Goal: Task Accomplishment & Management: Manage account settings

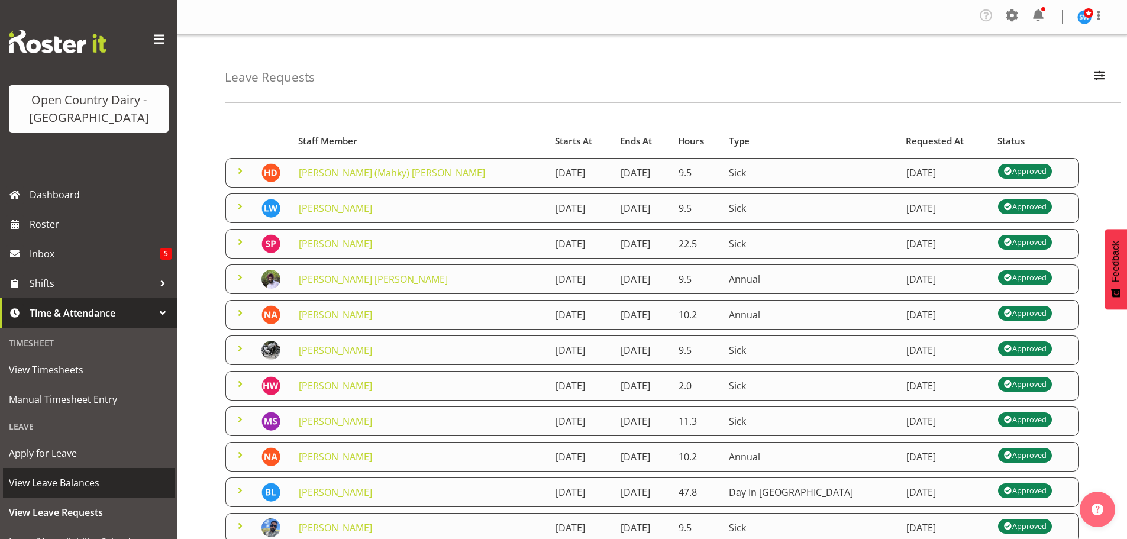
scroll to position [134, 0]
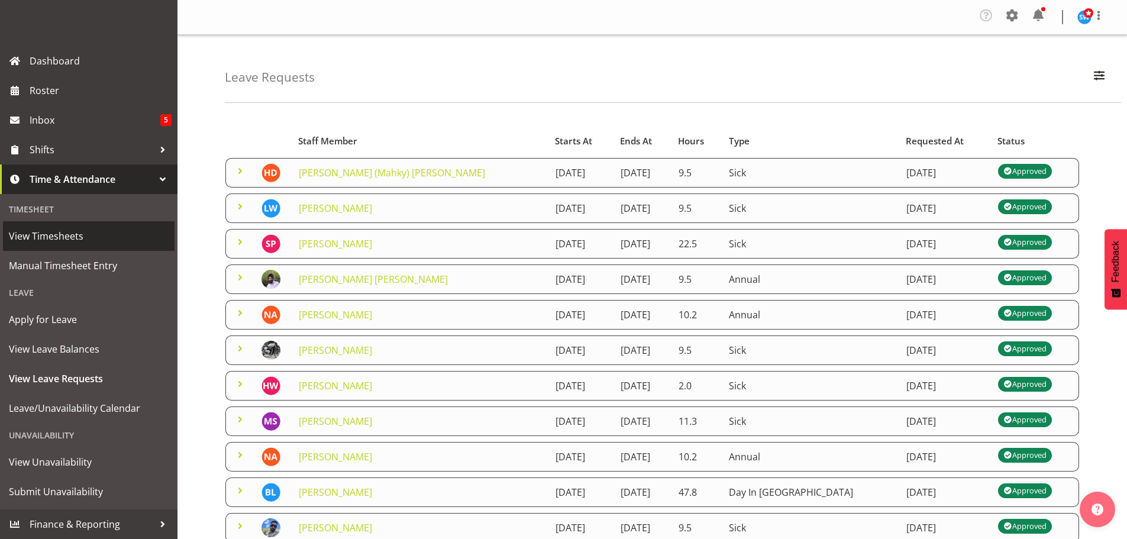
click at [63, 230] on span "View Timesheets" at bounding box center [89, 236] width 160 height 18
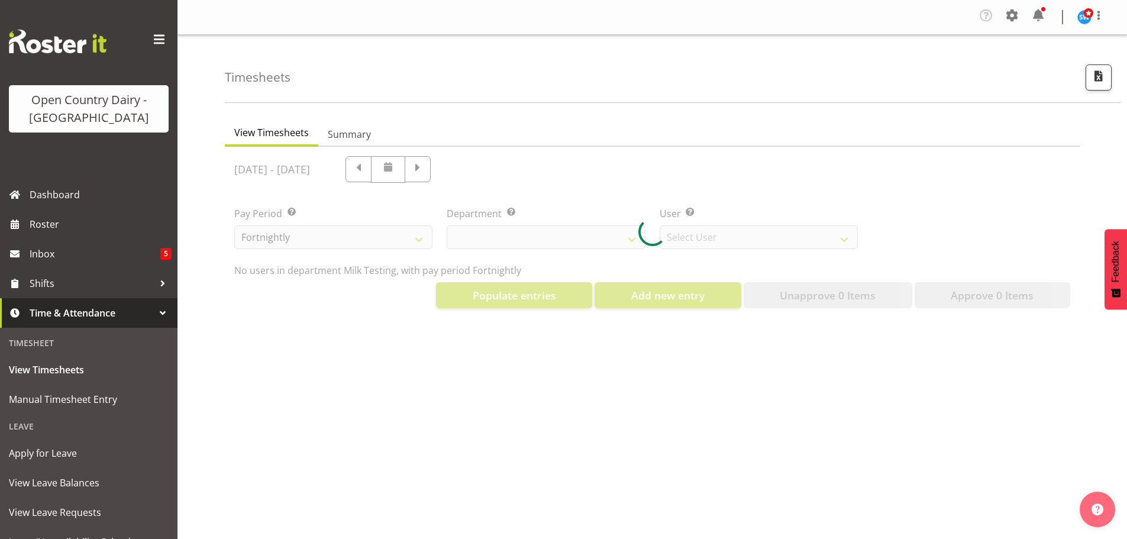
select select "733"
select select "7414"
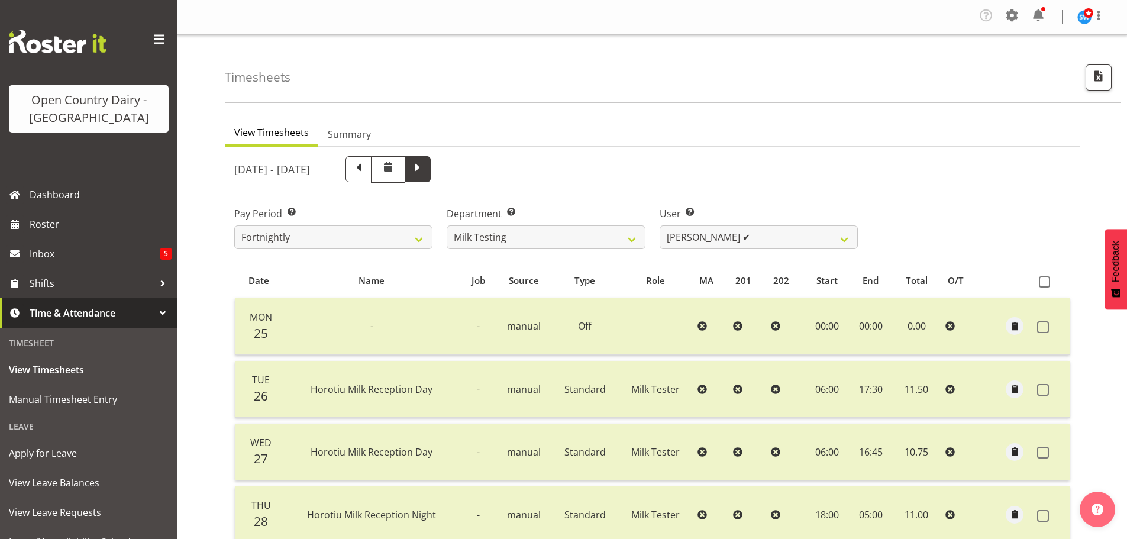
click at [431, 159] on span at bounding box center [418, 169] width 26 height 26
select select
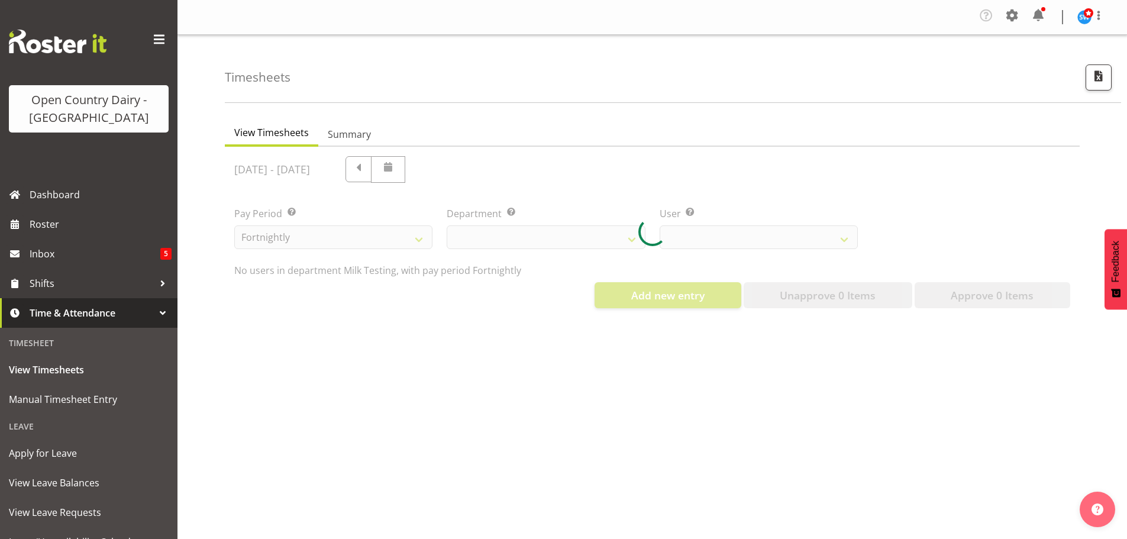
select select "733"
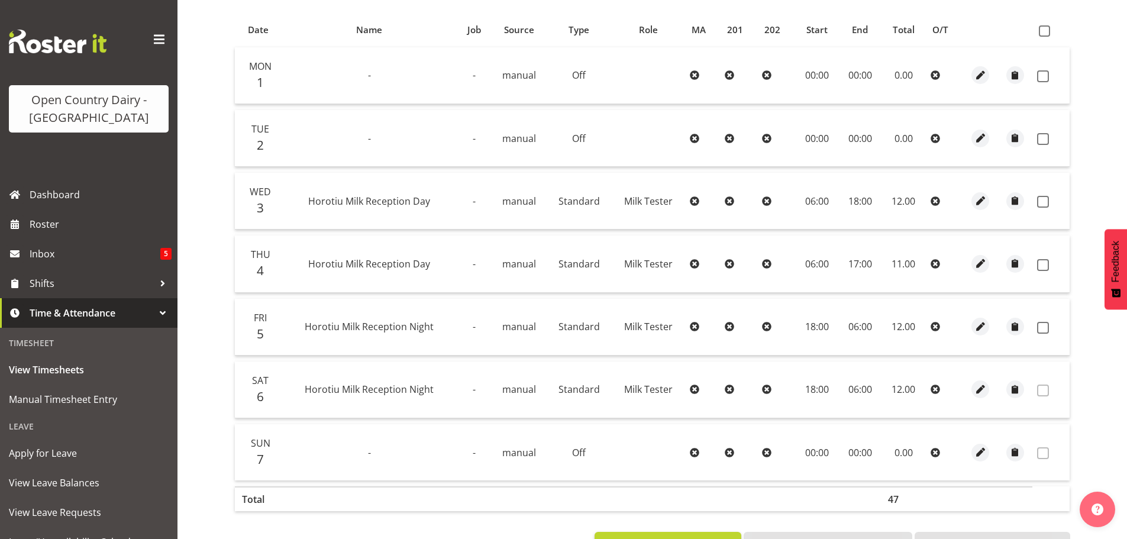
scroll to position [179, 0]
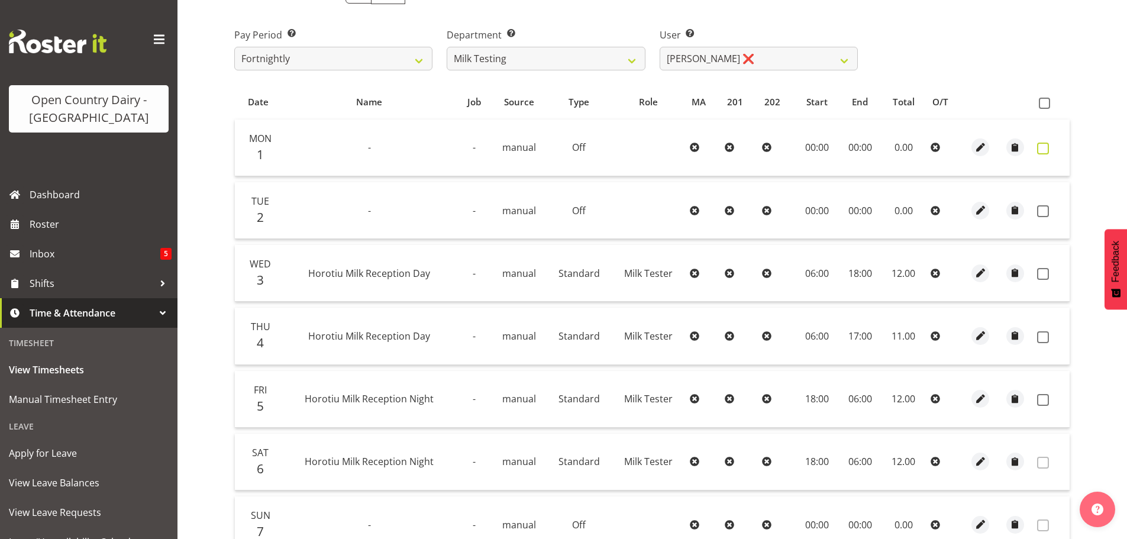
click at [1041, 146] on span at bounding box center [1043, 149] width 12 height 12
checkbox input "true"
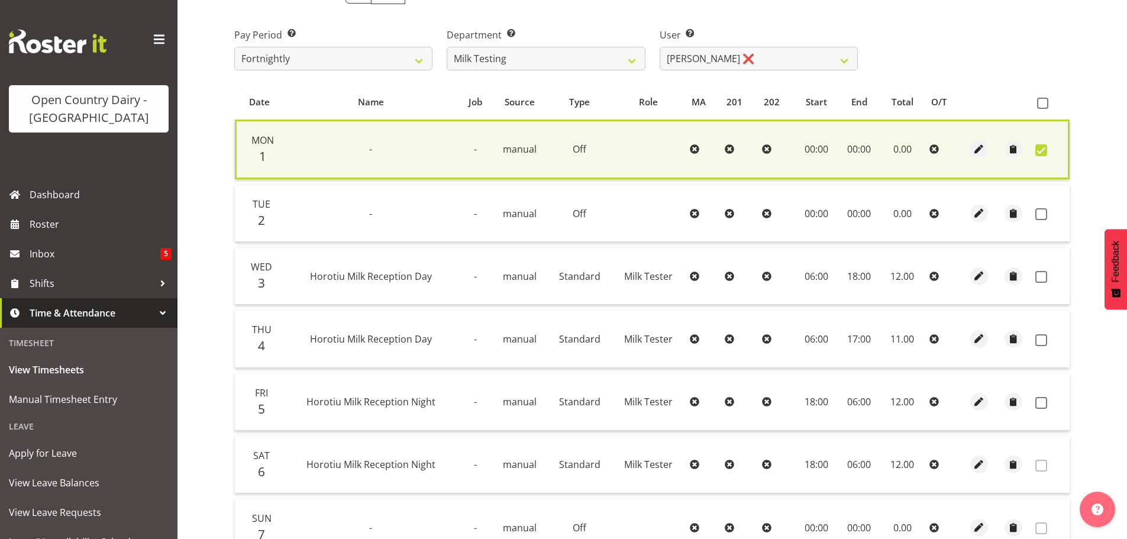
click at [1040, 208] on td at bounding box center [1049, 213] width 39 height 57
click at [1043, 219] on span at bounding box center [1041, 214] width 12 height 12
checkbox input "true"
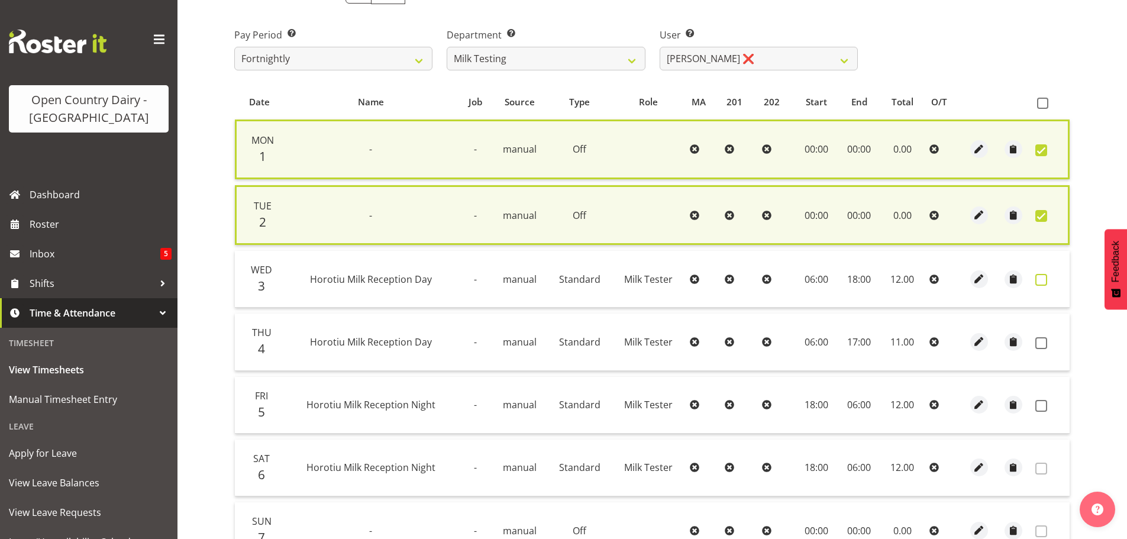
click at [1042, 277] on span at bounding box center [1041, 280] width 12 height 12
checkbox input "true"
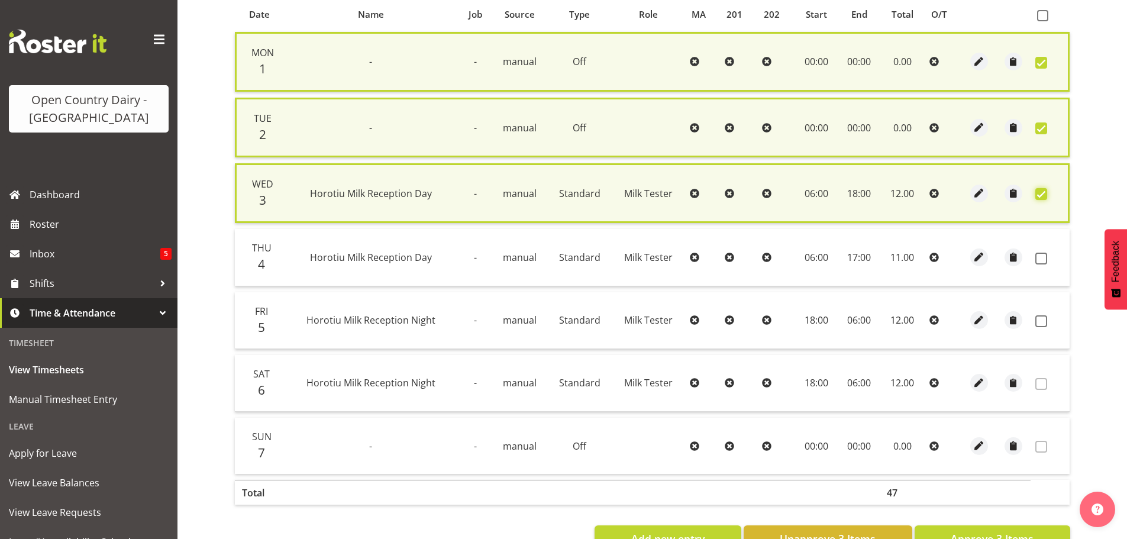
scroll to position [306, 0]
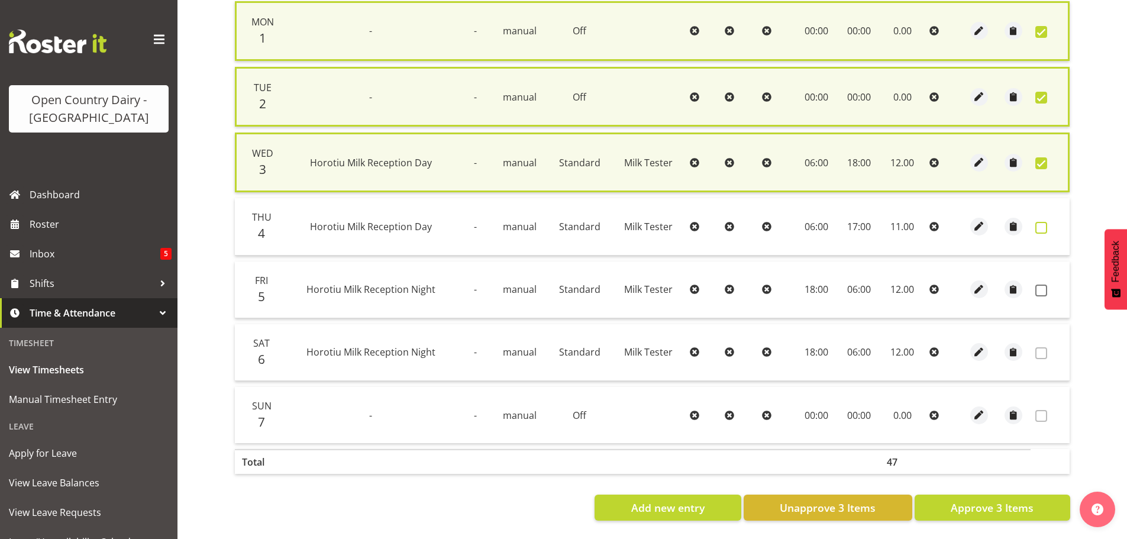
click at [1042, 222] on span at bounding box center [1041, 228] width 12 height 12
checkbox input "true"
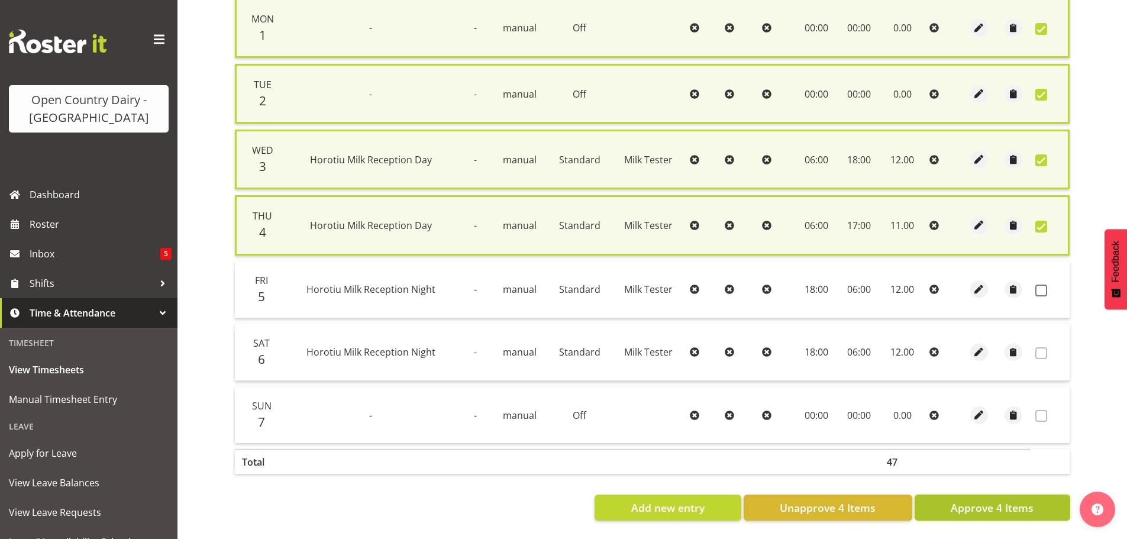
click at [1019, 500] on span "Approve 4 Items" at bounding box center [992, 507] width 83 height 15
checkbox input "false"
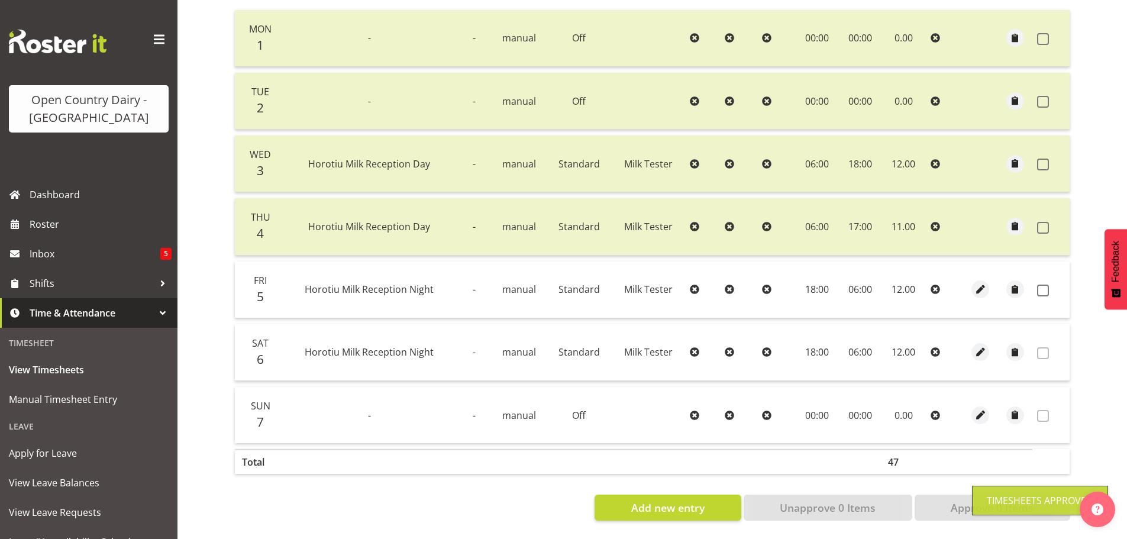
scroll to position [119, 0]
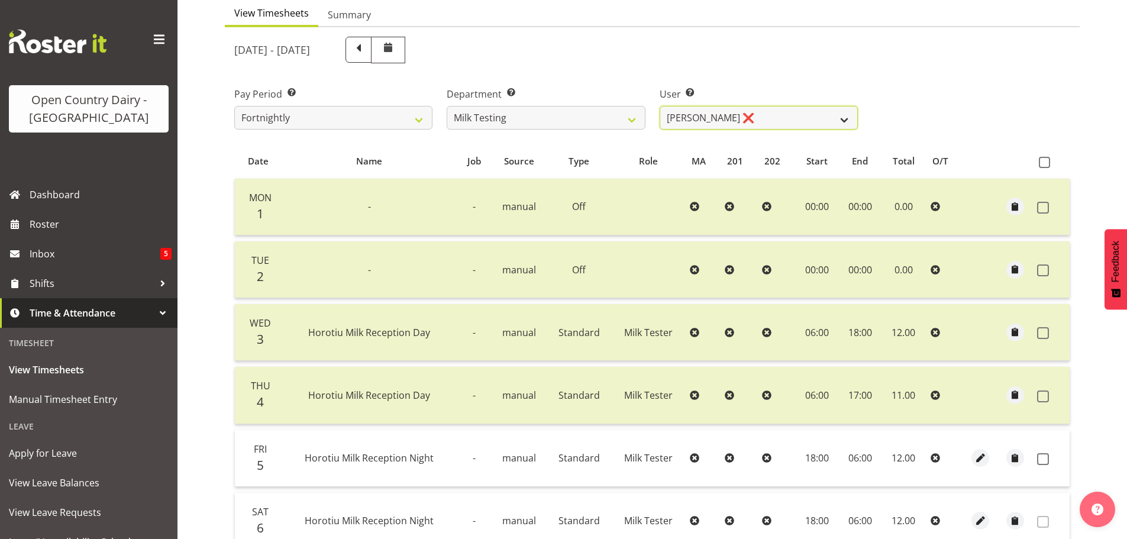
click at [669, 119] on select "Diana Ridings ❌ George Smith ❌ Helaina Walker ❌ Kim Madden ❌ Michael Brechelt ❌…" at bounding box center [759, 118] width 198 height 24
select select "7485"
click at [660, 106] on select "Diana Ridings ❌ George Smith ❌ Helaina Walker ❌ Kim Madden ❌ Michael Brechelt ❌…" at bounding box center [759, 118] width 198 height 24
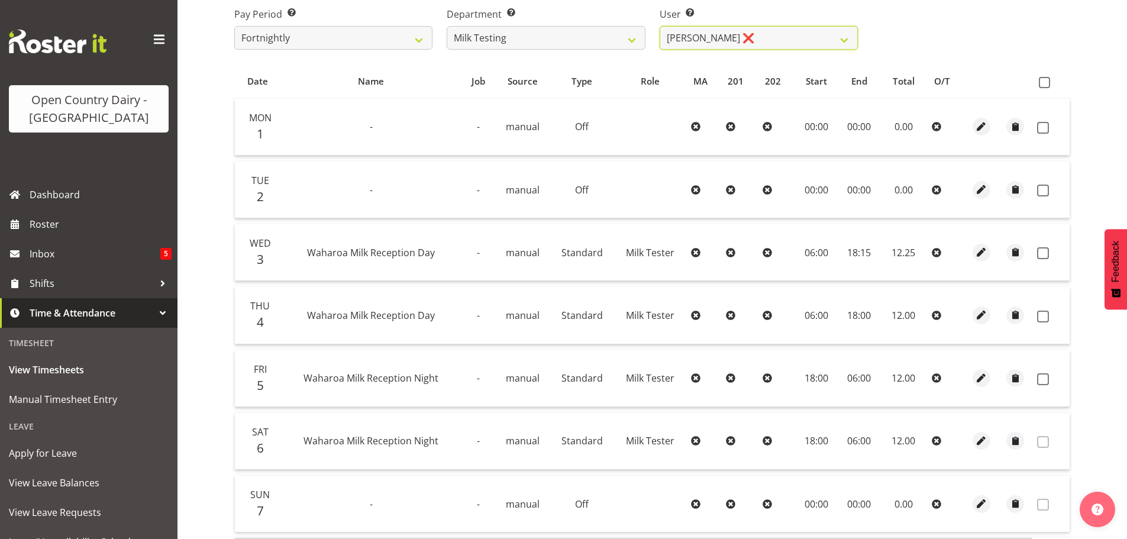
scroll to position [179, 0]
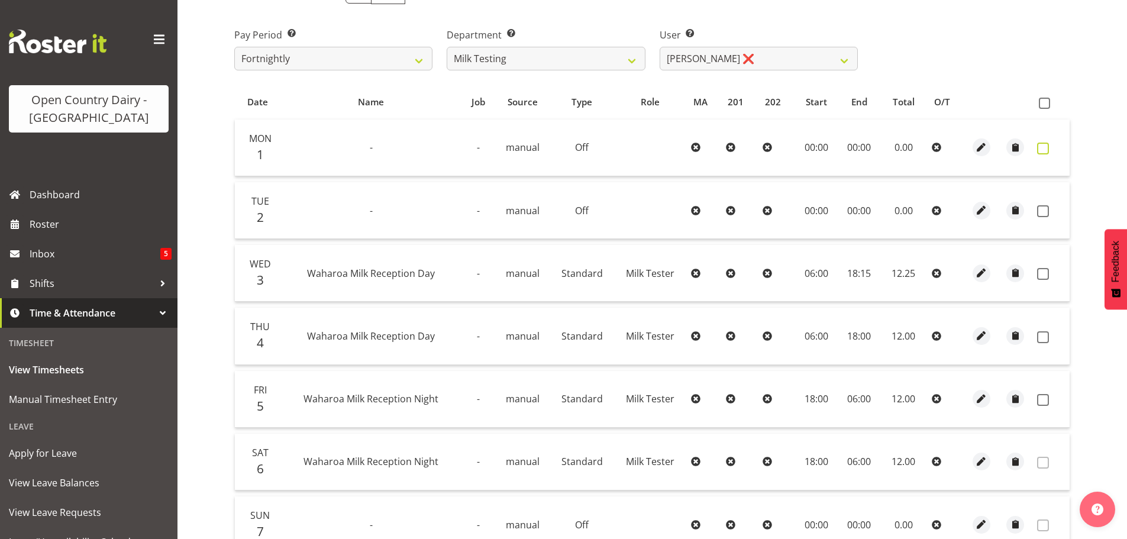
click at [1047, 148] on span at bounding box center [1043, 149] width 12 height 12
checkbox input "true"
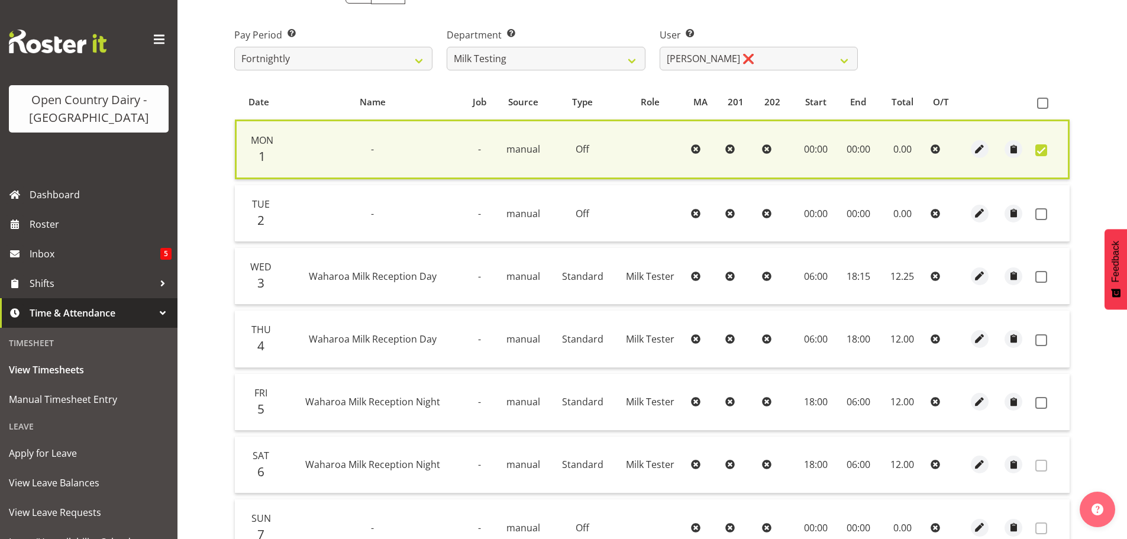
click at [1040, 209] on span at bounding box center [1041, 214] width 12 height 12
checkbox input "true"
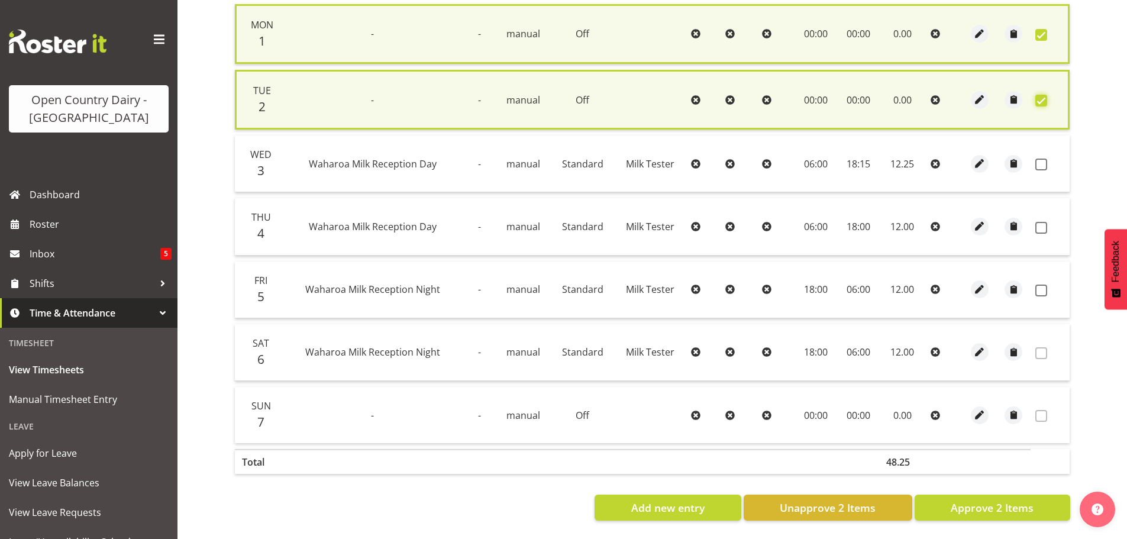
scroll to position [303, 0]
click at [1044, 159] on span at bounding box center [1041, 165] width 12 height 12
checkbox input "true"
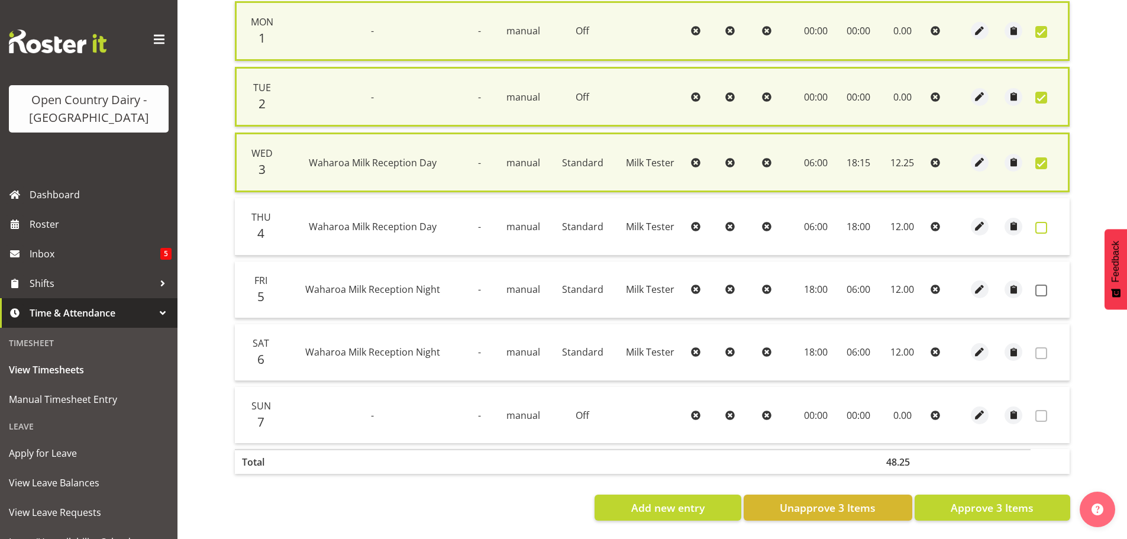
click at [1037, 222] on span at bounding box center [1041, 228] width 12 height 12
checkbox input "true"
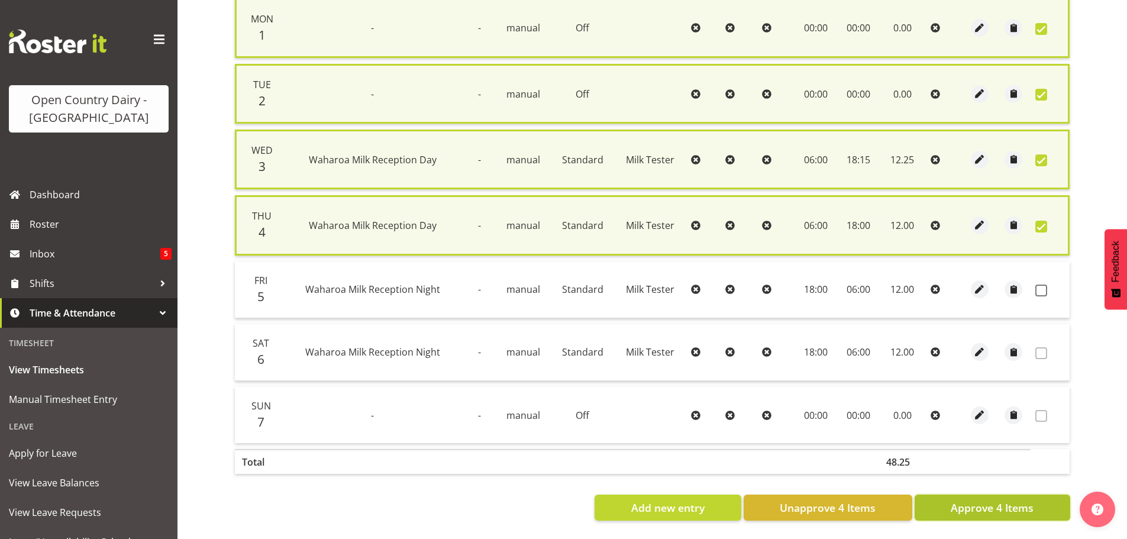
click at [1009, 495] on button "Approve 4 Items" at bounding box center [993, 508] width 156 height 26
checkbox input "false"
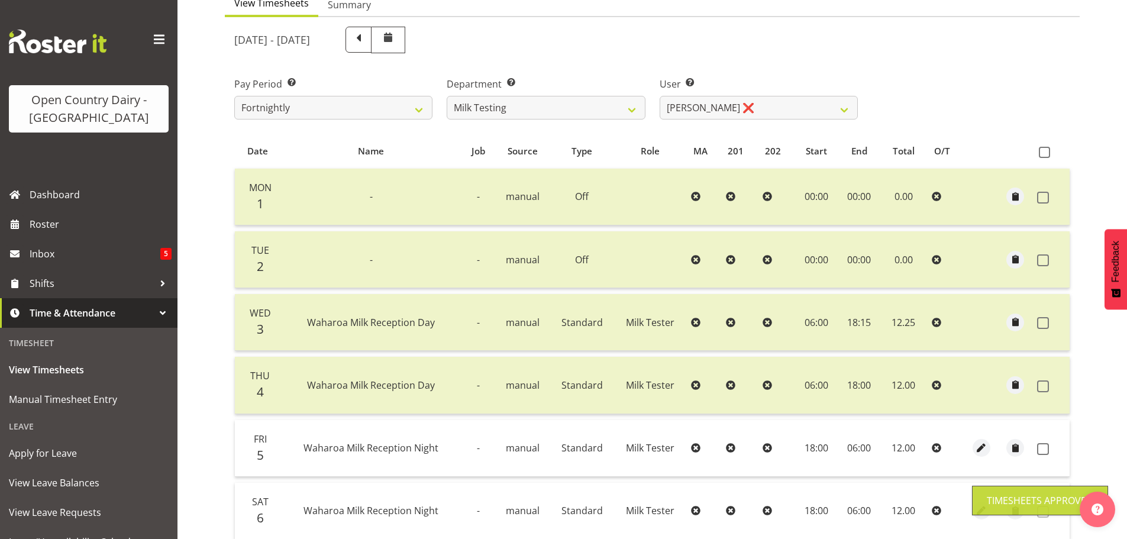
scroll to position [60, 0]
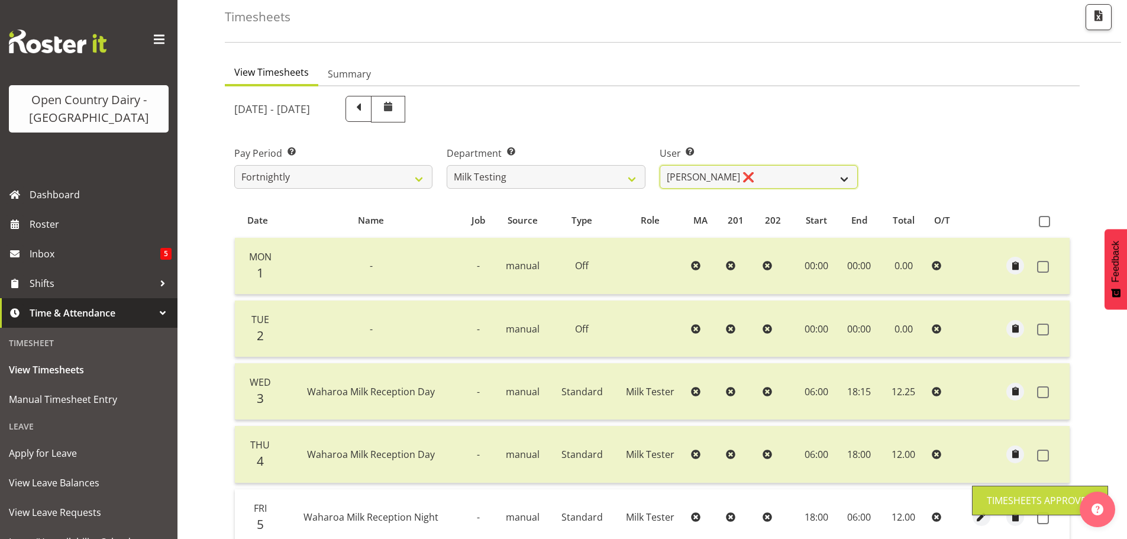
click at [700, 183] on select "Diana Ridings ❌ George Smith ❌ Helaina Walker ❌ Kim Madden ❌ Michael Brechelt ❌…" at bounding box center [759, 177] width 198 height 24
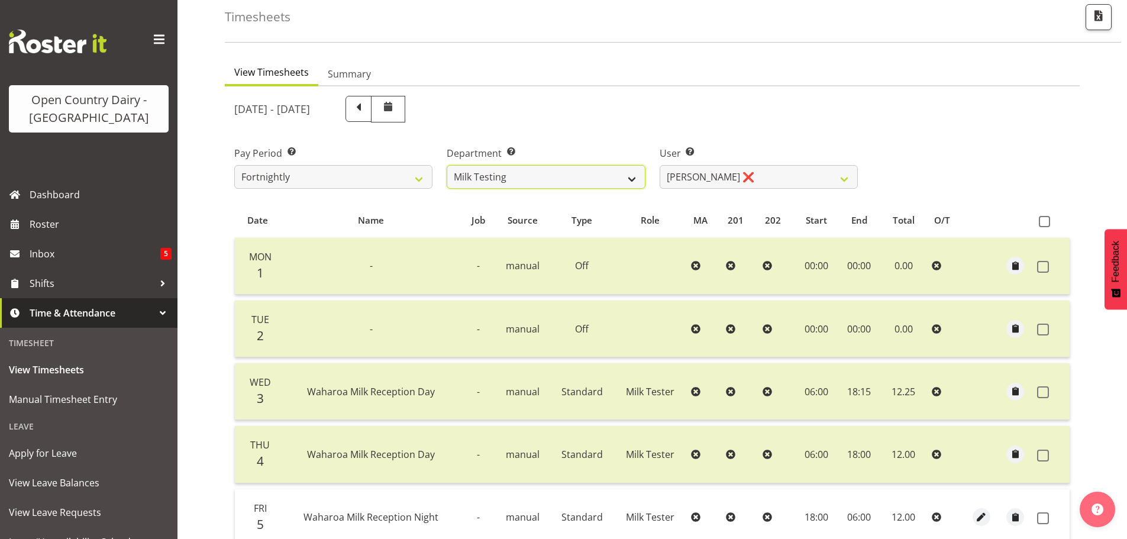
click at [576, 170] on select "701 702 703 704 705 706 707 708 709 710 711 712 713 714 715 716 717 718 719 720" at bounding box center [546, 177] width 198 height 24
select select "874"
click at [447, 165] on select "701 702 703 704 705 706 707 708 709 710 711 712 713 714 715 716 717 718 719 720" at bounding box center [546, 177] width 198 height 24
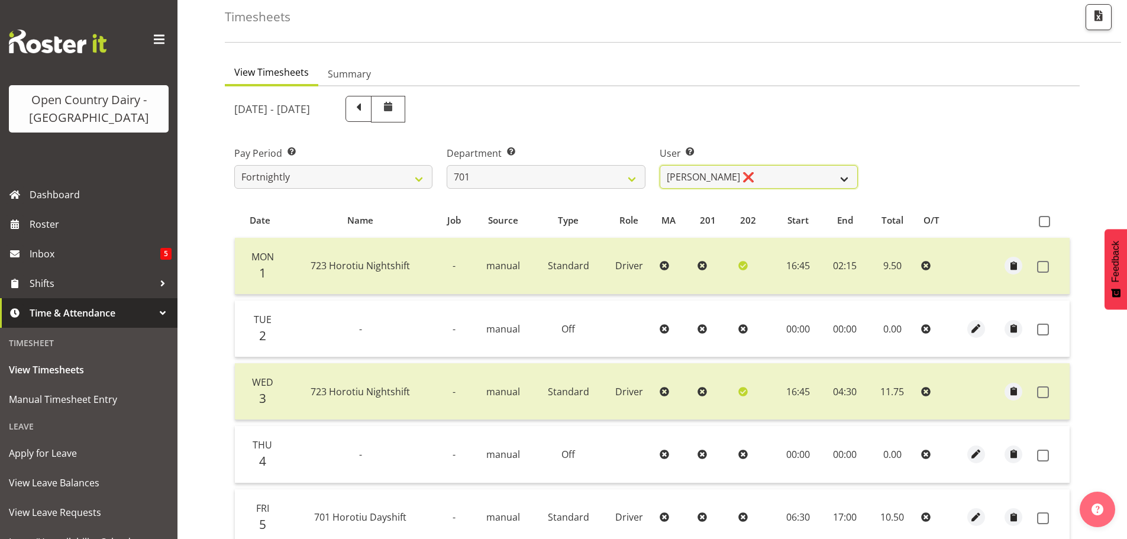
click at [793, 179] on select "Duncan Shirley ❌ Gagandeep Singh ❌ Johann Van Zyl ❌ John Cottingham ❌" at bounding box center [759, 177] width 198 height 24
select select "11207"
click at [660, 165] on select "Duncan Shirley ❌ Gagandeep Singh ❌ Johann Van Zyl ❌ John Cottingham ❌" at bounding box center [759, 177] width 198 height 24
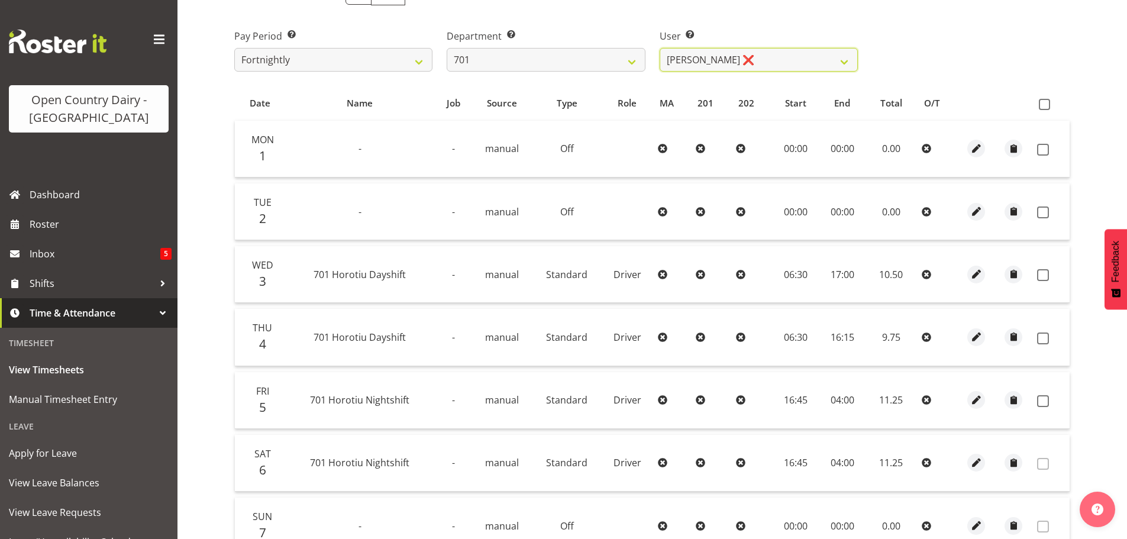
scroll to position [179, 0]
click at [1038, 153] on span at bounding box center [1043, 149] width 12 height 12
checkbox input "true"
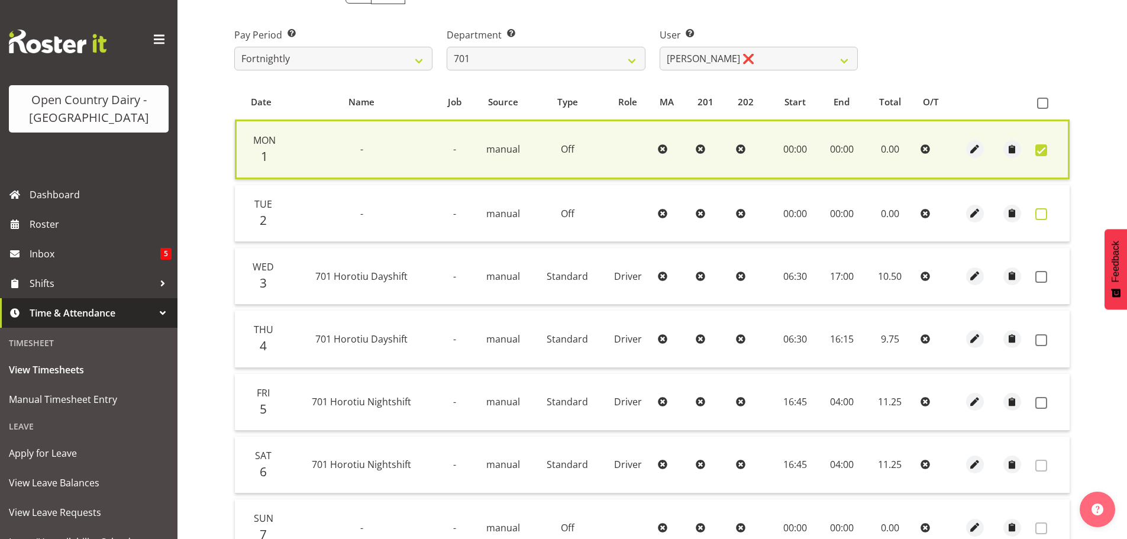
click at [1044, 211] on span at bounding box center [1041, 214] width 12 height 12
checkbox input "true"
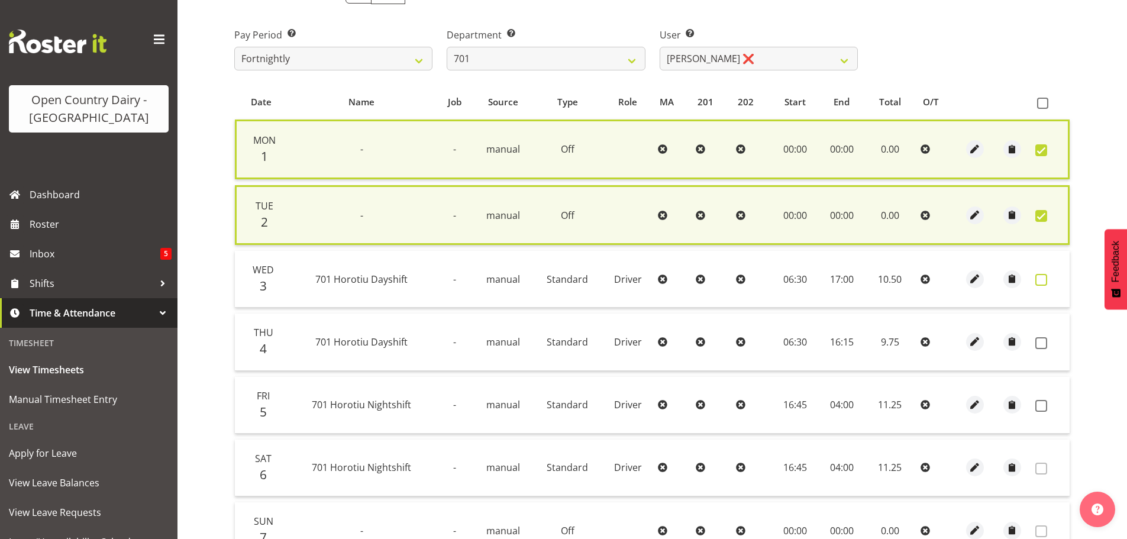
click at [1044, 276] on span at bounding box center [1041, 280] width 12 height 12
checkbox input "true"
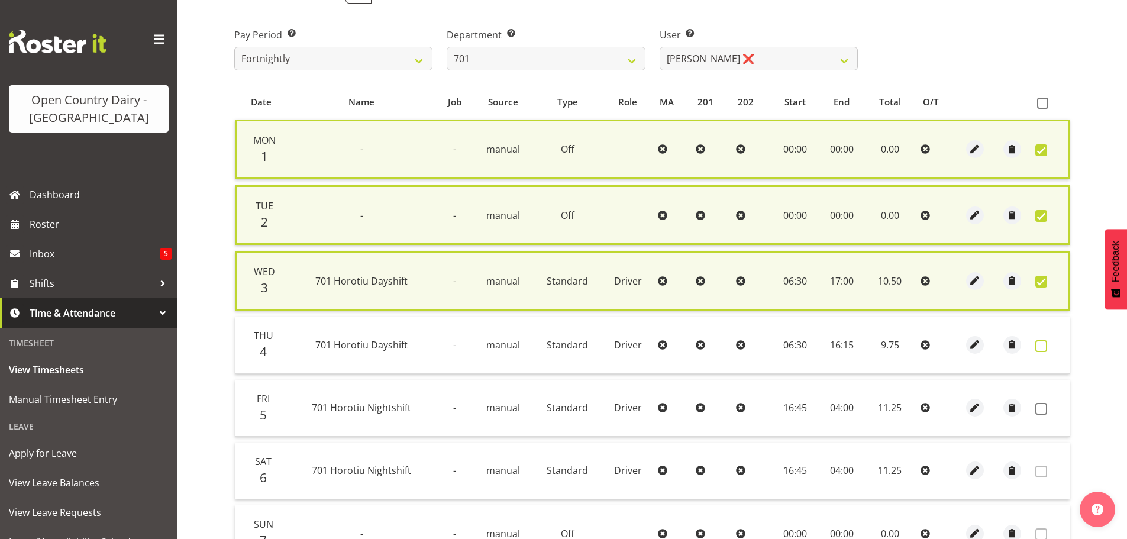
click at [1042, 345] on span at bounding box center [1041, 346] width 12 height 12
checkbox input "true"
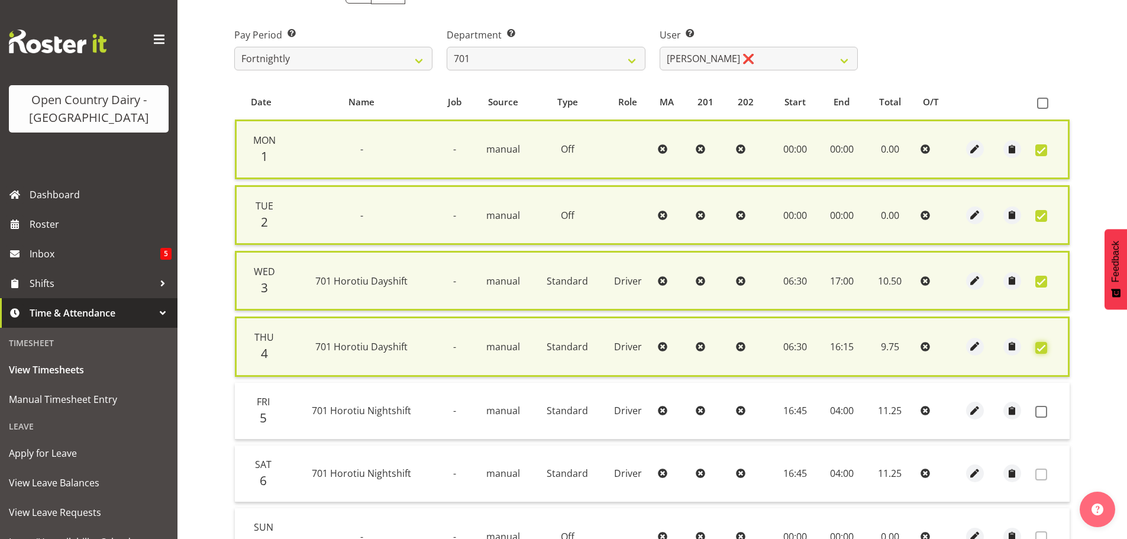
scroll to position [309, 0]
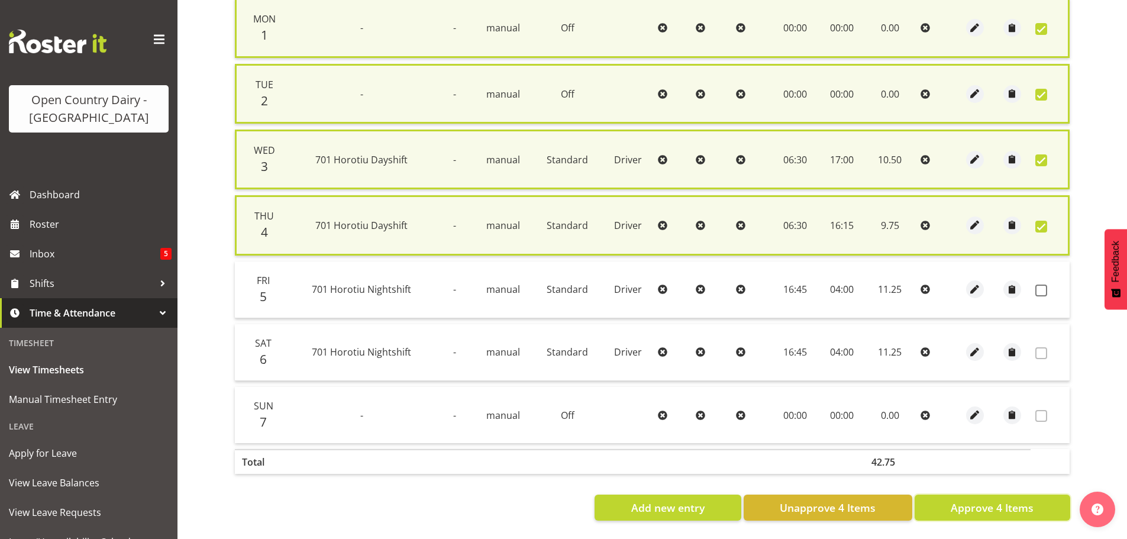
drag, startPoint x: 1015, startPoint y: 503, endPoint x: 1012, endPoint y: 497, distance: 6.9
click at [1014, 503] on span "Approve 4 Items" at bounding box center [992, 507] width 83 height 15
checkbox input "false"
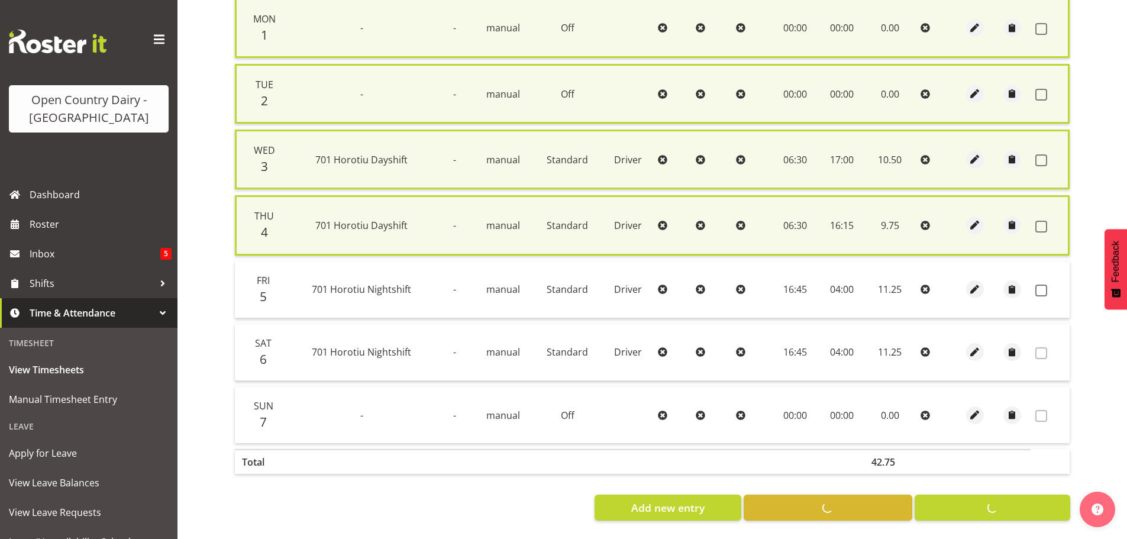
checkbox input "false"
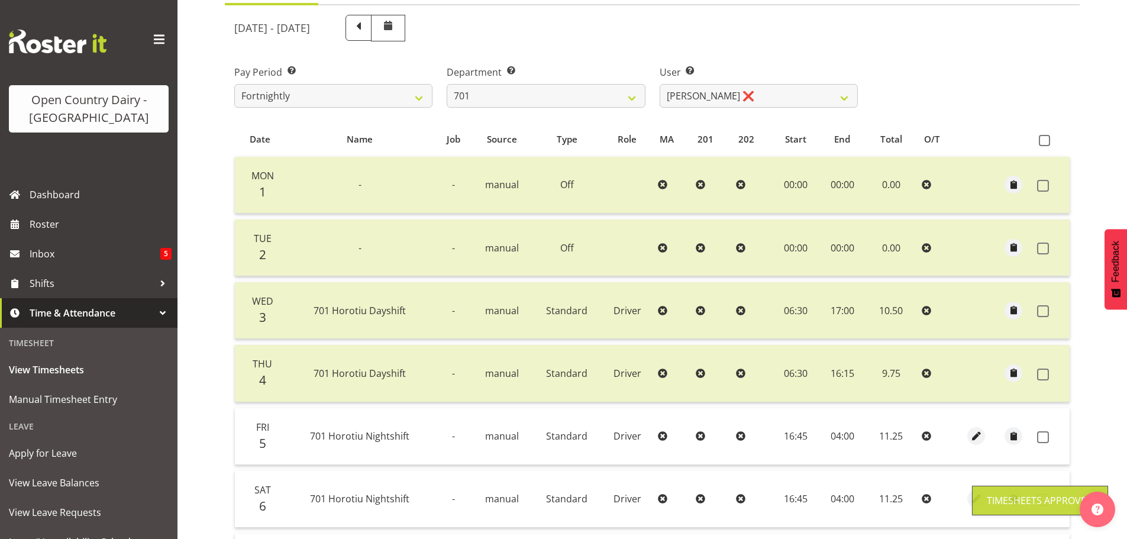
scroll to position [119, 0]
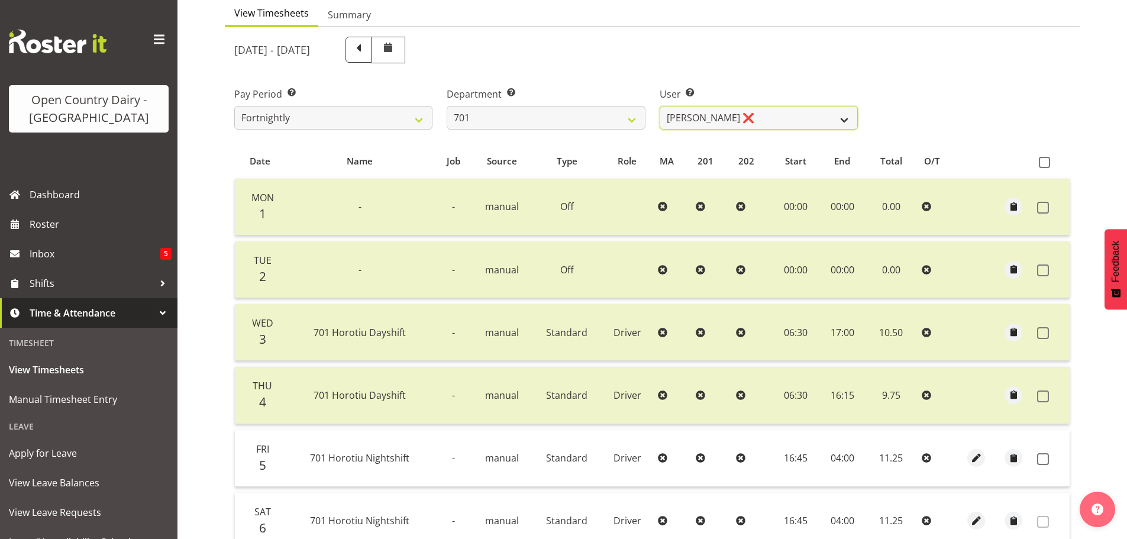
click at [706, 117] on select "Duncan Shirley ❌ Gagandeep Singh ❌ Johann Van Zyl ❌ John Cottingham ❌" at bounding box center [759, 118] width 198 height 24
click at [586, 117] on select "701 702 703 704 705 706 707 708 709 710 711 712 713 714 715 716 717 718 719 720" at bounding box center [546, 118] width 198 height 24
select select "720"
click at [447, 106] on select "701 702 703 704 705 706 707 708 709 710 711 712 713 714 715 716 717 718 719 720" at bounding box center [546, 118] width 198 height 24
select select "11603"
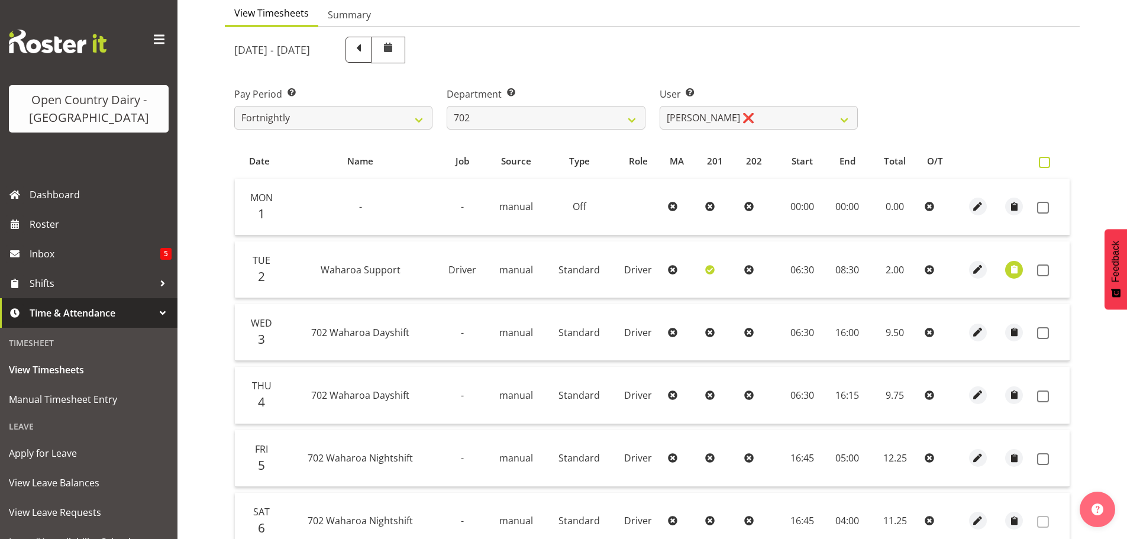
click at [1039, 163] on span at bounding box center [1044, 162] width 11 height 11
click at [1039, 163] on input "checkbox" at bounding box center [1043, 163] width 8 height 8
checkbox input "true"
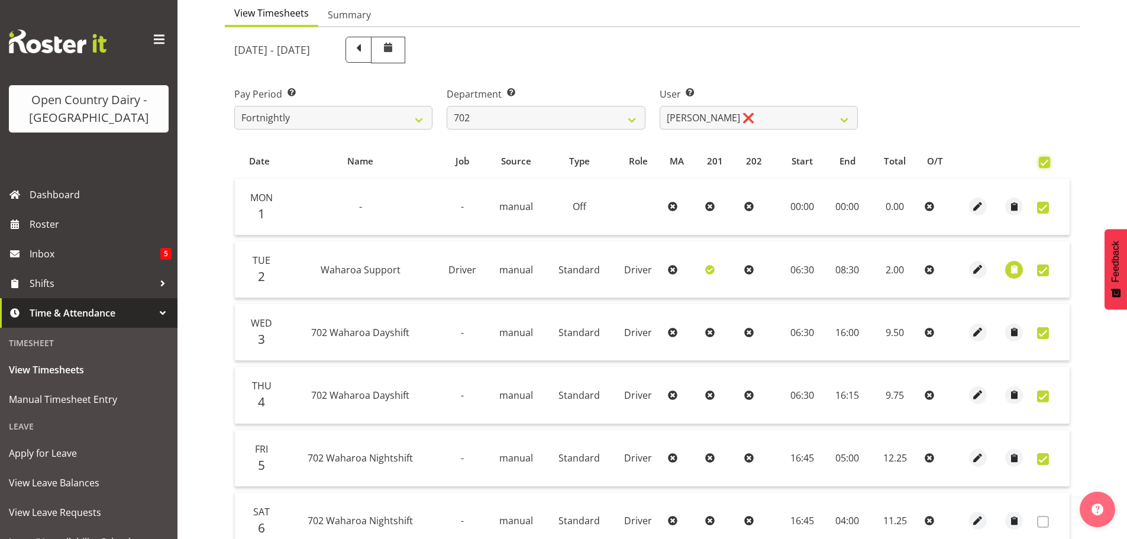
checkbox input "true"
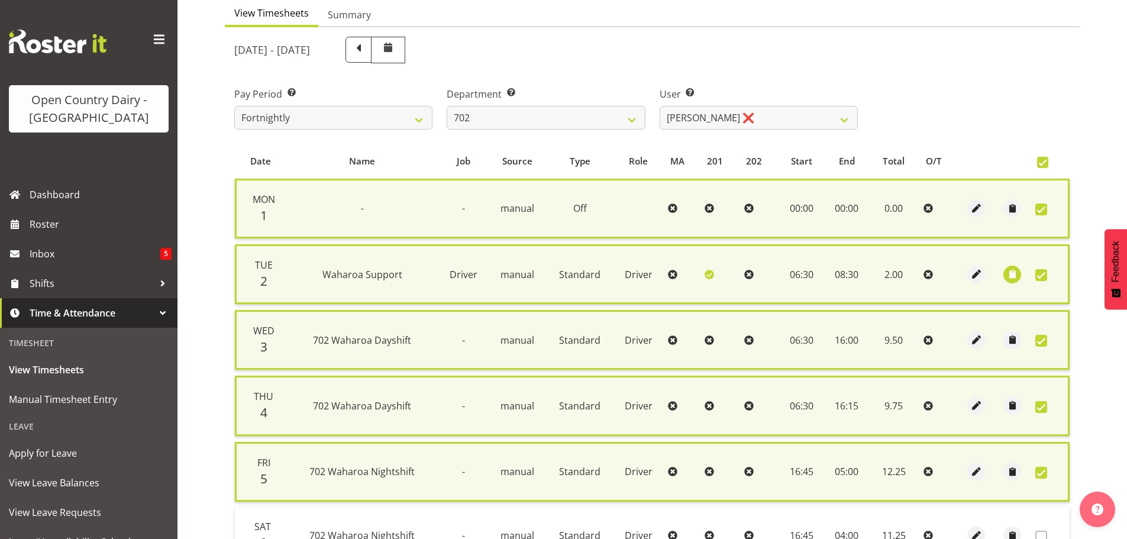
click at [1041, 163] on span at bounding box center [1042, 162] width 11 height 11
click at [1041, 163] on input "checkbox" at bounding box center [1041, 163] width 8 height 8
checkbox input "false"
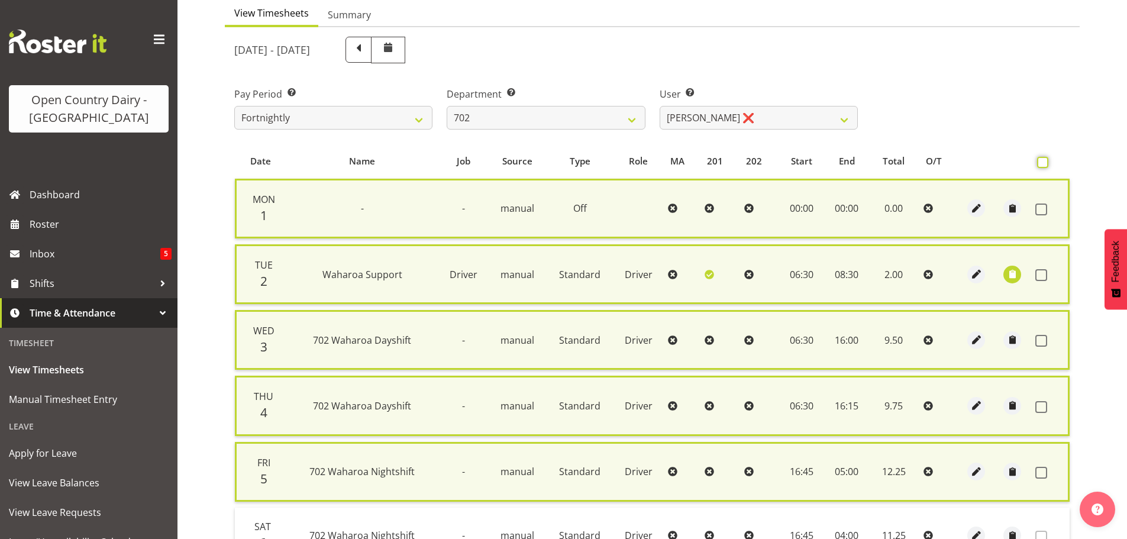
checkbox input "false"
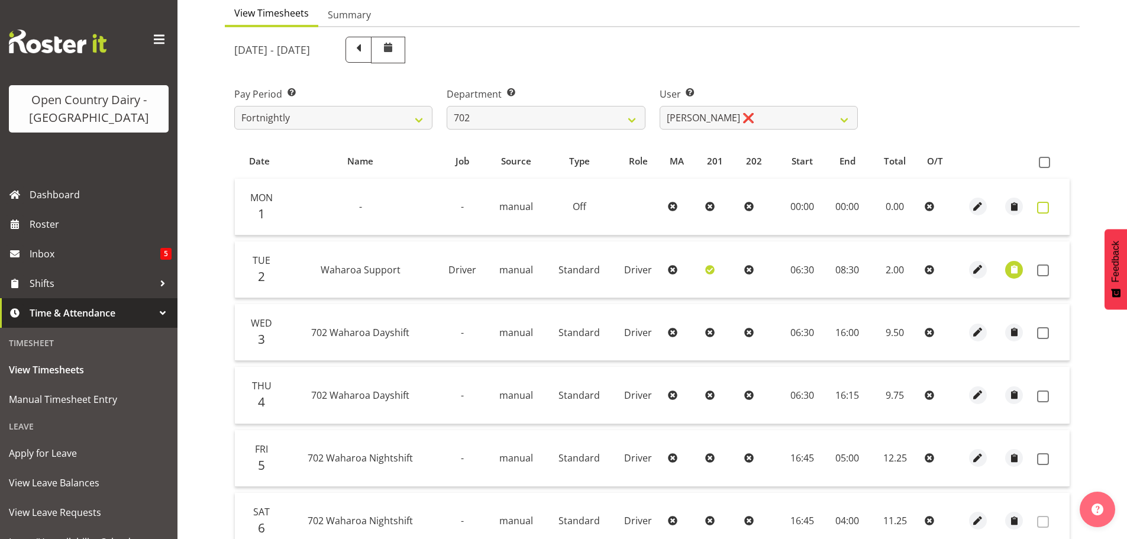
click at [1045, 206] on span at bounding box center [1043, 208] width 12 height 12
checkbox input "true"
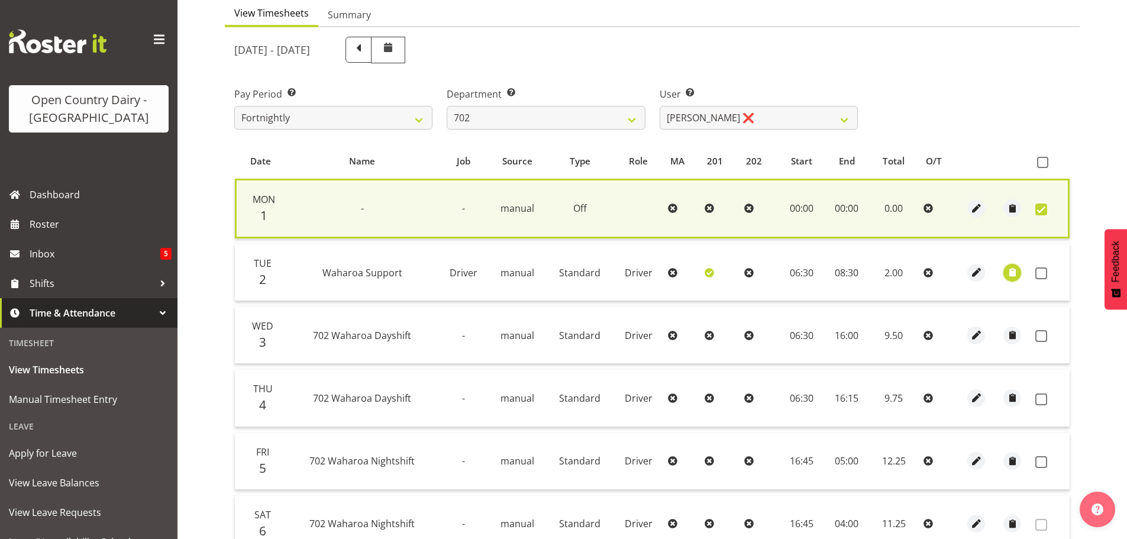
click at [1017, 272] on span "button" at bounding box center [1013, 273] width 14 height 14
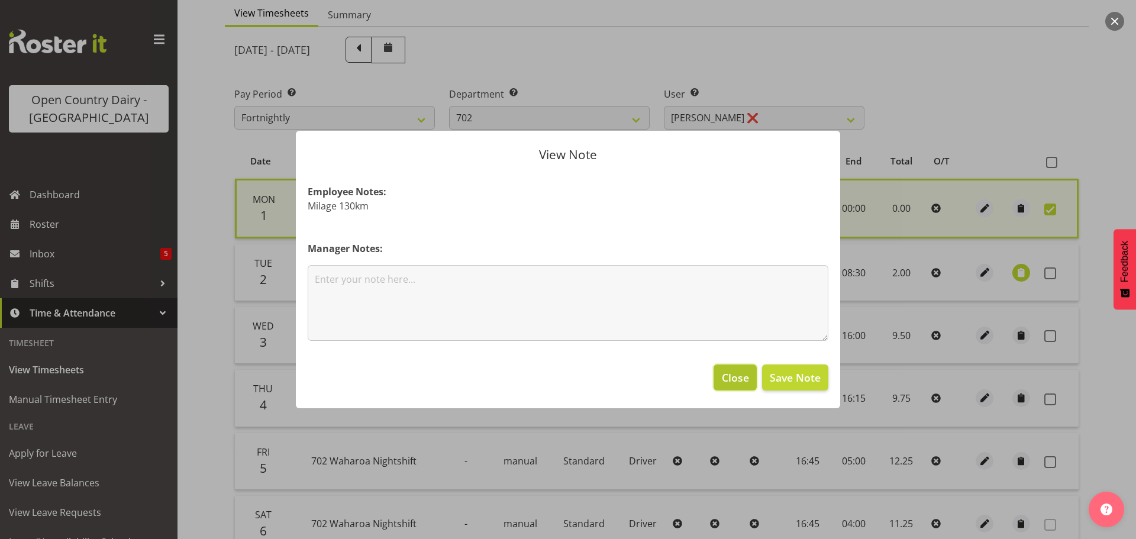
click at [717, 371] on button "Close" at bounding box center [734, 377] width 43 height 26
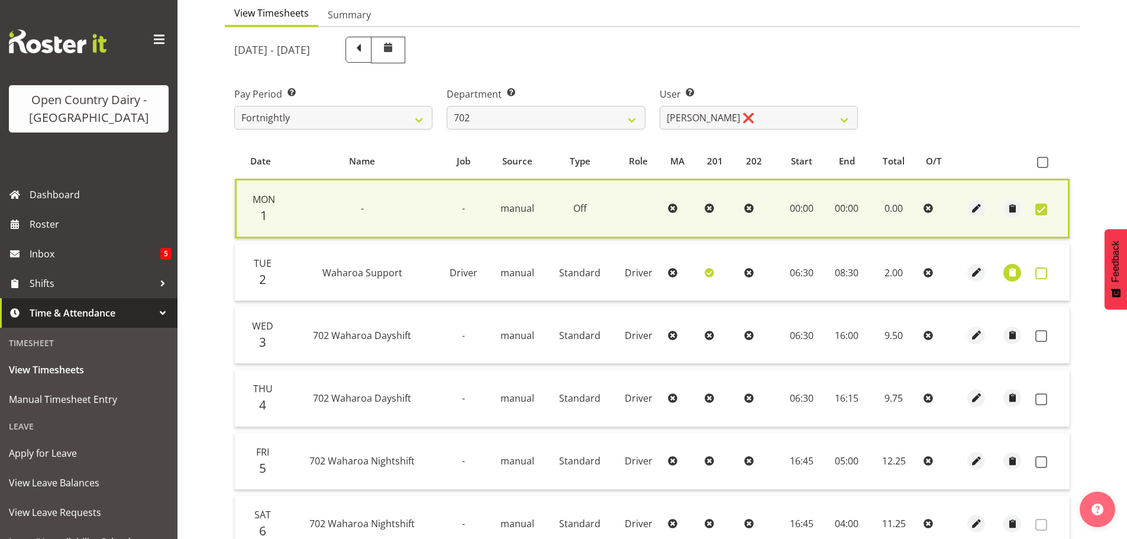
click at [1040, 271] on span at bounding box center [1041, 273] width 12 height 12
checkbox input "true"
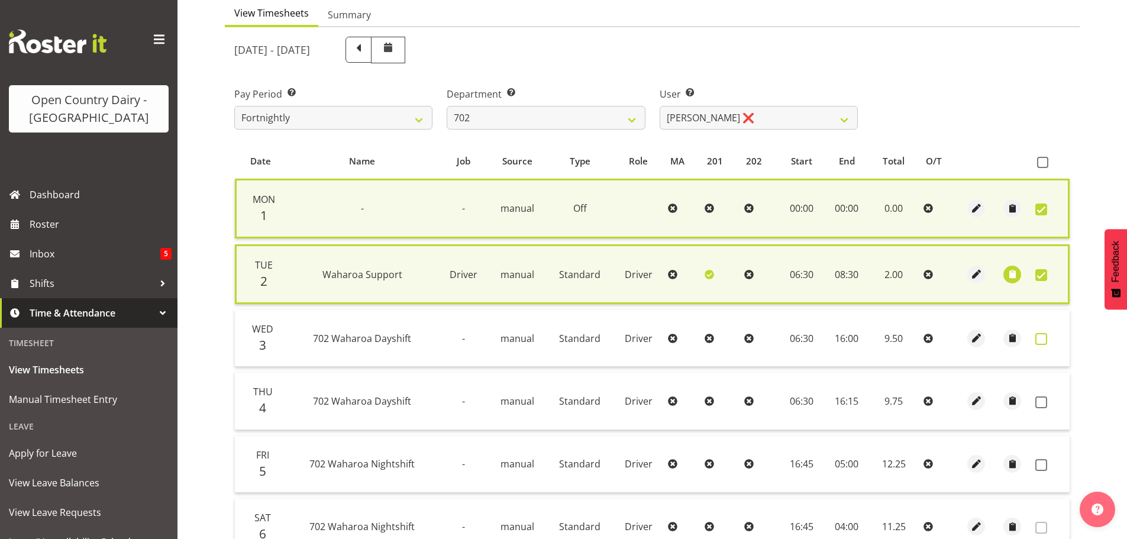
click at [1039, 334] on span at bounding box center [1041, 339] width 12 height 12
checkbox input "true"
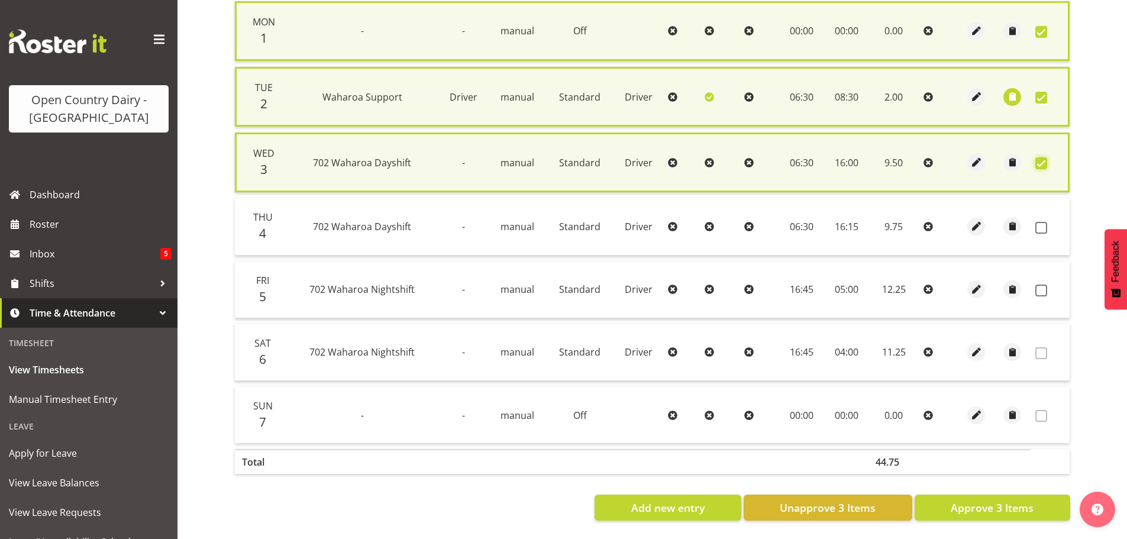
scroll to position [306, 0]
click at [1039, 222] on span at bounding box center [1041, 228] width 12 height 12
checkbox input "true"
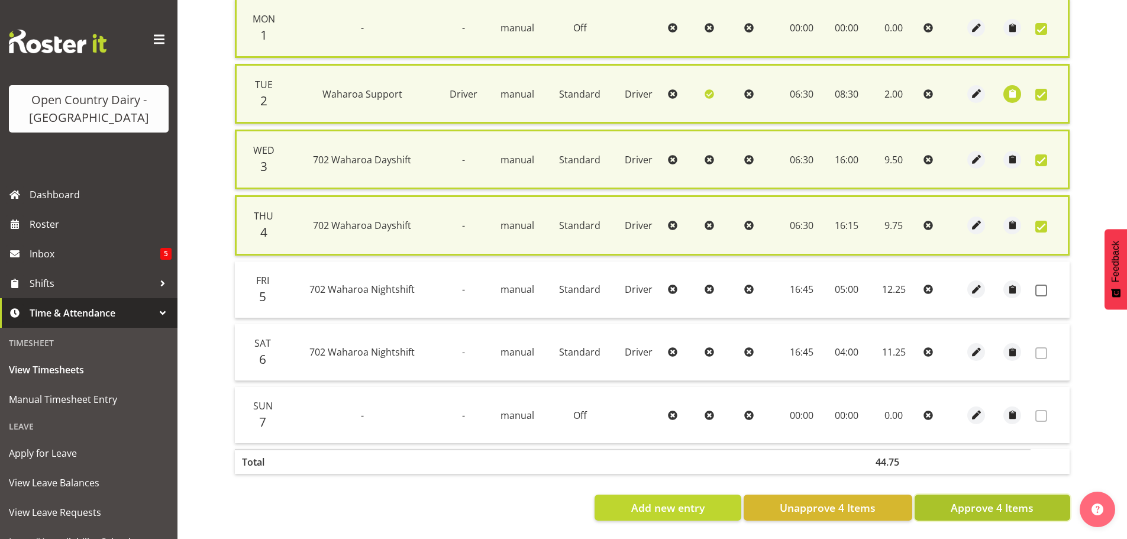
click at [1039, 506] on button "Approve 4 Items" at bounding box center [993, 508] width 156 height 26
checkbox input "false"
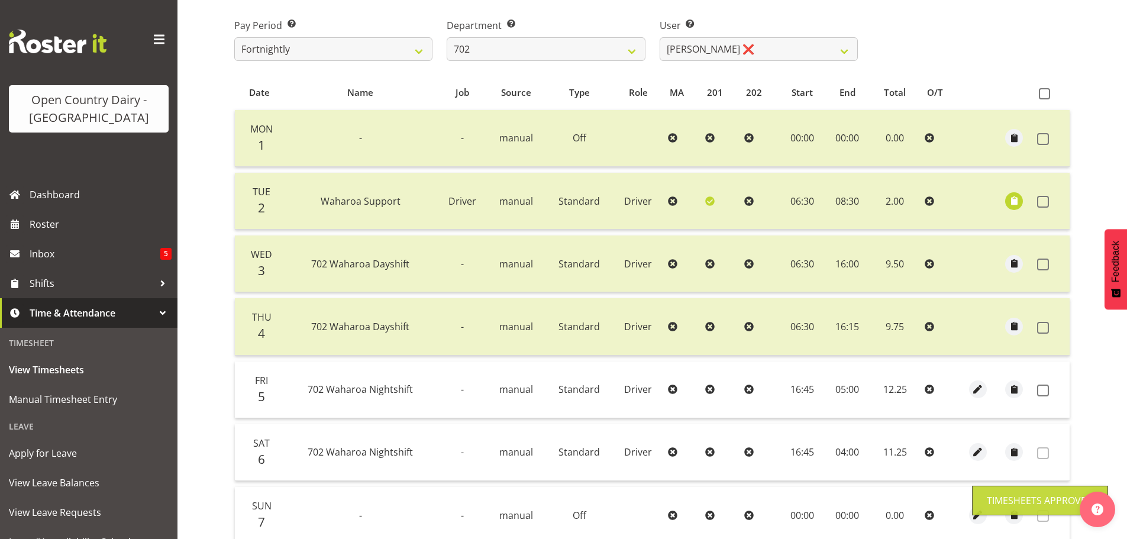
scroll to position [1, 0]
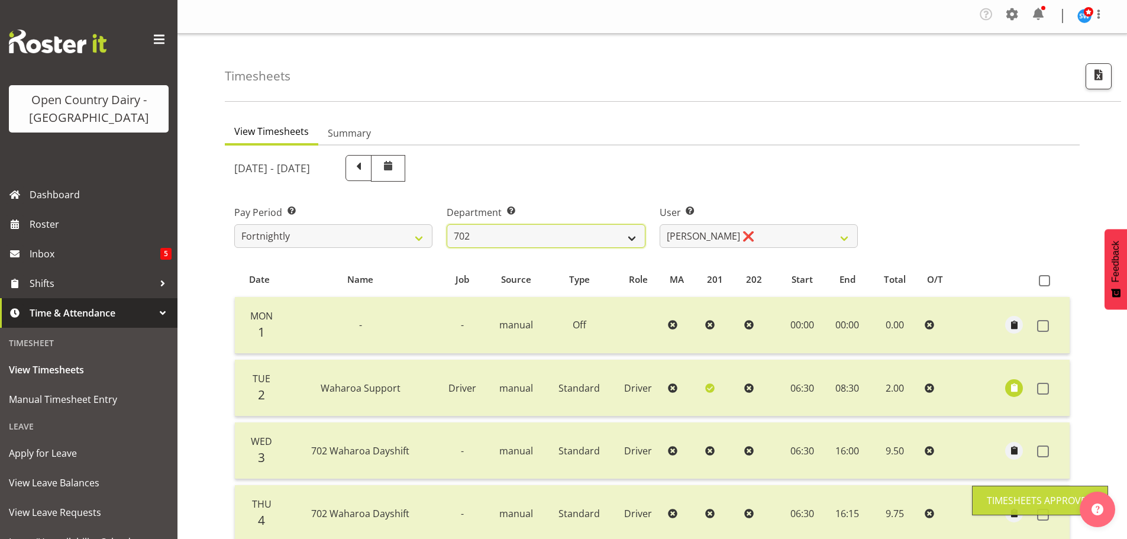
click at [551, 240] on select "701 702 703 704 705 706 707 708 709 710 711 712 713 714 715 716 717 718 719 720" at bounding box center [546, 236] width 198 height 24
select select "710"
click at [447, 224] on select "701 702 703 704 705 706 707 708 709 710 711 712 713 714 715 716 717 718 719 720" at bounding box center [546, 236] width 198 height 24
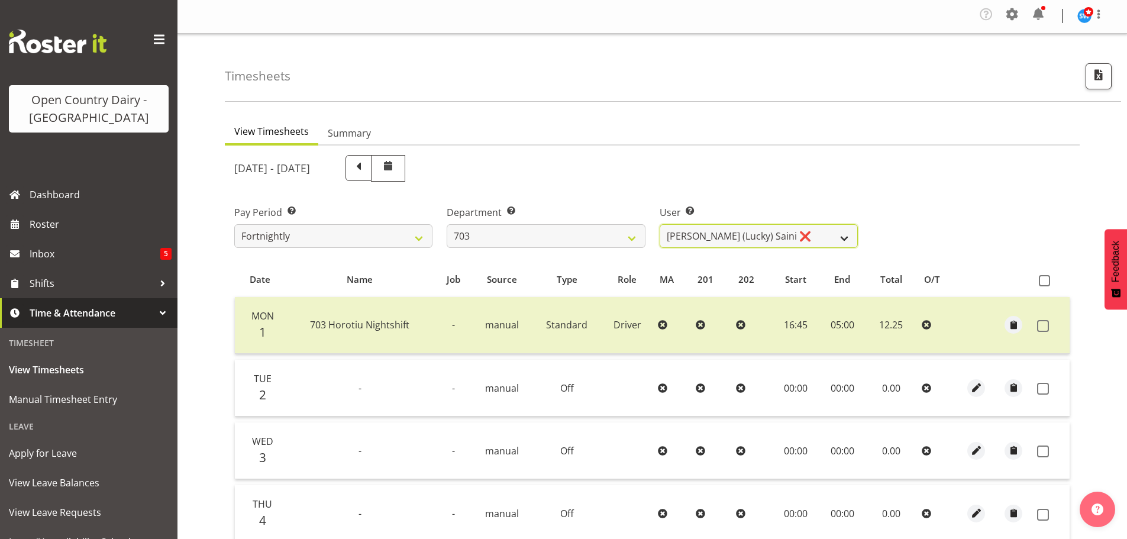
click at [728, 236] on select "Bhupinder (Lucky) Saini ❌ Mark Fowler ❌ Tama Baker ❌" at bounding box center [759, 236] width 198 height 24
select select "8198"
click at [660, 224] on select "Bhupinder (Lucky) Saini ❌ Mark Fowler ❌ Tama Baker ❌" at bounding box center [759, 236] width 198 height 24
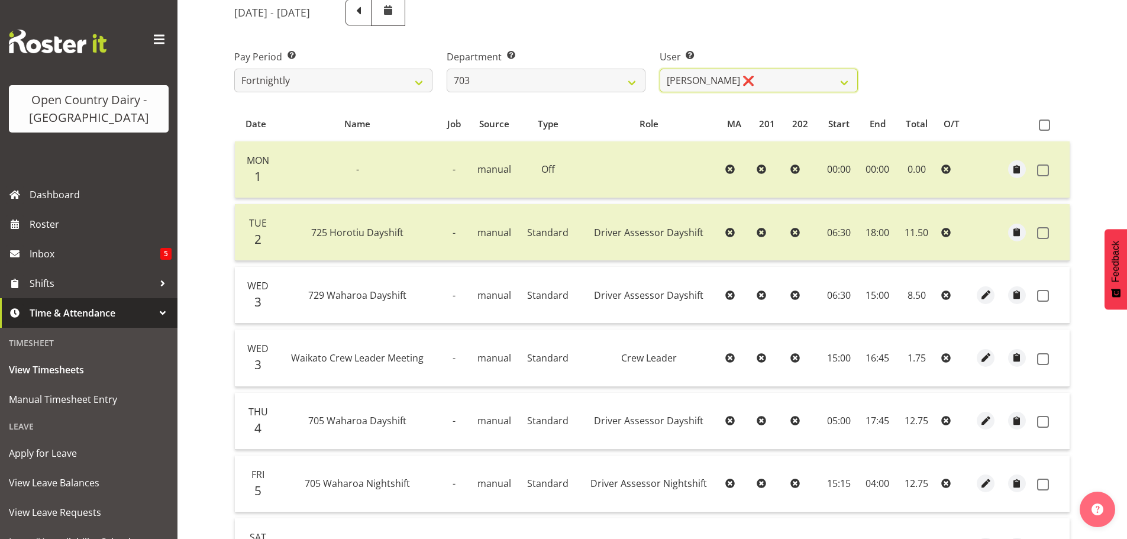
scroll to position [179, 0]
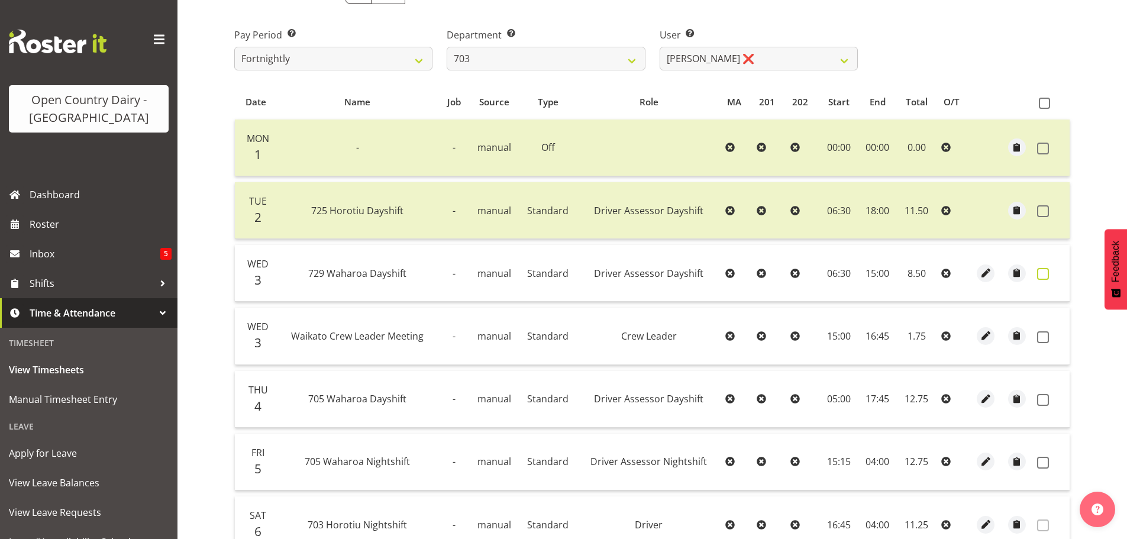
click at [1042, 273] on span at bounding box center [1043, 274] width 12 height 12
checkbox input "true"
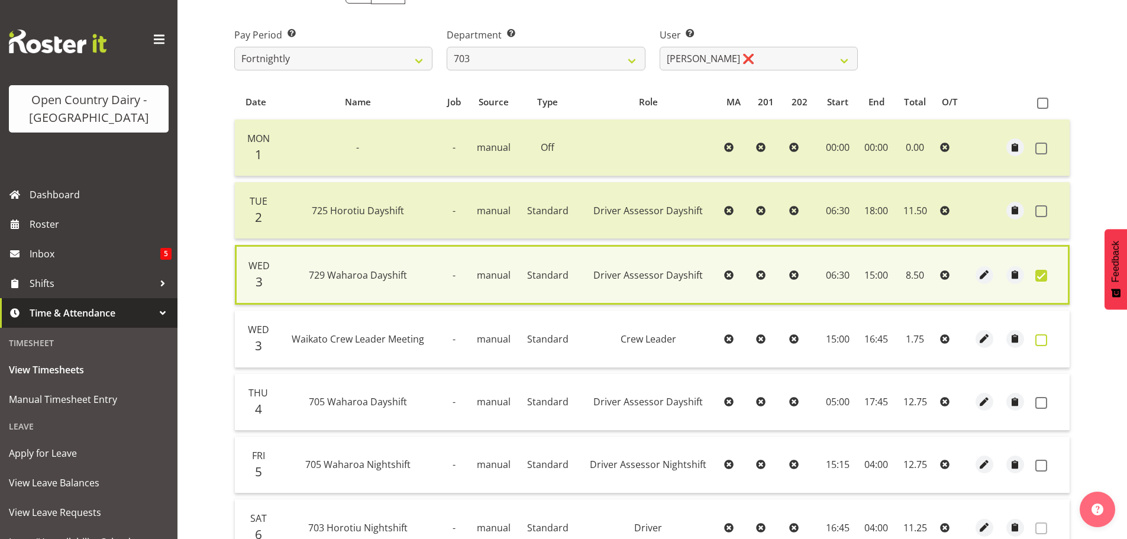
click at [1040, 340] on span at bounding box center [1041, 340] width 12 height 12
checkbox input "true"
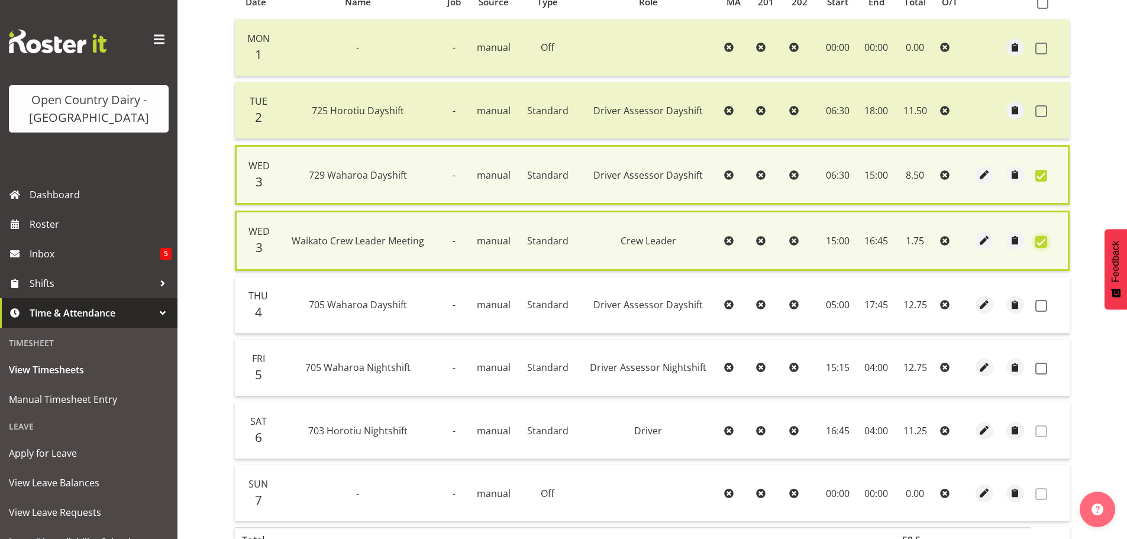
scroll to position [297, 0]
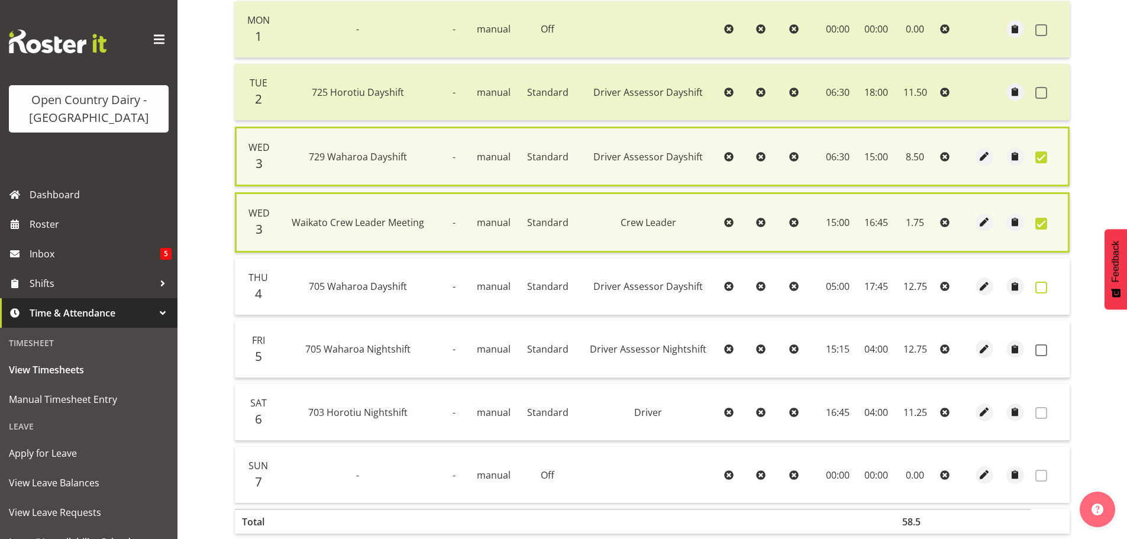
click at [1041, 290] on span at bounding box center [1041, 288] width 12 height 12
checkbox input "true"
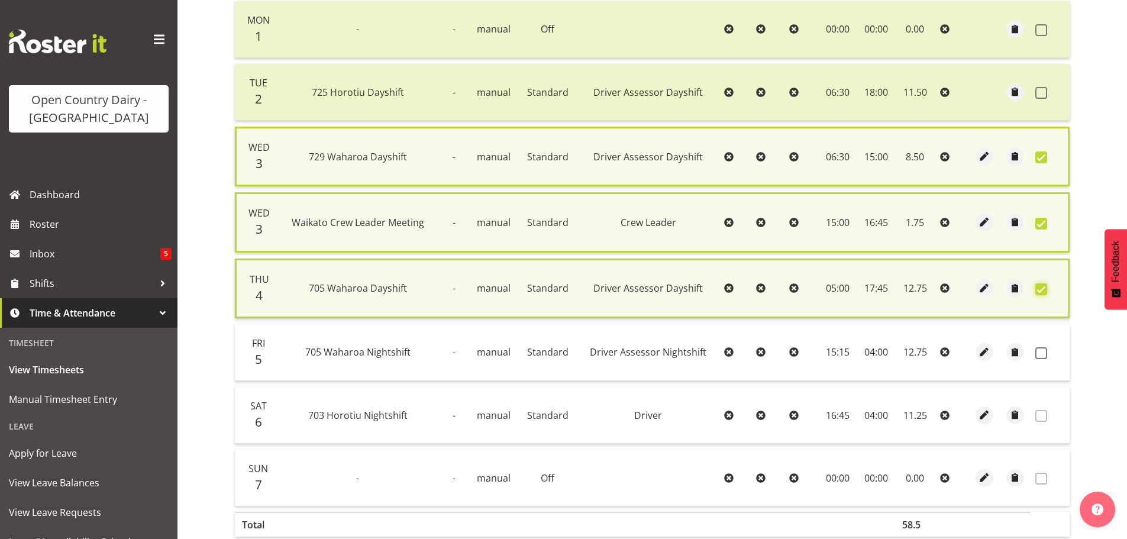
scroll to position [369, 0]
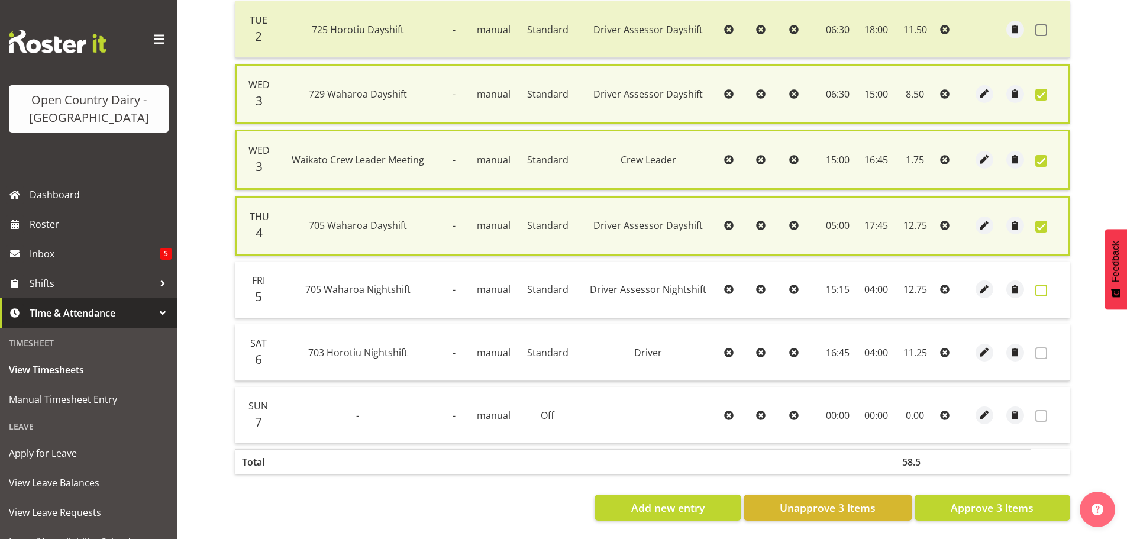
click at [1044, 285] on span at bounding box center [1041, 291] width 12 height 12
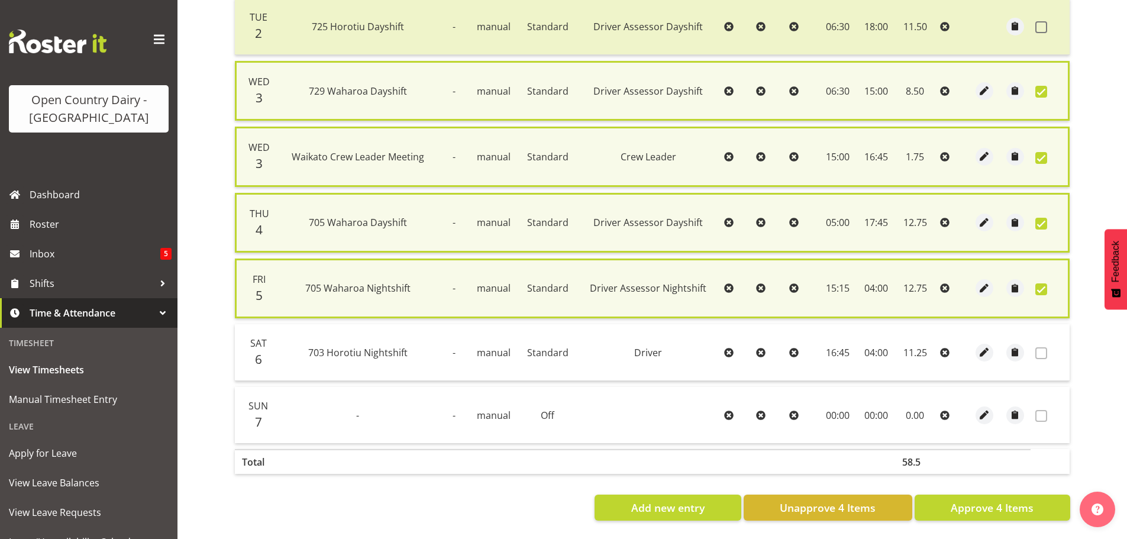
click at [1043, 285] on span at bounding box center [1041, 289] width 12 height 12
checkbox input "false"
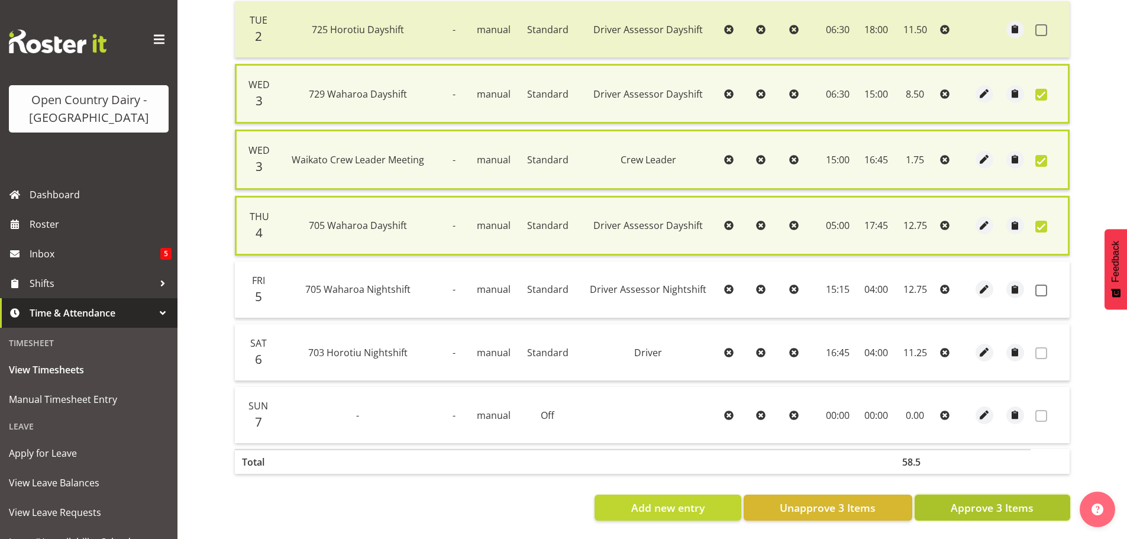
click at [1039, 497] on button "Approve 3 Items" at bounding box center [993, 508] width 156 height 26
checkbox input "false"
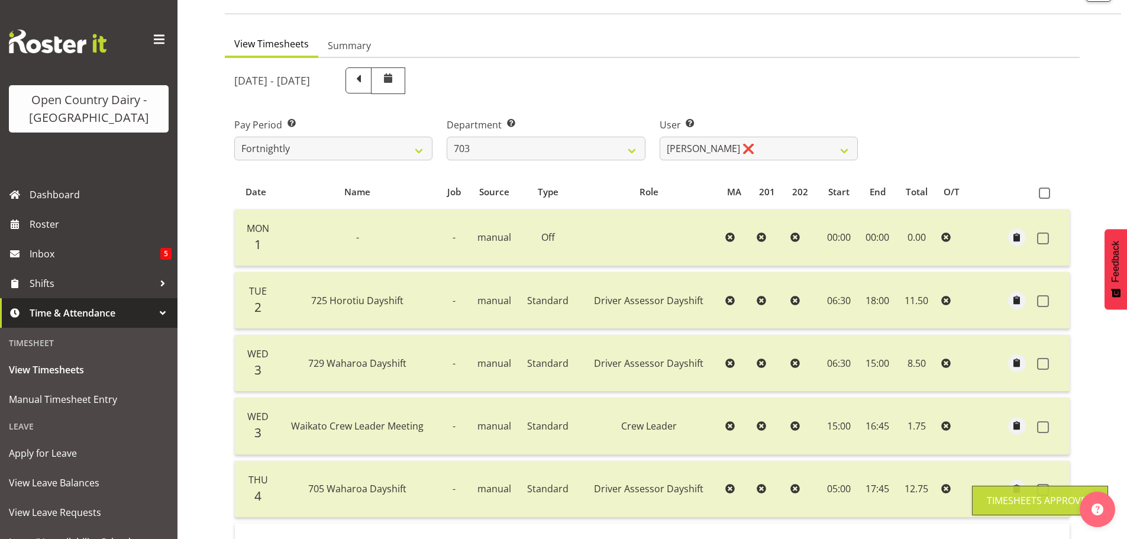
scroll to position [64, 0]
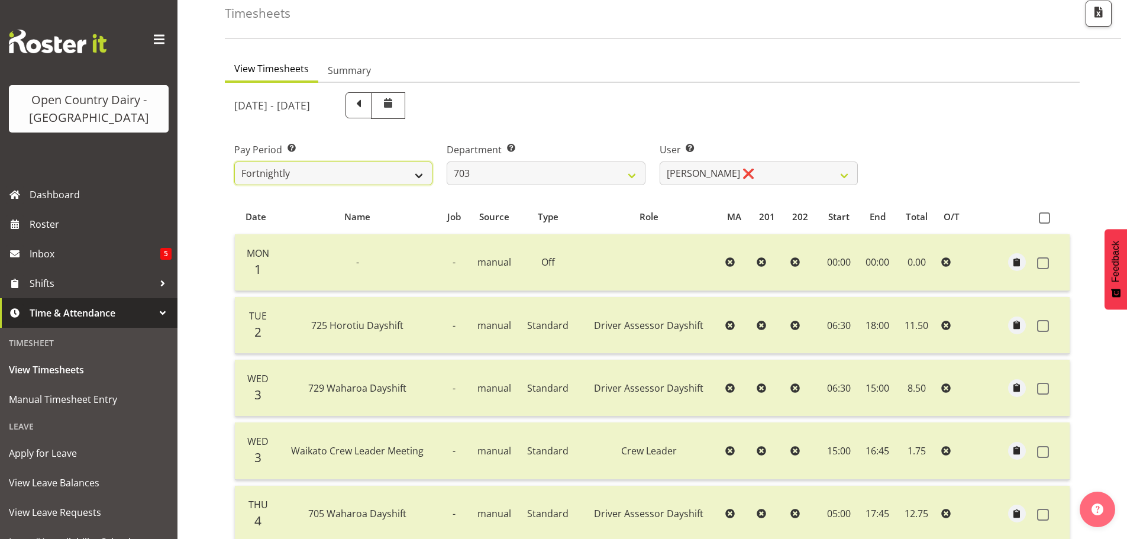
click at [367, 169] on select "Fortnightly" at bounding box center [333, 173] width 198 height 24
click at [493, 166] on select "701 702 703 704 705 706 707 708 709 710 711 712 713 714 715 716 717 718 719 720" at bounding box center [546, 173] width 198 height 24
select select "717"
click at [447, 161] on select "701 702 703 704 705 706 707 708 709 710 711 712 713 714 715 716 717 718 719 720" at bounding box center [546, 173] width 198 height 24
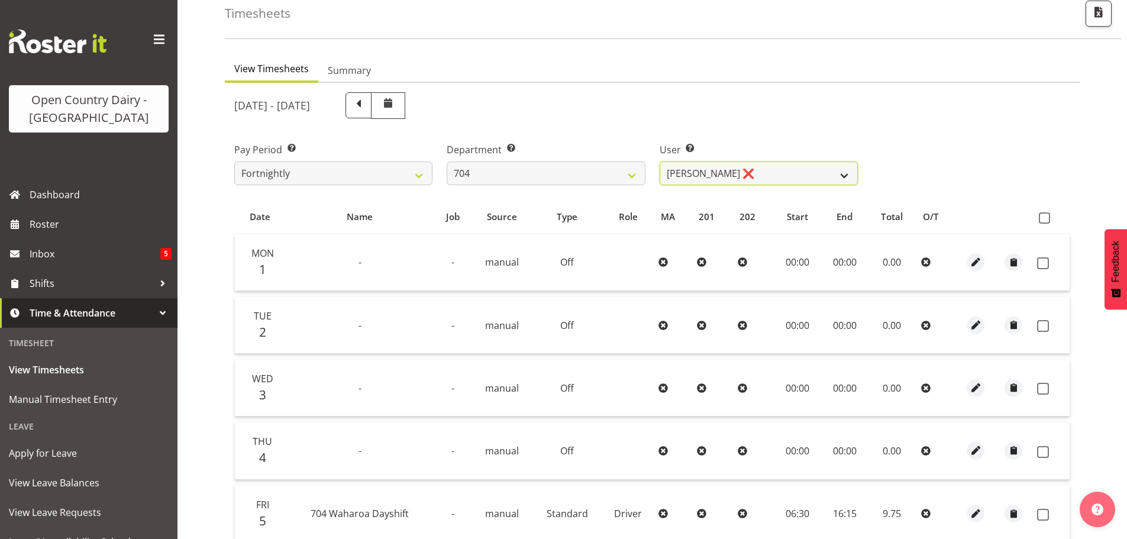
click at [714, 182] on select "Graham Houghton ❌ Jon Williams ❌ Stephen Rae ❌" at bounding box center [759, 173] width 198 height 24
select select "11180"
click at [660, 161] on select "Graham Houghton ❌ Jon Williams ❌ Stephen Rae ❌" at bounding box center [759, 173] width 198 height 24
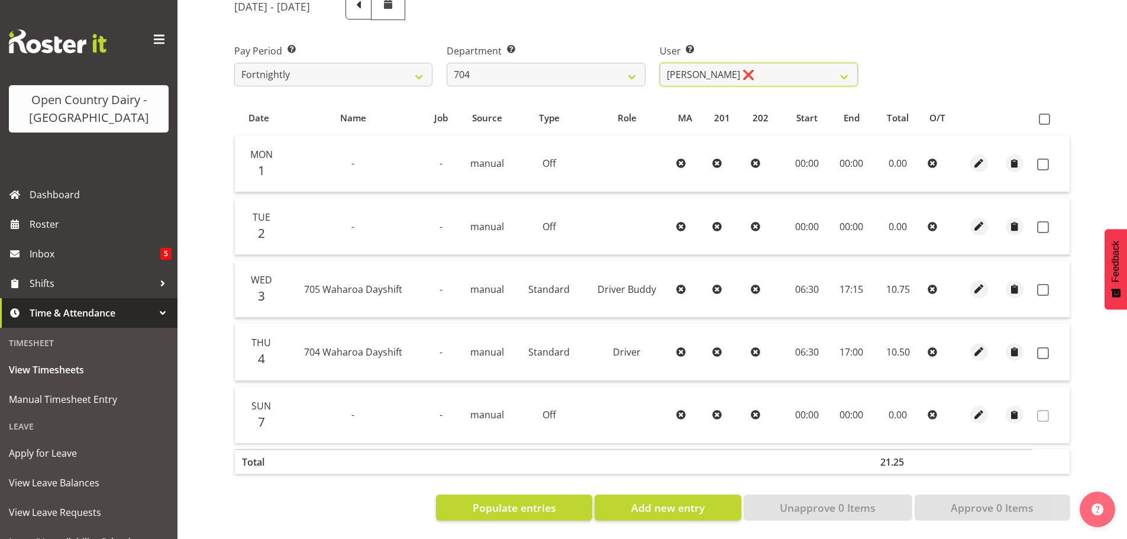
scroll to position [172, 0]
click at [528, 507] on button "Populate entries" at bounding box center [514, 508] width 156 height 26
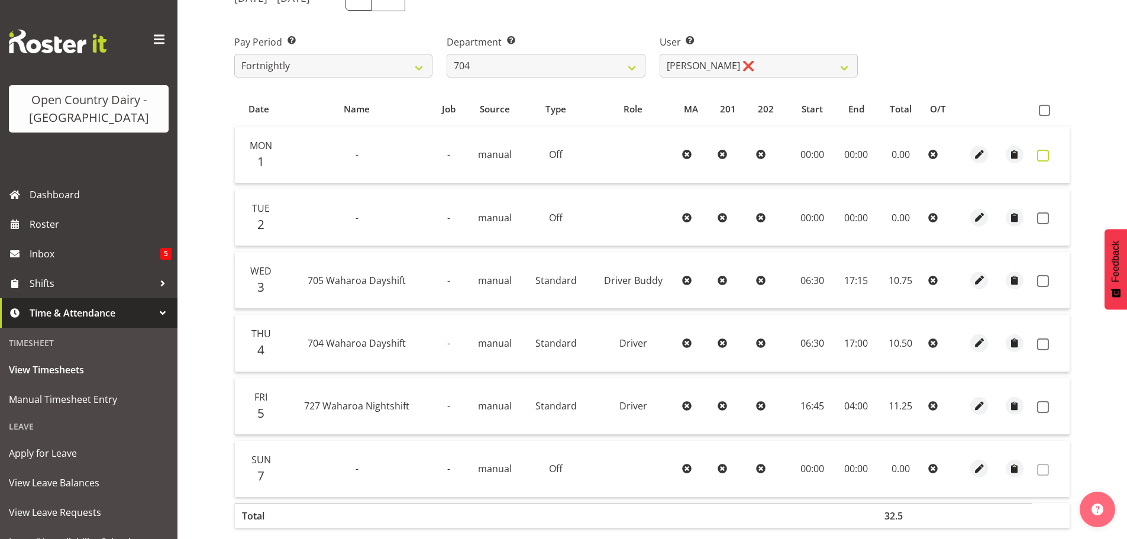
click at [1041, 157] on span at bounding box center [1043, 156] width 12 height 12
checkbox input "true"
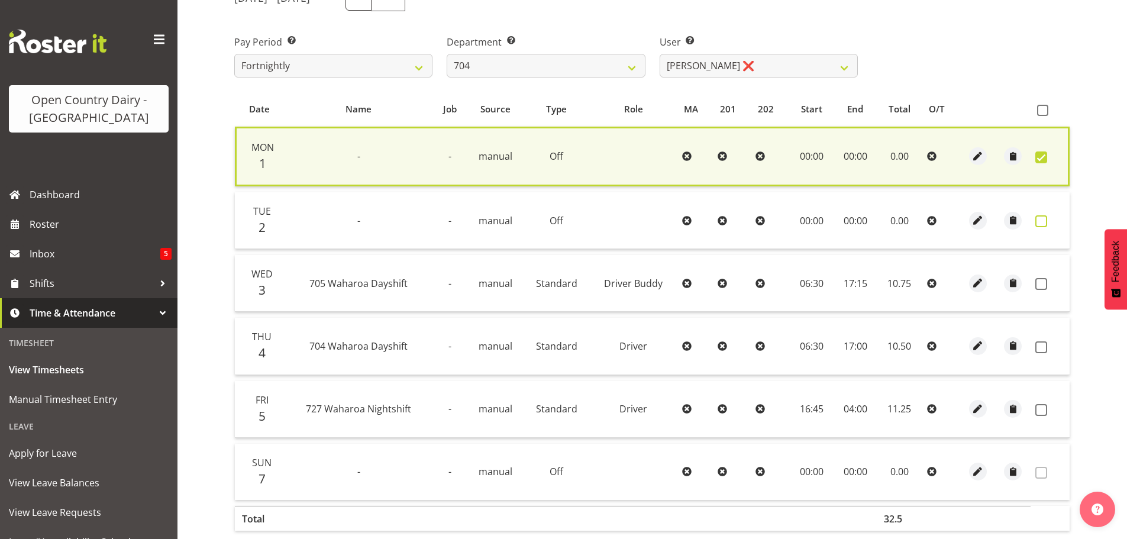
click at [1036, 220] on span at bounding box center [1041, 221] width 12 height 12
checkbox input "true"
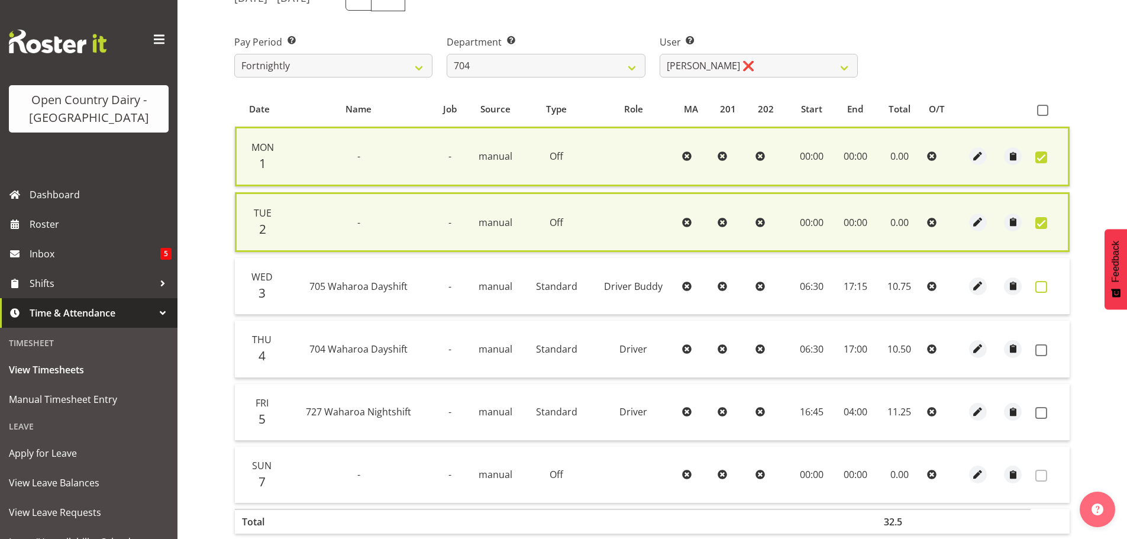
click at [1041, 289] on span at bounding box center [1041, 287] width 12 height 12
checkbox input "true"
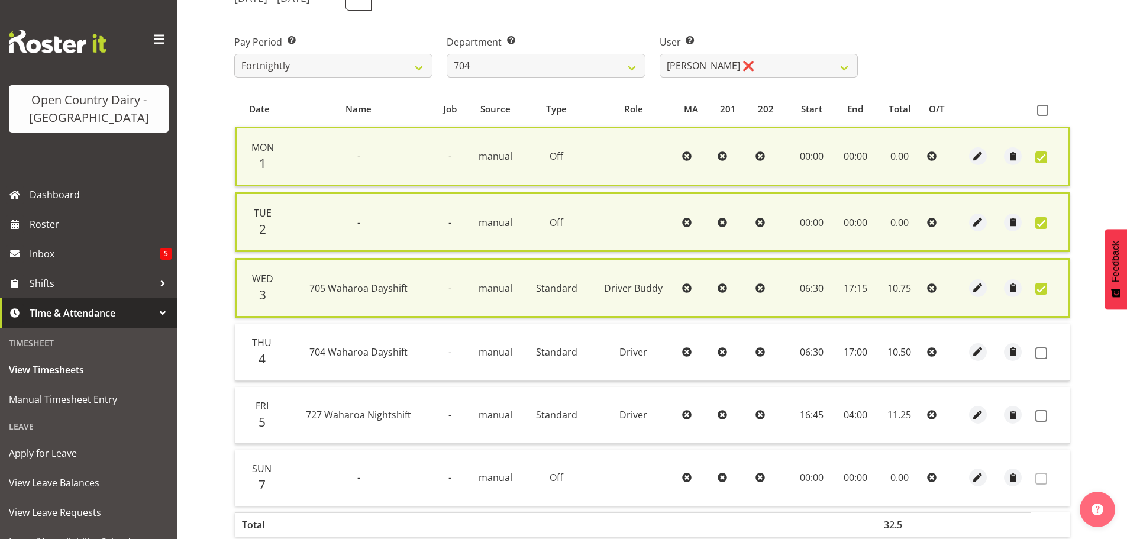
click at [1026, 350] on td at bounding box center [1013, 352] width 35 height 57
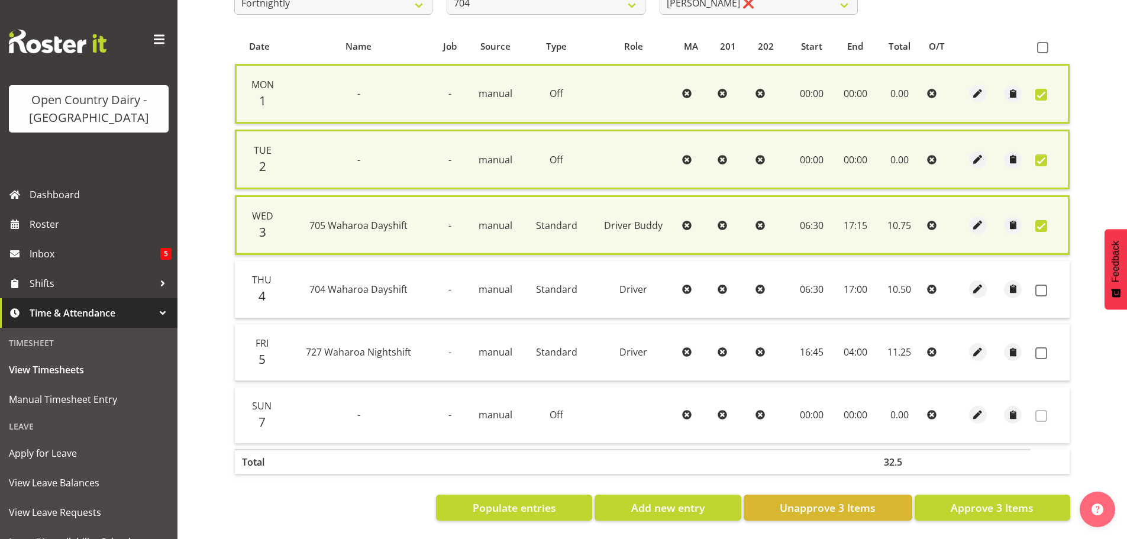
scroll to position [243, 0]
click at [1040, 276] on td at bounding box center [1049, 289] width 39 height 57
click at [1040, 285] on span at bounding box center [1041, 291] width 12 height 12
checkbox input "true"
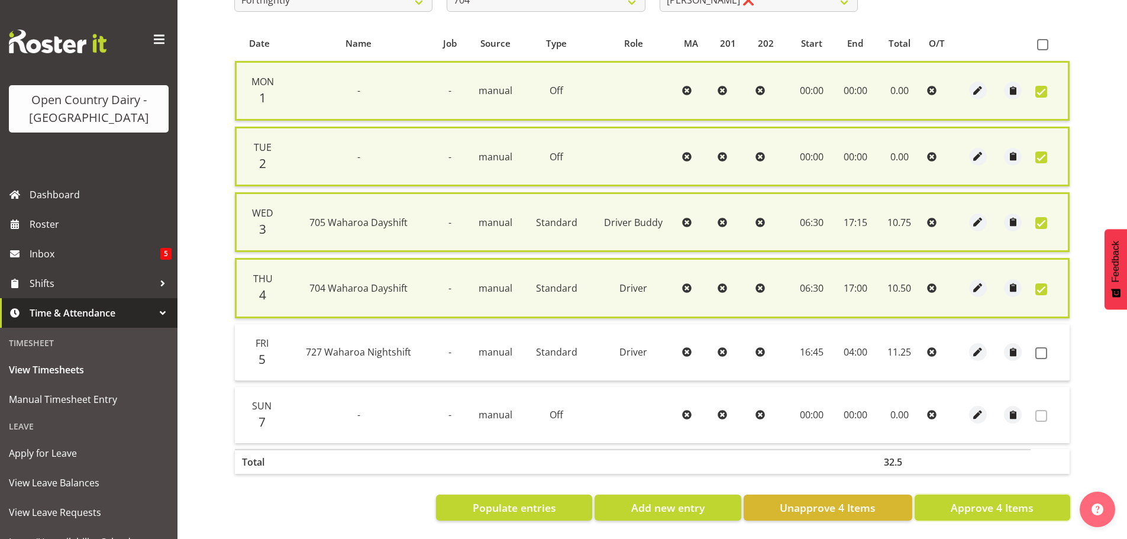
click at [994, 501] on span "Approve 4 Items" at bounding box center [992, 507] width 83 height 15
checkbox input "false"
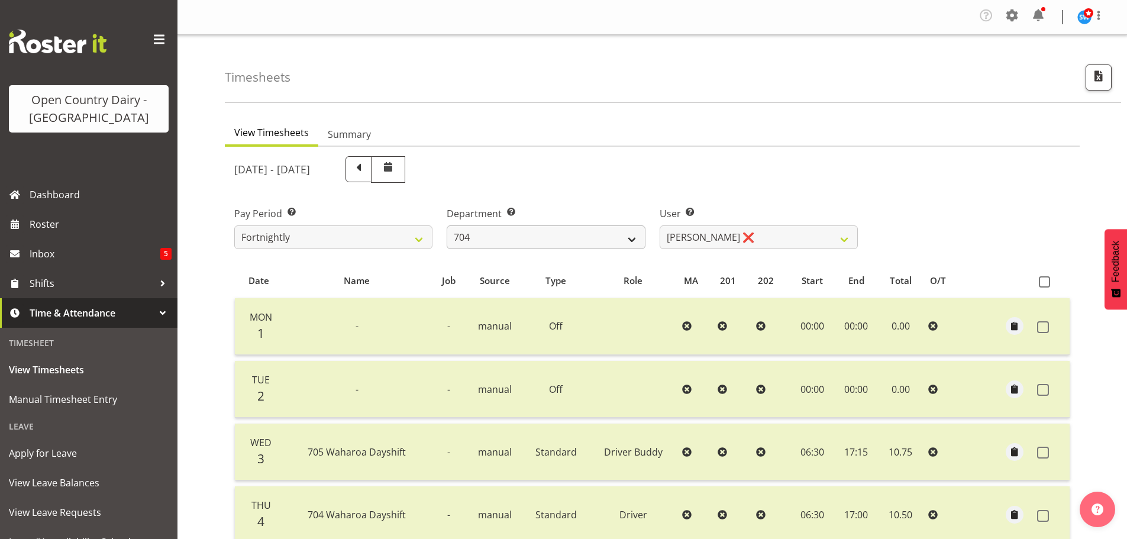
scroll to position [59, 0]
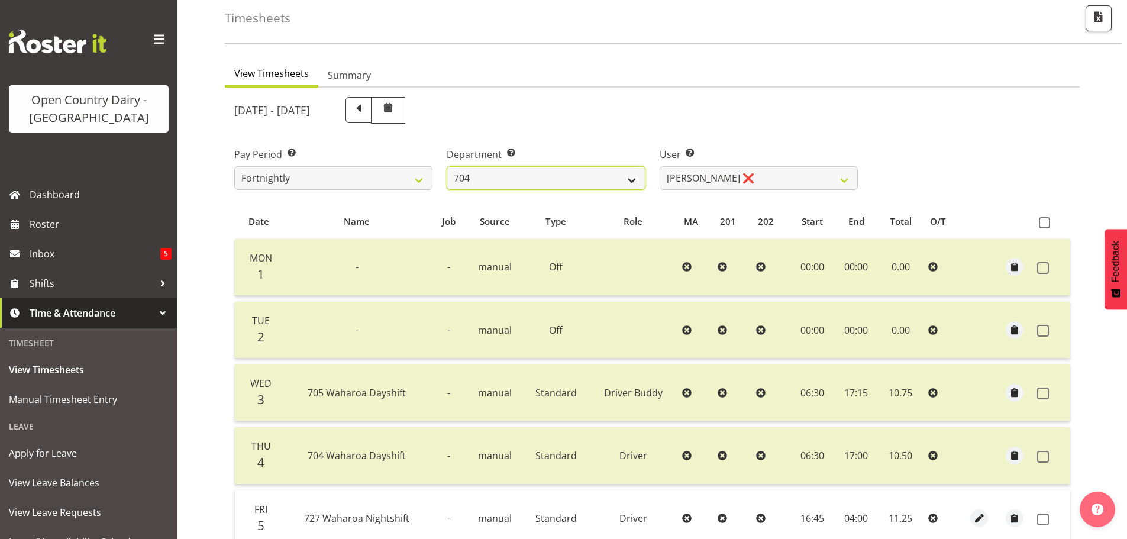
click at [619, 176] on select "701 702 703 704 705 706 707 708 709 710 711 712 713 714 715 716 717 718 719 720" at bounding box center [546, 178] width 198 height 24
select select "714"
click at [447, 166] on select "701 702 703 704 705 706 707 708 709 710 711 712 713 714 715 716 717 718 719 720" at bounding box center [546, 178] width 198 height 24
select select "11786"
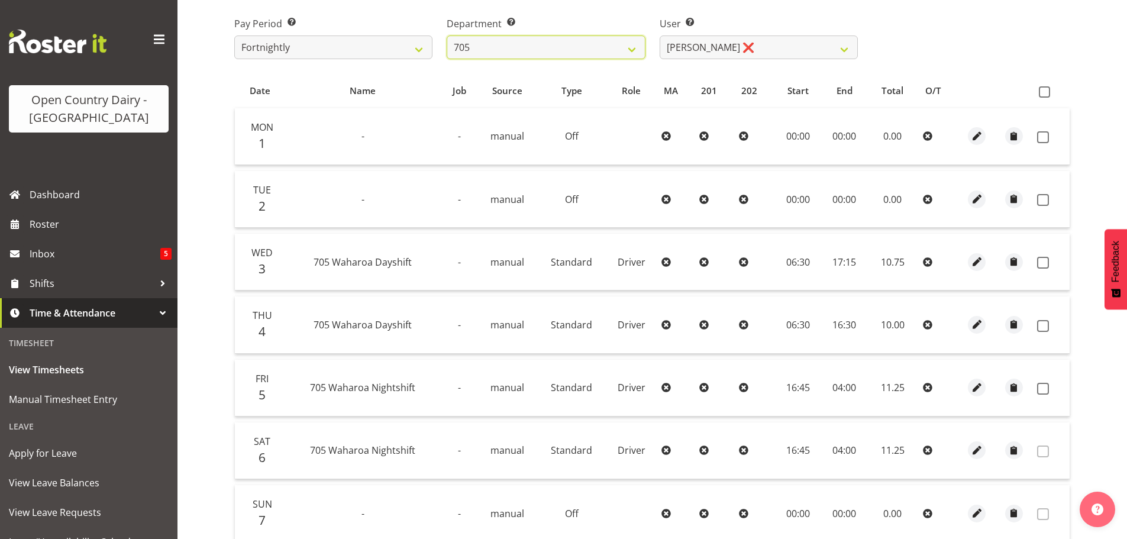
scroll to position [177, 0]
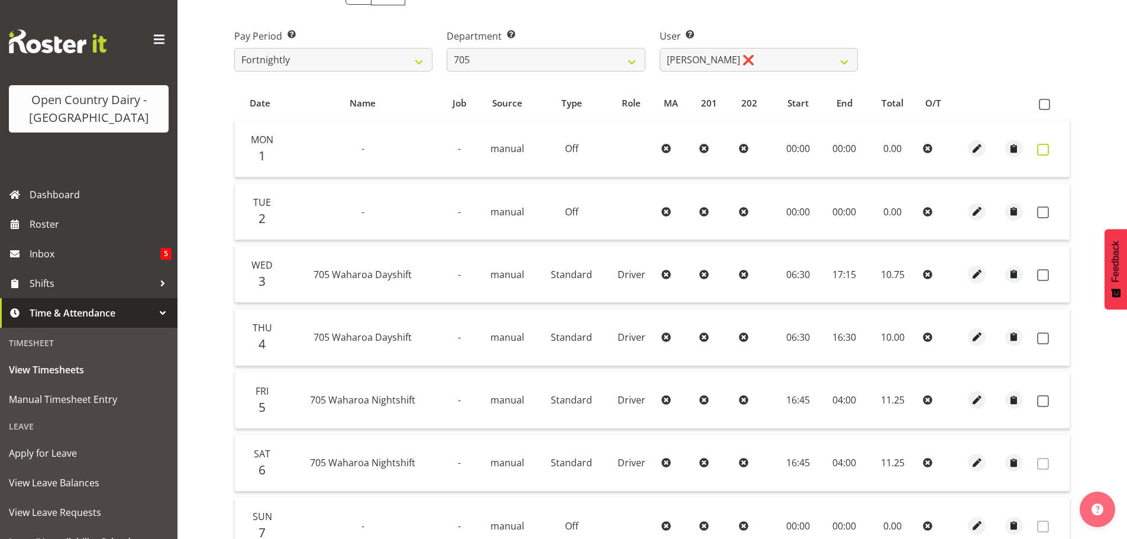
click at [1041, 150] on span at bounding box center [1043, 150] width 12 height 12
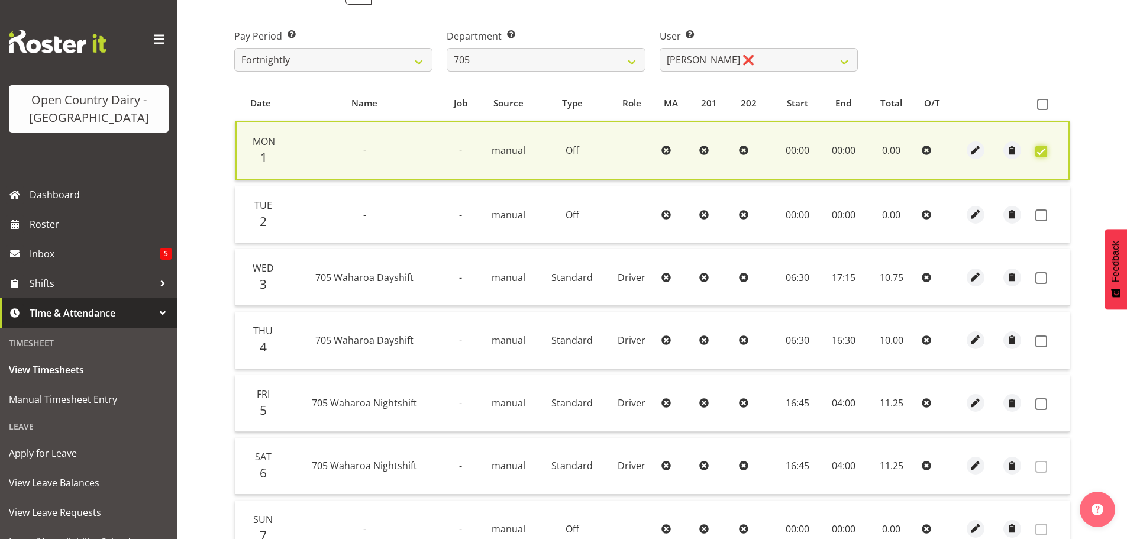
checkbox input "true"
drag, startPoint x: 1042, startPoint y: 211, endPoint x: 1039, endPoint y: 223, distance: 12.1
click at [1041, 211] on span at bounding box center [1041, 215] width 12 height 12
checkbox input "true"
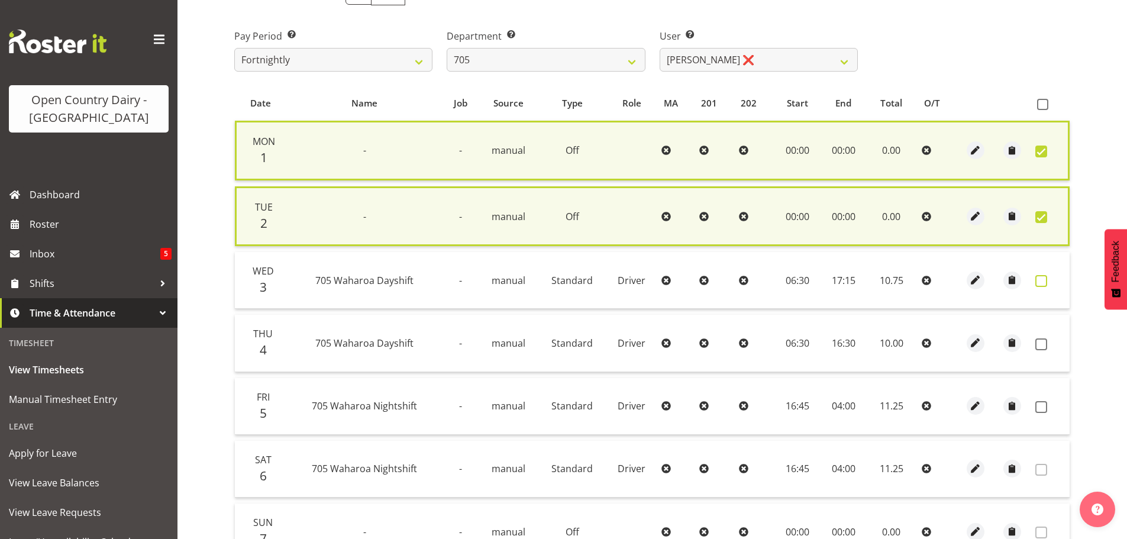
click at [1036, 281] on span at bounding box center [1041, 281] width 12 height 12
checkbox input "true"
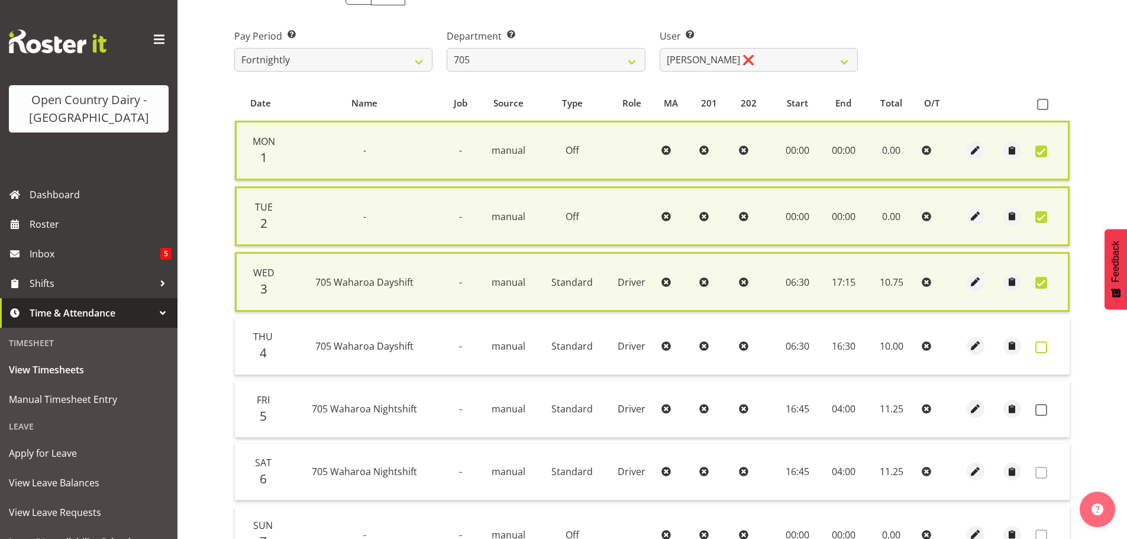
click at [1042, 348] on span at bounding box center [1041, 347] width 12 height 12
checkbox input "true"
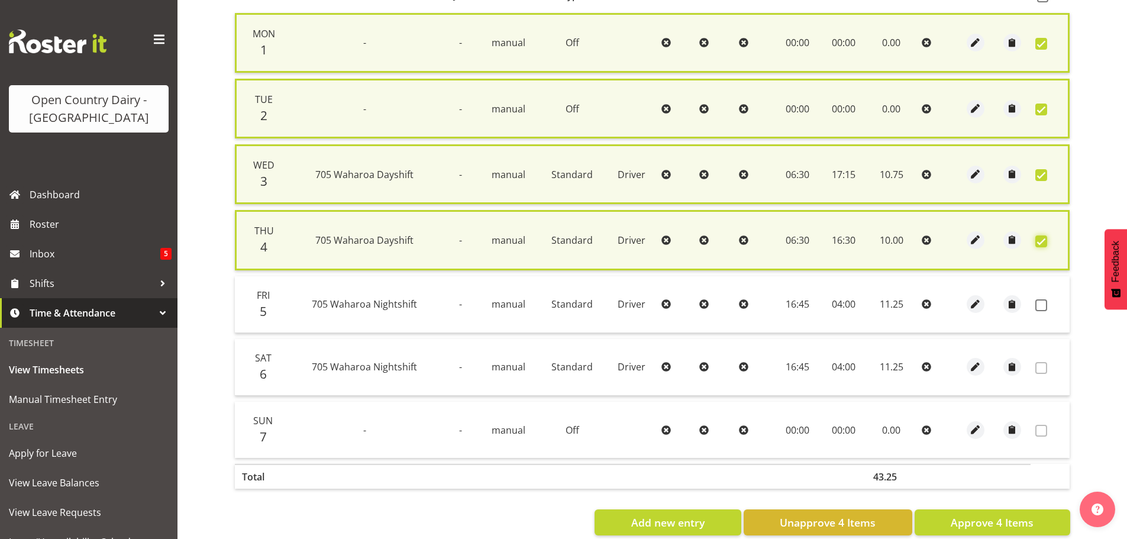
scroll to position [309, 0]
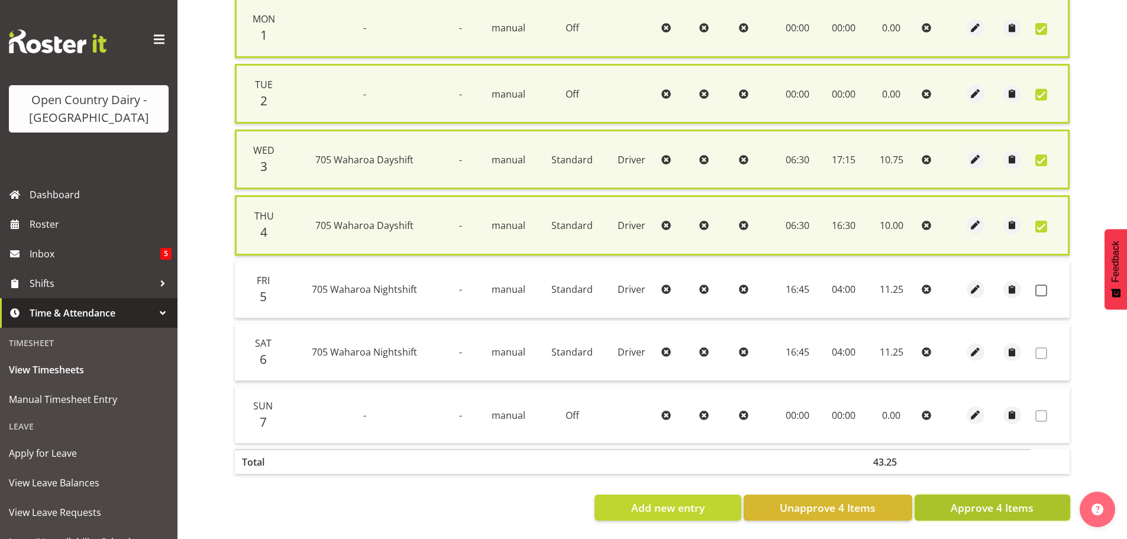
click at [990, 505] on span "Approve 4 Items" at bounding box center [992, 507] width 83 height 15
checkbox input "false"
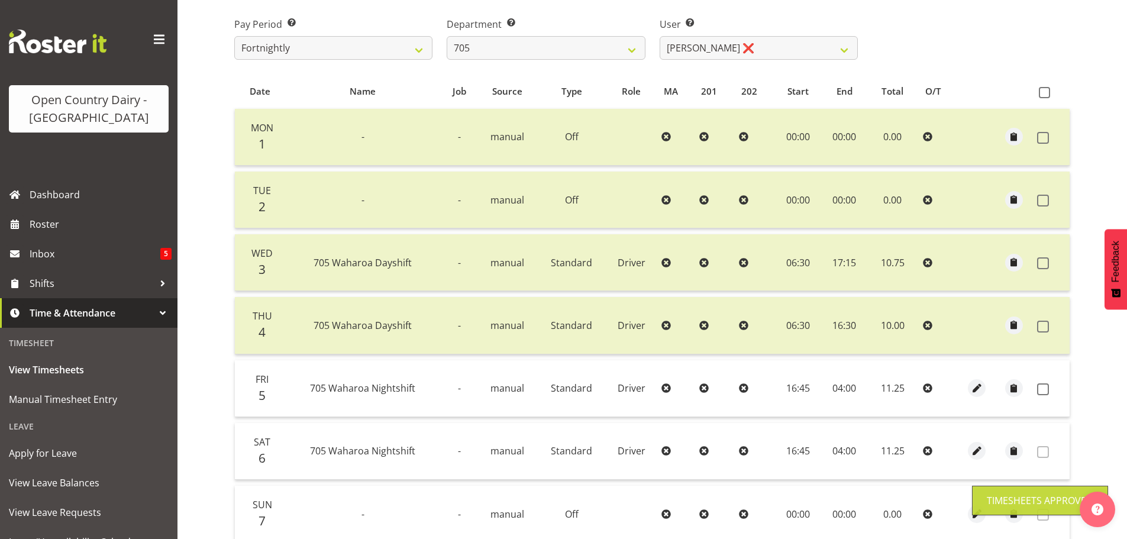
scroll to position [179, 0]
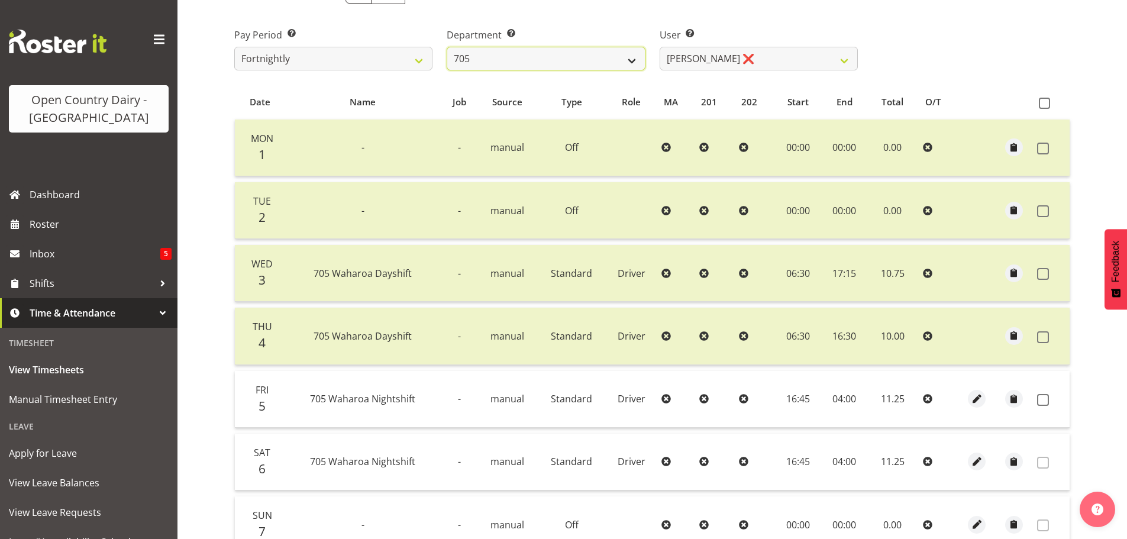
click at [553, 60] on select "701 702 703 704 705 706 707 708 709 710 711 712 713 714 715 716 717 718 719 720" at bounding box center [546, 59] width 198 height 24
select select "721"
click at [447, 47] on select "701 702 703 704 705 706 707 708 709 710 711 712 713 714 715 716 717 718 719 720" at bounding box center [546, 59] width 198 height 24
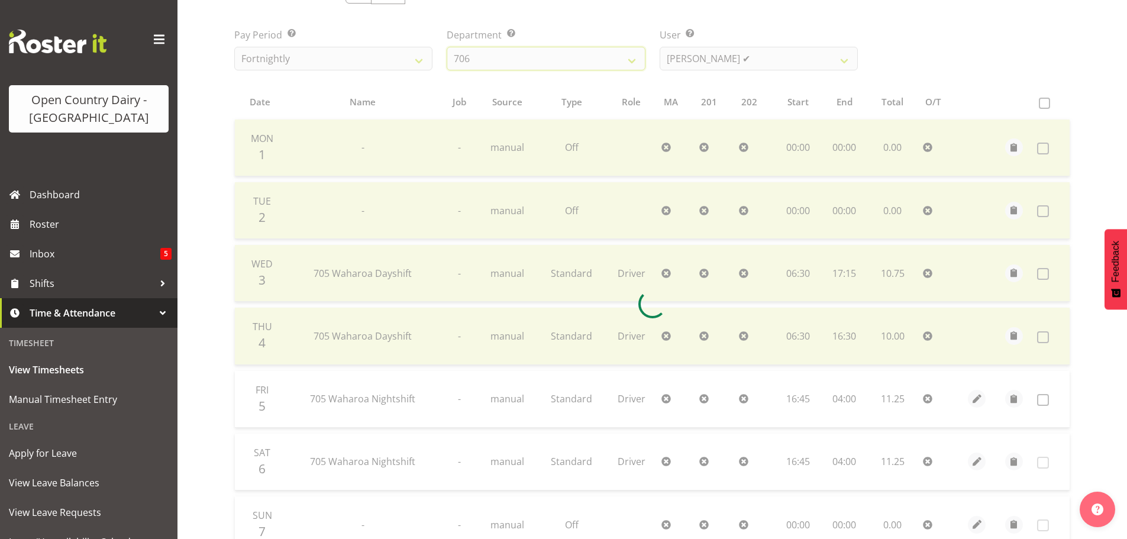
scroll to position [55, 0]
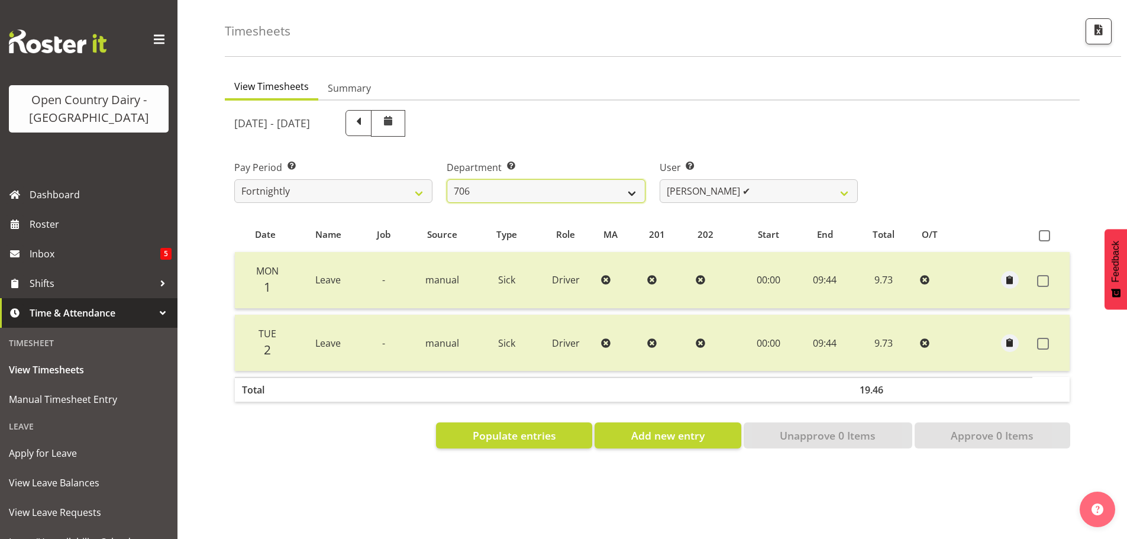
click at [542, 179] on select "701 702 703 704 705 706 707 708 709 710 711 712 713 714 715 716 717 718 719 720" at bounding box center [546, 191] width 198 height 24
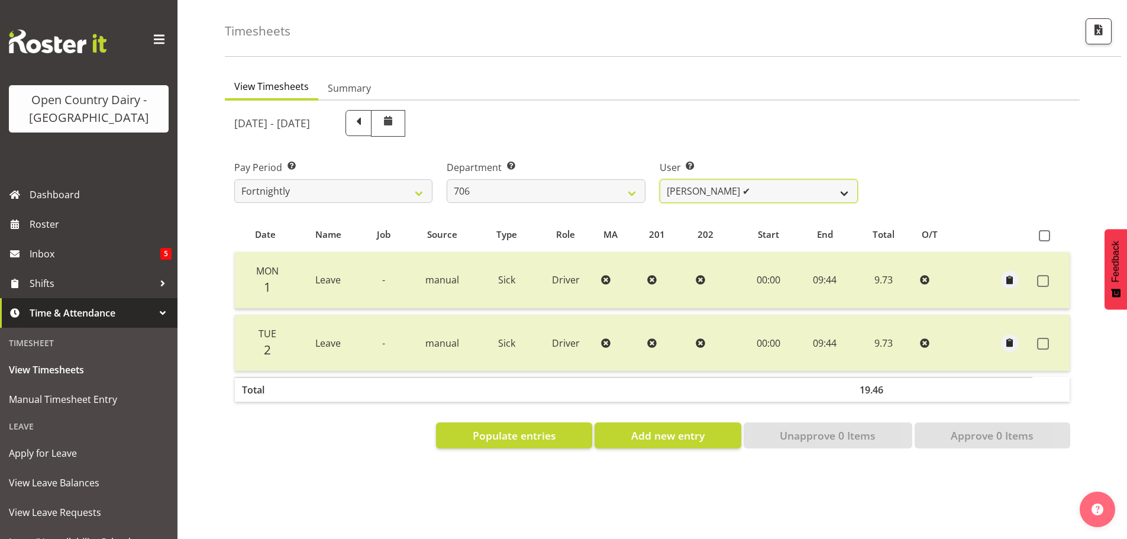
click at [702, 183] on select "Andrew Kearns ✔ Len Symons ❌ Mark Ansley ❌ Paul Griffin ❌" at bounding box center [759, 191] width 198 height 24
select select "8472"
click at [660, 179] on select "Andrew Kearns ✔ Len Symons ❌ Mark Ansley ❌ Paul Griffin ❌" at bounding box center [759, 191] width 198 height 24
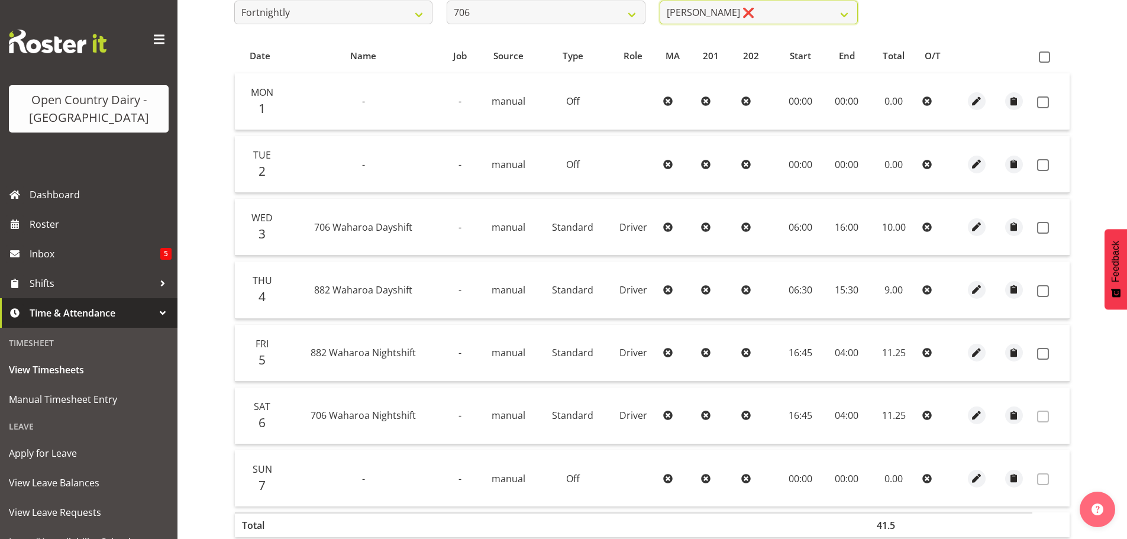
scroll to position [232, 0]
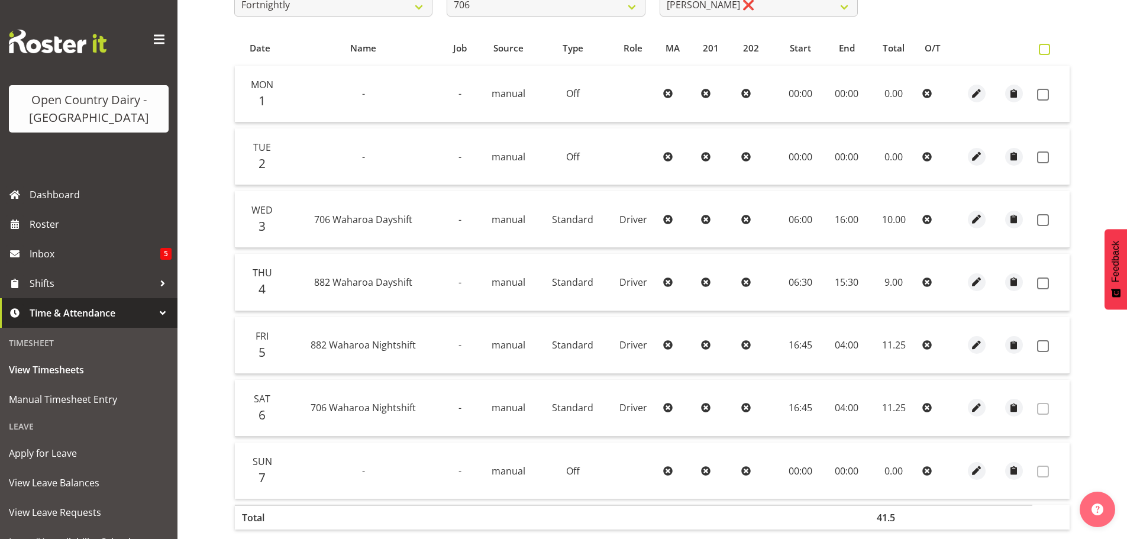
click at [1044, 54] on span at bounding box center [1044, 49] width 11 height 11
click at [1044, 53] on input "checkbox" at bounding box center [1043, 50] width 8 height 8
checkbox input "true"
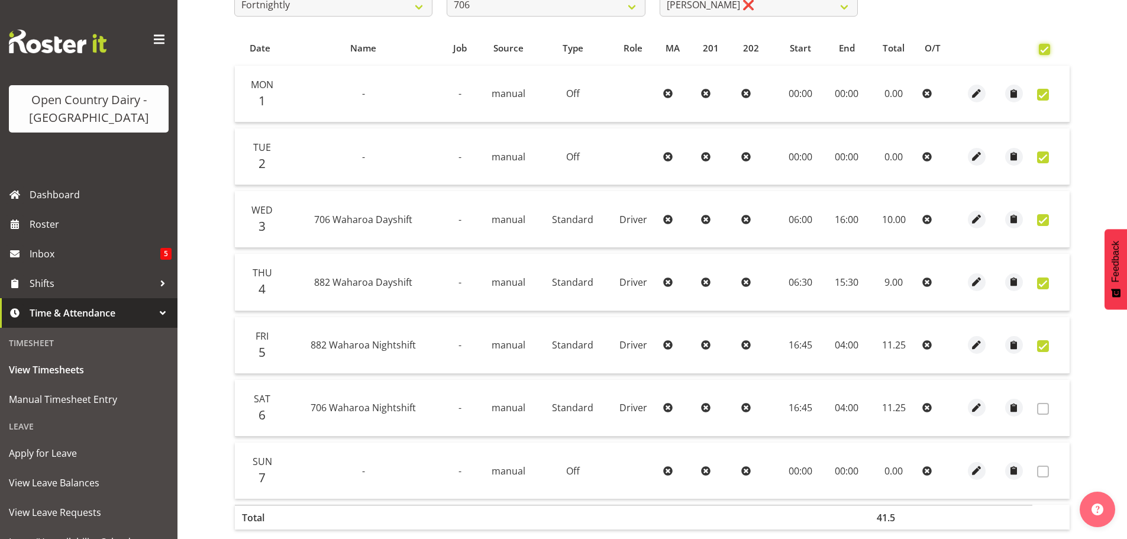
checkbox input "true"
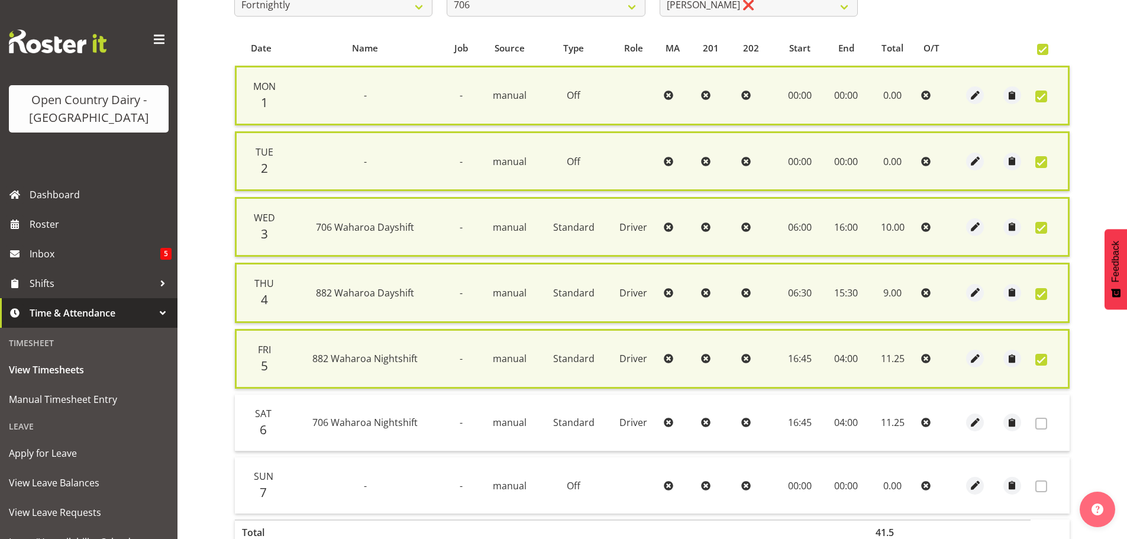
click at [1042, 357] on span at bounding box center [1041, 360] width 12 height 12
checkbox input "false"
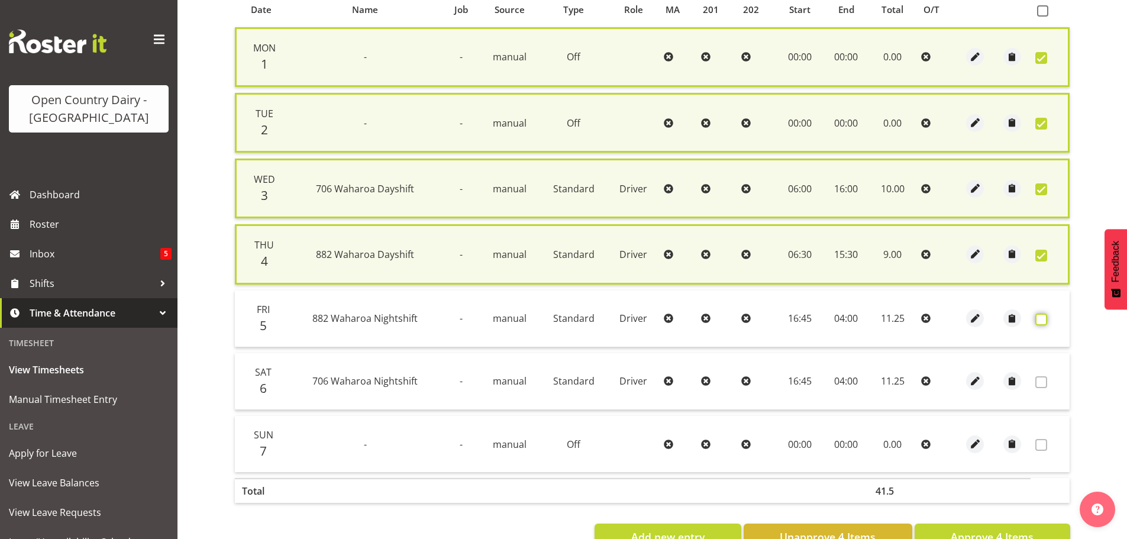
scroll to position [309, 0]
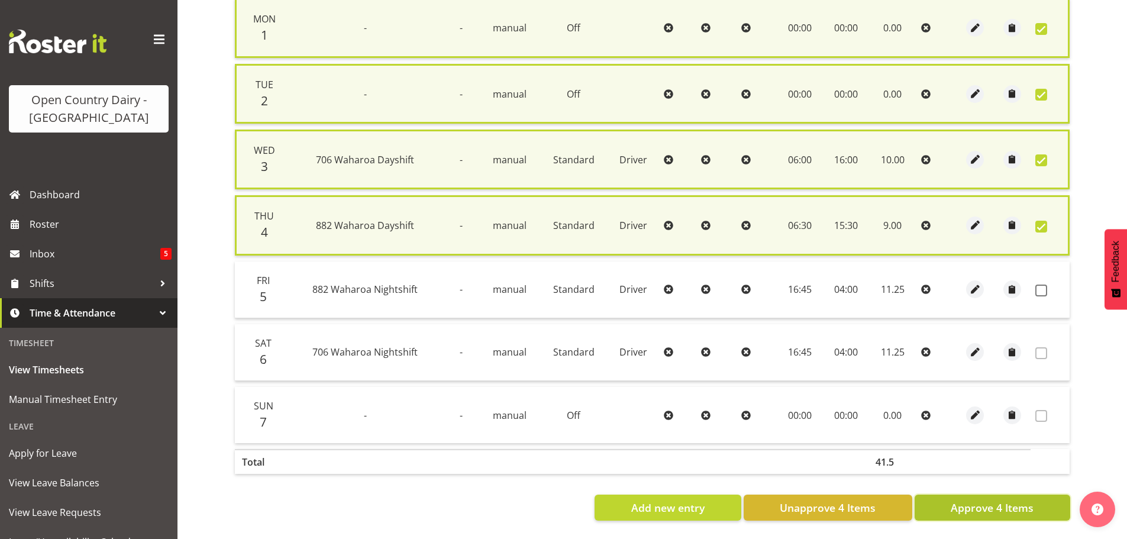
click at [1017, 500] on span "Approve 4 Items" at bounding box center [992, 507] width 83 height 15
checkbox input "false"
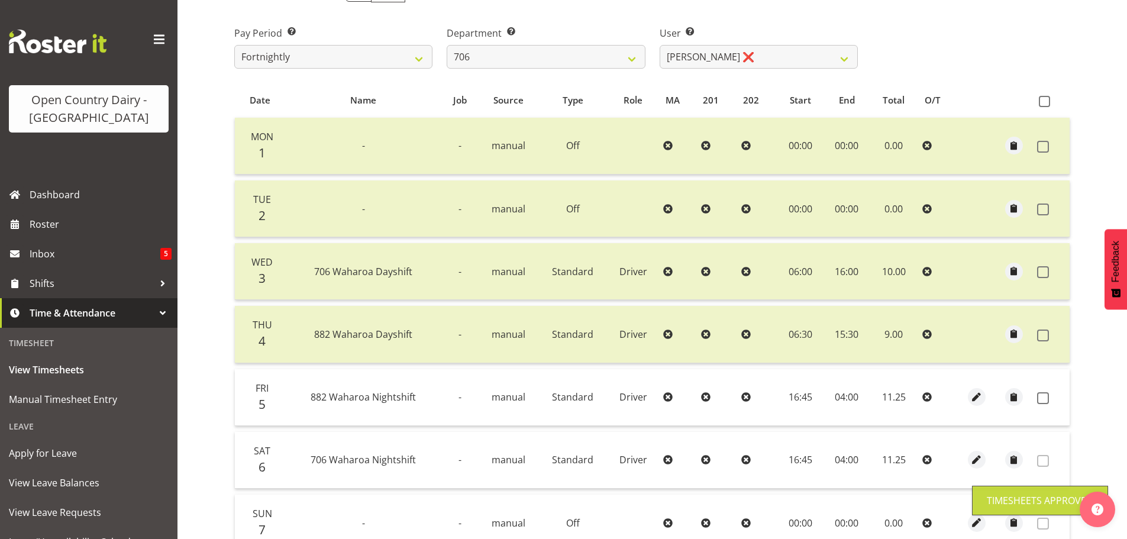
scroll to position [60, 0]
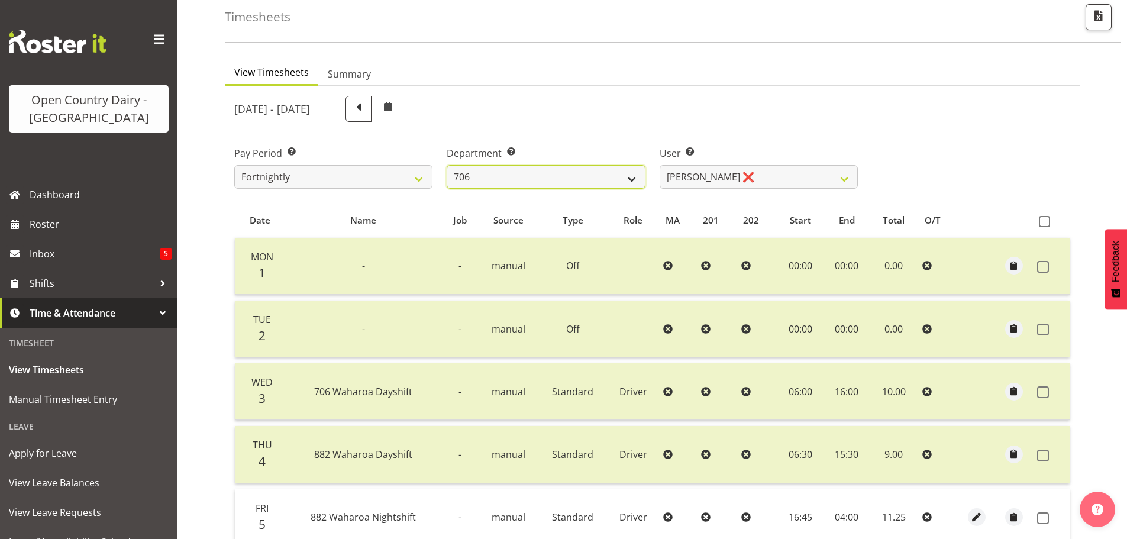
click at [629, 182] on select "701 702 703 704 705 706 707 708 709 710 711 712 713 714 715 716 717 718 719 720" at bounding box center [546, 177] width 198 height 24
select select "811"
click at [447, 165] on select "701 702 703 704 705 706 707 708 709 710 711 712 713 714 715 716 717 718 719 720" at bounding box center [546, 177] width 198 height 24
select select "8161"
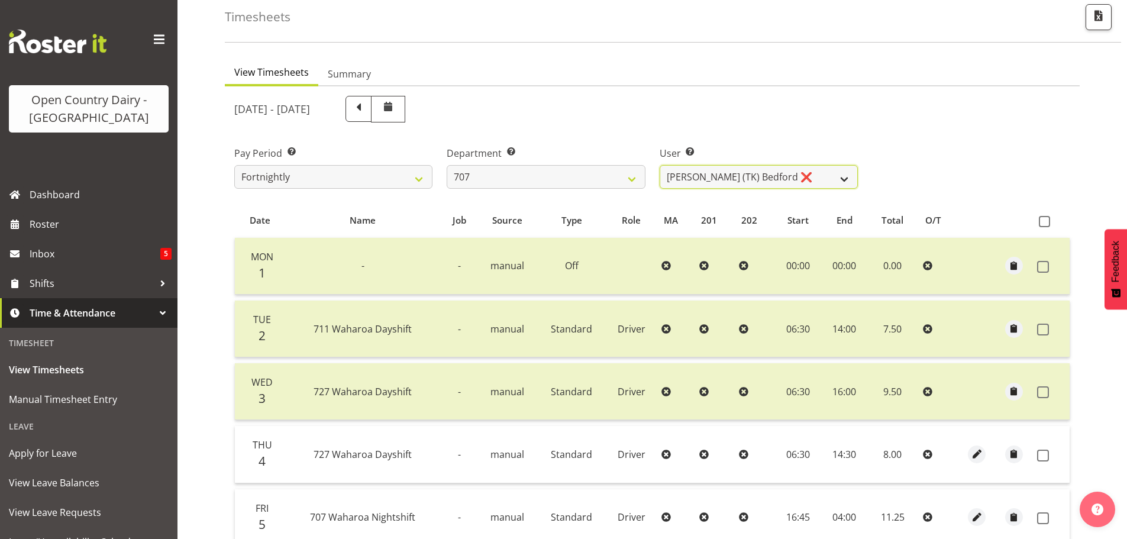
click at [715, 180] on select "Alan (TK) Bedford ❌ David Foote (Junior) ❌ Mike Madden ❌" at bounding box center [759, 177] width 198 height 24
click at [628, 175] on select "701 702 703 704 705 706 707 708 709 710 711 712 713 714 715 716 717 718 719 720" at bounding box center [546, 177] width 198 height 24
click at [447, 165] on select "701 702 703 704 705 706 707 708 709 710 711 712 713 714 715 716 717 718 719 720" at bounding box center [546, 177] width 198 height 24
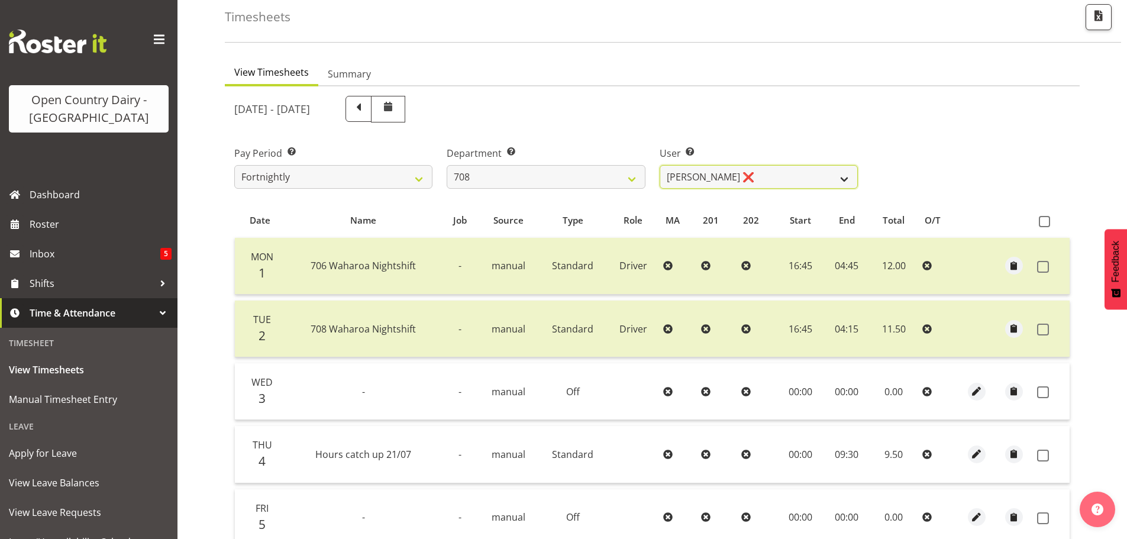
click at [707, 180] on select "David Foote ❌ Mark Himiona ❌" at bounding box center [759, 177] width 198 height 24
click at [615, 182] on select "701 702 703 704 705 706 707 708 709 710 711 712 713 714 715 716 717 718 719 720" at bounding box center [546, 177] width 198 height 24
select select "735"
click at [447, 165] on select "701 702 703 704 705 706 707 708 709 710 711 712 713 714 715 716 717 718 719 720" at bounding box center [546, 177] width 198 height 24
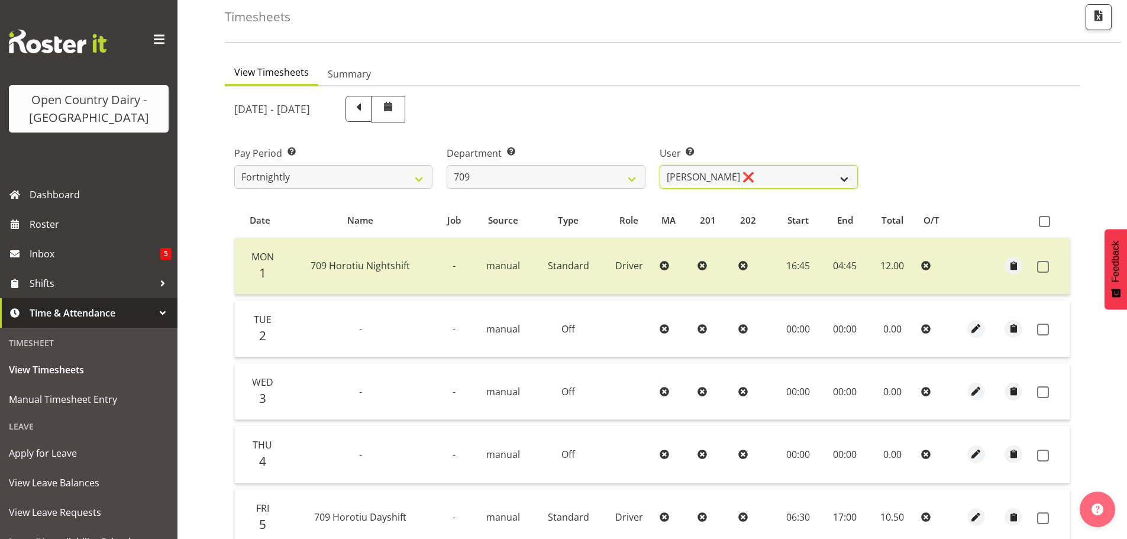
click at [732, 182] on select "Alex Barclay ❌ Craig Knudsen ❌ Jaswant Singh ❌ Ross Cook ❌" at bounding box center [759, 177] width 198 height 24
select select "9989"
click at [660, 165] on select "Alex Barclay ❌ Craig Knudsen ❌ Jaswant Singh ❌ Ross Cook ❌" at bounding box center [759, 177] width 198 height 24
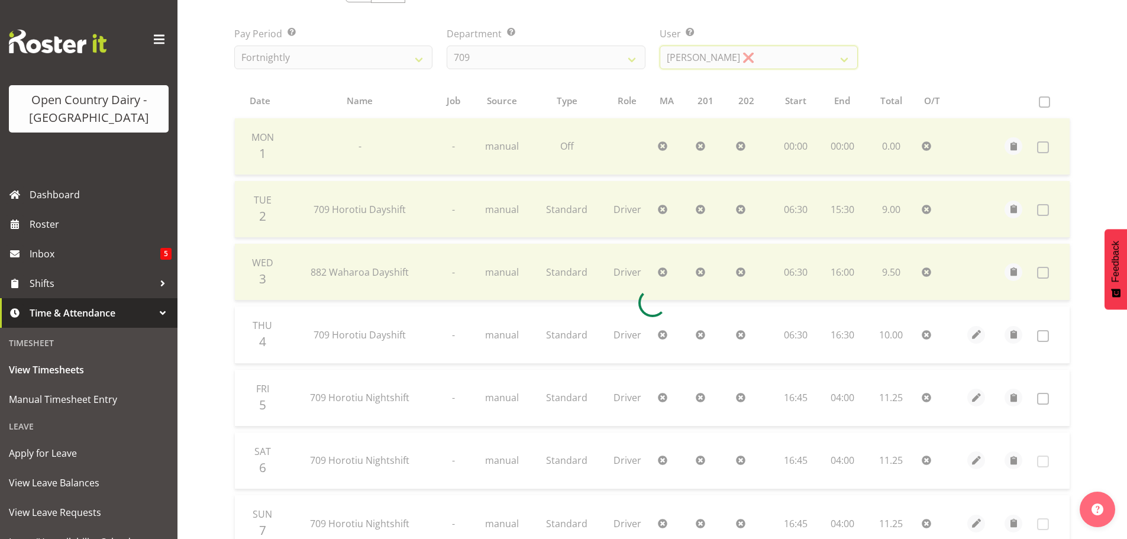
scroll to position [238, 0]
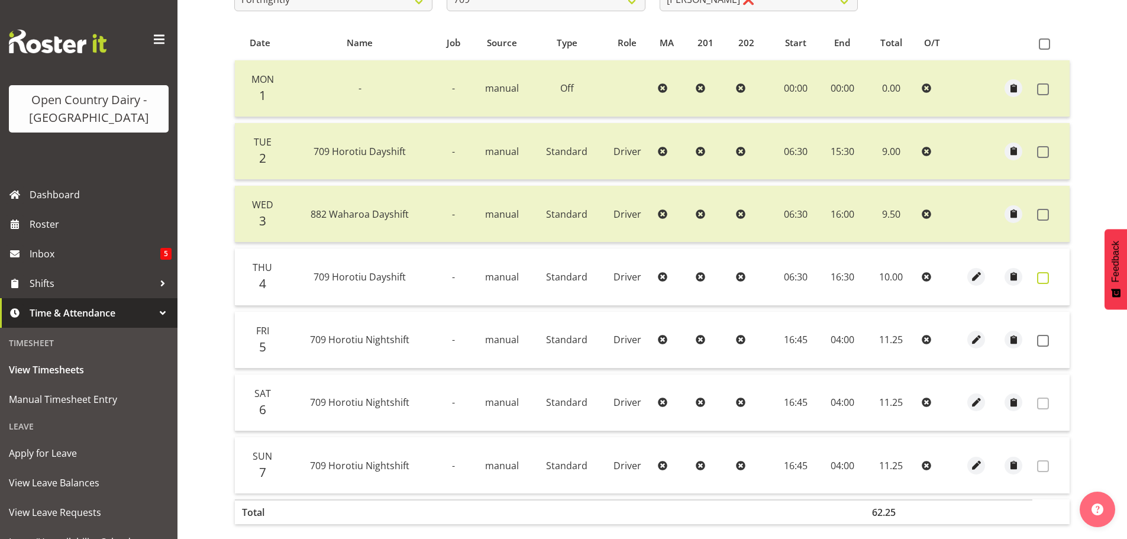
click at [1041, 281] on span at bounding box center [1043, 278] width 12 height 12
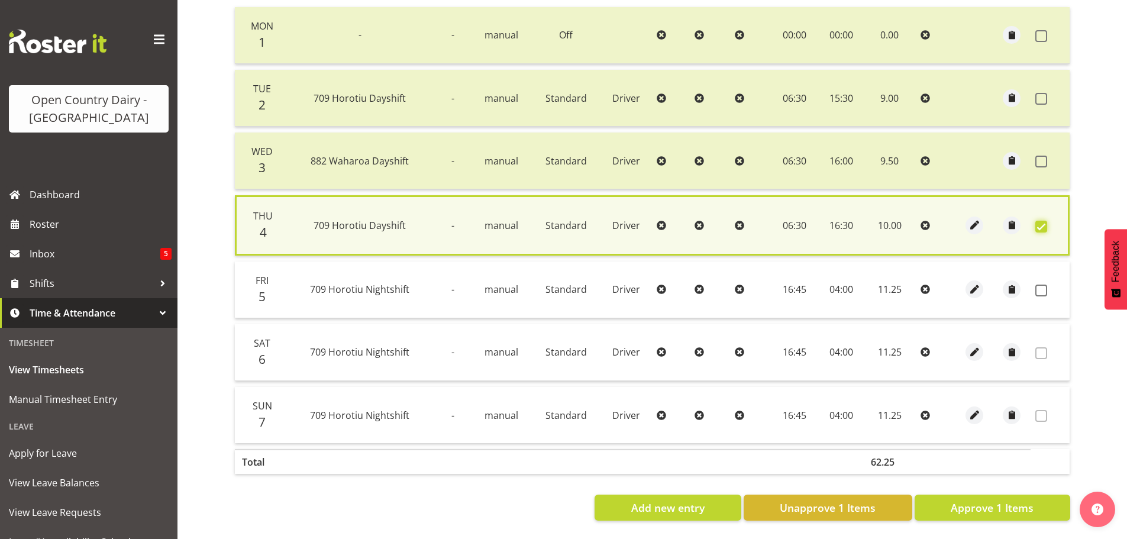
scroll to position [300, 0]
click at [1023, 503] on span "Approve 1 Items" at bounding box center [992, 507] width 83 height 15
checkbox input "false"
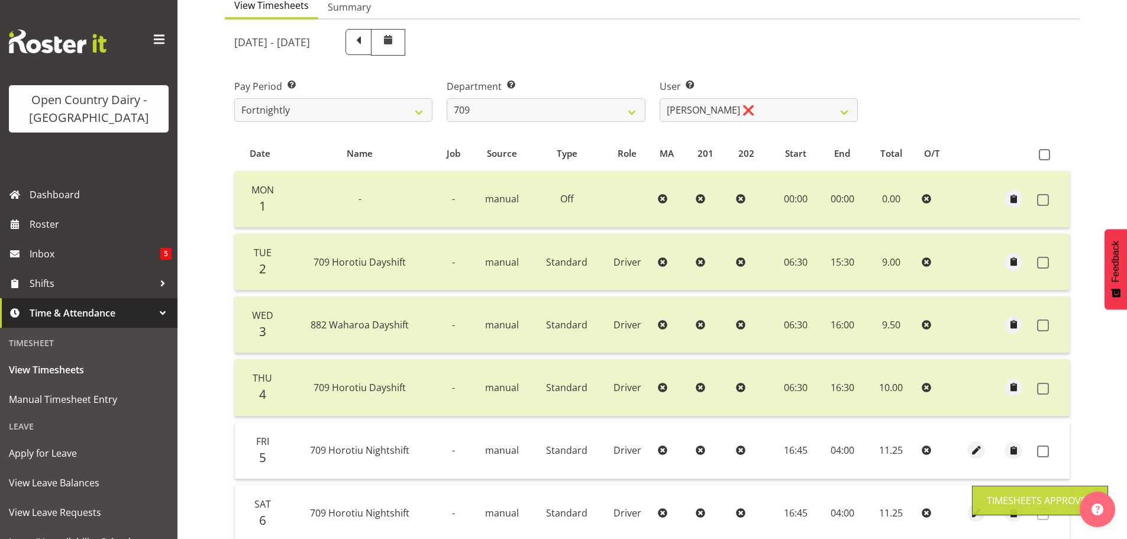
scroll to position [119, 0]
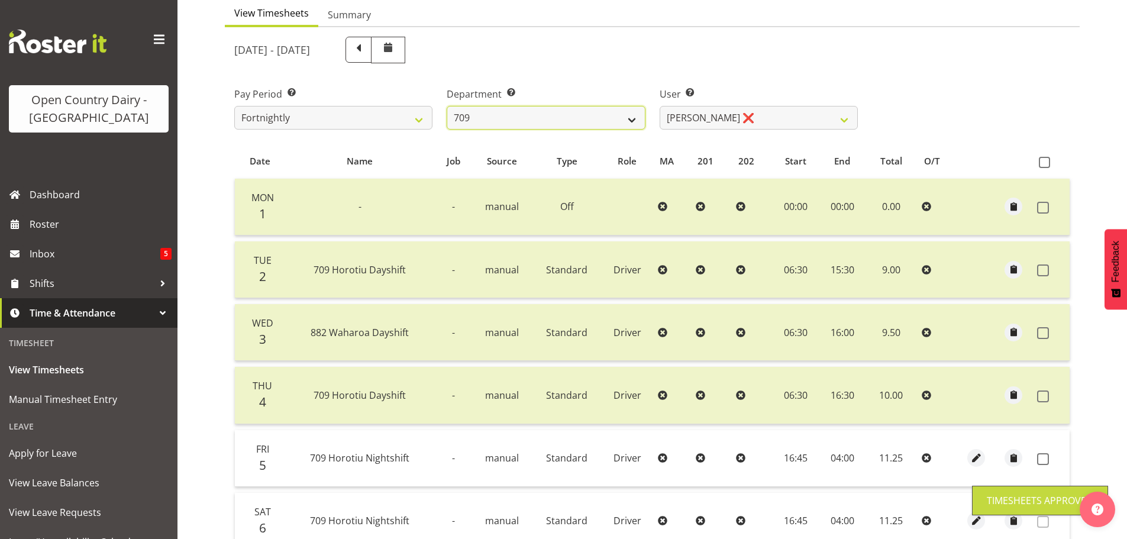
click at [629, 124] on select "701 702 703 704 705 706 707 708 709 710 711 712 713 714 715 716 717 718 719 720" at bounding box center [546, 118] width 198 height 24
select select "875"
click at [447, 106] on select "701 702 703 704 705 706 707 708 709 710 711 712 713 714 715 716 717 718 719 720" at bounding box center [546, 118] width 198 height 24
select select "10971"
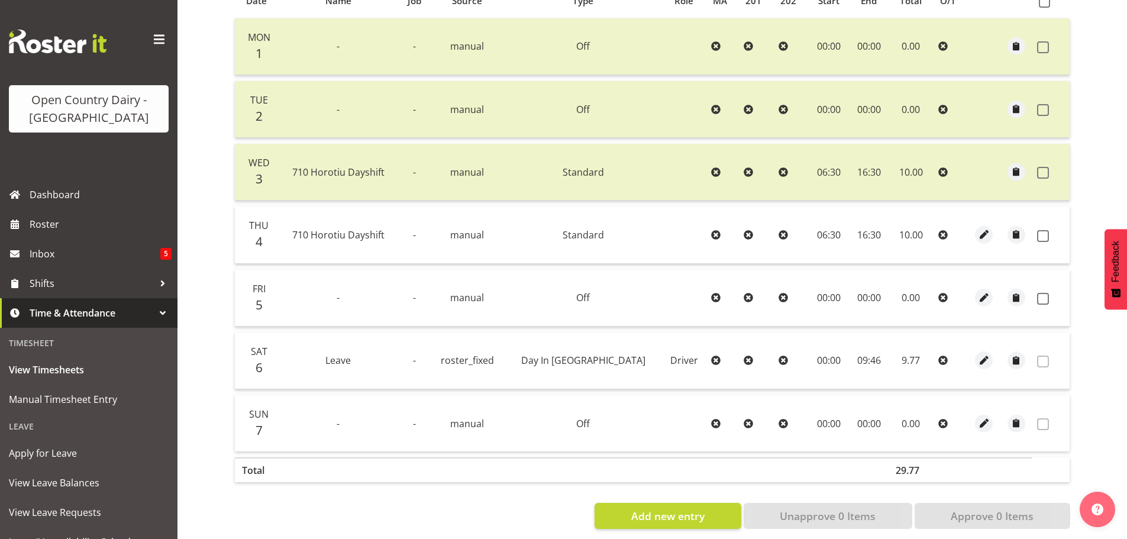
scroll to position [297, 0]
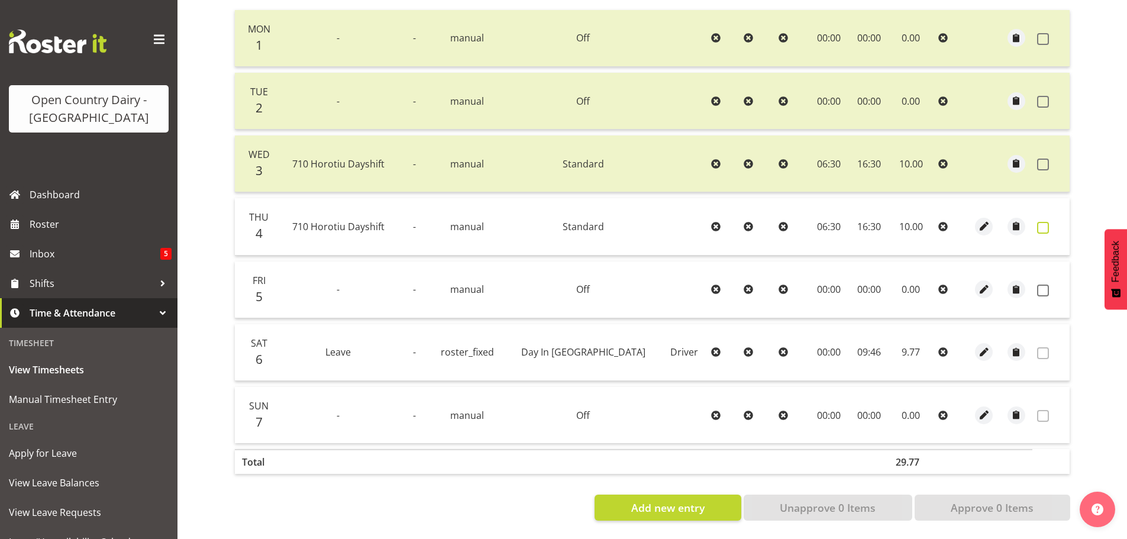
click at [1042, 222] on span at bounding box center [1043, 228] width 12 height 12
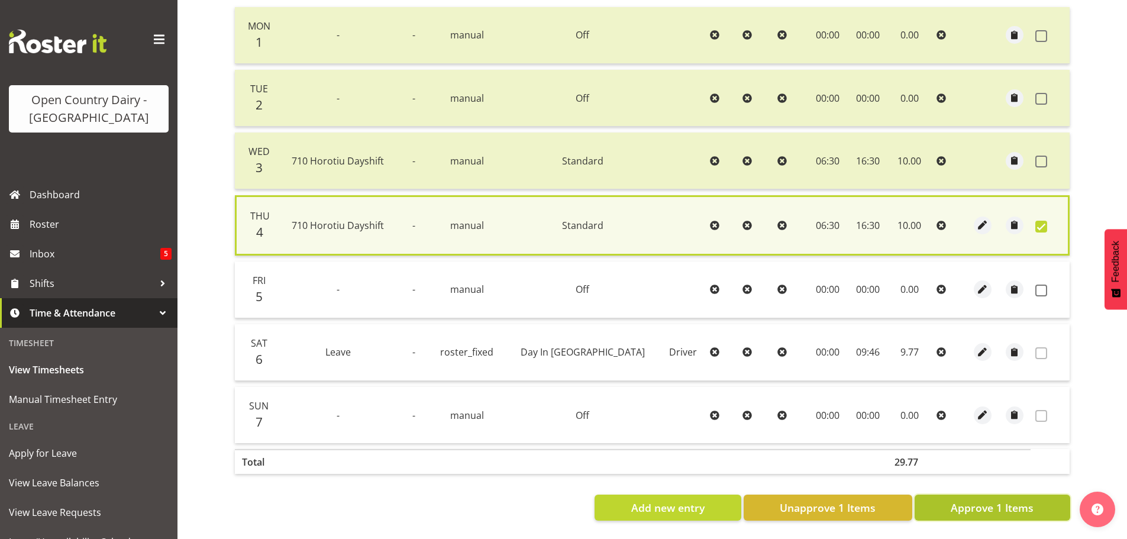
click at [973, 508] on span "Approve 1 Items" at bounding box center [992, 507] width 83 height 15
checkbox input "false"
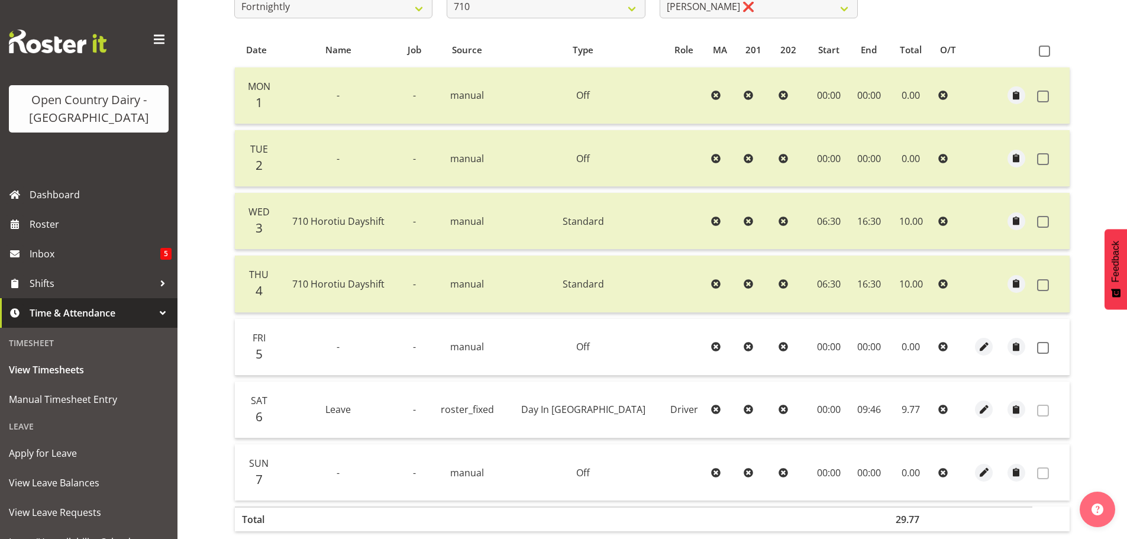
scroll to position [0, 0]
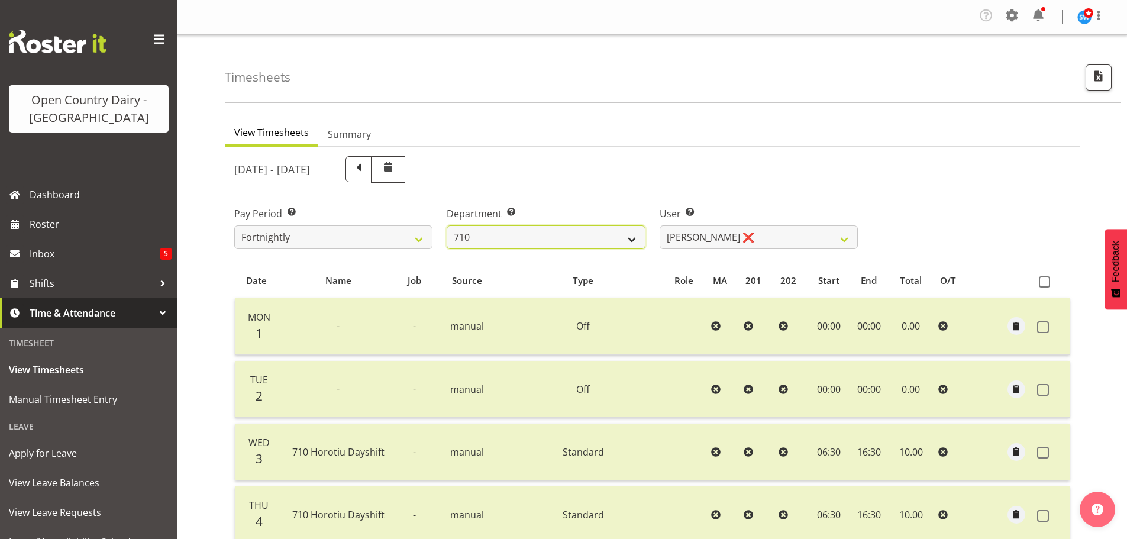
click at [626, 238] on select "701 702 703 704 705 706 707 708 709 710 711 712 713 714 715 716 717 718 719 720" at bounding box center [546, 237] width 198 height 24
select select "822"
click at [447, 225] on select "701 702 703 704 705 706 707 708 709 710 711 712 713 714 715 716 717 718 719 720" at bounding box center [546, 237] width 198 height 24
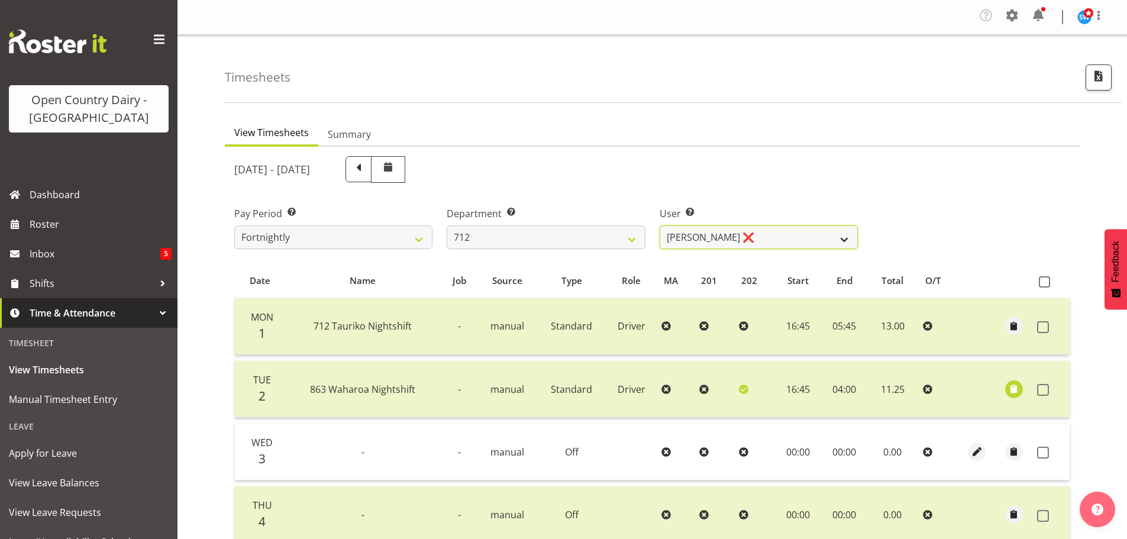
click at [702, 237] on select "Amrik Singh ❌ Jasdeep Singh ❌ Lucky Kau Kau ❌" at bounding box center [759, 237] width 198 height 24
select select "8195"
click at [660, 225] on select "Amrik Singh ❌ Jasdeep Singh ❌ Lucky Kau Kau ❌" at bounding box center [759, 237] width 198 height 24
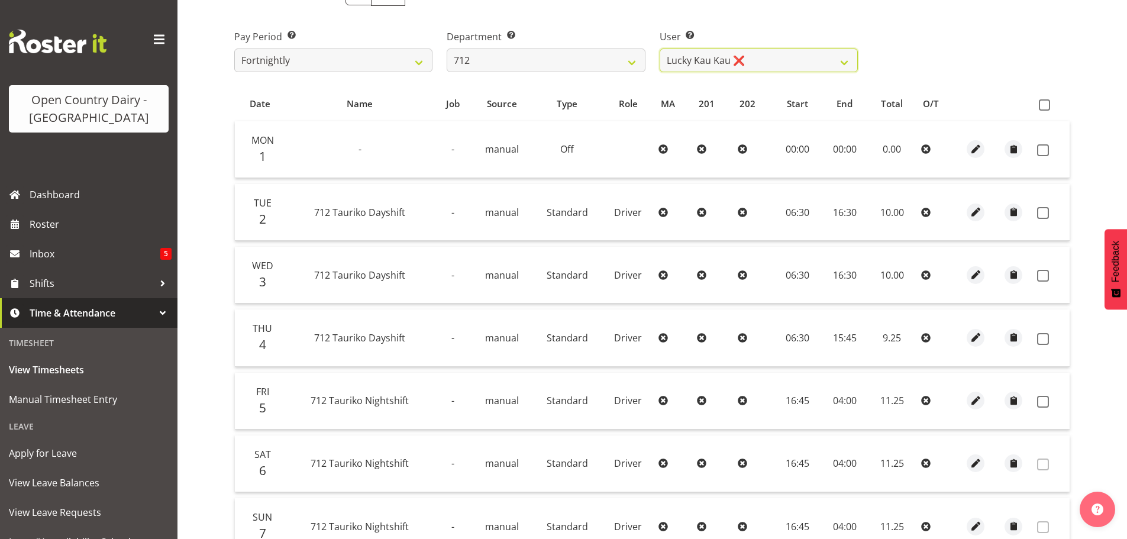
scroll to position [177, 0]
click at [1048, 148] on span at bounding box center [1043, 150] width 12 height 12
checkbox input "true"
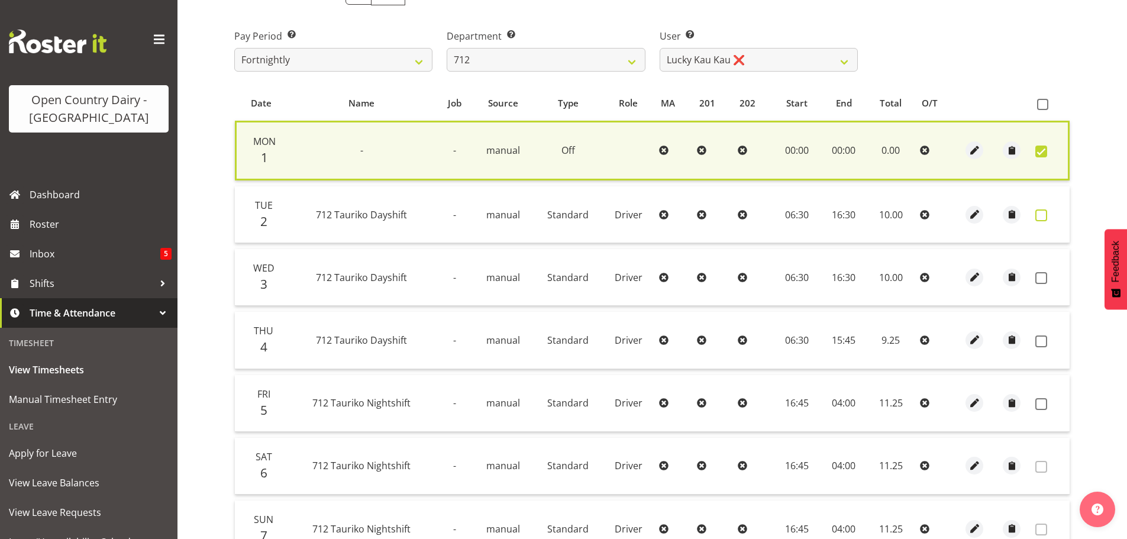
click at [1042, 211] on span at bounding box center [1041, 215] width 12 height 12
checkbox input "true"
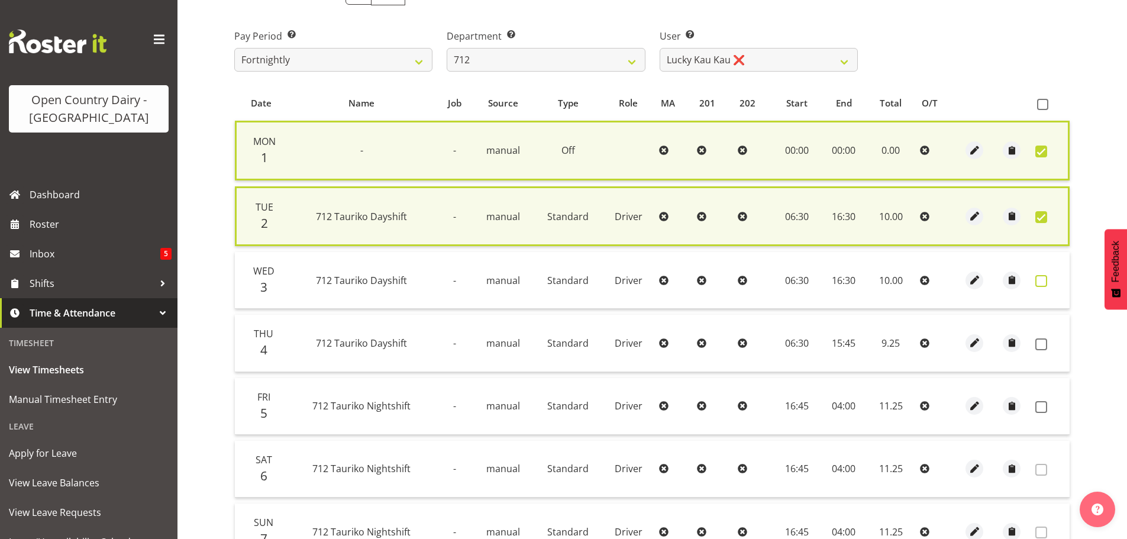
click at [1042, 283] on span at bounding box center [1041, 281] width 12 height 12
checkbox input "true"
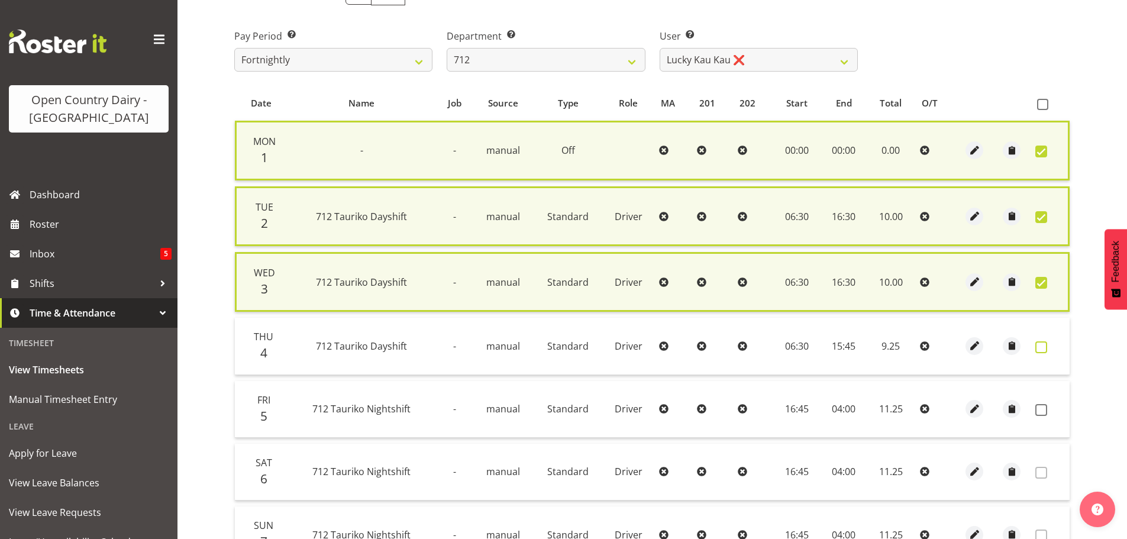
click at [1044, 344] on span at bounding box center [1041, 347] width 12 height 12
checkbox input "true"
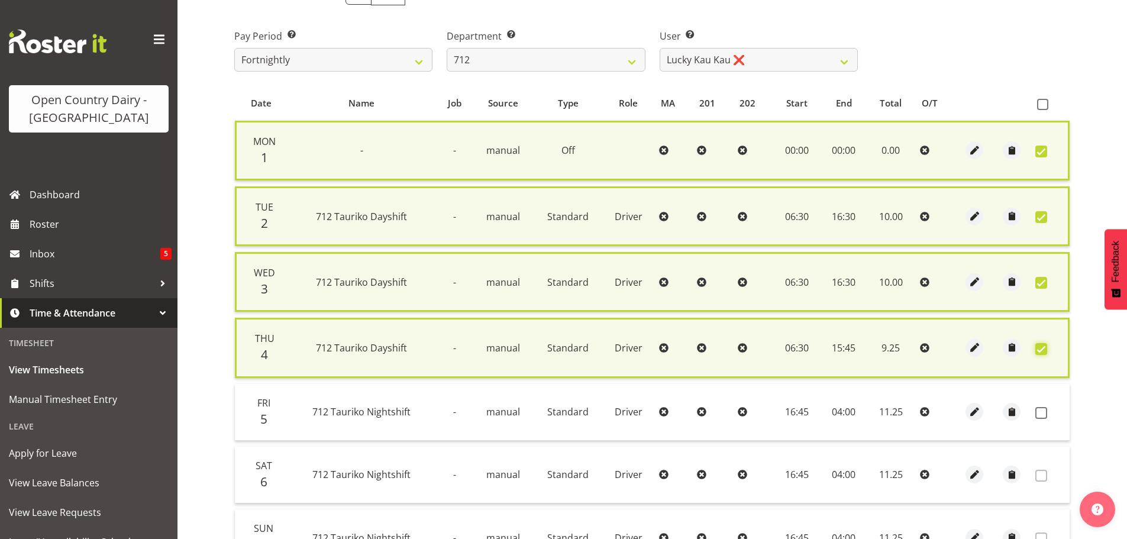
scroll to position [309, 0]
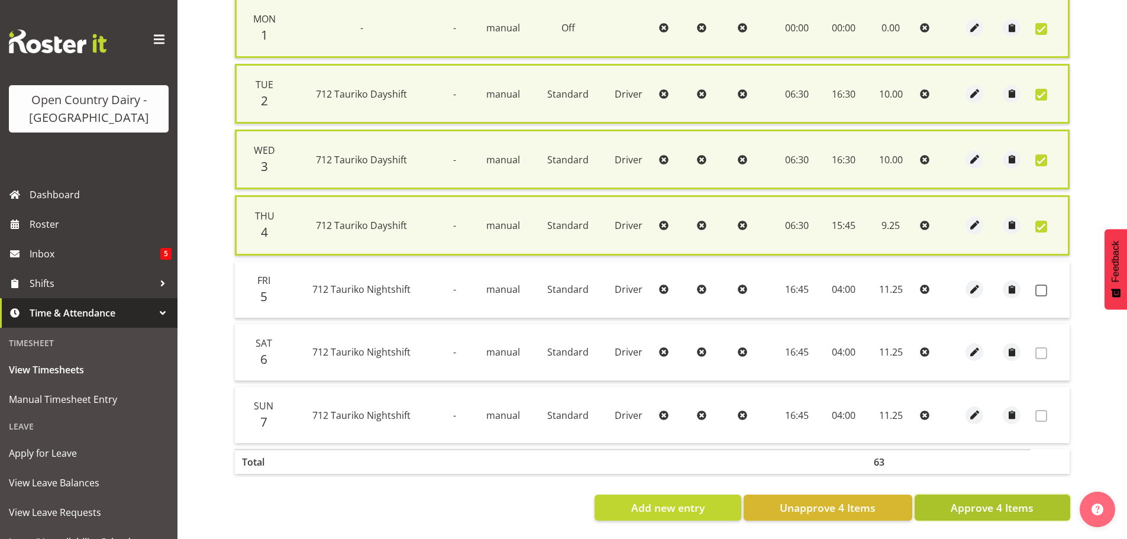
click at [986, 500] on span "Approve 4 Items" at bounding box center [992, 507] width 83 height 15
checkbox input "false"
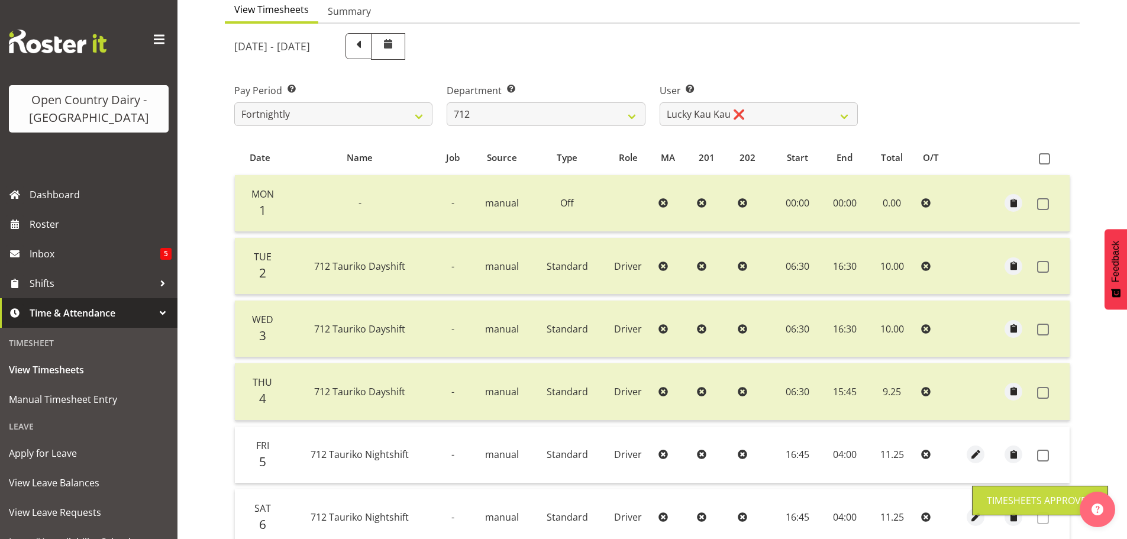
scroll to position [119, 0]
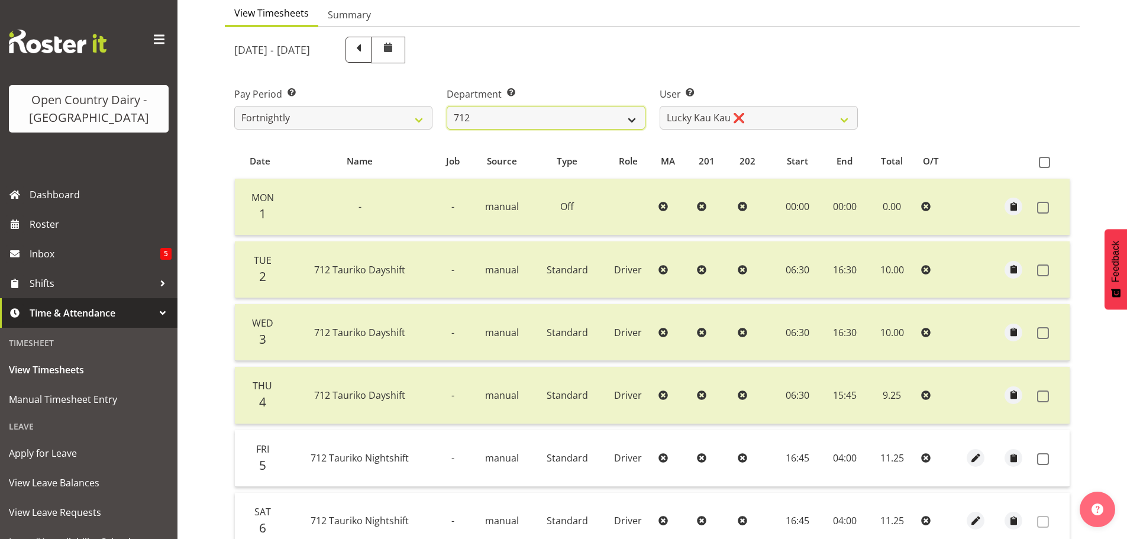
click at [606, 125] on select "701 702 703 704 705 706 707 708 709 710 711 712 713 714 715 716 717 718 719 720" at bounding box center [546, 118] width 198 height 24
select select "716"
click at [447, 106] on select "701 702 703 704 705 706 707 708 709 710 711 712 713 714 715 716 717 718 719 720" at bounding box center [546, 118] width 198 height 24
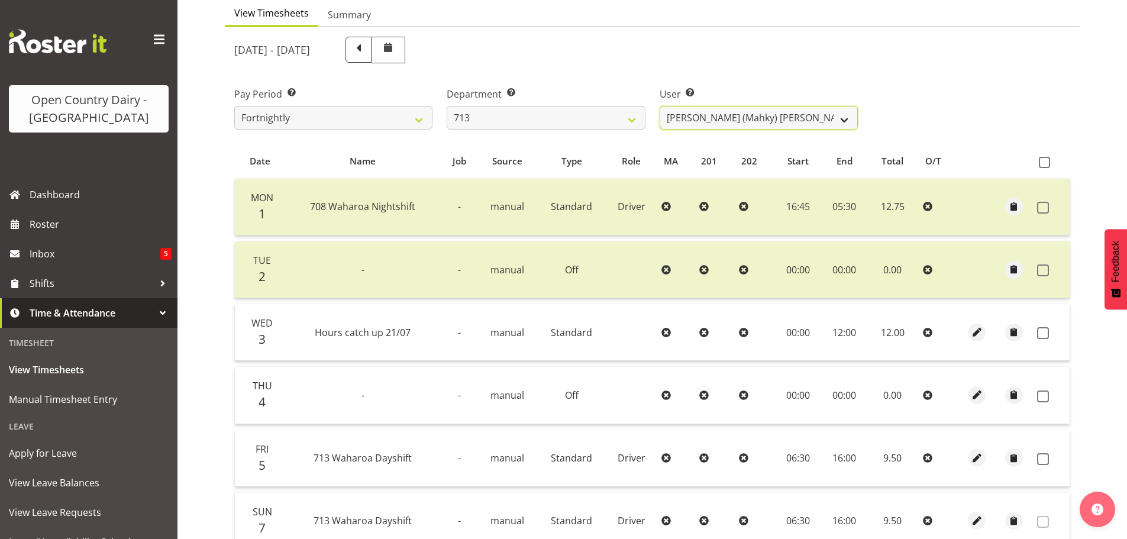
click at [763, 118] on select "Harmanpreet (Mahky) Dhillon ❌ Marcus Waretini ❌ Norman Sellen ❌" at bounding box center [759, 118] width 198 height 24
select select "10300"
click at [660, 106] on select "Harmanpreet (Mahky) Dhillon ❌ Marcus Waretini ❌ Norman Sellen ❌" at bounding box center [759, 118] width 198 height 24
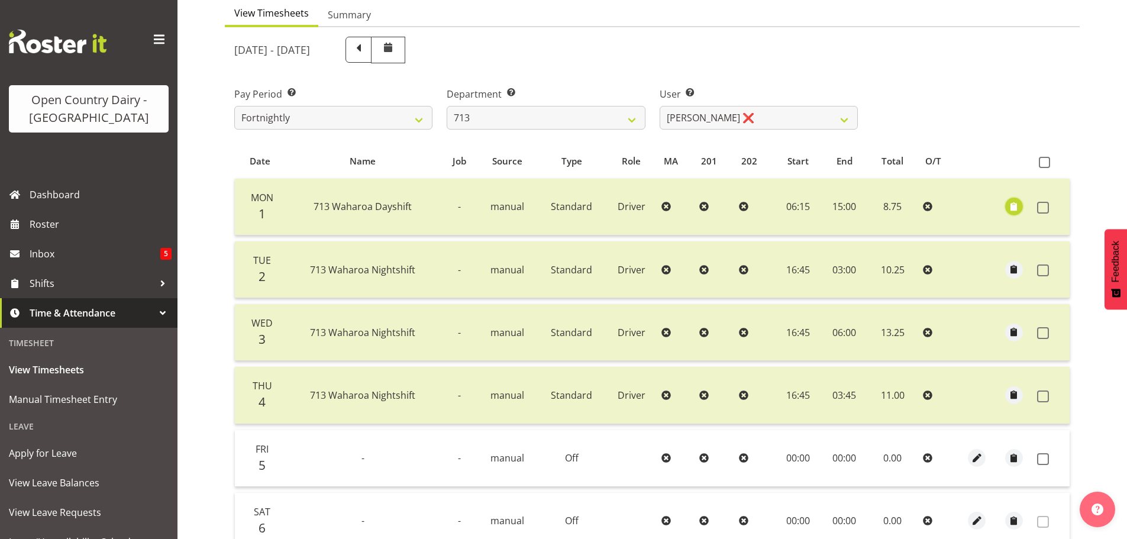
click at [1013, 205] on span "button" at bounding box center [1014, 207] width 14 height 14
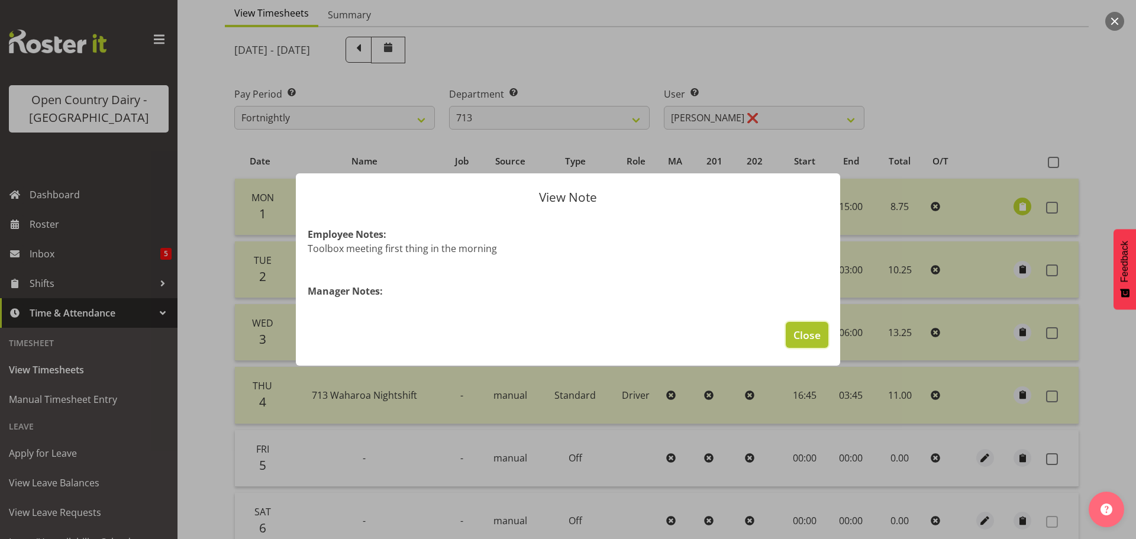
click at [801, 332] on span "Close" at bounding box center [806, 334] width 27 height 15
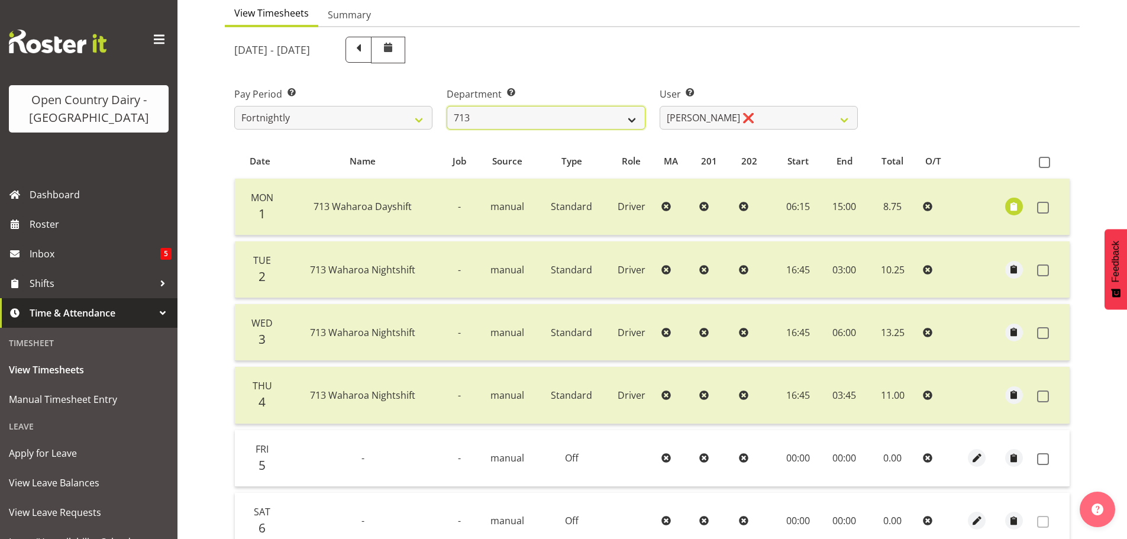
click at [603, 112] on select "701 702 703 704 705 706 707 708 709 710 711 712 713 714 715 716 717 718 719 720" at bounding box center [546, 118] width 198 height 24
select select "805"
click at [447, 106] on select "701 702 703 704 705 706 707 708 709 710 711 712 713 714 715 716 717 718 719 720" at bounding box center [546, 118] width 198 height 24
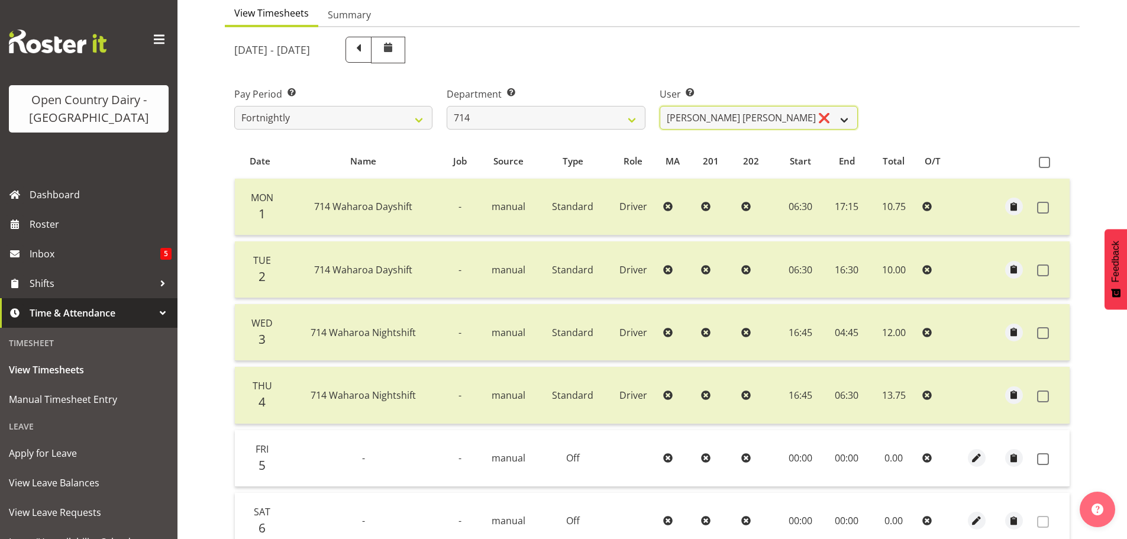
click at [712, 125] on select "Fraser Stephens ❌ Nev Brewster ❌ Stephen Parsons ❌ Tom Gaelic ❌" at bounding box center [759, 118] width 198 height 24
select select "10323"
click at [660, 106] on select "Fraser Stephens ❌ Nev Brewster ❌ Stephen Parsons ❌ Tom Gaelic ❌" at bounding box center [759, 118] width 198 height 24
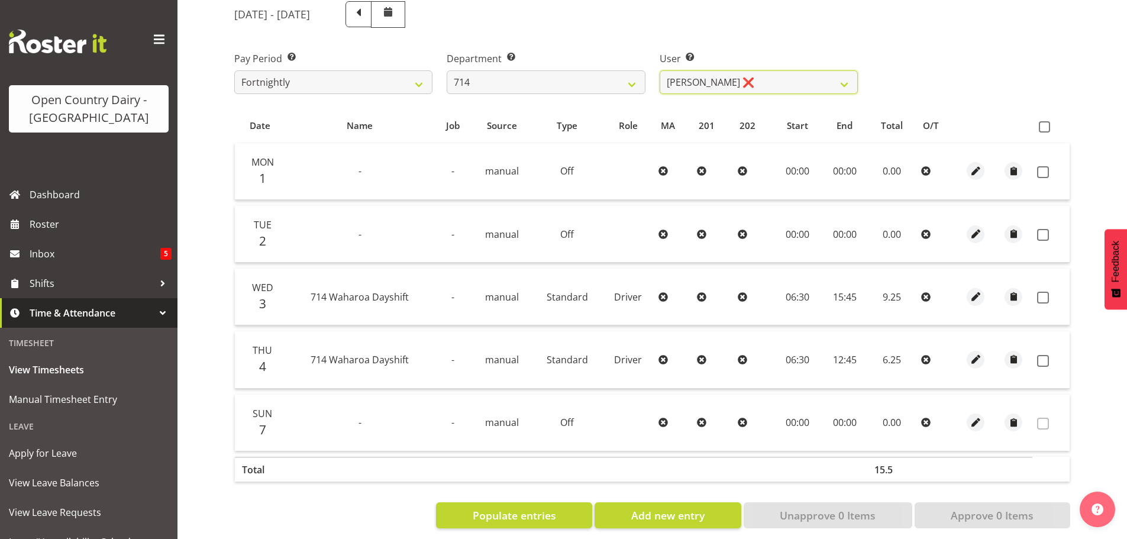
scroll to position [172, 0]
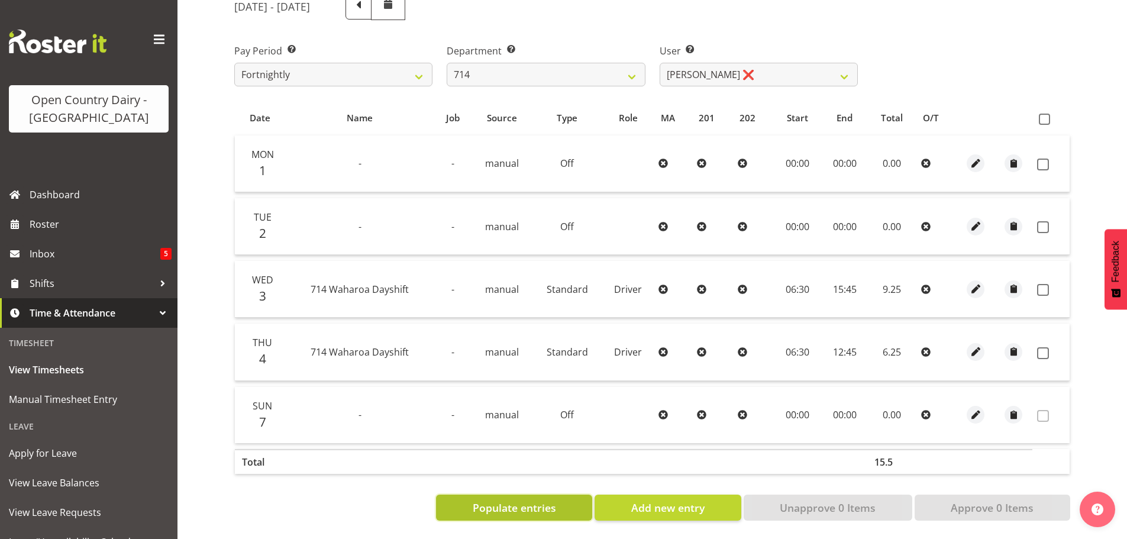
click at [566, 502] on button "Populate entries" at bounding box center [514, 508] width 156 height 26
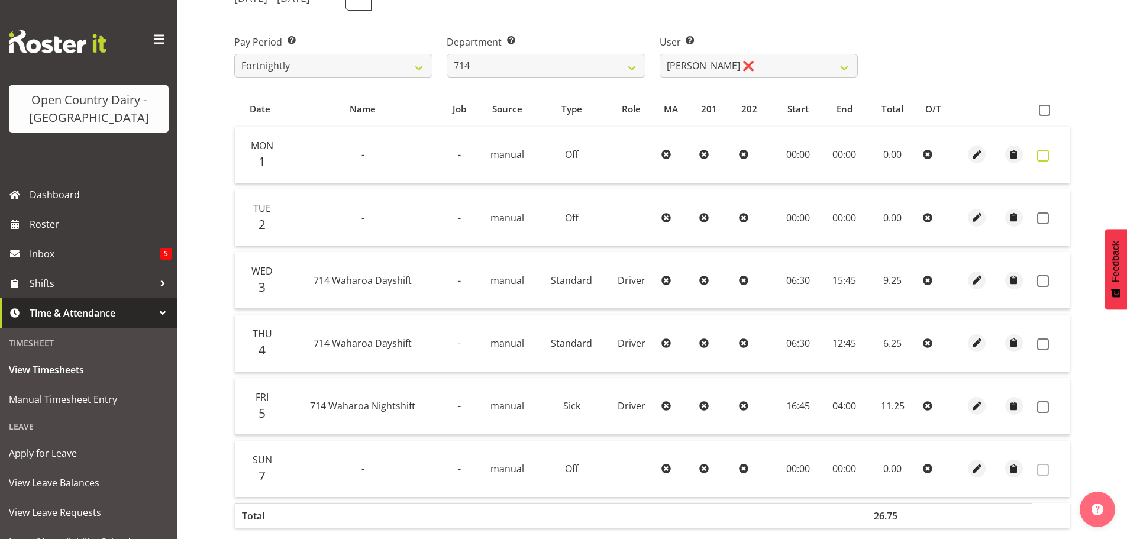
click at [1046, 155] on span at bounding box center [1043, 156] width 12 height 12
checkbox input "true"
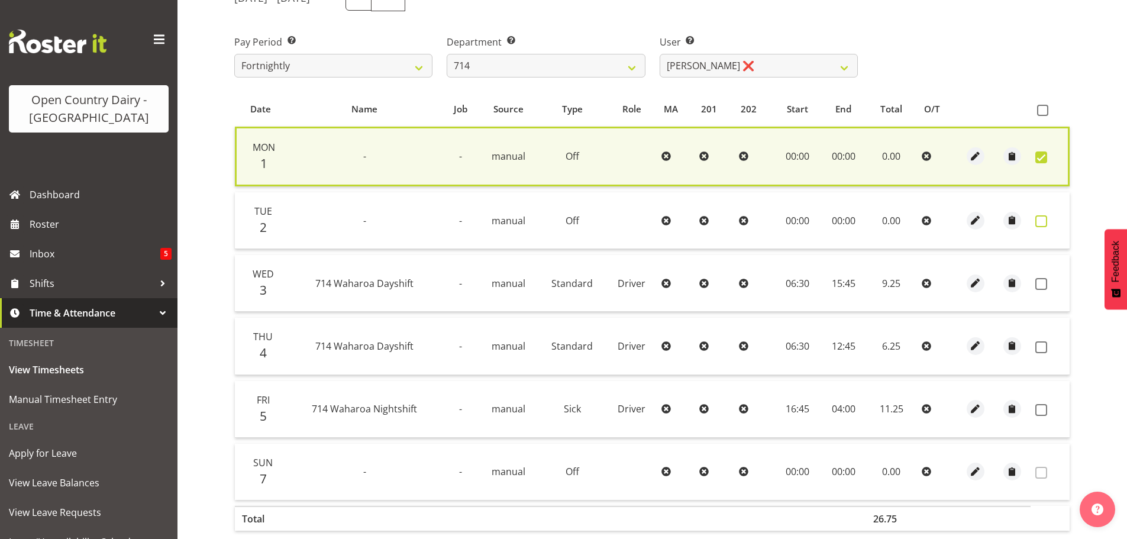
click at [1041, 224] on span at bounding box center [1041, 221] width 12 height 12
checkbox input "true"
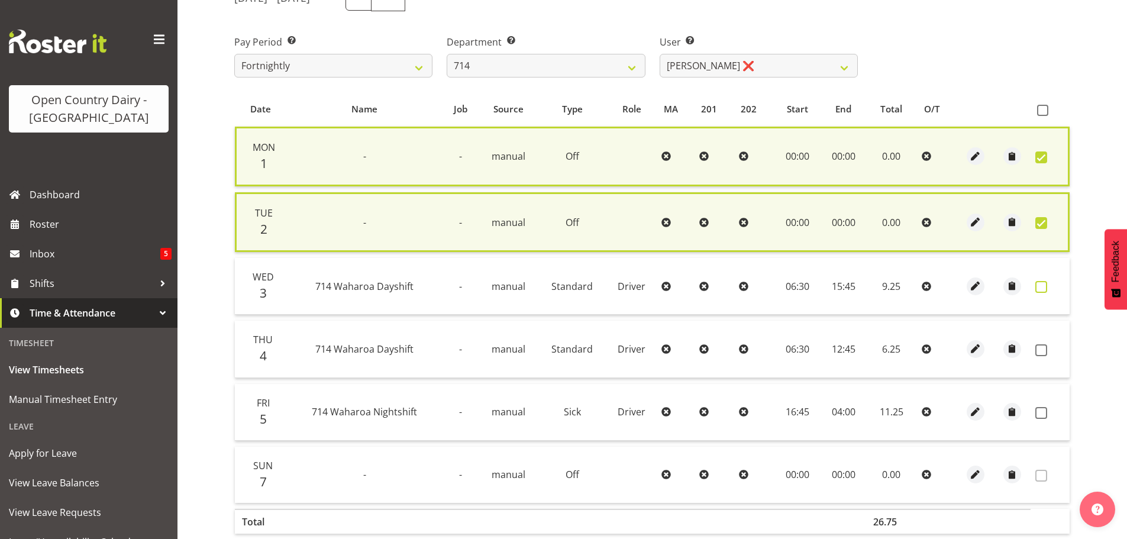
click at [1036, 282] on span at bounding box center [1041, 287] width 12 height 12
checkbox input "true"
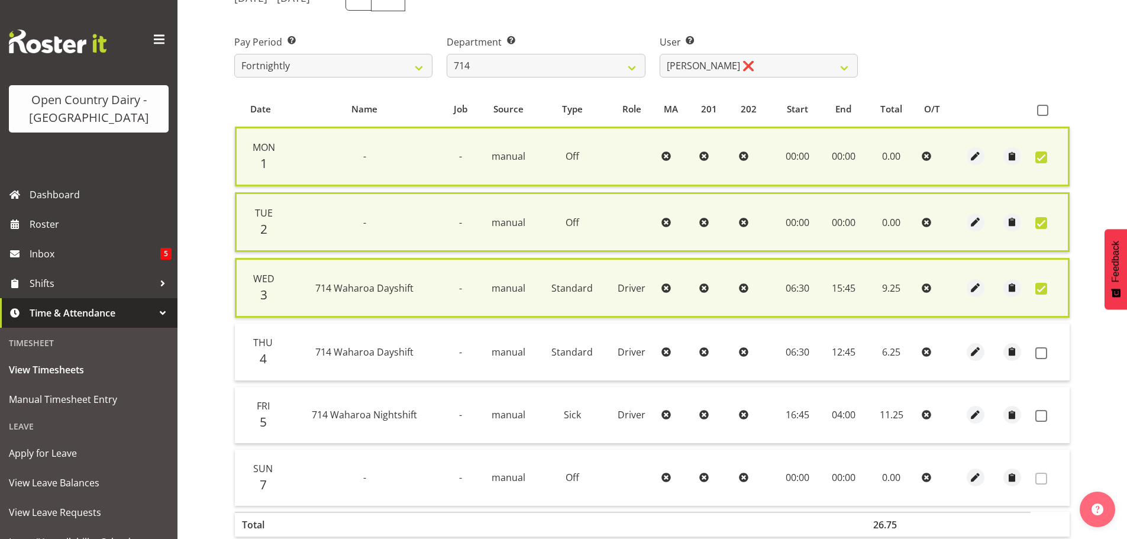
click at [1039, 359] on td at bounding box center [1049, 352] width 39 height 57
click at [1030, 354] on td at bounding box center [1012, 352] width 37 height 57
click at [1036, 352] on span at bounding box center [1041, 353] width 12 height 12
checkbox input "true"
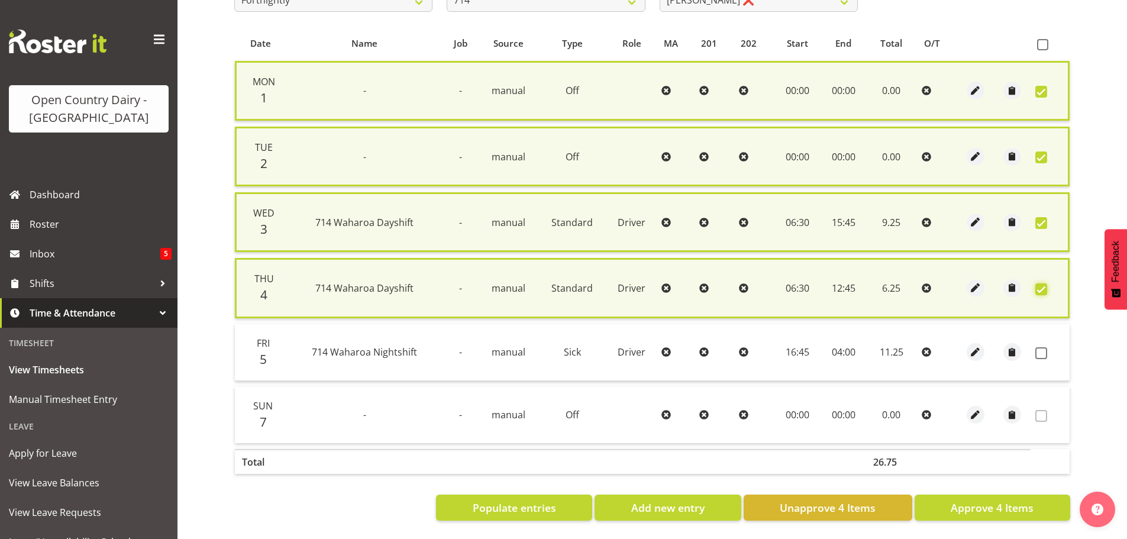
scroll to position [246, 0]
click at [974, 500] on span "Approve 4 Items" at bounding box center [992, 507] width 83 height 15
checkbox input "false"
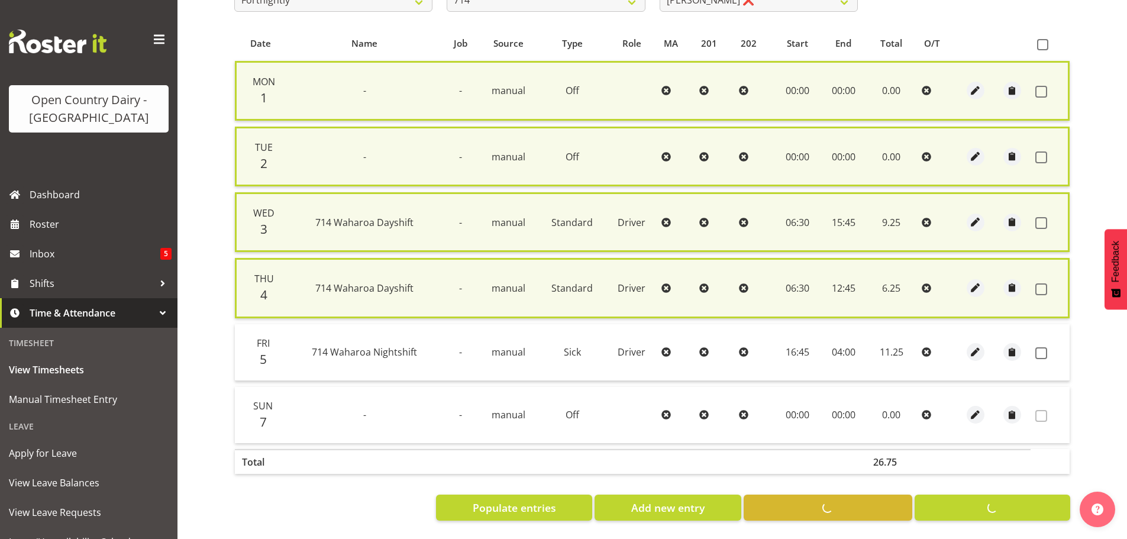
checkbox input "false"
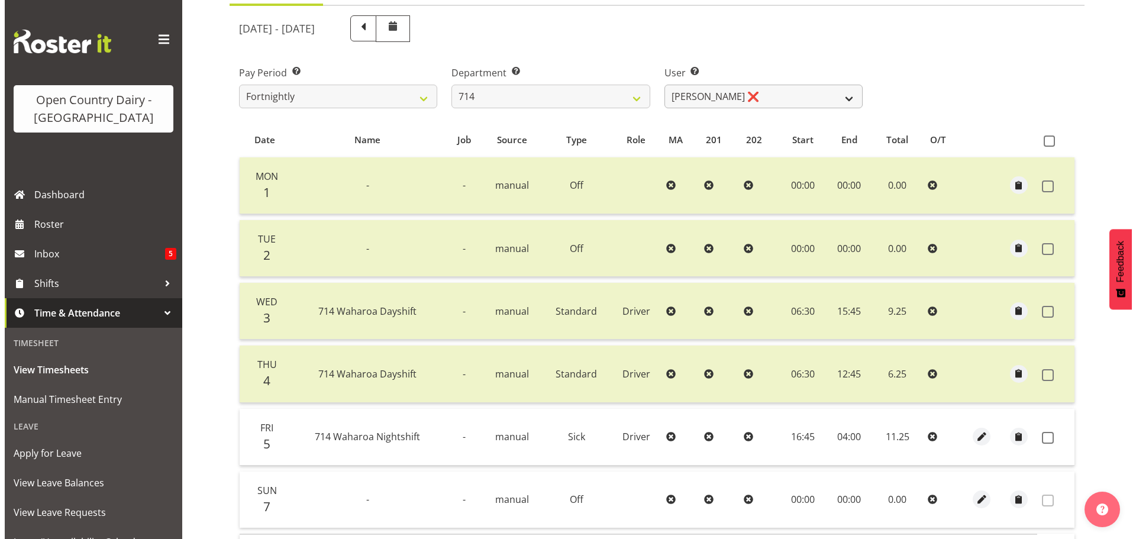
scroll to position [234, 0]
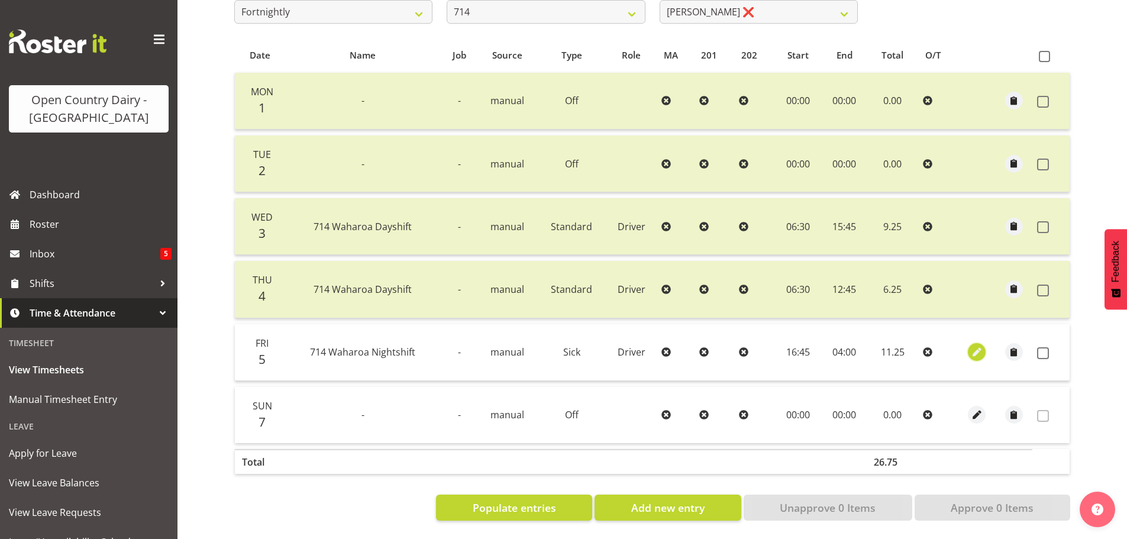
click at [978, 345] on span "button" at bounding box center [977, 352] width 14 height 14
select select "Sick"
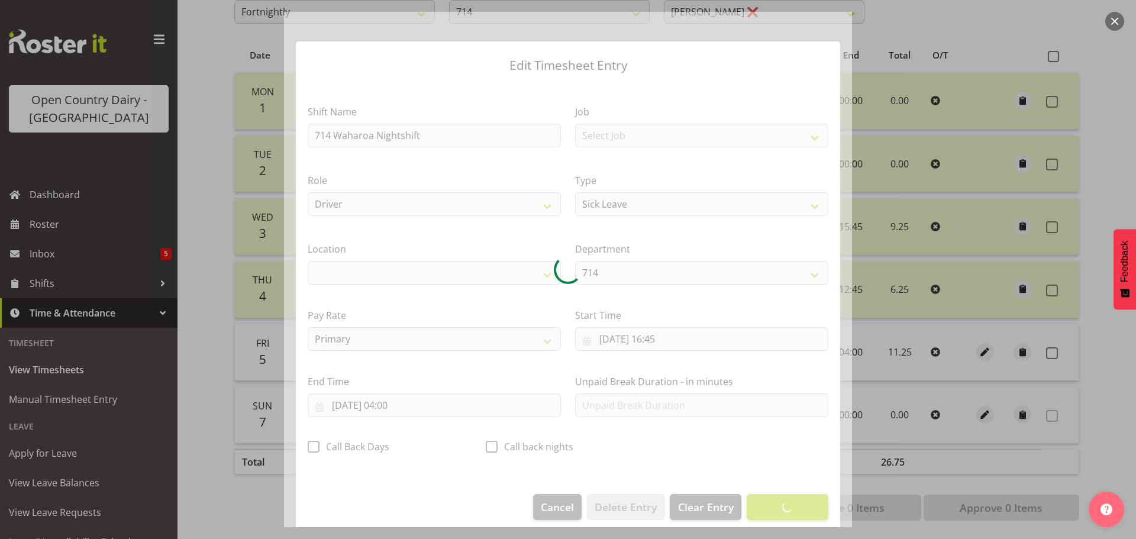
select select "1054"
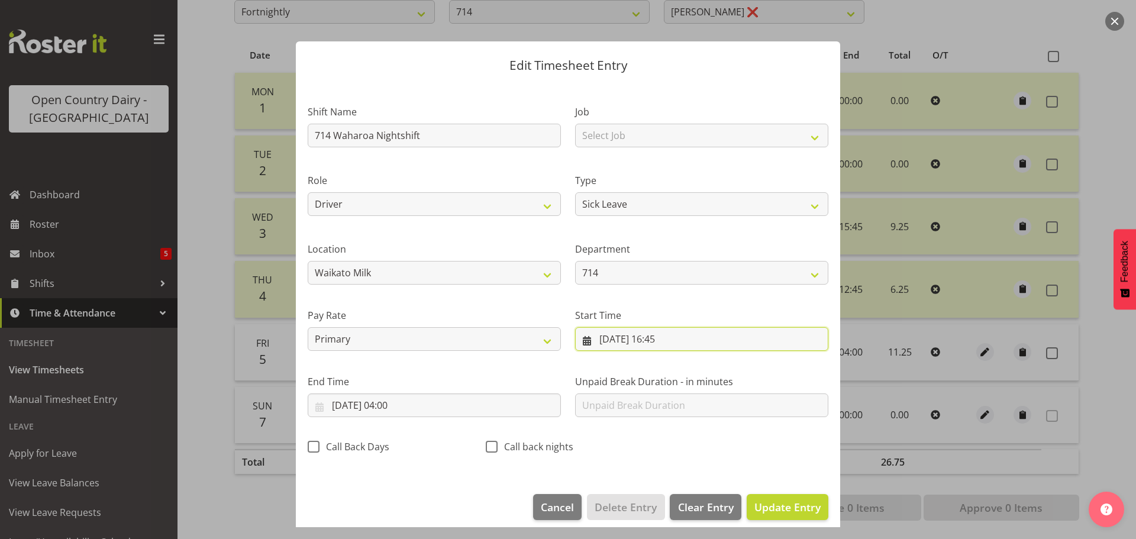
click at [639, 337] on input "05/09/2025, 16:45" at bounding box center [701, 339] width 253 height 24
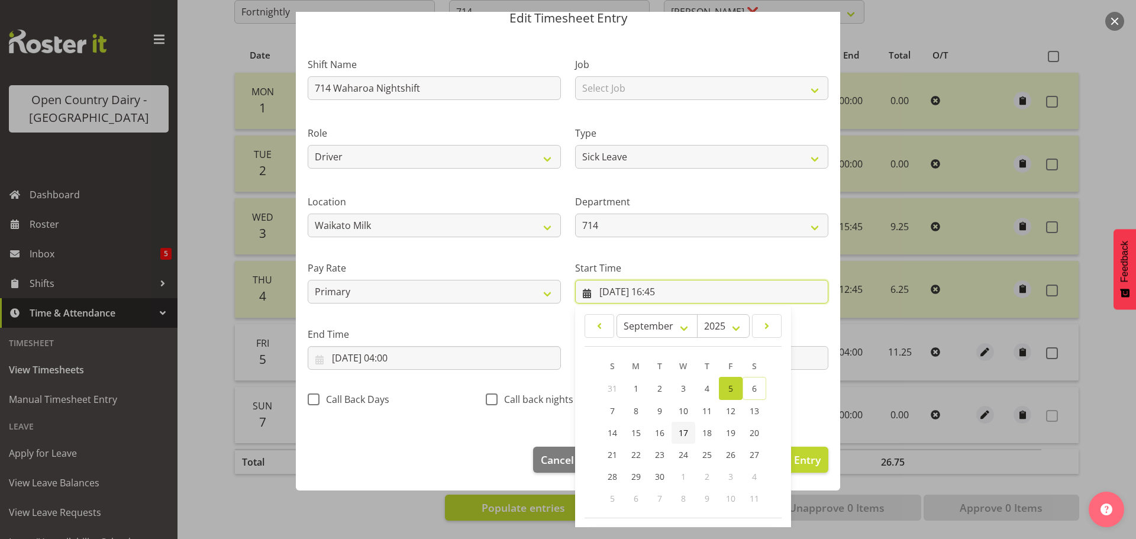
scroll to position [94, 0]
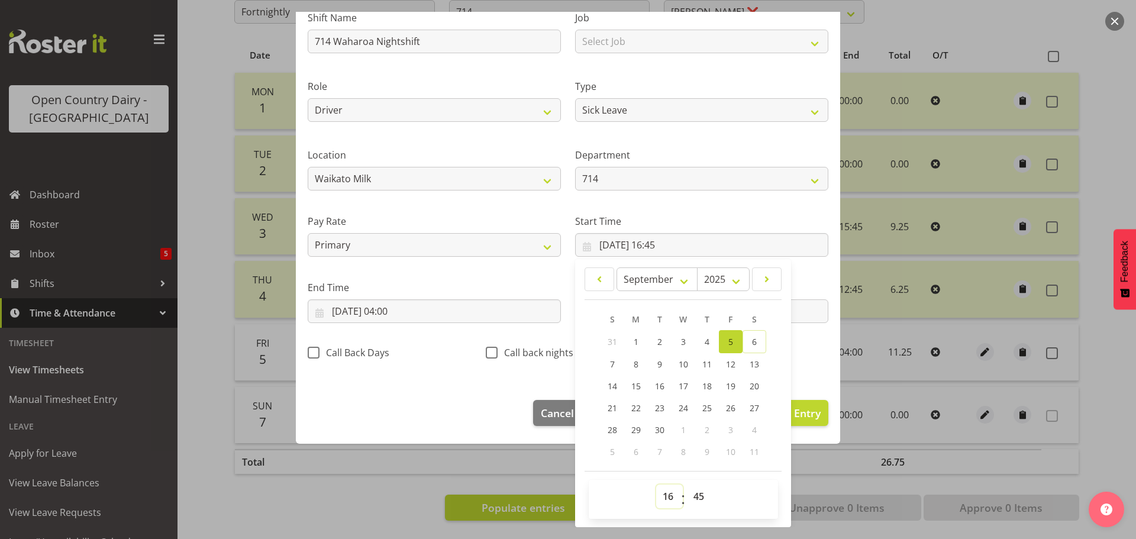
click at [667, 502] on select "00 01 02 03 04 05 06 07 08 09 10 11 12 13 14 15 16 17 18 19 20 21 22 23" at bounding box center [669, 496] width 27 height 24
select select "0"
click at [656, 484] on select "00 01 02 03 04 05 06 07 08 09 10 11 12 13 14 15 16 17 18 19 20 21 22 23" at bounding box center [669, 496] width 27 height 24
type input "05/09/2025, 00:45"
click at [692, 501] on select "00 01 02 03 04 05 06 07 08 09 10 11 12 13 14 15 16 17 18 19 20 21 22 23 24 25 2…" at bounding box center [700, 496] width 27 height 24
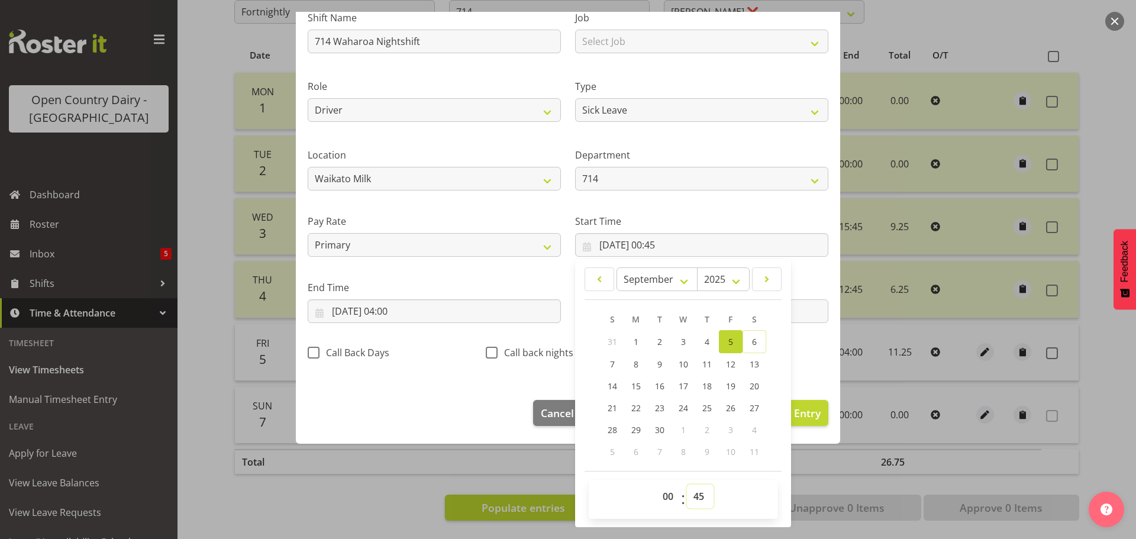
drag, startPoint x: 697, startPoint y: 502, endPoint x: 697, endPoint y: 487, distance: 14.8
click at [697, 502] on select "00 01 02 03 04 05 06 07 08 09 10 11 12 13 14 15 16 17 18 19 20 21 22 23 24 25 2…" at bounding box center [700, 496] width 27 height 24
select select "0"
click at [687, 484] on select "00 01 02 03 04 05 06 07 08 09 10 11 12 13 14 15 16 17 18 19 20 21 22 23 24 25 2…" at bounding box center [700, 496] width 27 height 24
type input "05/09/2025, 00:00"
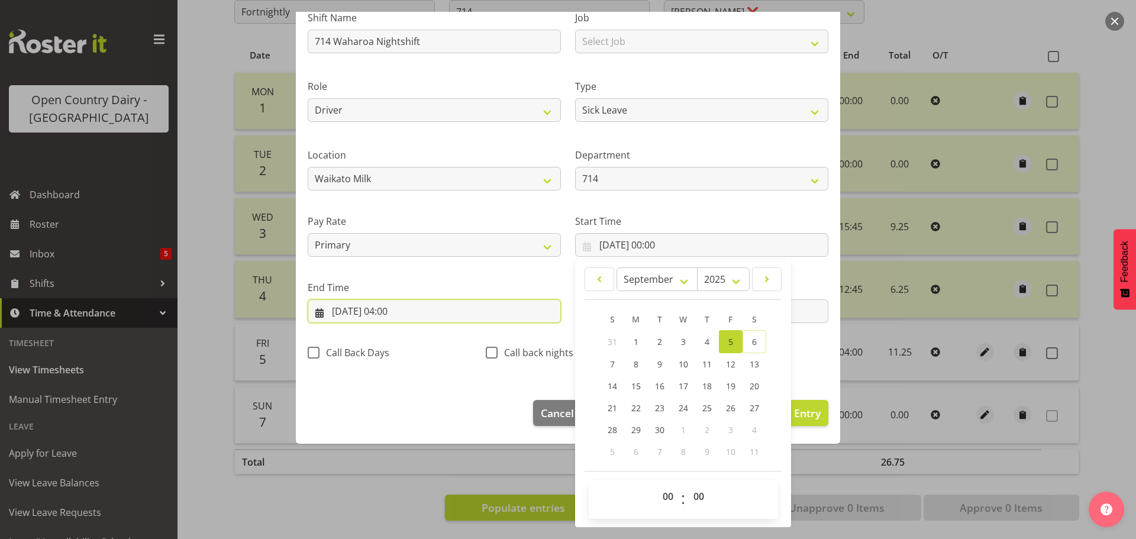
click at [381, 311] on input "06/09/2025, 04:00" at bounding box center [434, 311] width 253 height 24
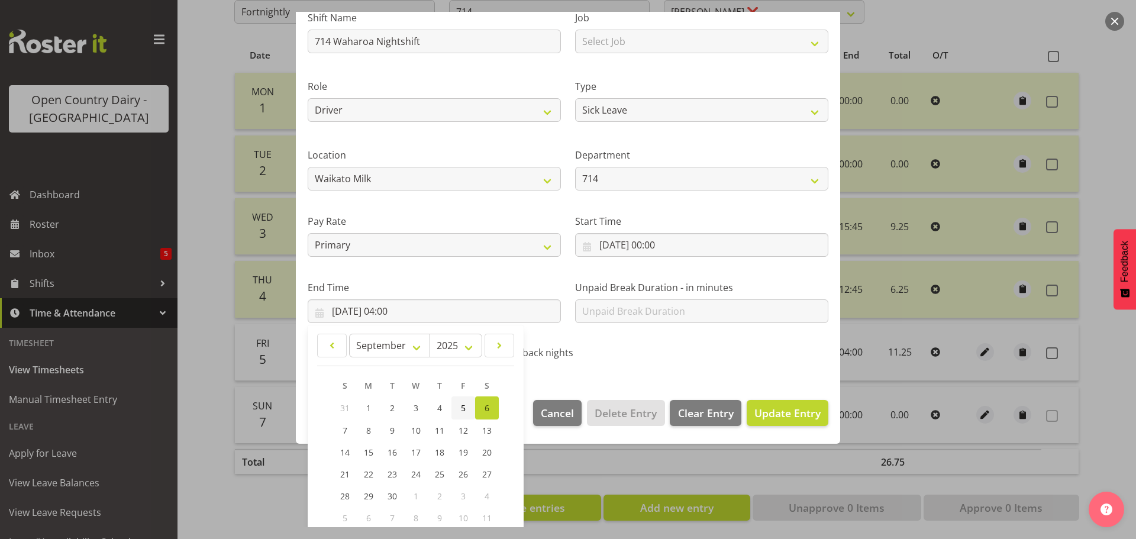
click at [466, 405] on link "5" at bounding box center [463, 407] width 24 height 23
type input "05/09/2025, 04:00"
click at [408, 315] on input "05/09/2025, 04:00" at bounding box center [434, 311] width 253 height 24
click at [386, 302] on input "05/09/2025, 04:00" at bounding box center [434, 311] width 253 height 24
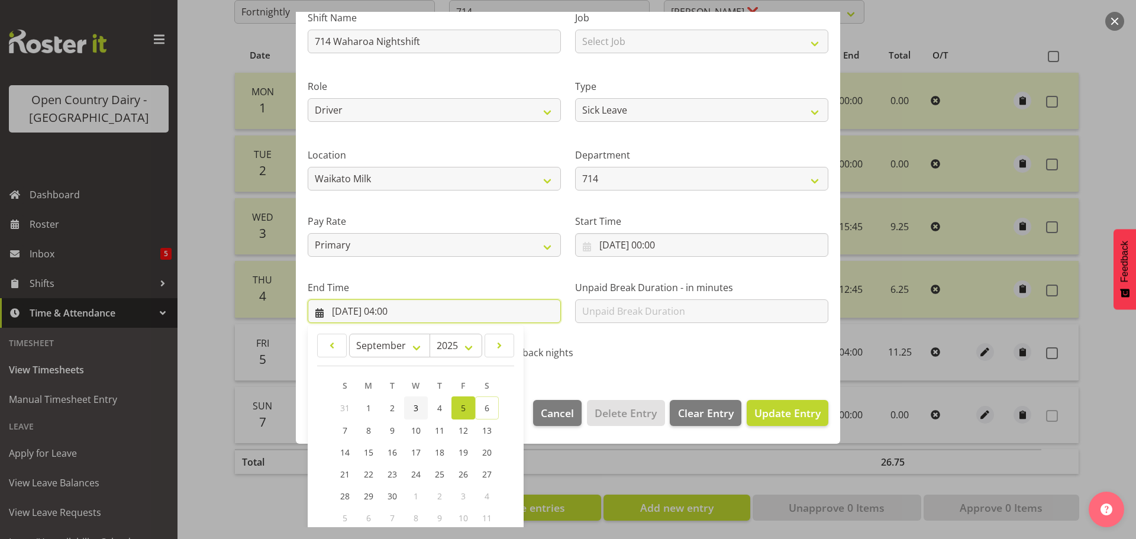
scroll to position [160, 0]
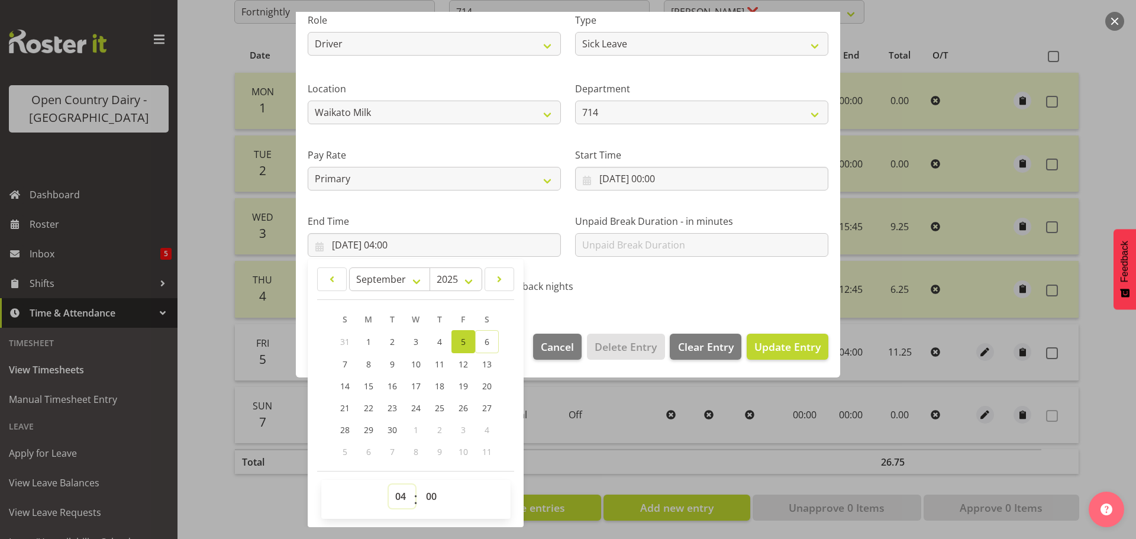
click at [403, 502] on select "00 01 02 03 04 05 06 07 08 09 10 11 12 13 14 15 16 17 18 19 20 21 22 23" at bounding box center [402, 496] width 27 height 24
select select "9"
click at [389, 484] on select "00 01 02 03 04 05 06 07 08 09 10 11 12 13 14 15 16 17 18 19 20 21 22 23" at bounding box center [402, 496] width 27 height 24
type input "05/09/2025, 09:00"
click at [425, 498] on select "00 01 02 03 04 05 06 07 08 09 10 11 12 13 14 15 16 17 18 19 20 21 22 23 24 25 2…" at bounding box center [432, 496] width 27 height 24
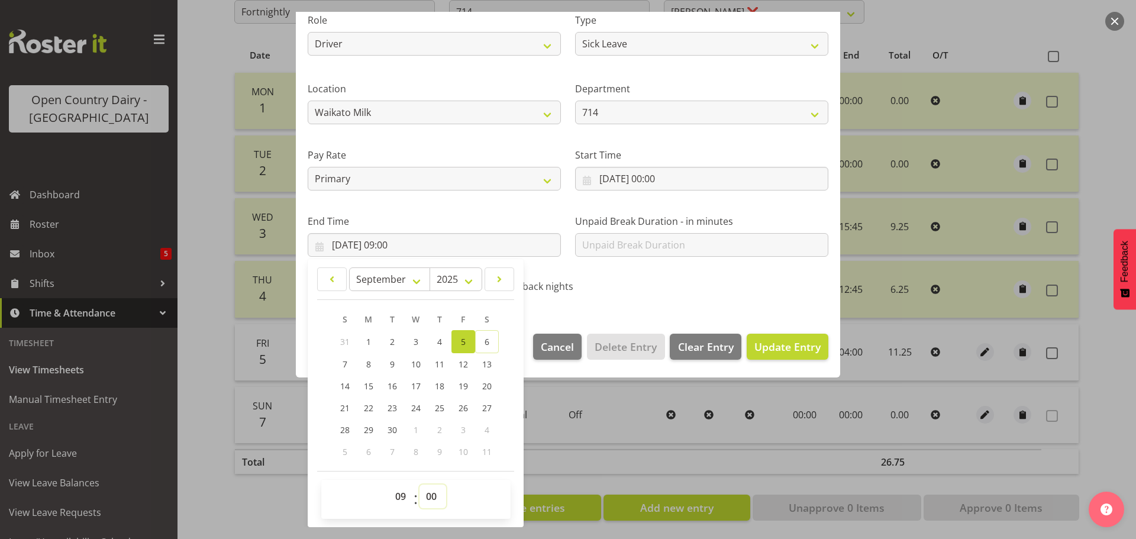
select select "19"
click at [419, 484] on select "00 01 02 03 04 05 06 07 08 09 10 11 12 13 14 15 16 17 18 19 20 21 22 23 24 25 2…" at bounding box center [432, 496] width 27 height 24
type input "05/09/2025, 09:19"
click at [747, 335] on button "Update Entry" at bounding box center [788, 347] width 82 height 26
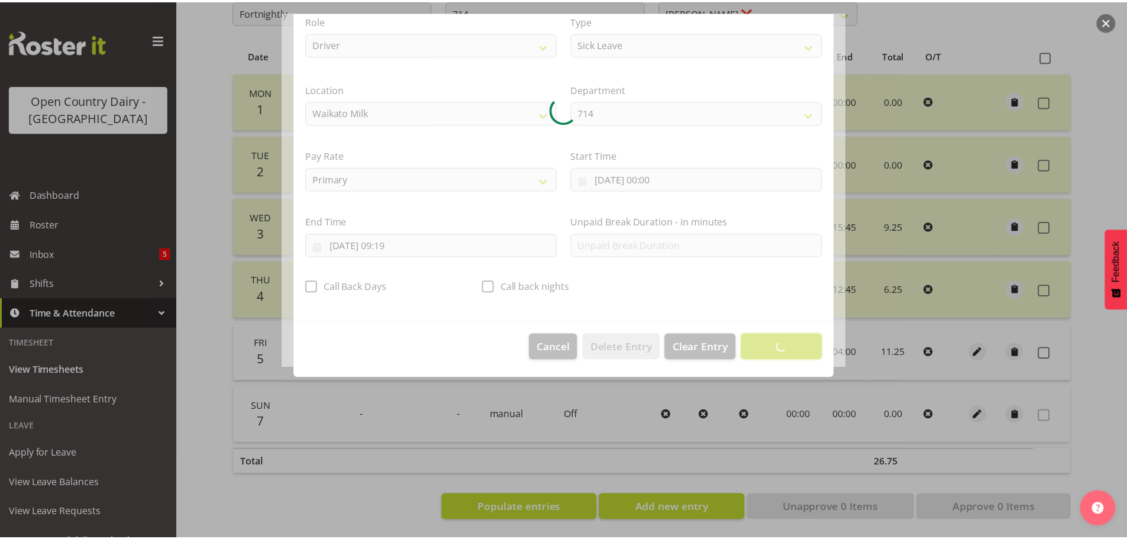
scroll to position [11, 0]
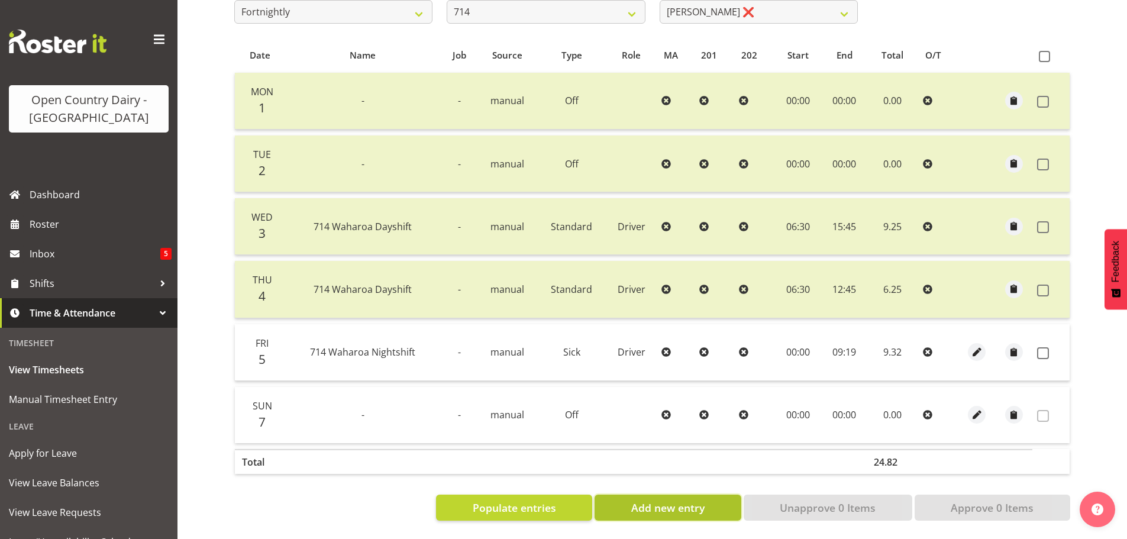
click at [657, 500] on span "Add new entry" at bounding box center [667, 507] width 73 height 15
select select
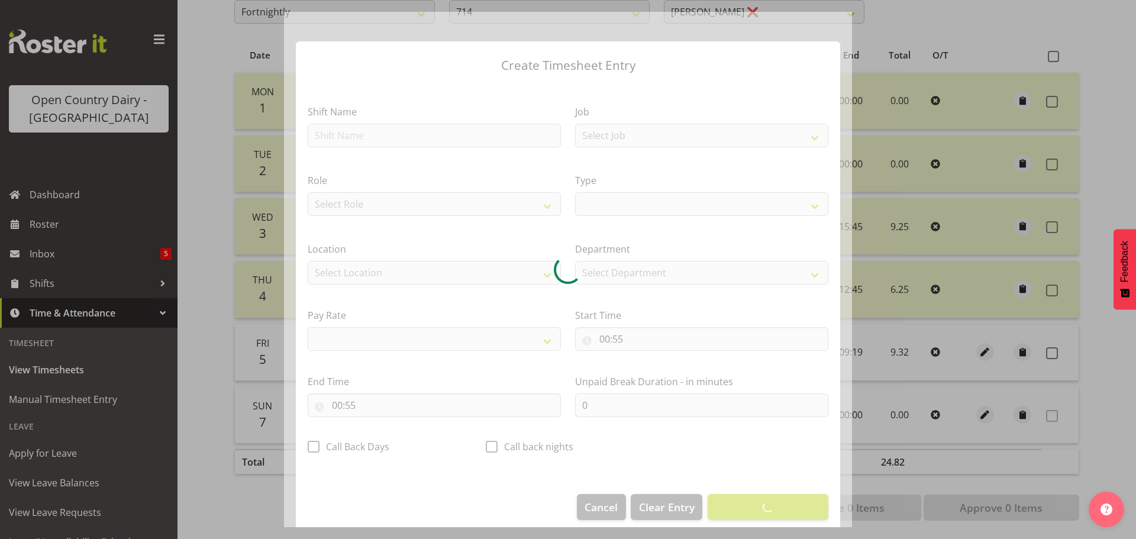
select select
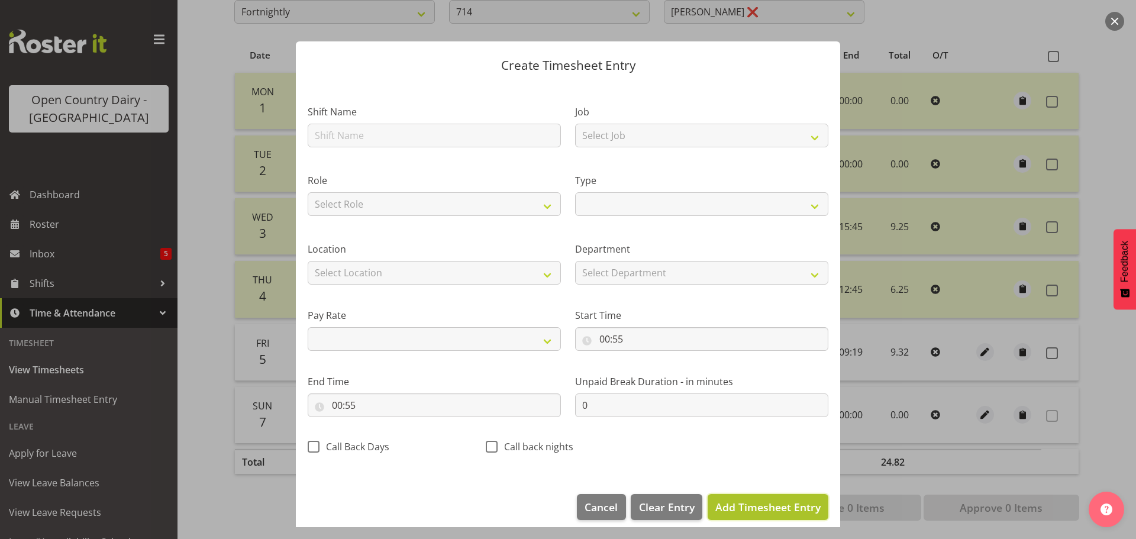
click at [760, 512] on span "Add Timesheet Entry" at bounding box center [767, 507] width 105 height 14
select select
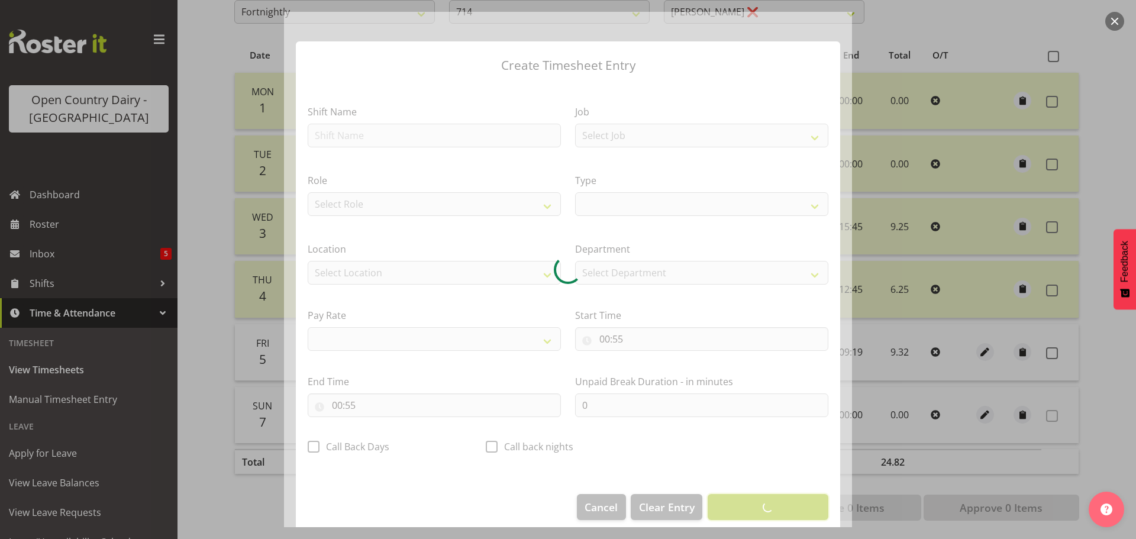
select select
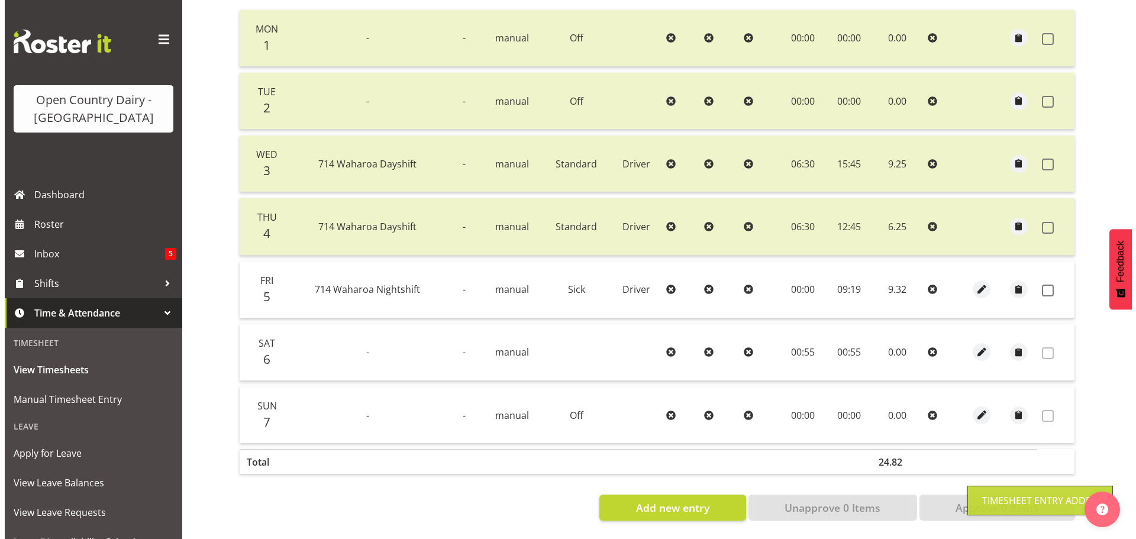
scroll to position [297, 0]
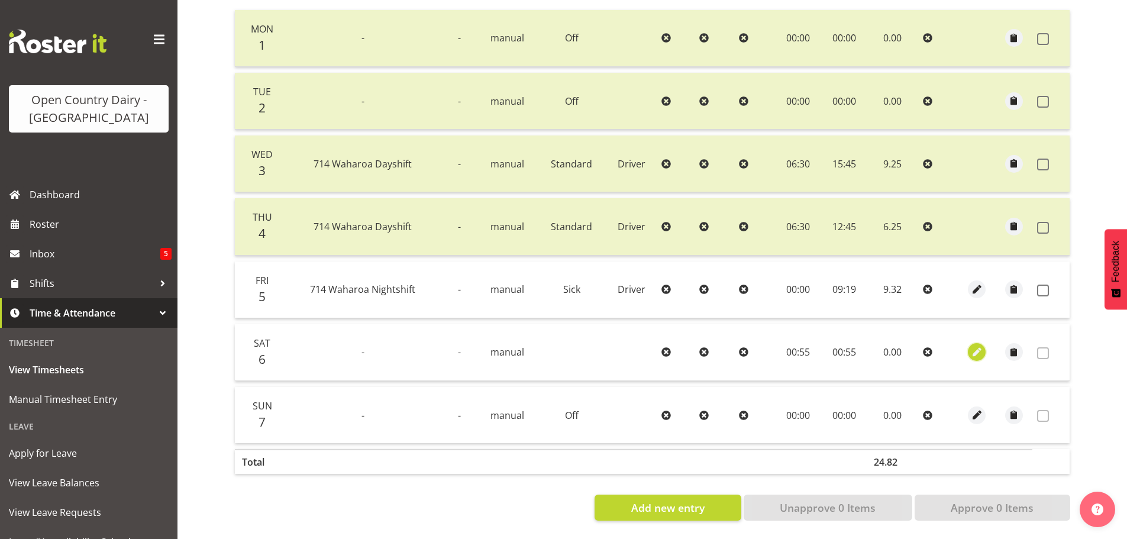
click at [974, 345] on span "button" at bounding box center [977, 352] width 14 height 14
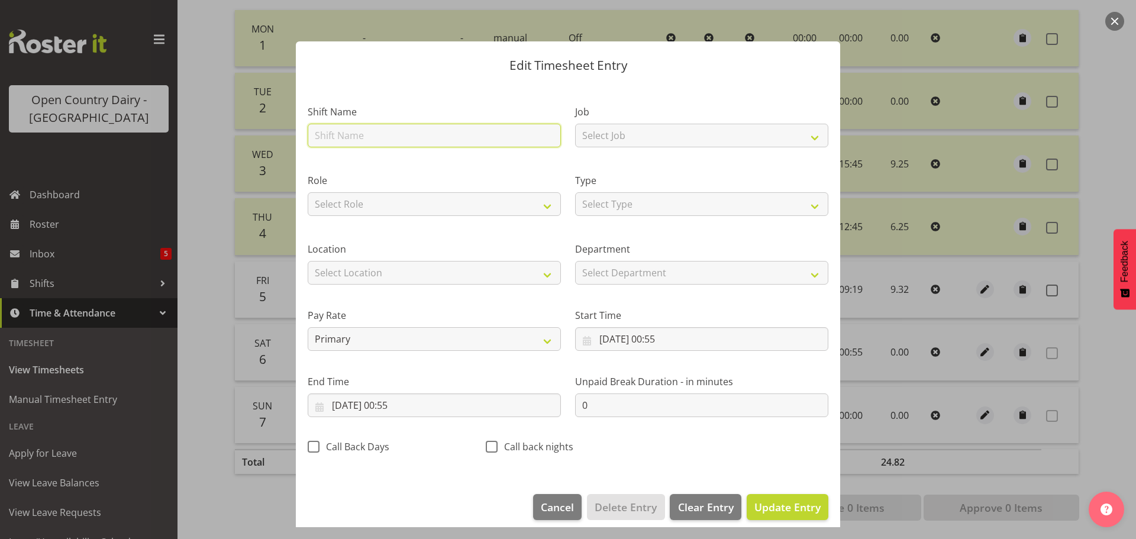
click at [406, 130] on input "text" at bounding box center [434, 136] width 253 height 24
type input "Leave"
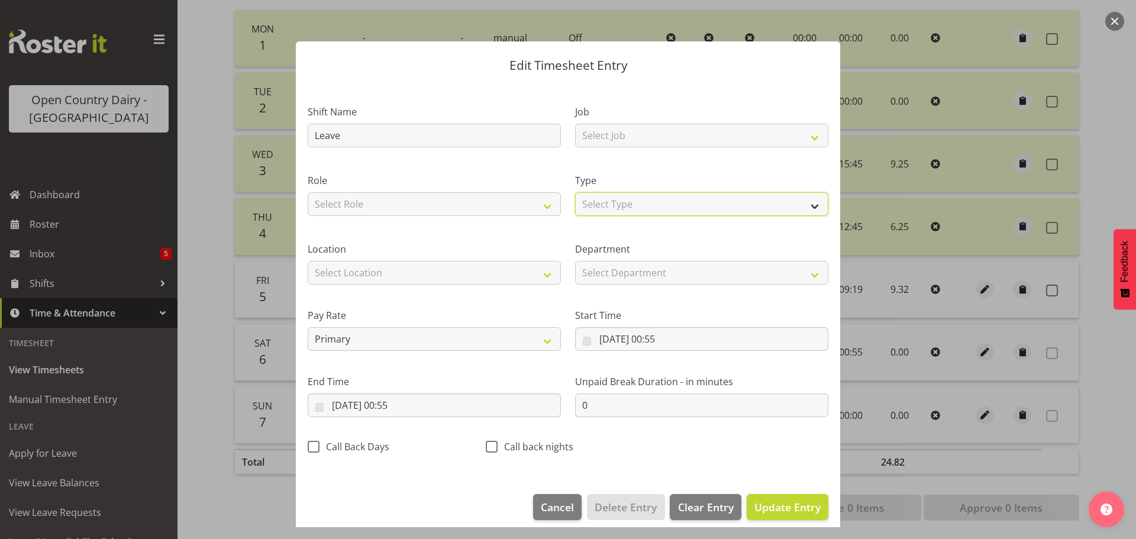
click at [600, 205] on select "Select Type Off Standard Public Holiday Public Holiday (Worked) Day In Lieu Ann…" at bounding box center [701, 204] width 253 height 24
select select "Sick"
click at [575, 192] on select "Select Type Off Standard Public Holiday Public Holiday (Worked) Day In Lieu Ann…" at bounding box center [701, 204] width 253 height 24
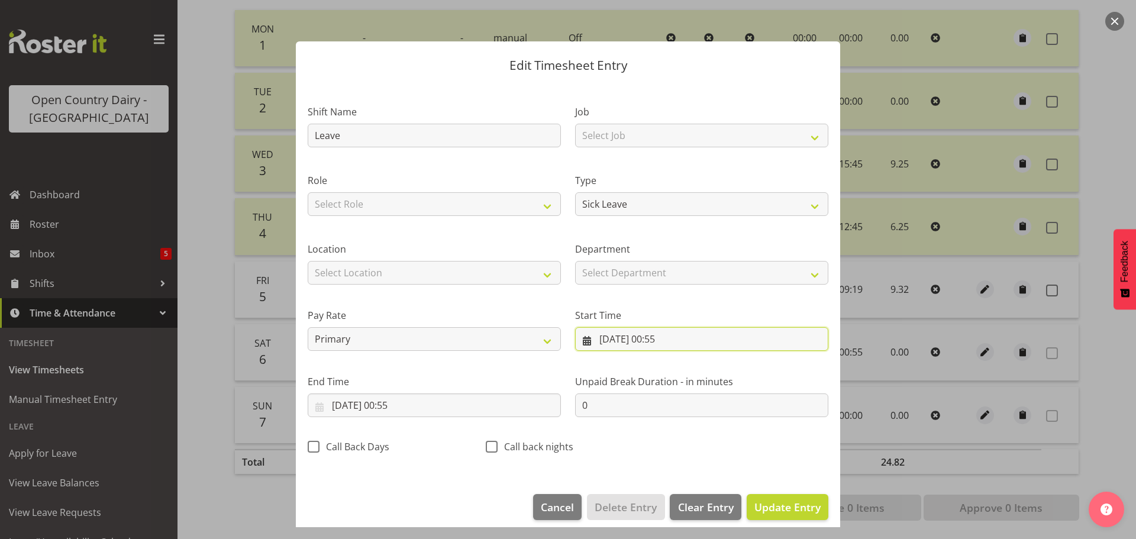
click at [615, 336] on input "06/09/2025, 00:55" at bounding box center [701, 339] width 253 height 24
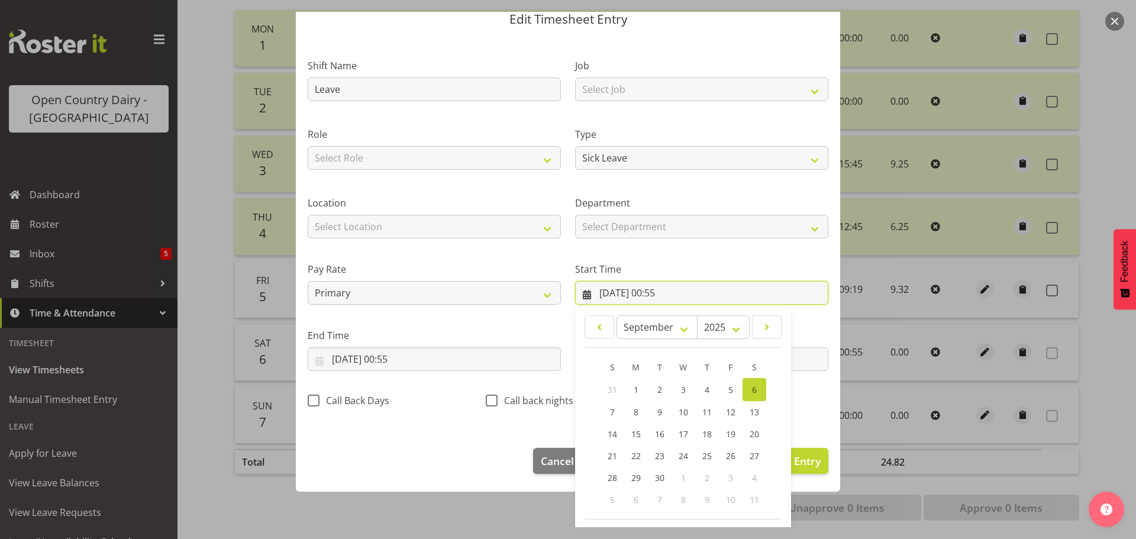
scroll to position [94, 0]
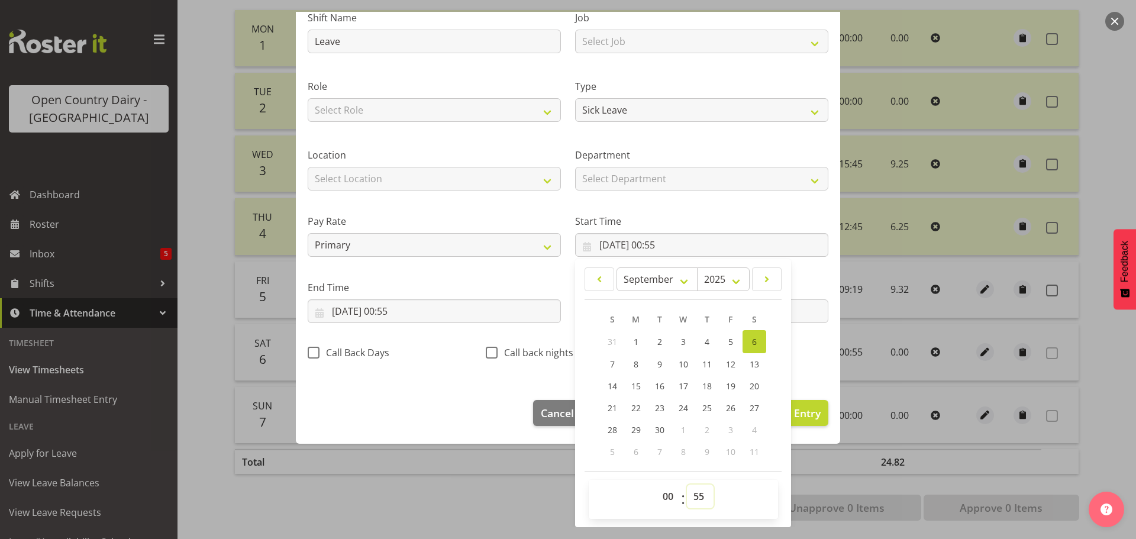
click at [696, 496] on select "00 01 02 03 04 05 06 07 08 09 10 11 12 13 14 15 16 17 18 19 20 21 22 23 24 25 2…" at bounding box center [700, 496] width 27 height 24
select select "0"
click at [687, 484] on select "00 01 02 03 04 05 06 07 08 09 10 11 12 13 14 15 16 17 18 19 20 21 22 23 24 25 2…" at bounding box center [700, 496] width 27 height 24
type input "06/09/2025, 00:00"
click at [419, 306] on input "06/09/2025, 00:55" at bounding box center [434, 311] width 253 height 24
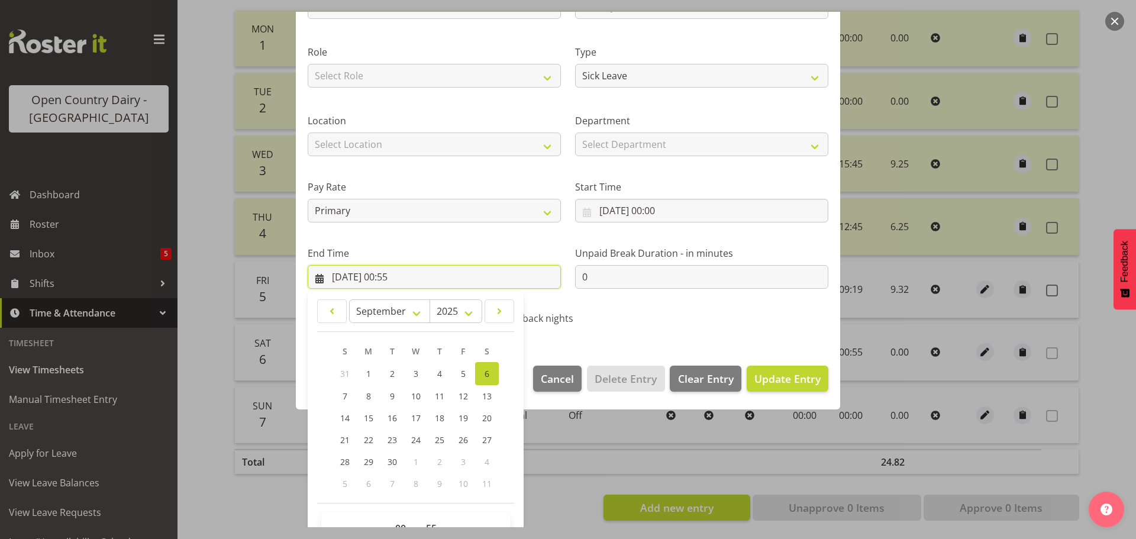
scroll to position [160, 0]
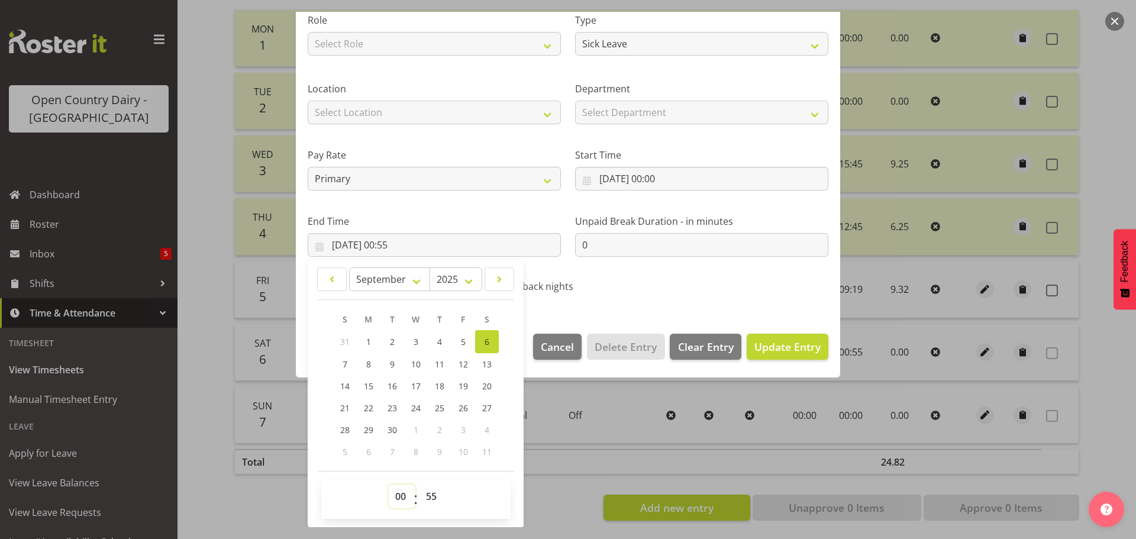
click at [400, 497] on select "00 01 02 03 04 05 06 07 08 09 10 11 12 13 14 15 16 17 18 19 20 21 22 23" at bounding box center [402, 496] width 27 height 24
select select "9"
click at [389, 484] on select "00 01 02 03 04 05 06 07 08 09 10 11 12 13 14 15 16 17 18 19 20 21 22 23" at bounding box center [402, 496] width 27 height 24
type input "06/09/2025, 09:55"
click at [431, 493] on select "00 01 02 03 04 05 06 07 08 09 10 11 12 13 14 15 16 17 18 19 20 21 22 23 24 25 2…" at bounding box center [432, 496] width 27 height 24
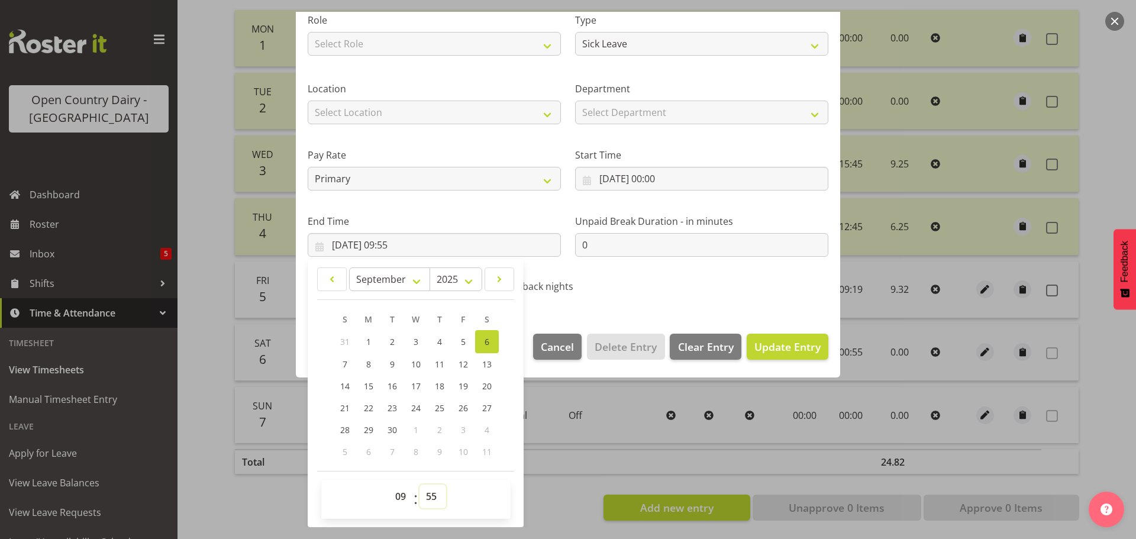
select select "19"
click at [419, 484] on select "00 01 02 03 04 05 06 07 08 09 10 11 12 13 14 15 16 17 18 19 20 21 22 23 24 25 2…" at bounding box center [432, 496] width 27 height 24
type input "06/09/2025, 09:19"
click at [754, 343] on span "Update Entry" at bounding box center [787, 347] width 66 height 14
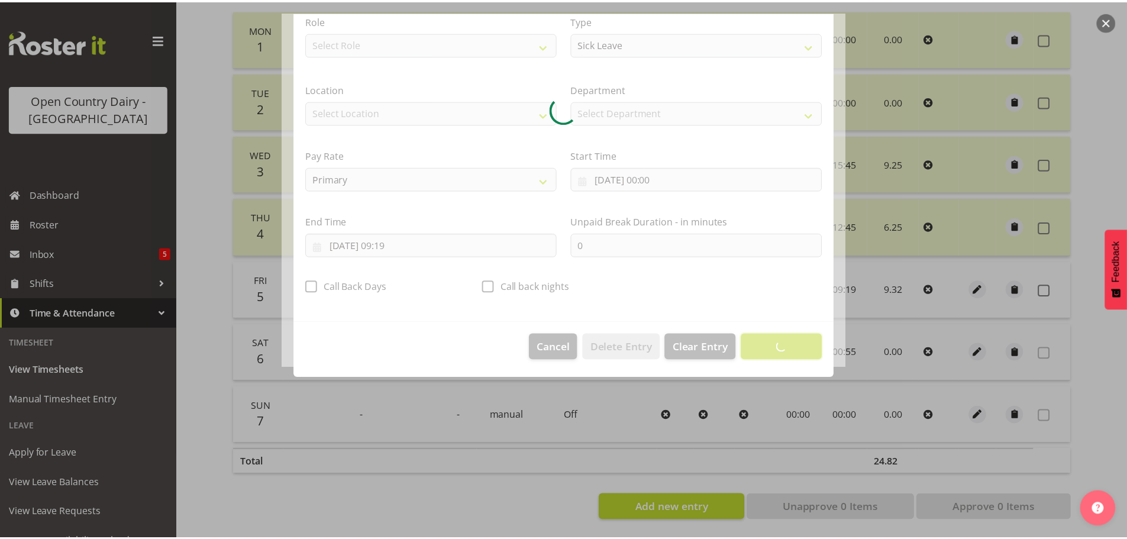
scroll to position [11, 0]
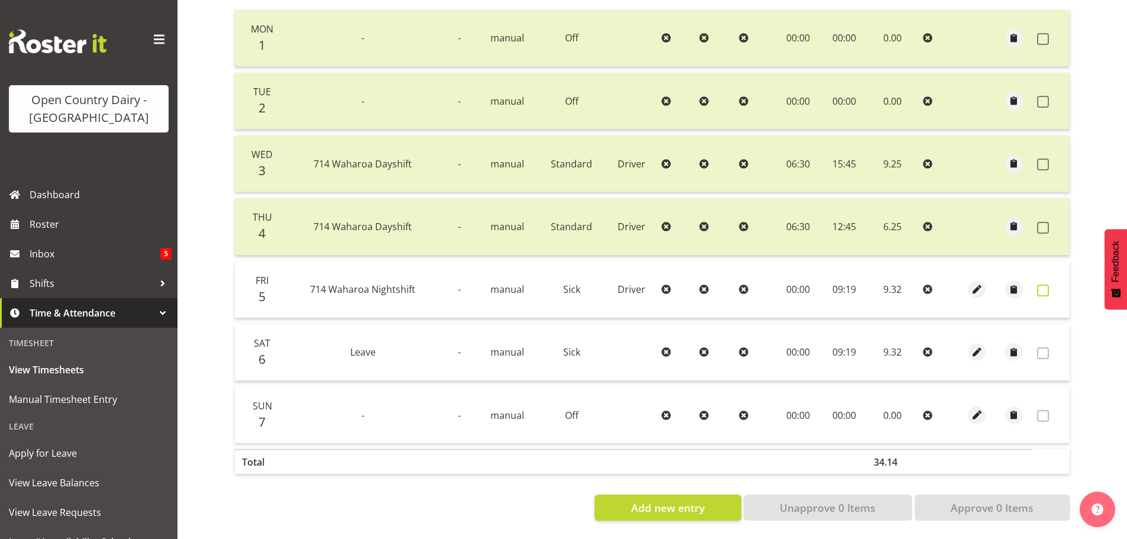
click at [1041, 285] on span at bounding box center [1043, 291] width 12 height 12
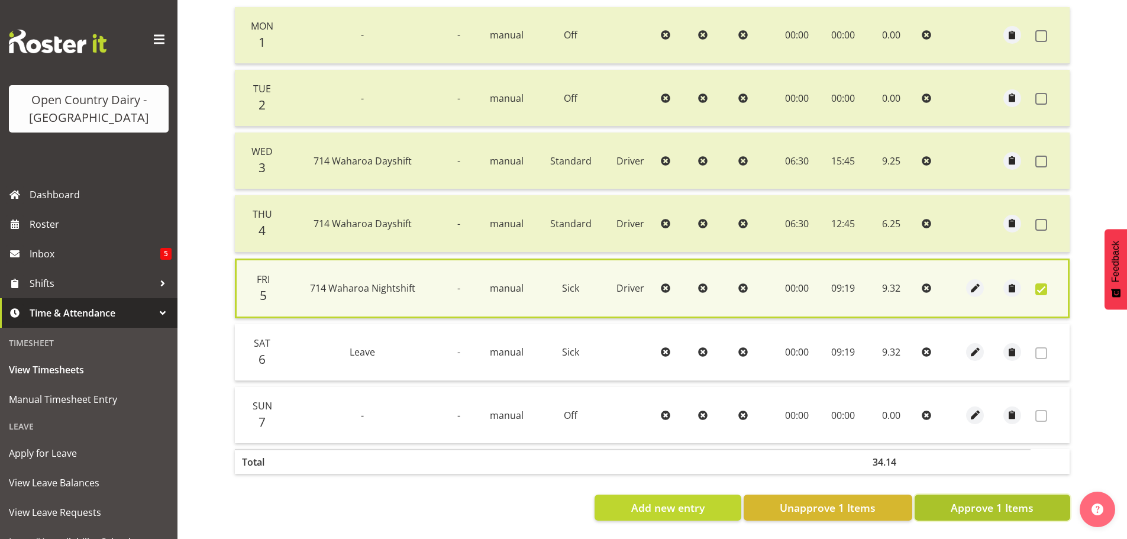
click at [984, 502] on span "Approve 1 Items" at bounding box center [992, 507] width 83 height 15
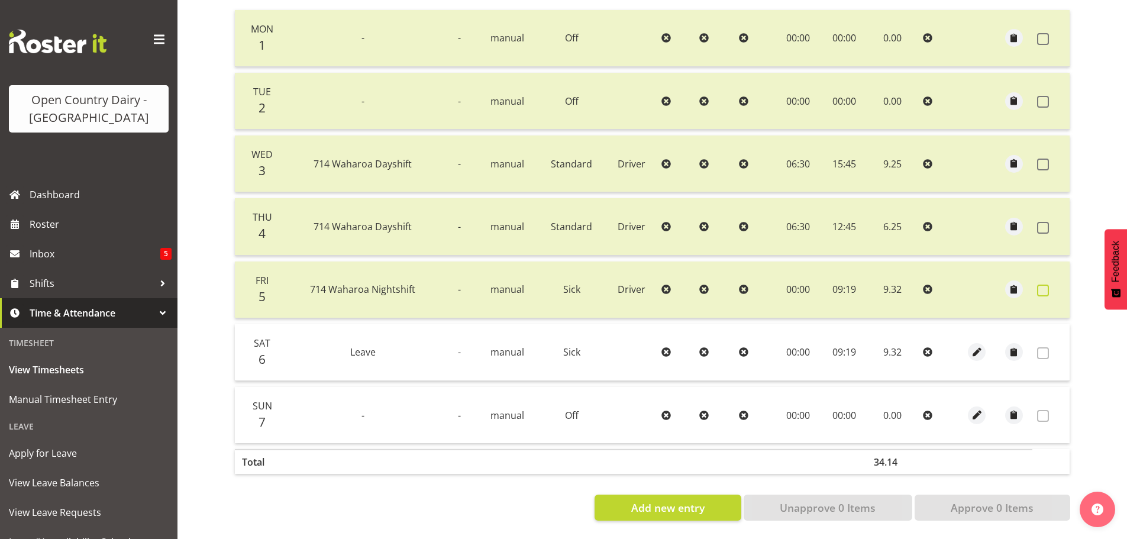
click at [1041, 285] on span at bounding box center [1043, 291] width 12 height 12
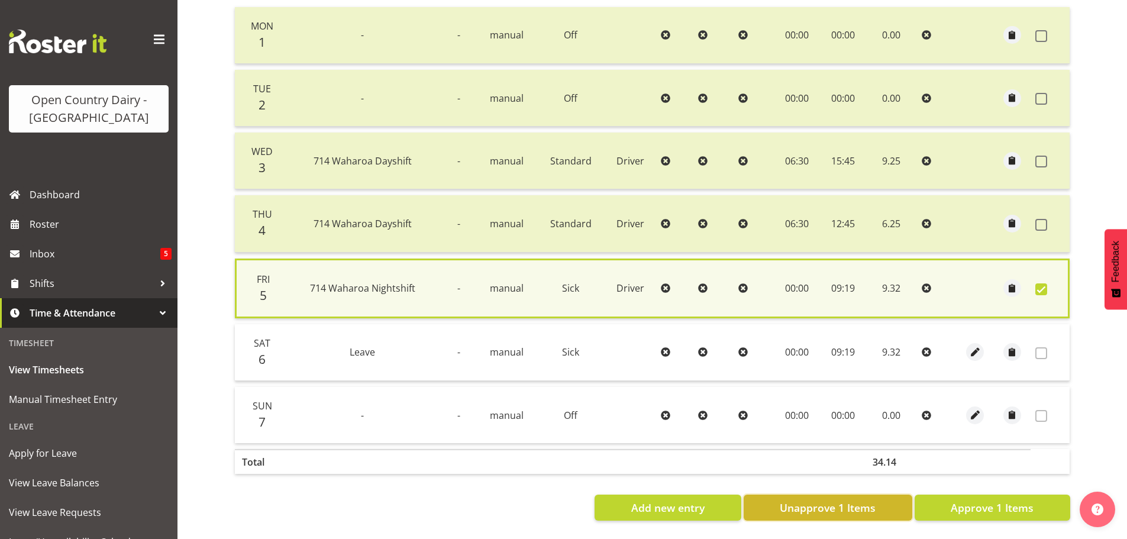
click at [848, 500] on span "Unapprove 1 Items" at bounding box center [828, 507] width 96 height 15
checkbox input "false"
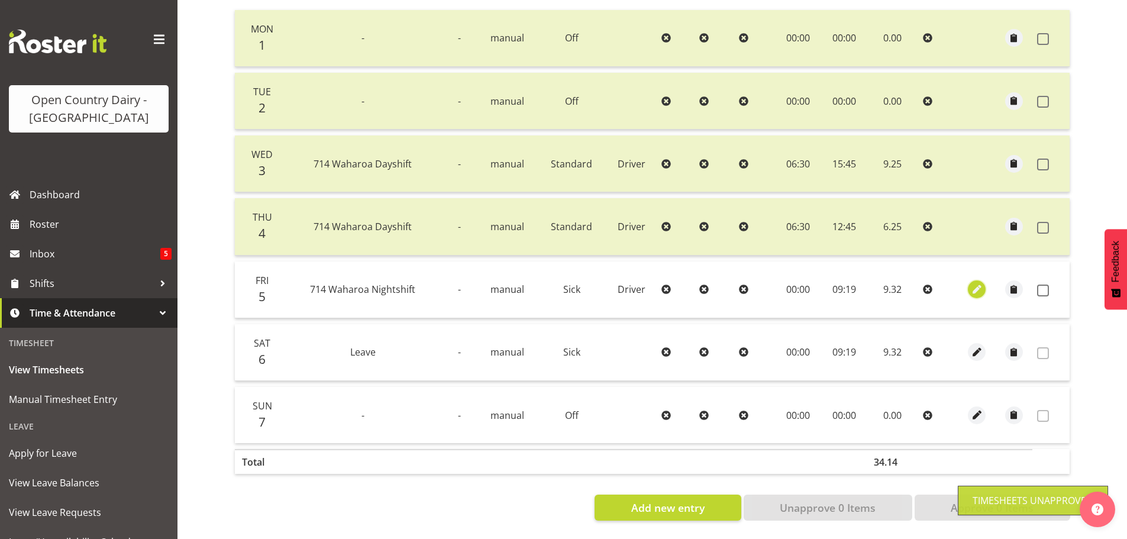
click at [976, 283] on span "button" at bounding box center [977, 290] width 14 height 14
select select "Sick"
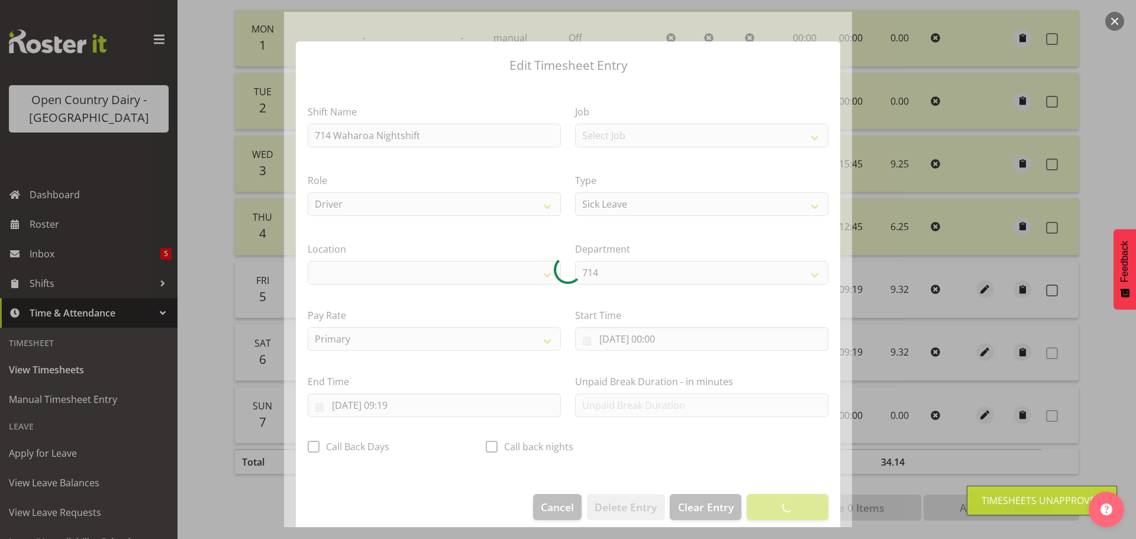
select select "1054"
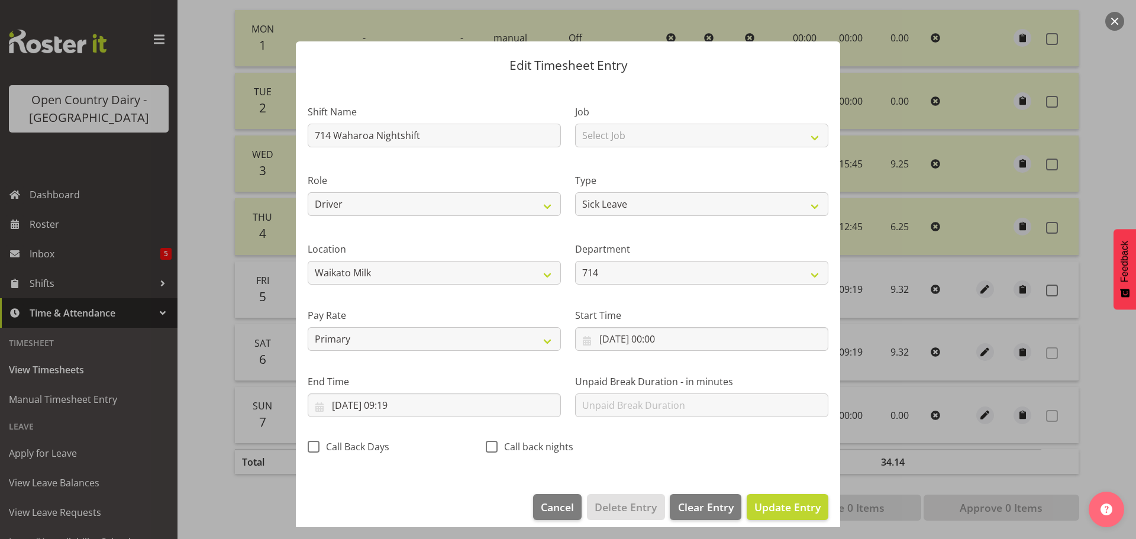
click at [348, 138] on section "Shift Name 714 Waharoa Nightshift Job Select Job Driver Driver supervisor Suppo…" at bounding box center [568, 282] width 544 height 399
drag, startPoint x: 534, startPoint y: 137, endPoint x: 210, endPoint y: 140, distance: 324.2
click at [214, 142] on div "Edit Timesheet Entry Shift Name 714 Waharoa Nightshift Job Select Job Driver Dr…" at bounding box center [568, 269] width 1136 height 539
type input "Leave"
click at [767, 507] on span "Update Entry" at bounding box center [787, 507] width 66 height 14
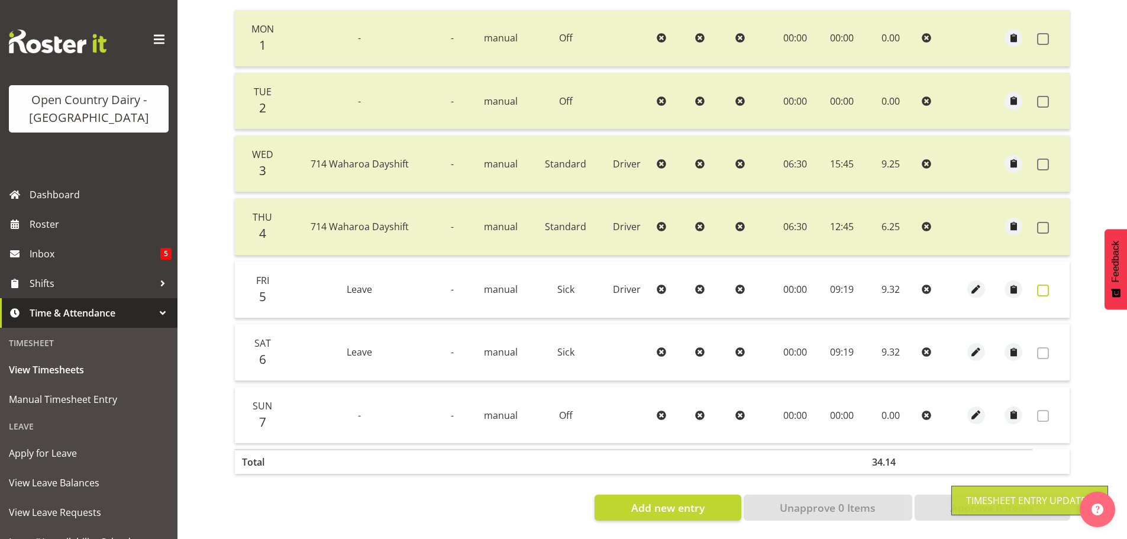
click at [1044, 285] on span at bounding box center [1043, 291] width 12 height 12
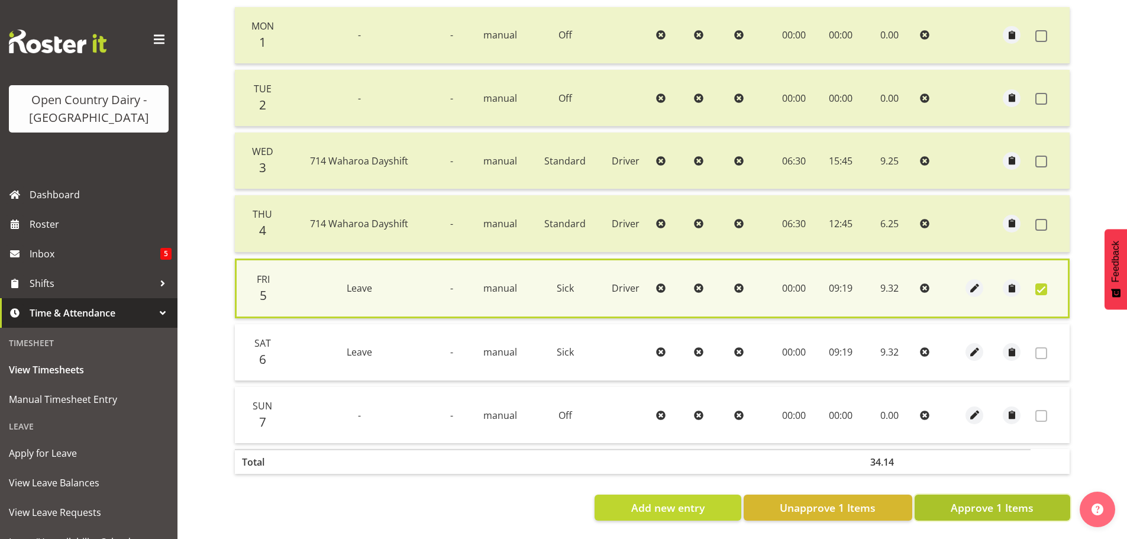
click at [960, 509] on span "Approve 1 Items" at bounding box center [992, 507] width 83 height 15
checkbox input "false"
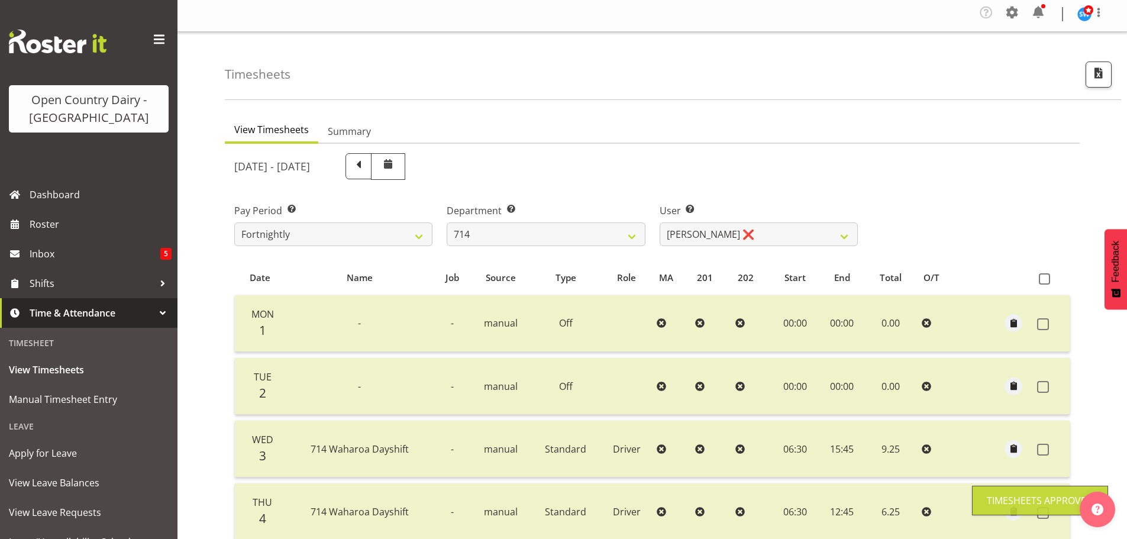
scroll to position [1, 0]
click at [577, 234] on select "701 702 703 704 705 706 707 708 709 710 711 712 713 714 715 716 717 718 719 720" at bounding box center [546, 236] width 198 height 24
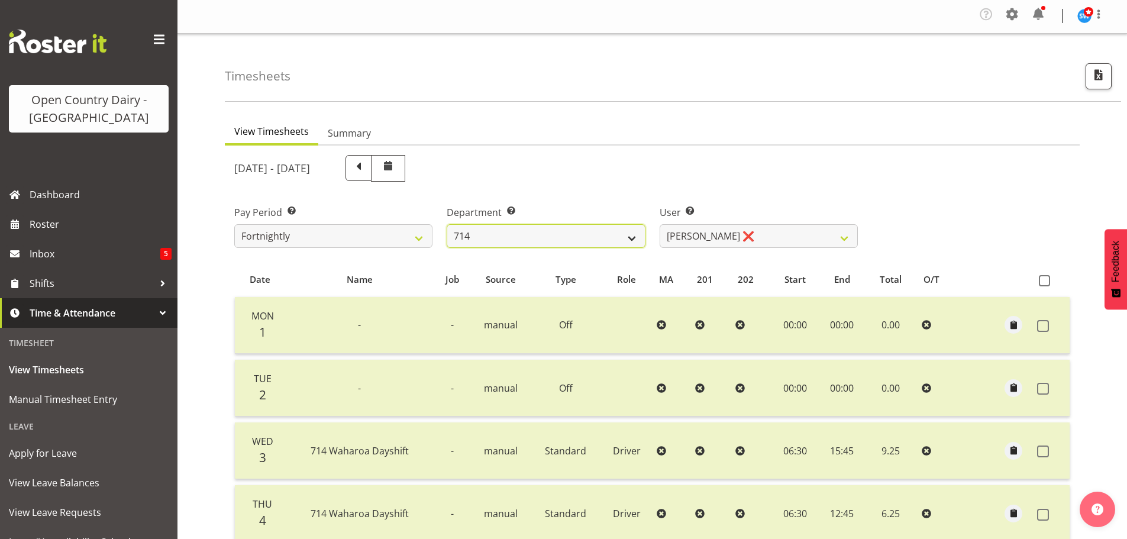
select select "820"
click at [447, 224] on select "701 702 703 704 705 706 707 708 709 710 711 712 713 714 715 716 717 718 719 720" at bounding box center [546, 236] width 198 height 24
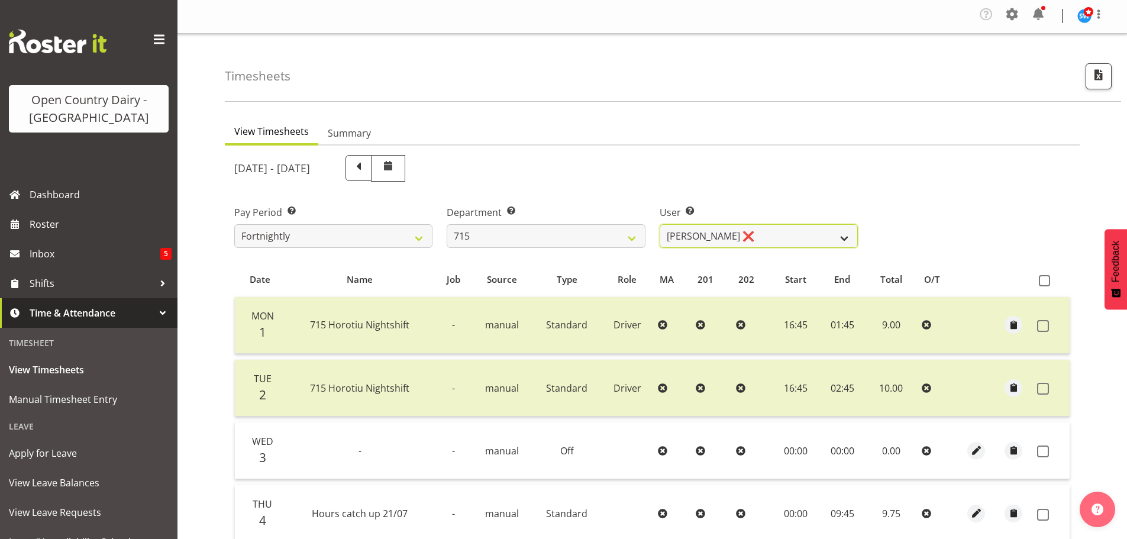
click at [718, 232] on select "Glenn McPherson ❌ Greg Healey ❌ Max Coulter ❌ Neal Chalklen ❌" at bounding box center [759, 236] width 198 height 24
select select "9914"
click at [660, 224] on select "Glenn McPherson ❌ Greg Healey ❌ Max Coulter ❌ Neal Chalklen ❌" at bounding box center [759, 236] width 198 height 24
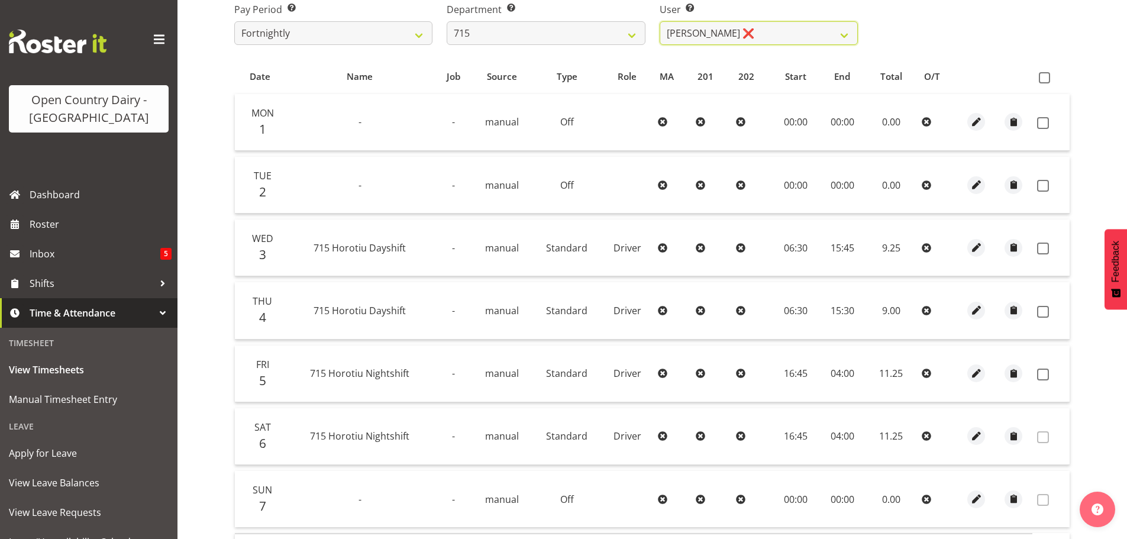
scroll to position [179, 0]
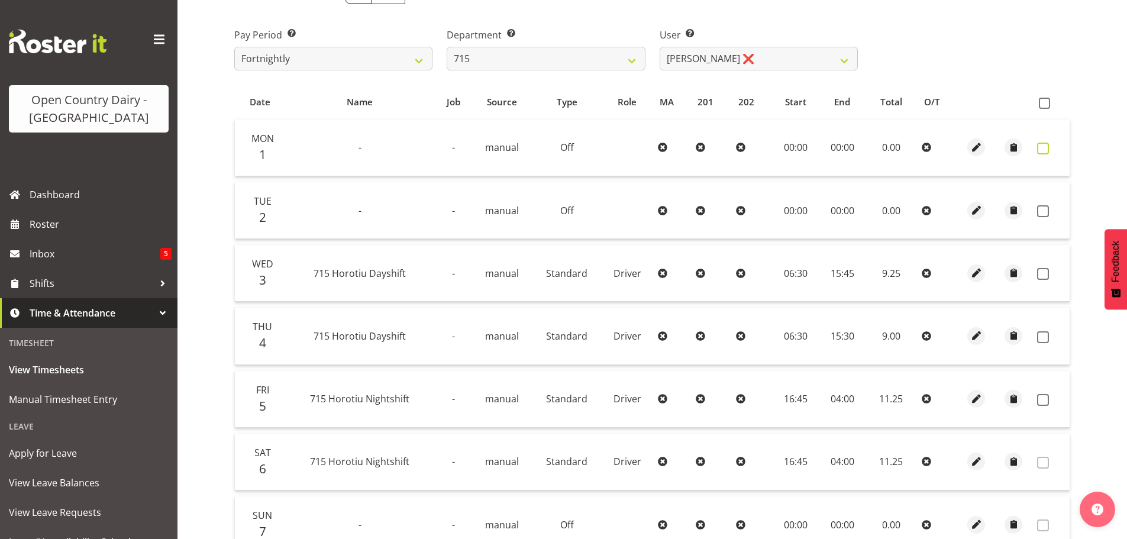
click at [1039, 148] on span at bounding box center [1043, 149] width 12 height 12
checkbox input "true"
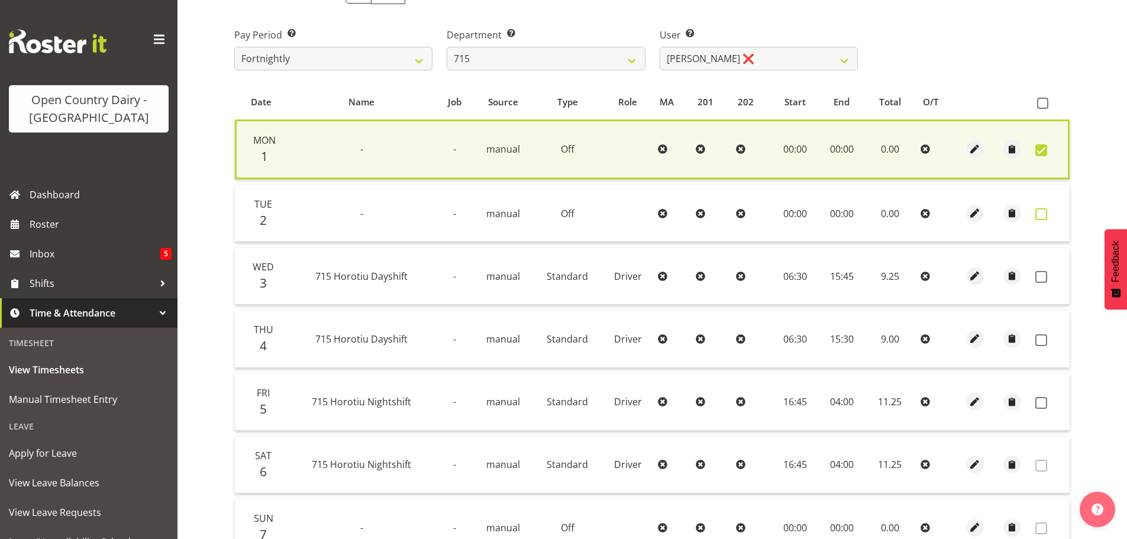
click at [1042, 212] on span at bounding box center [1041, 214] width 12 height 12
checkbox input "true"
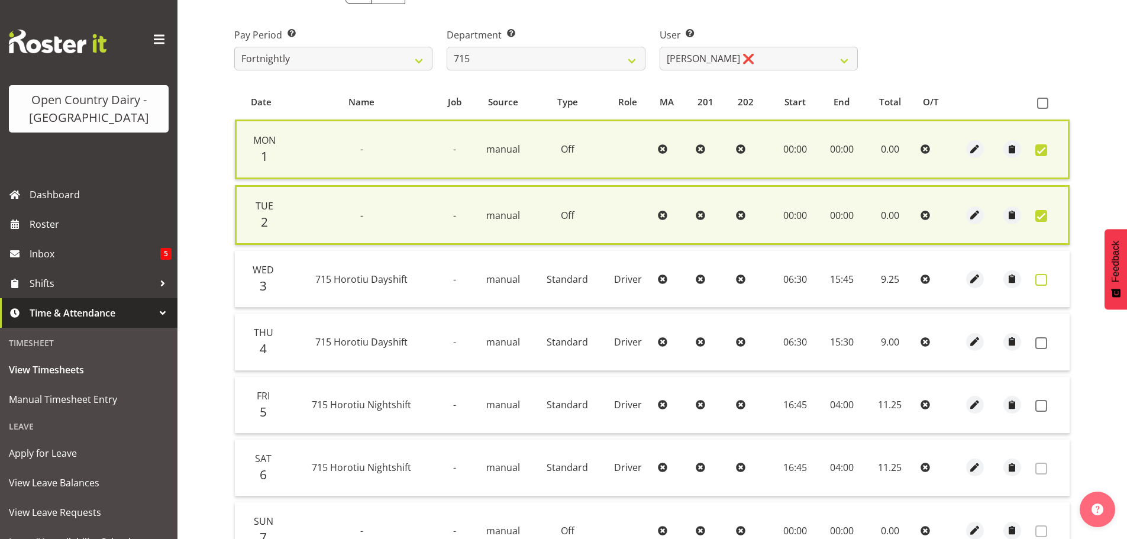
drag, startPoint x: 1044, startPoint y: 279, endPoint x: 1039, endPoint y: 291, distance: 13.3
click at [1043, 279] on span at bounding box center [1041, 280] width 12 height 12
checkbox input "true"
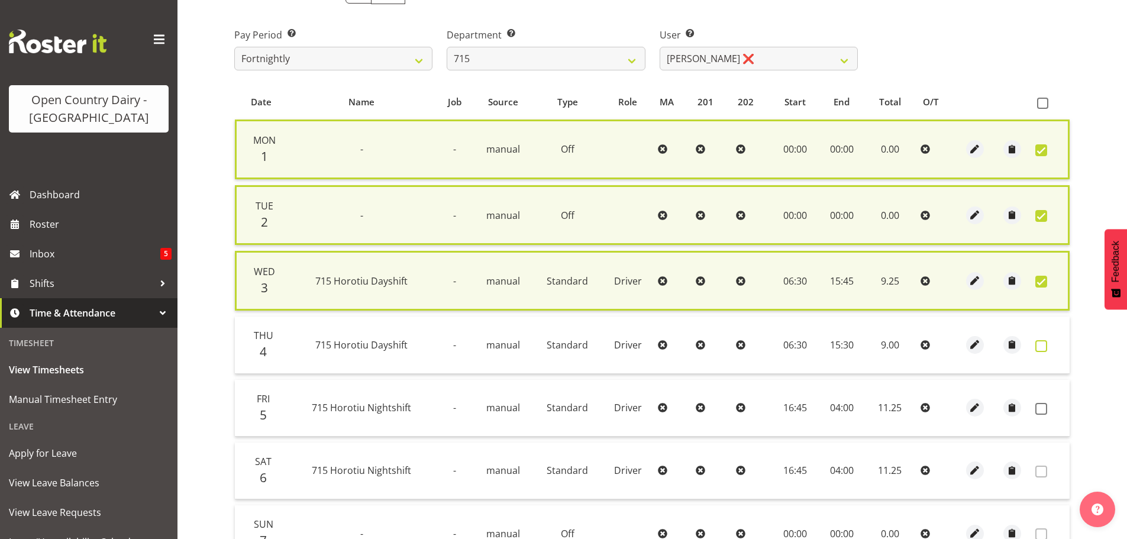
click at [1036, 340] on span at bounding box center [1041, 346] width 12 height 12
checkbox input "true"
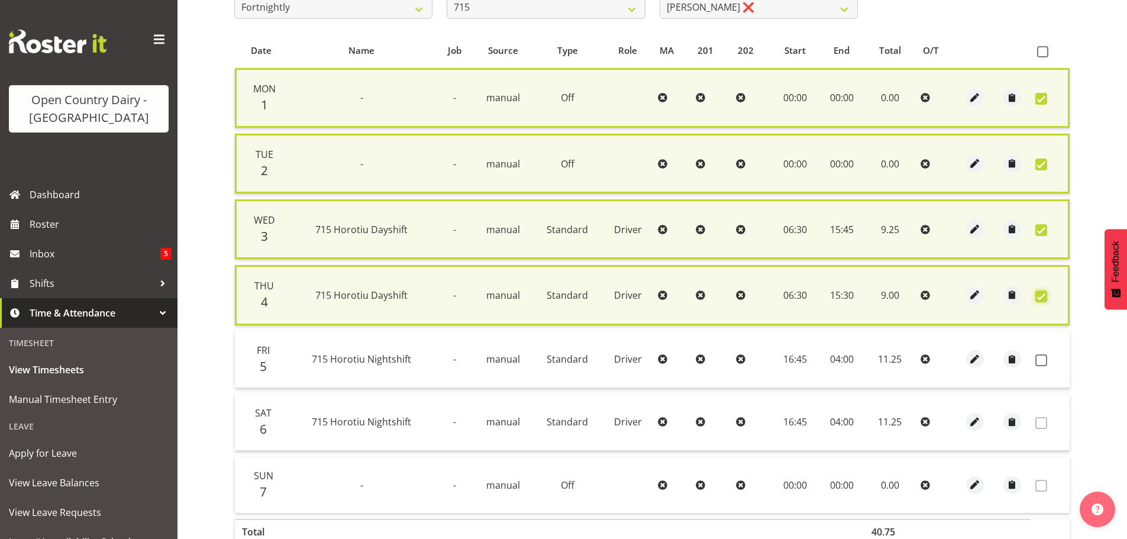
scroll to position [309, 0]
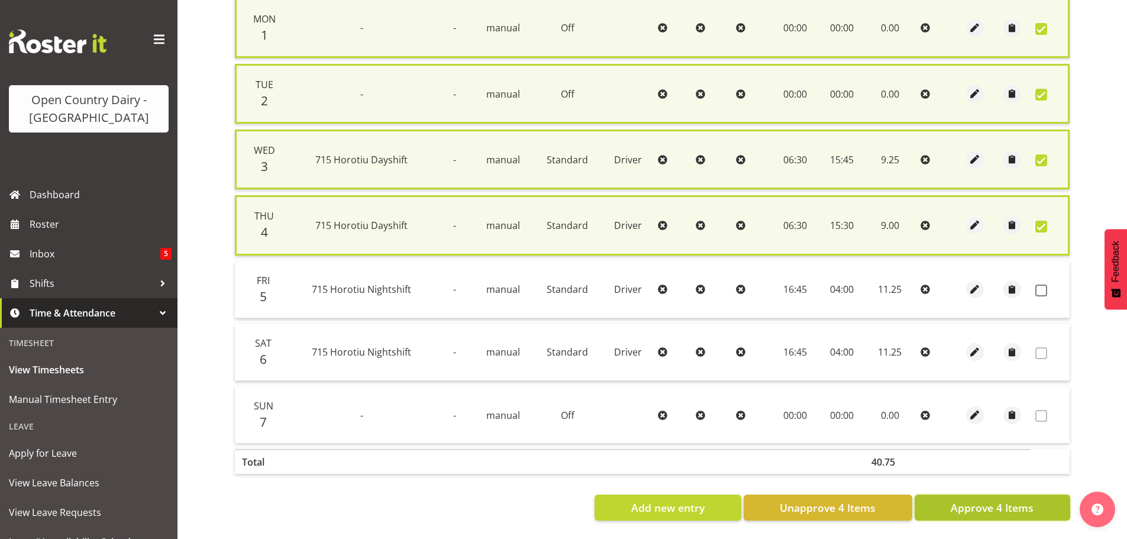
click at [999, 505] on span "Approve 4 Items" at bounding box center [992, 507] width 83 height 15
checkbox input "false"
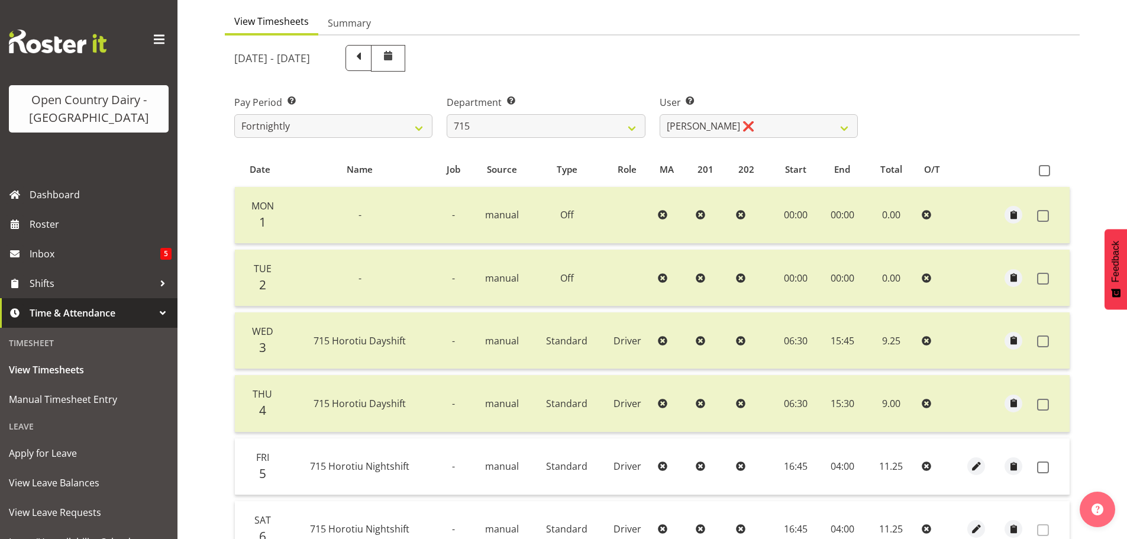
scroll to position [118, 0]
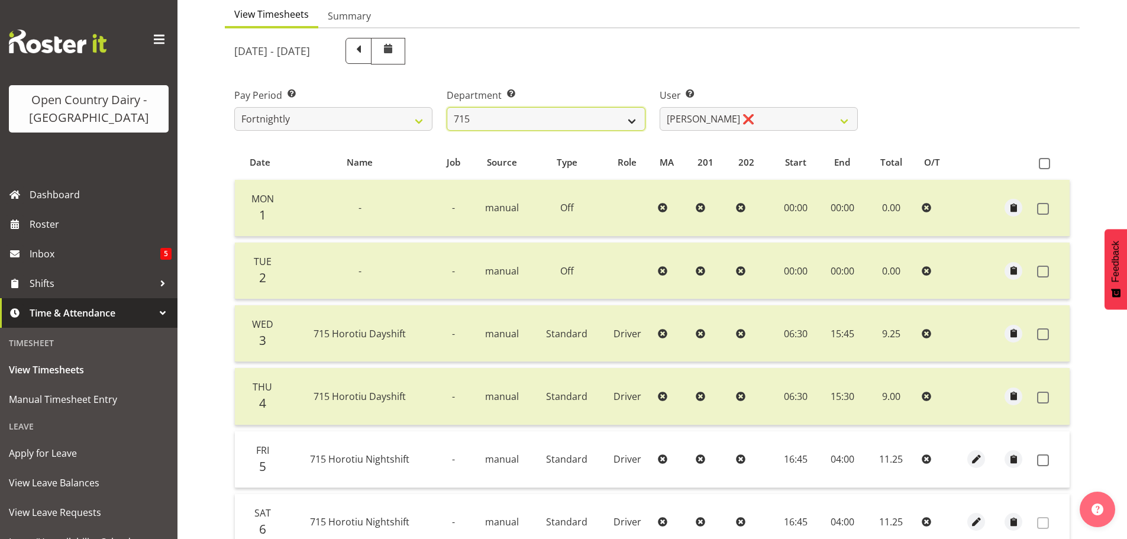
click at [622, 119] on select "701 702 703 704 705 706 707 708 709 710 711 712 713 714 715 716 717 718 719 720" at bounding box center [546, 119] width 198 height 24
select select "754"
click at [447, 107] on select "701 702 703 704 705 706 707 708 709 710 711 712 713 714 715 716 717 718 719 720" at bounding box center [546, 119] width 198 height 24
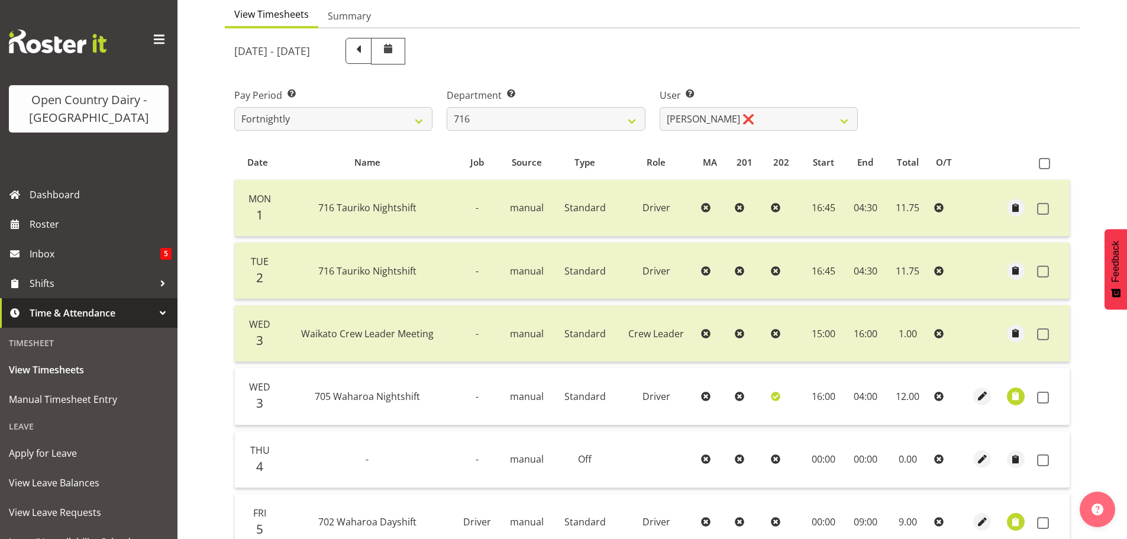
click at [712, 119] on div "September 1st - September 7th 2025 Pay Period Select which pay period you would…" at bounding box center [652, 392] width 836 height 722
click at [712, 119] on select "Casey Leonard ❌ Darren Norris ❌ Glen Fraser ❌ Michael O'Connor ❌" at bounding box center [759, 119] width 198 height 24
select select "10325"
click at [660, 107] on select "Casey Leonard ❌ Darren Norris ❌ Glen Fraser ❌ Michael O'Connor ❌" at bounding box center [759, 119] width 198 height 24
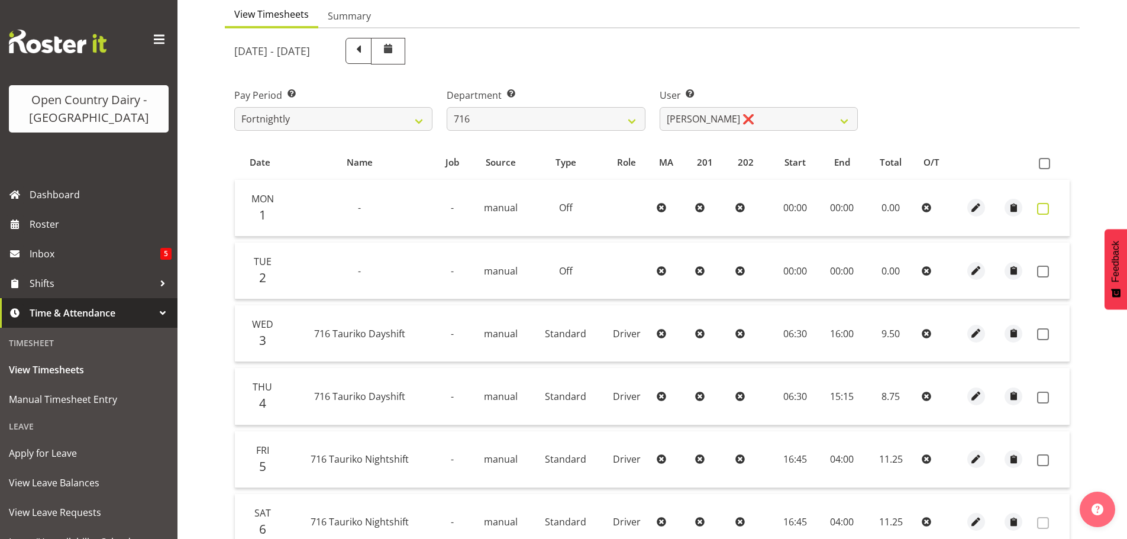
click at [1044, 203] on span at bounding box center [1043, 209] width 12 height 12
checkbox input "true"
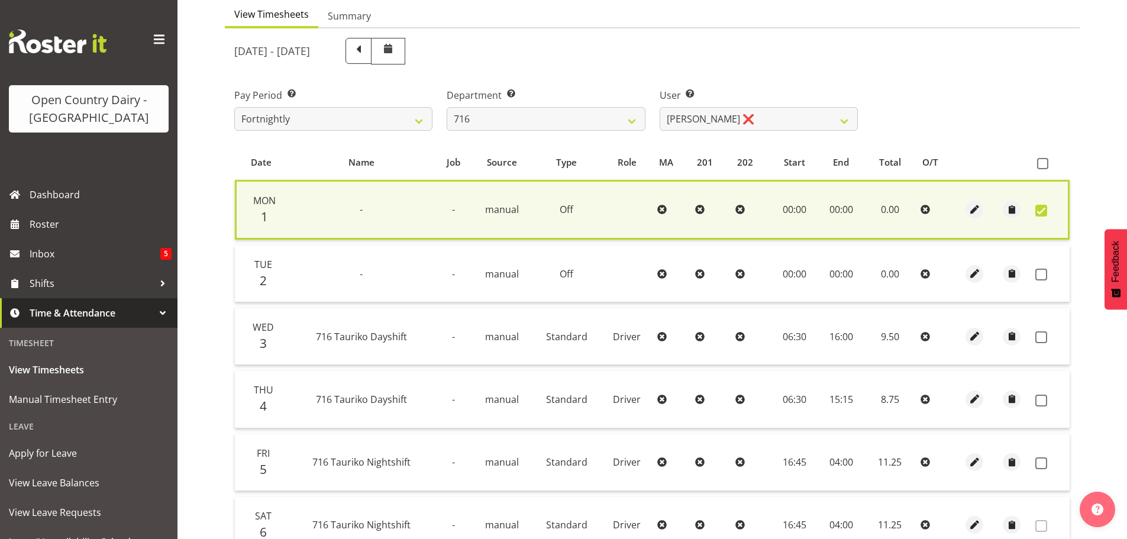
click at [1045, 266] on td at bounding box center [1049, 273] width 39 height 57
click at [1042, 277] on span at bounding box center [1041, 275] width 12 height 12
checkbox input "true"
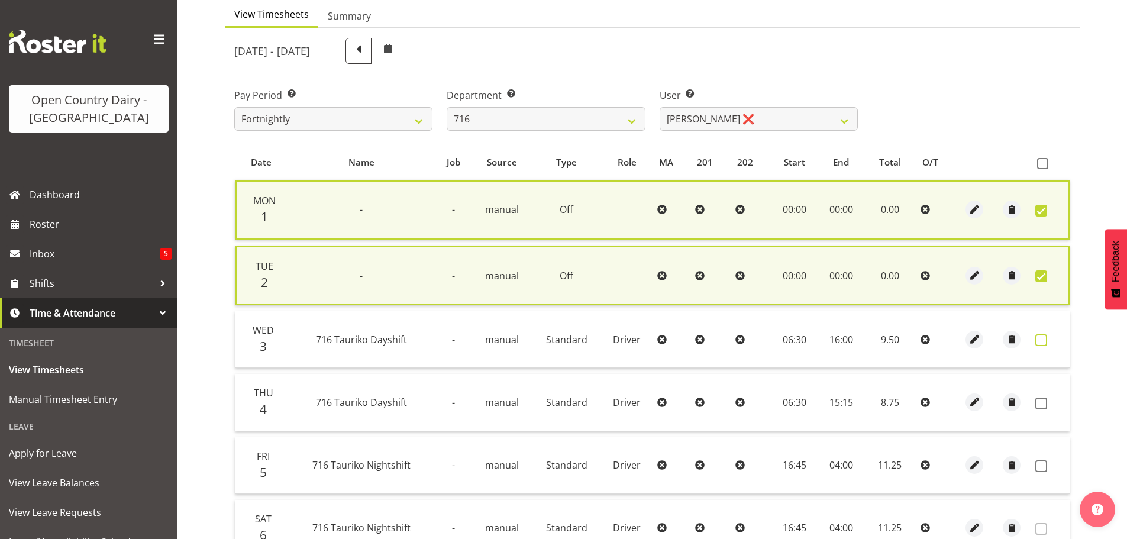
click at [1041, 337] on span at bounding box center [1041, 340] width 12 height 12
checkbox input "true"
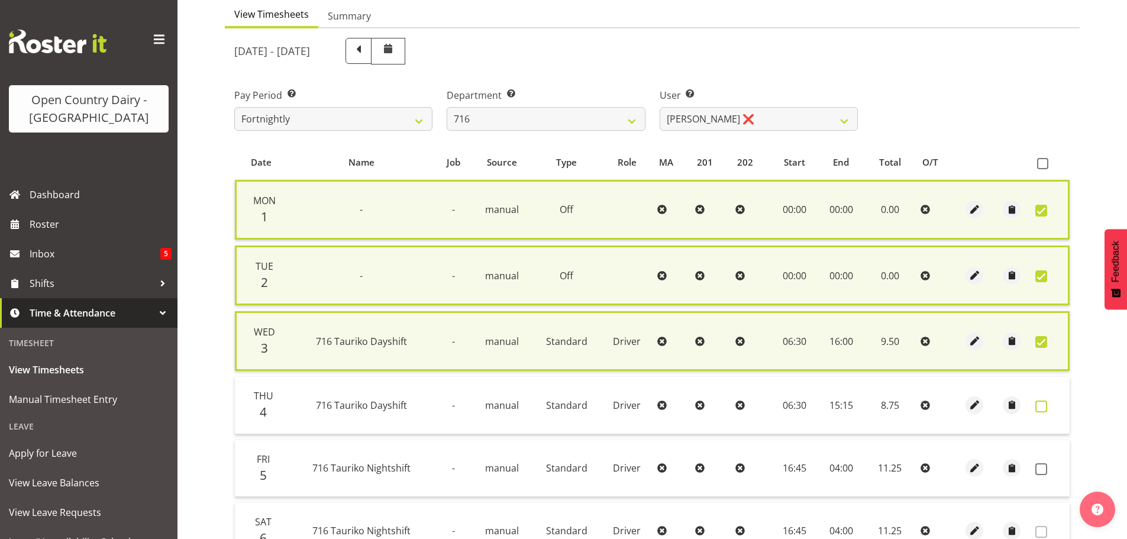
click at [1041, 409] on span at bounding box center [1041, 406] width 12 height 12
checkbox input "true"
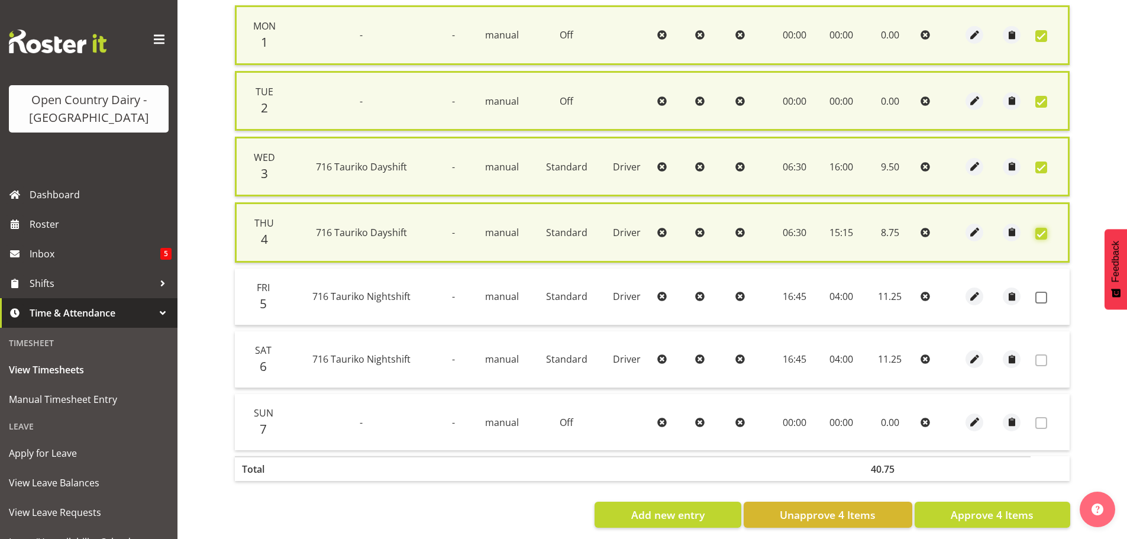
scroll to position [309, 0]
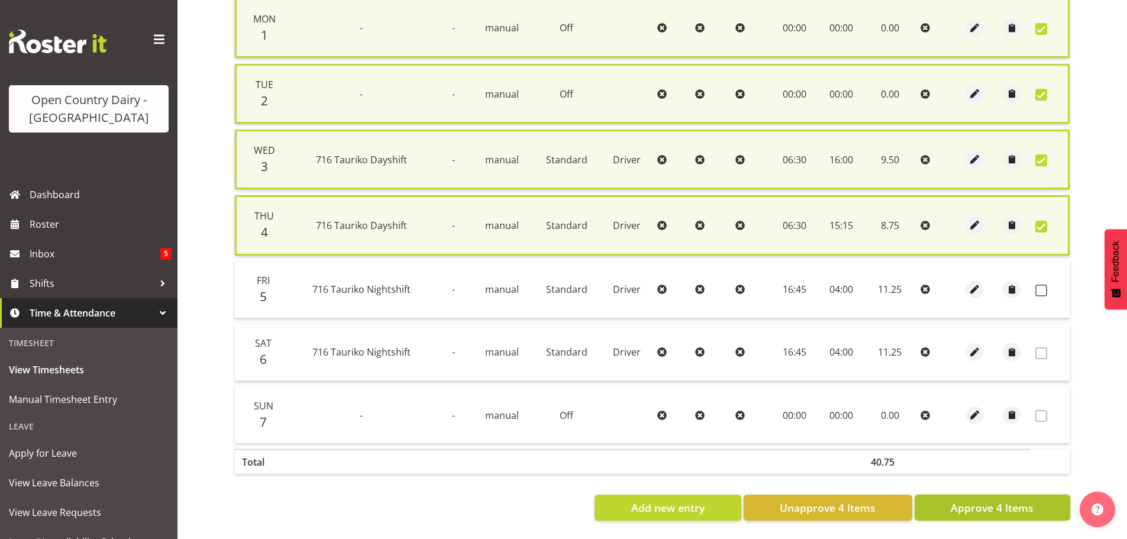
click at [984, 500] on span "Approve 4 Items" at bounding box center [992, 507] width 83 height 15
checkbox input "false"
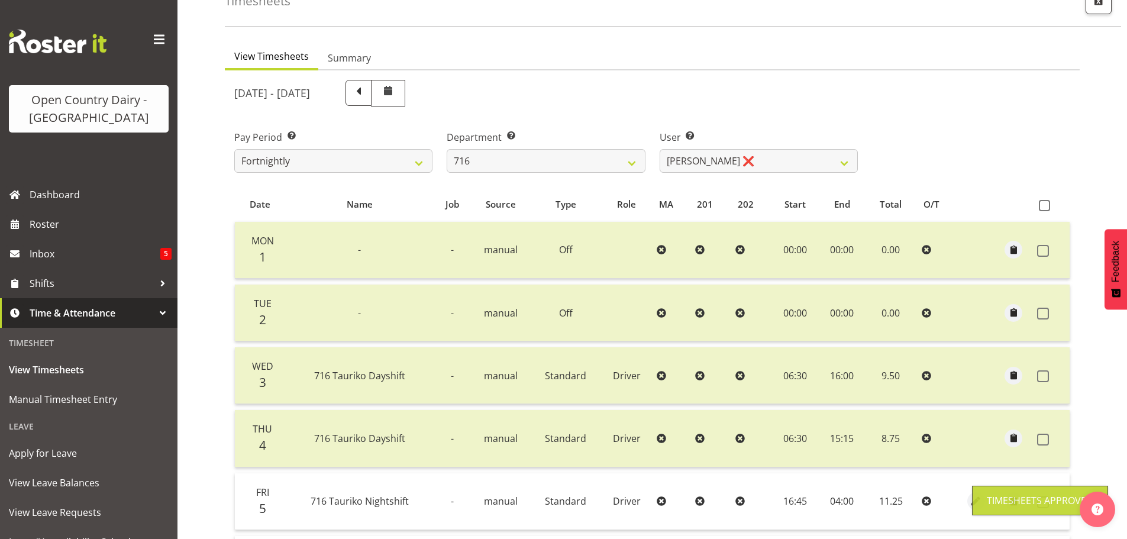
scroll to position [60, 0]
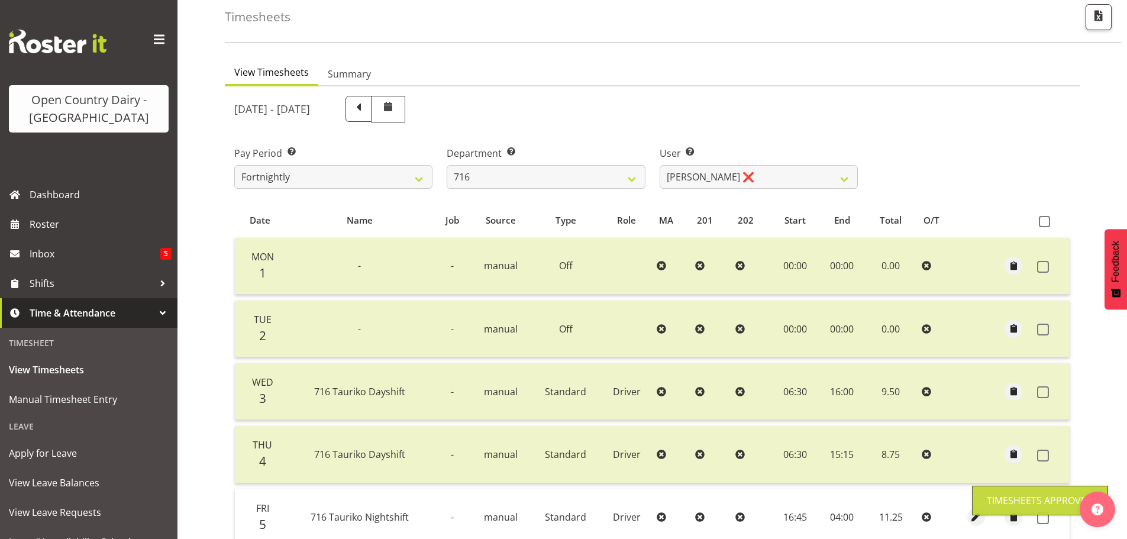
click at [646, 172] on div "Department Select which department you would like to view. 701 702 703 704 705 …" at bounding box center [546, 163] width 212 height 66
click at [580, 182] on select "701 702 703 704 705 706 707 708 709 710 711 712 713 714 715 716 717 718 719 720" at bounding box center [546, 177] width 198 height 24
select select "758"
click at [447, 165] on select "701 702 703 704 705 706 707 708 709 710 711 712 713 714 715 716 717 718 719 720" at bounding box center [546, 177] width 198 height 24
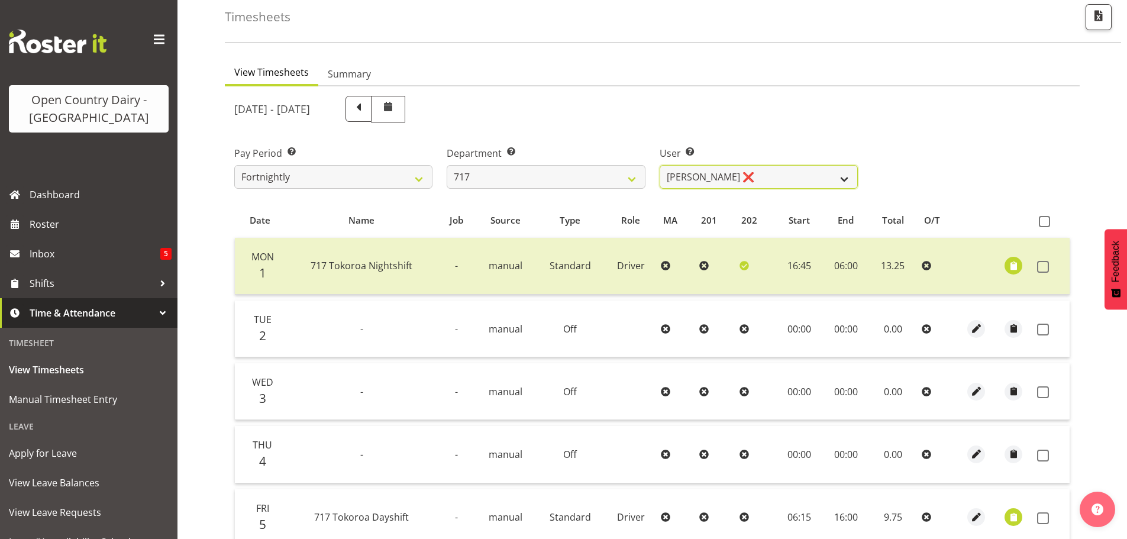
click at [705, 177] on select "Daryl Wrigley ❌ Dodge Lindsay Laing ✔ Eric Stothers ❌ Jeff Anderson ❌" at bounding box center [759, 177] width 198 height 24
select select "10284"
click at [660, 165] on select "Daryl Wrigley ❌ Dodge Lindsay Laing ✔ Eric Stothers ❌ Jeff Anderson ❌" at bounding box center [759, 177] width 198 height 24
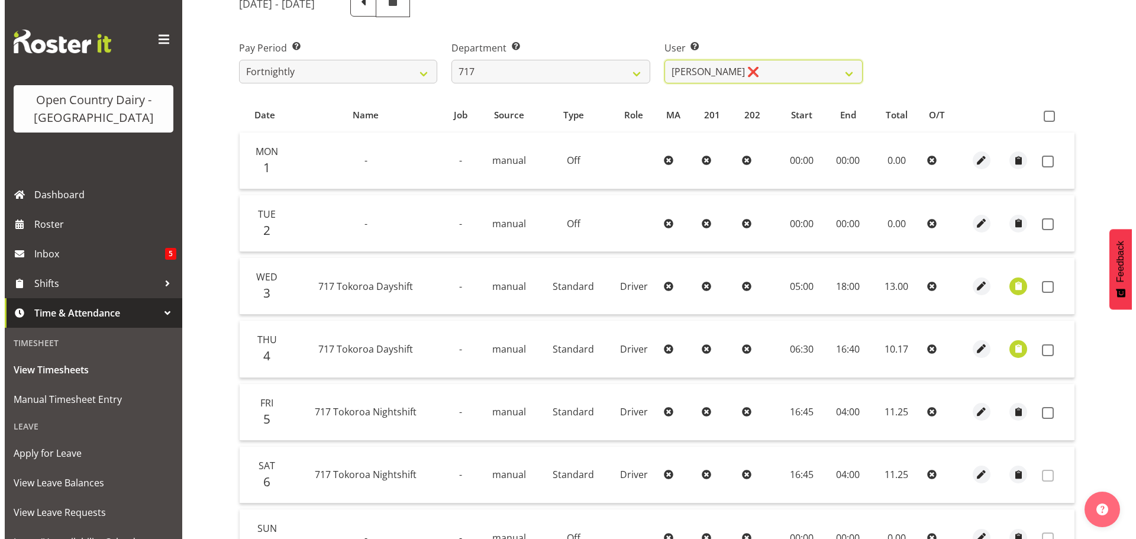
scroll to position [179, 0]
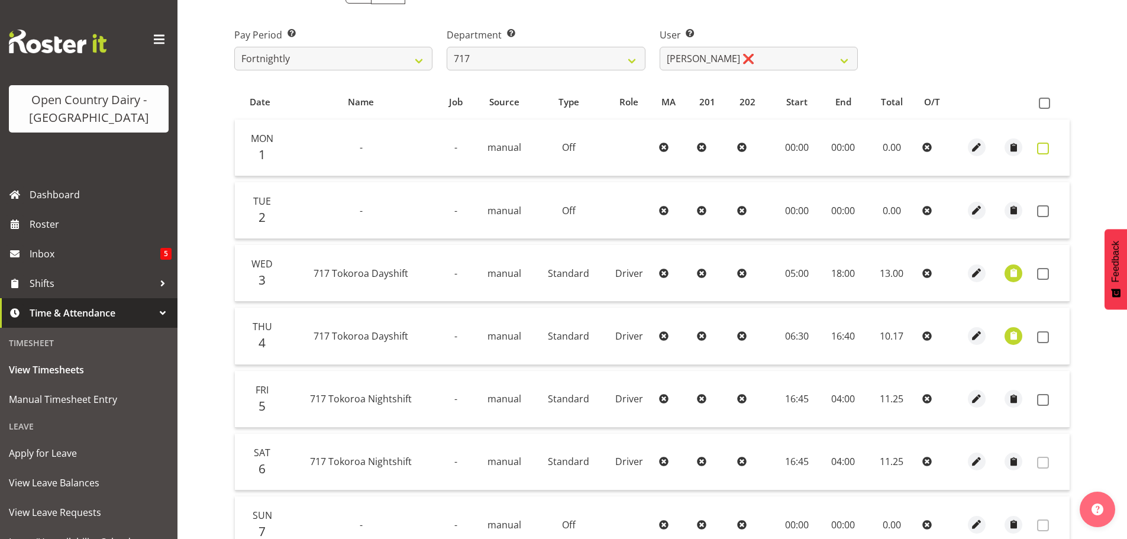
click at [1042, 147] on span at bounding box center [1043, 149] width 12 height 12
checkbox input "true"
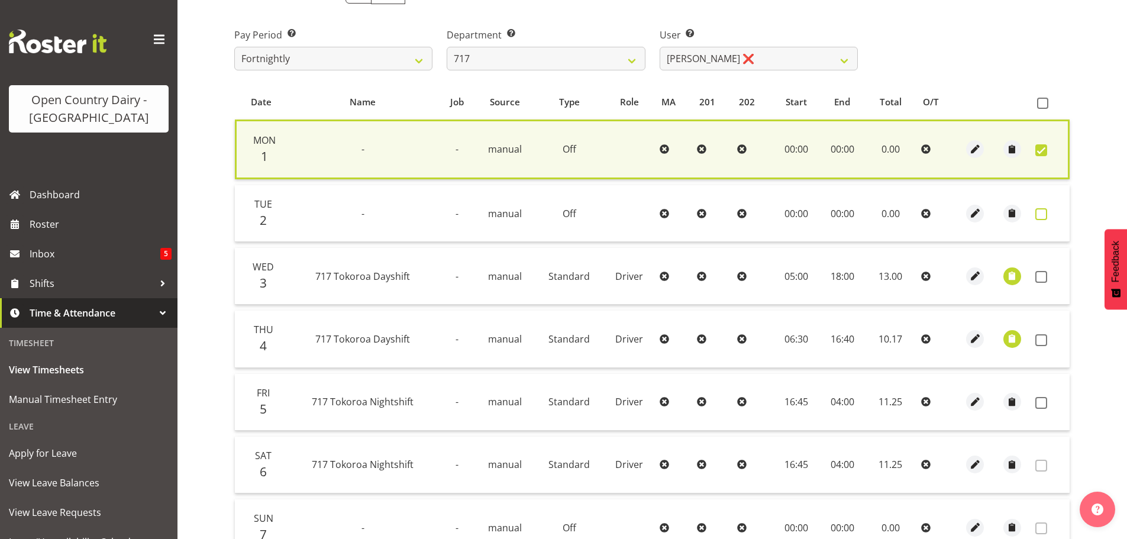
click at [1038, 212] on span at bounding box center [1041, 214] width 12 height 12
checkbox input "true"
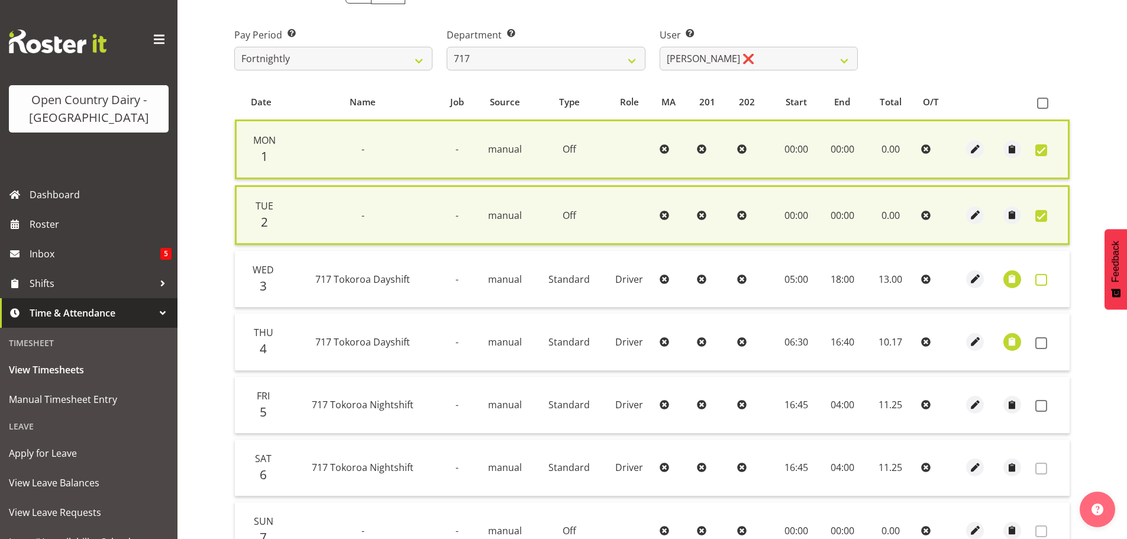
drag, startPoint x: 1045, startPoint y: 279, endPoint x: 1038, endPoint y: 280, distance: 6.7
click at [1042, 279] on span at bounding box center [1041, 280] width 12 height 12
checkbox input "true"
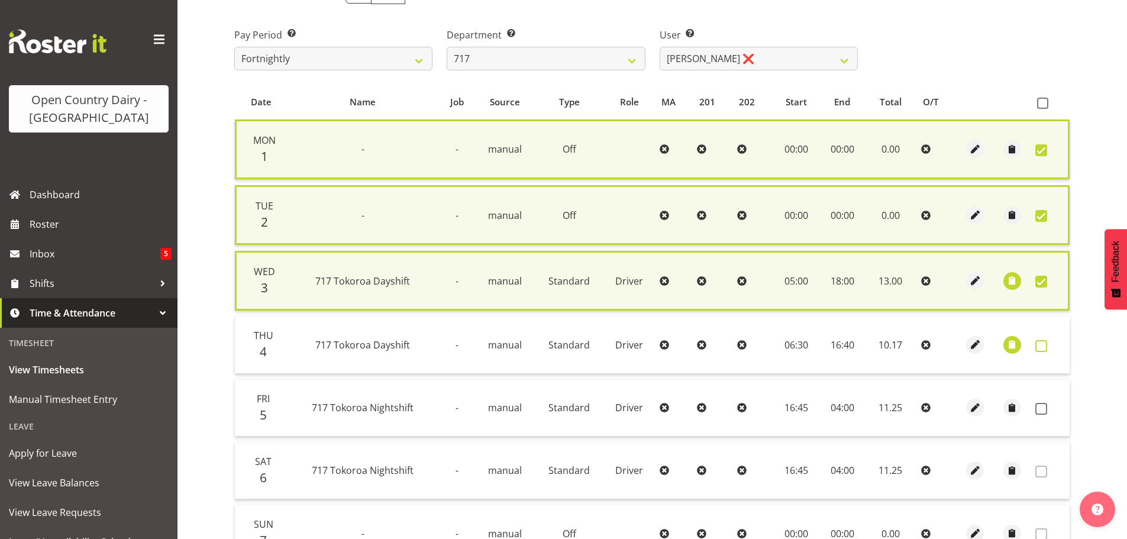
click at [1046, 345] on span at bounding box center [1041, 346] width 12 height 12
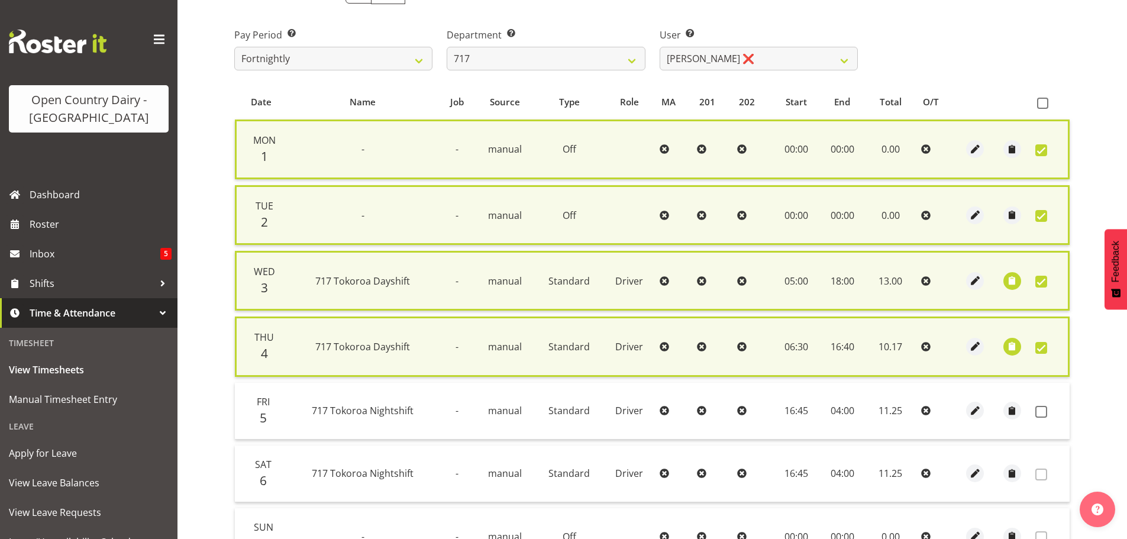
click at [1042, 350] on span at bounding box center [1041, 348] width 12 height 12
checkbox input "false"
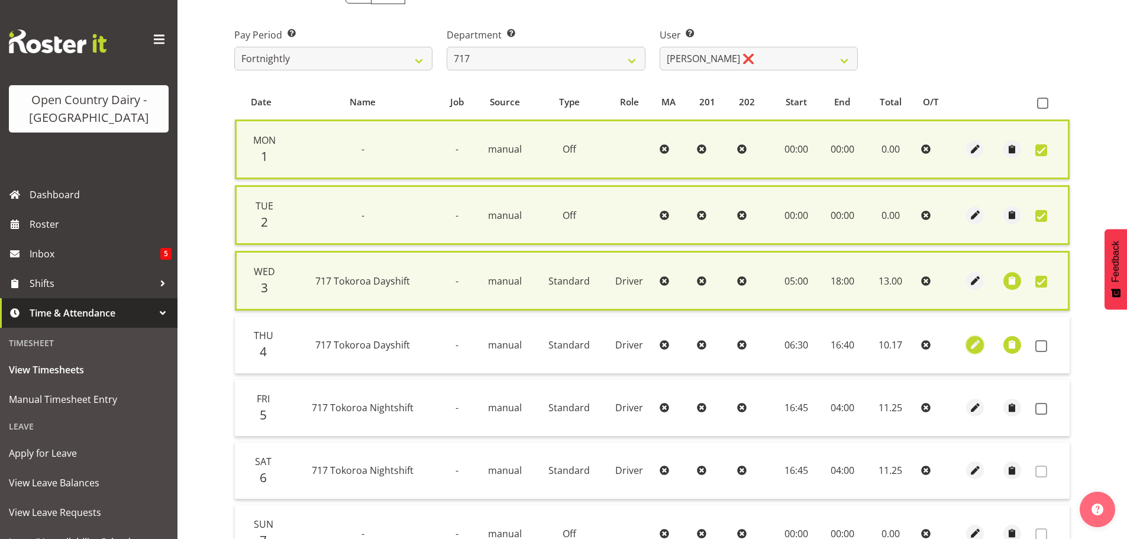
click at [977, 345] on span "button" at bounding box center [975, 345] width 14 height 14
select select "Standard"
select select "8"
select select "2025"
select select "16"
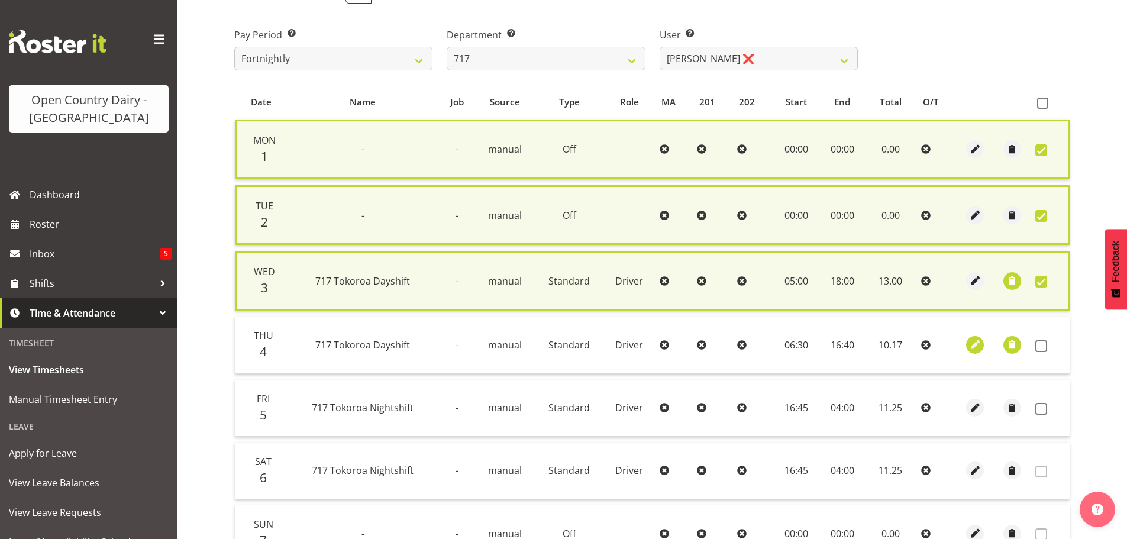
select select "40"
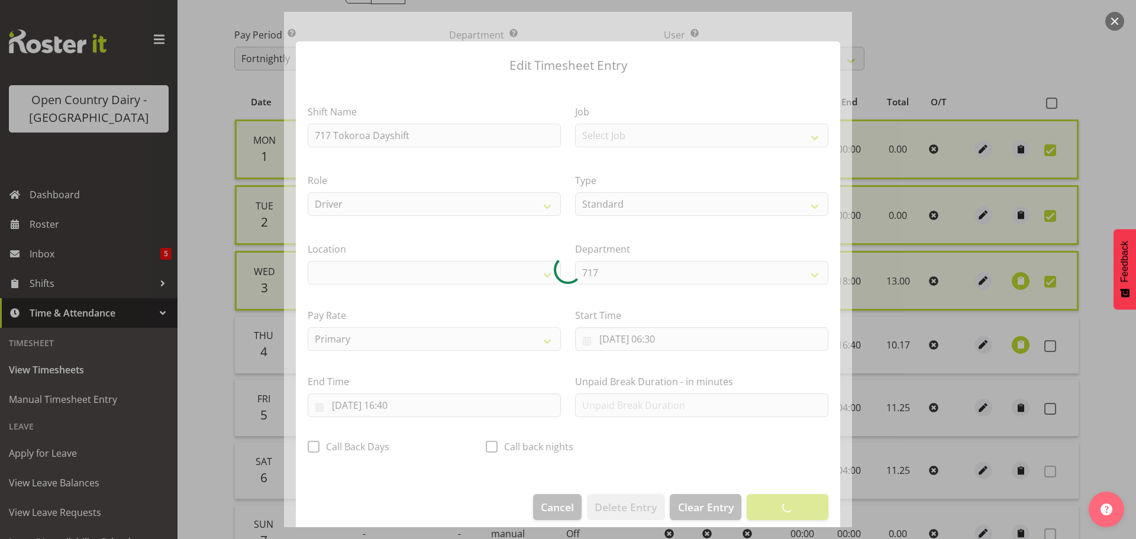
select select "1054"
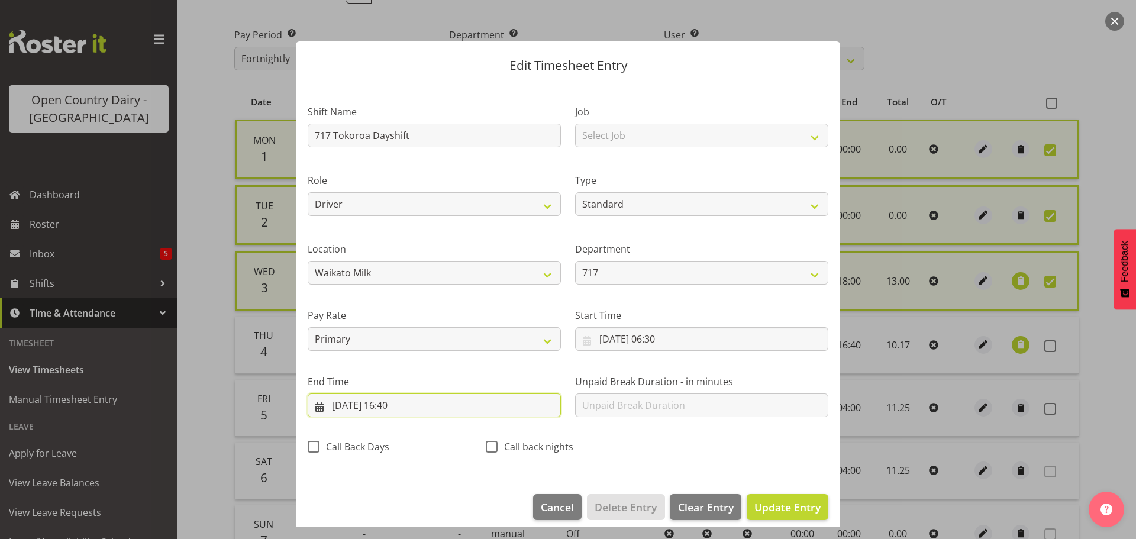
click at [396, 406] on input "04/09/2025, 16:40" at bounding box center [434, 405] width 253 height 24
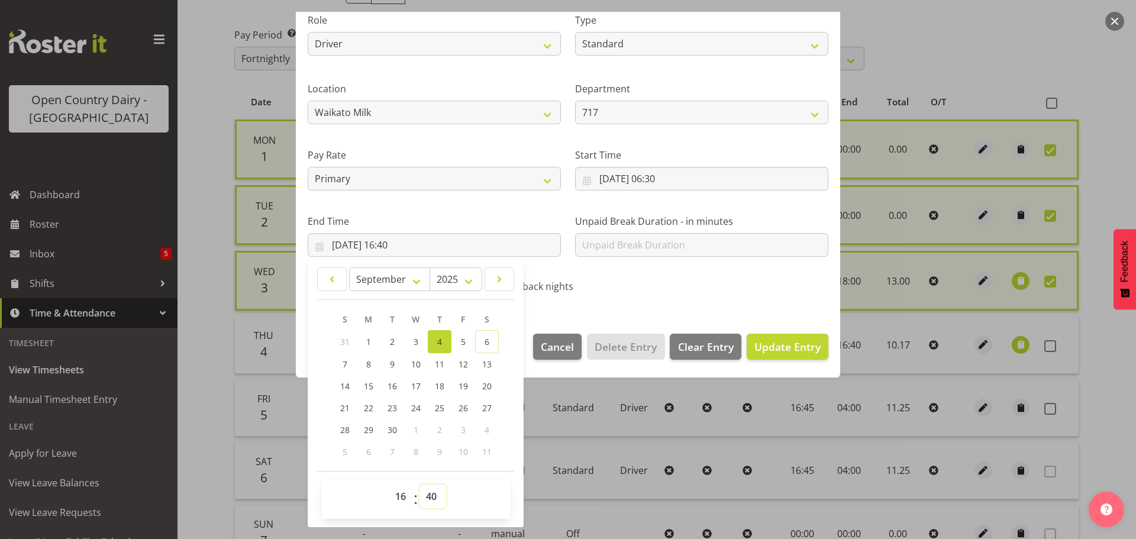
click at [432, 495] on select "00 01 02 03 04 05 06 07 08 09 10 11 12 13 14 15 16 17 18 19 20 21 22 23 24 25 2…" at bounding box center [432, 496] width 27 height 24
select select "45"
click at [419, 484] on select "00 01 02 03 04 05 06 07 08 09 10 11 12 13 14 15 16 17 18 19 20 21 22 23 24 25 2…" at bounding box center [432, 496] width 27 height 24
type input "04/09/2025, 16:45"
click at [790, 343] on span "Update Entry" at bounding box center [787, 347] width 66 height 14
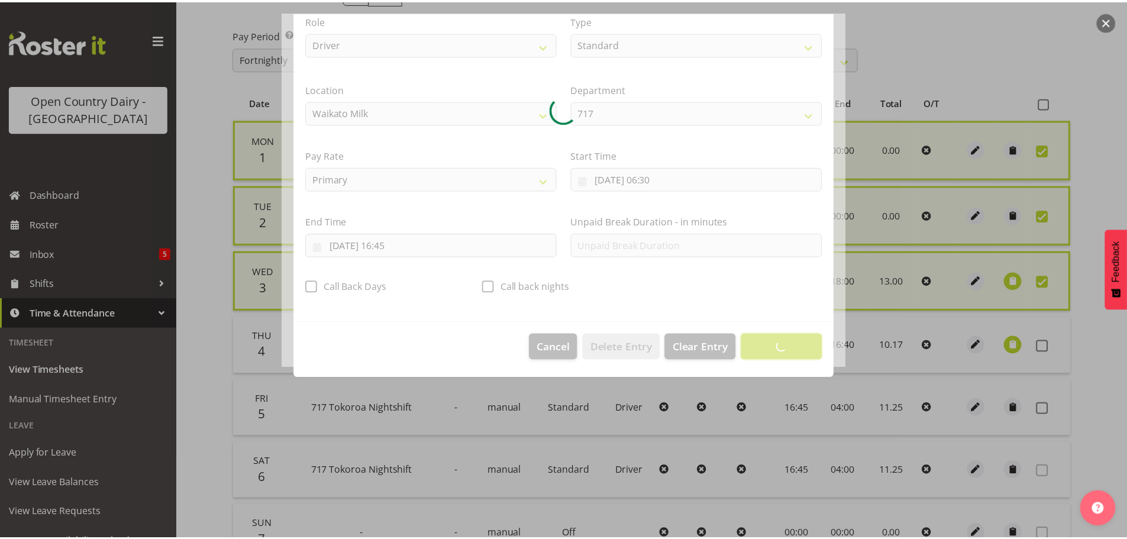
scroll to position [11, 0]
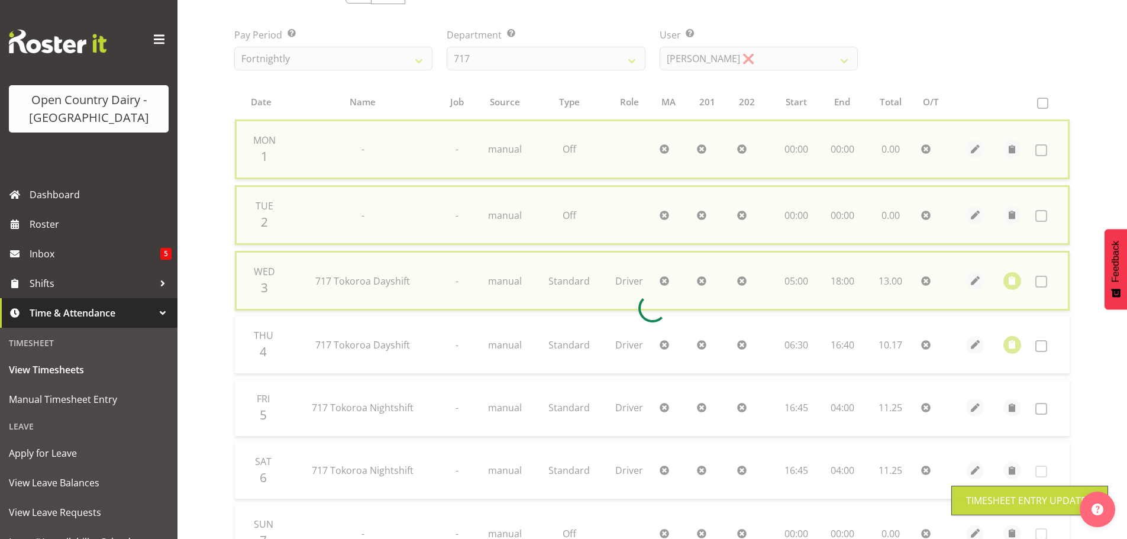
checkbox input "false"
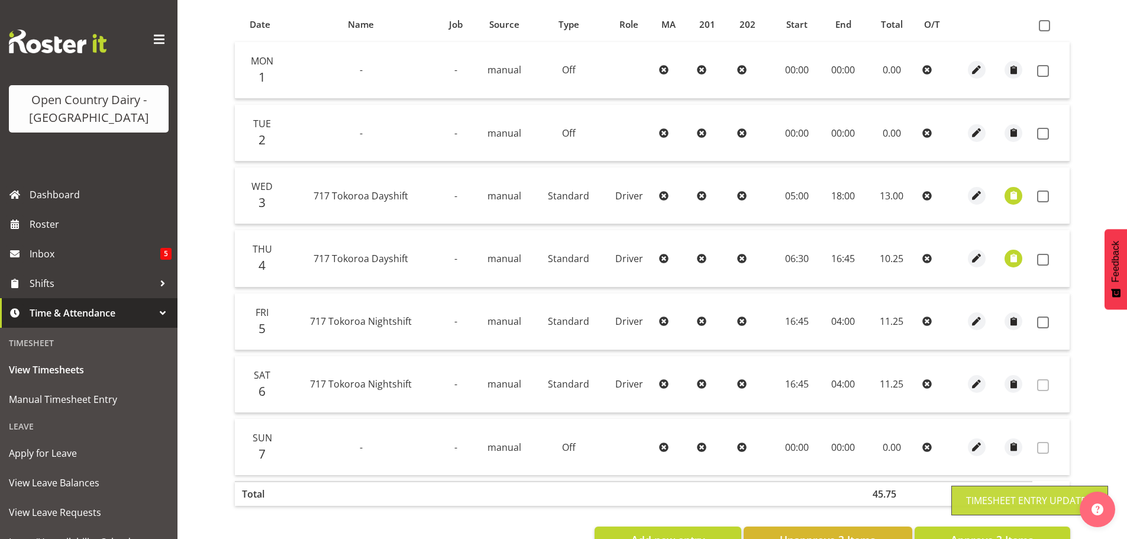
scroll to position [238, 0]
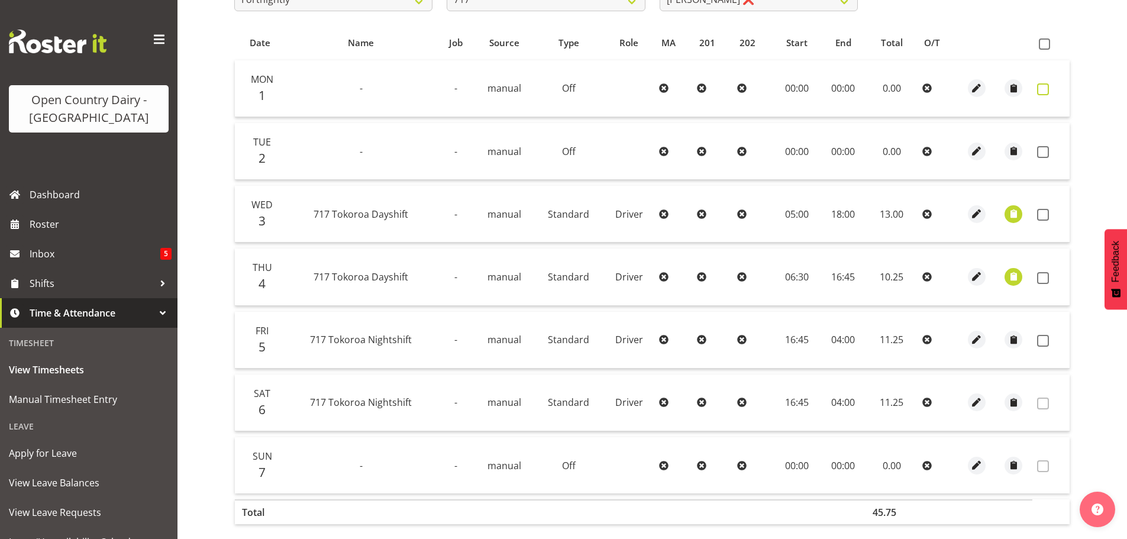
click at [1044, 87] on span at bounding box center [1043, 89] width 12 height 12
checkbox input "true"
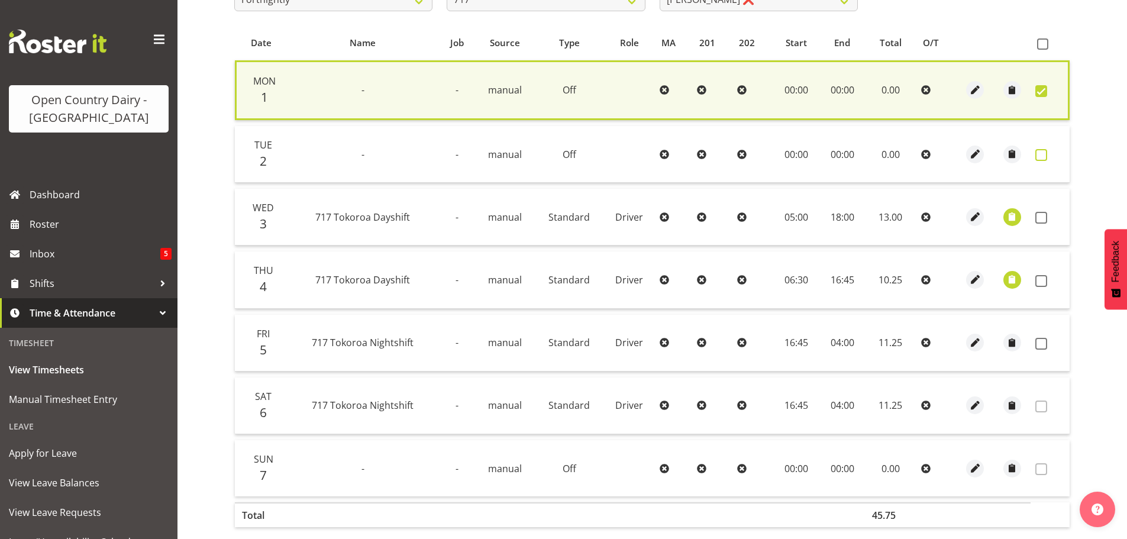
click at [1040, 150] on span at bounding box center [1041, 155] width 12 height 12
checkbox input "true"
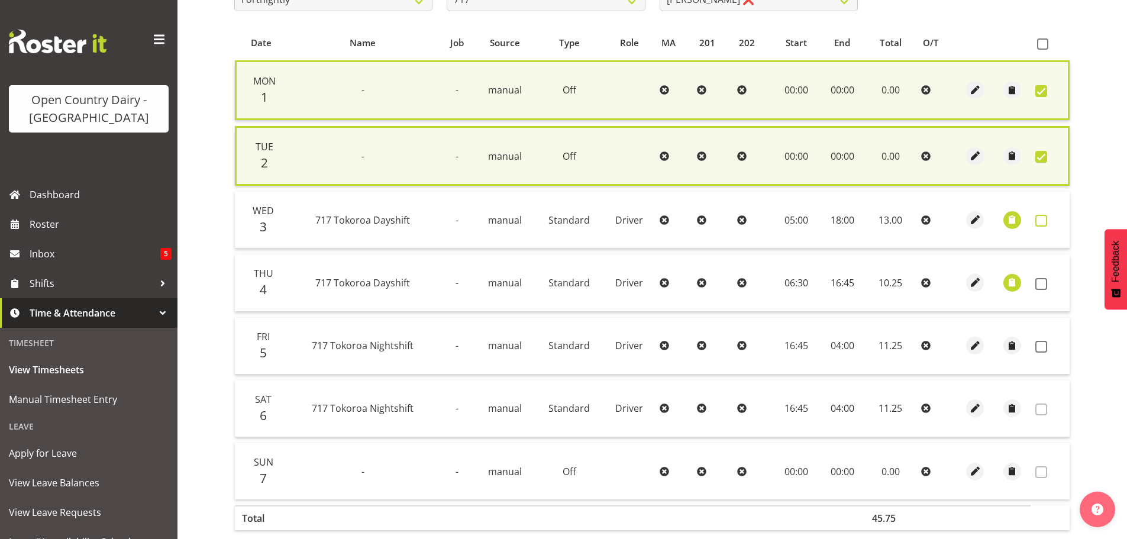
click at [1040, 221] on span at bounding box center [1041, 221] width 12 height 12
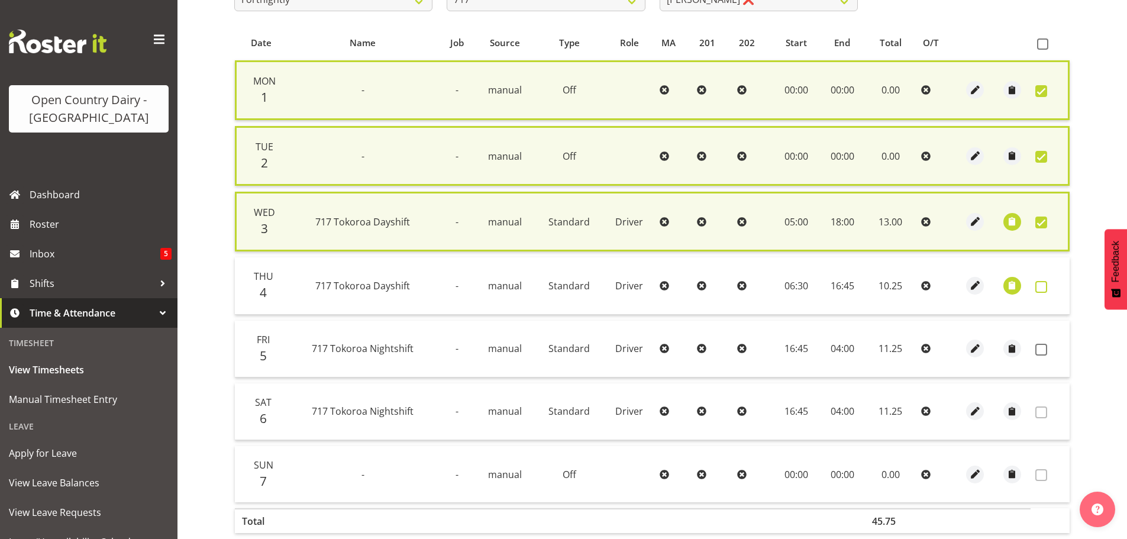
click at [1038, 282] on span at bounding box center [1041, 287] width 12 height 12
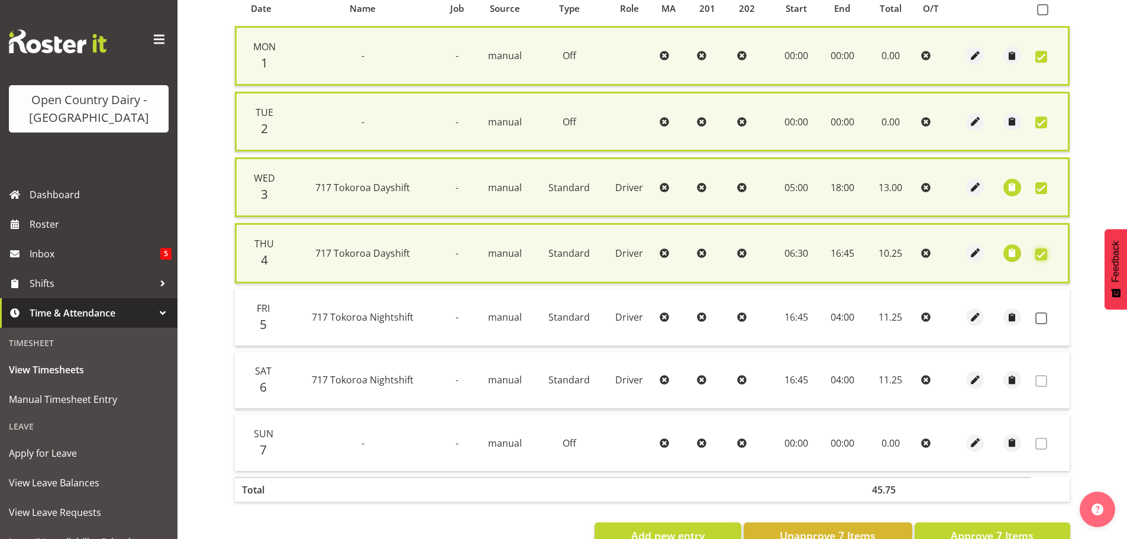
scroll to position [309, 0]
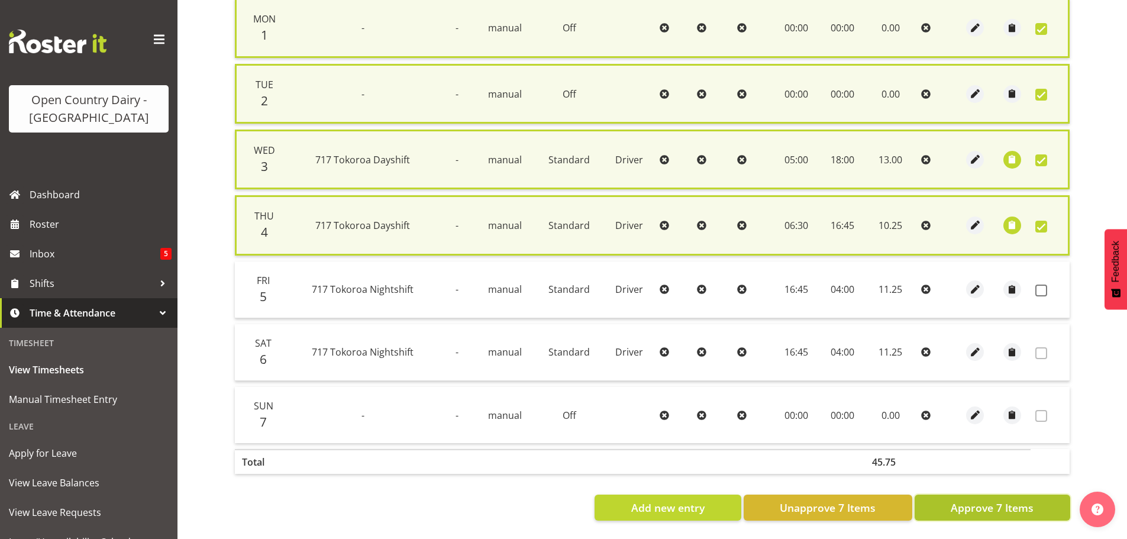
click at [967, 502] on span "Approve 7 Items" at bounding box center [992, 507] width 83 height 15
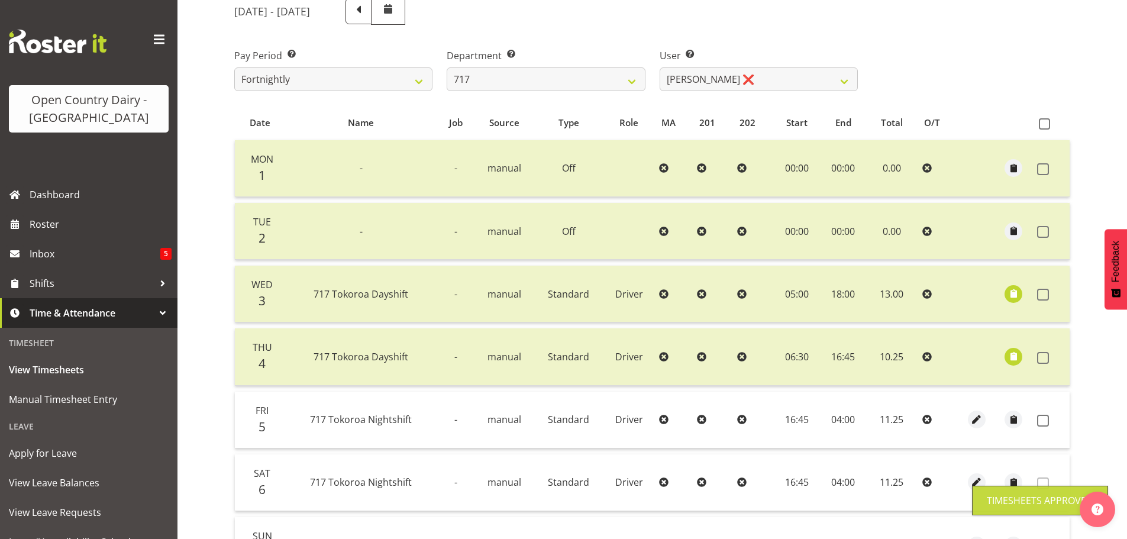
scroll to position [119, 0]
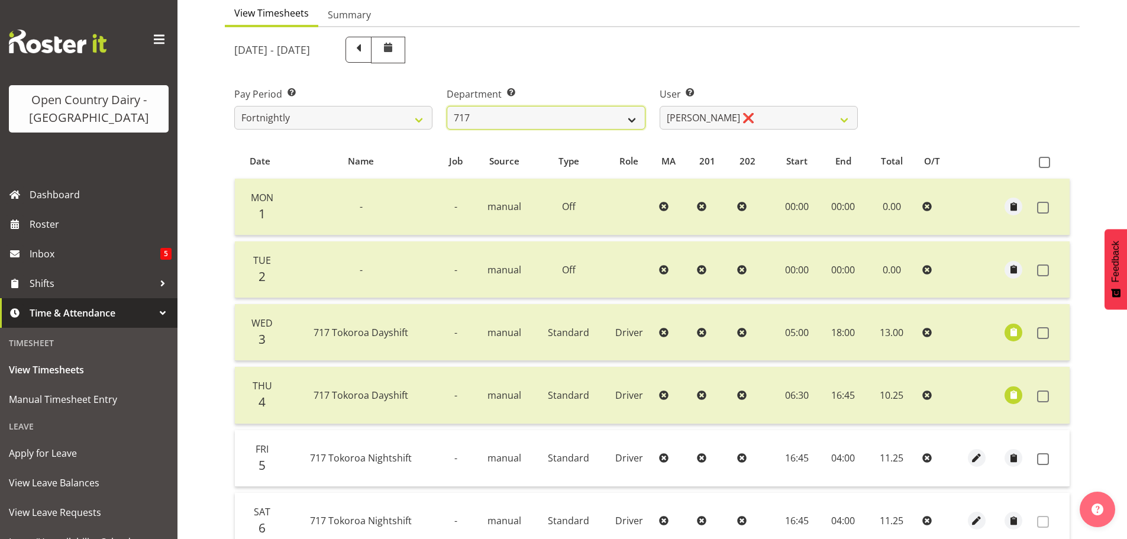
click at [562, 121] on select "701 702 703 704 705 706 707 708 709 710 711 712 713 714 715 716 717 718 719 720" at bounding box center [546, 118] width 198 height 24
click at [447, 106] on select "701 702 703 704 705 706 707 708 709 710 711 712 713 714 715 716 717 718 719 720" at bounding box center [546, 118] width 198 height 24
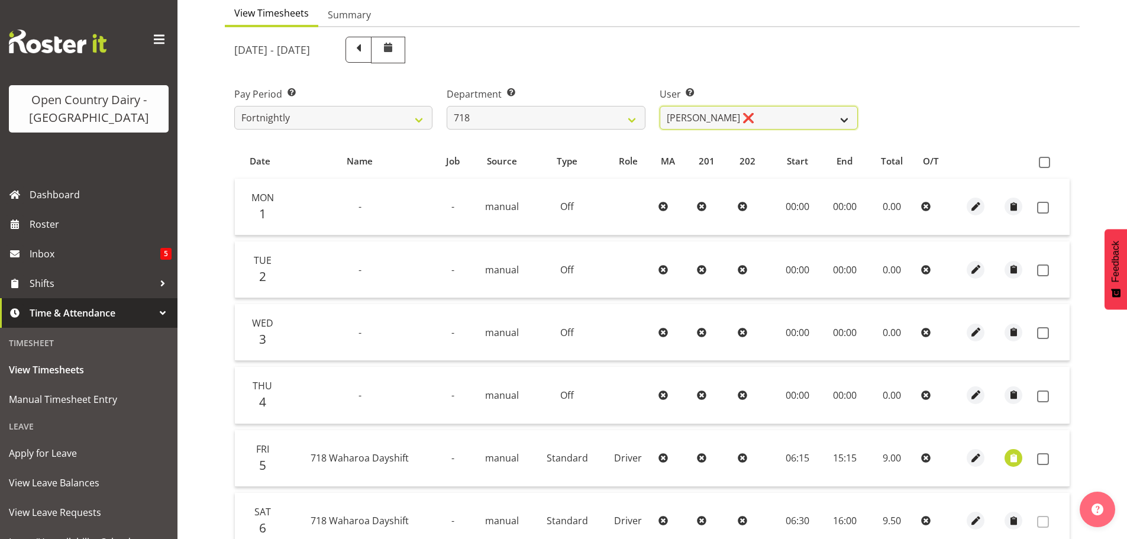
click at [729, 121] on select "Graeme Raupi ❌ Jimmy Boult ❌ Linsay Bourne ❌ Tony Fielding ❌" at bounding box center [759, 118] width 198 height 24
click at [592, 109] on select "701 702 703 704 705 706 707 708 709 710 711 712 713 714 715 716 717 718 719 720" at bounding box center [546, 118] width 198 height 24
click at [447, 106] on select "701 702 703 704 705 706 707 708 709 710 711 712 713 714 715 716 717 718 719 720" at bounding box center [546, 118] width 198 height 24
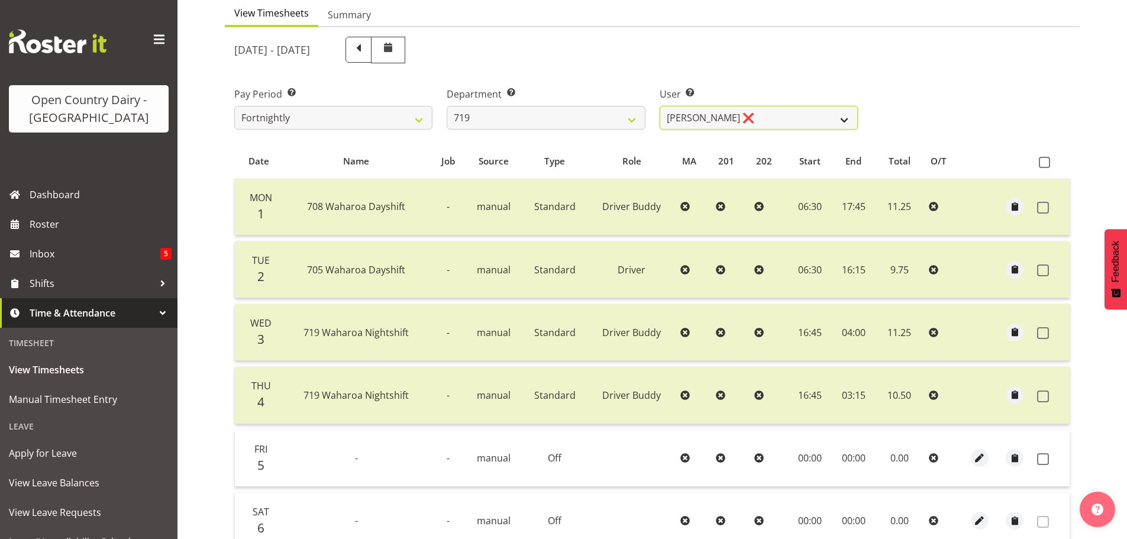
click at [731, 116] on select "Andrew de Lautour ❌ James Wellington ❌ Sami Ovesen ❌" at bounding box center [759, 118] width 198 height 24
click at [623, 113] on select "701 702 703 704 705 706 707 708 709 710 711 712 713 714 715 716 717 718 719 720" at bounding box center [546, 118] width 198 height 24
click at [447, 106] on select "701 702 703 704 705 706 707 708 709 710 711 712 713 714 715 716 717 718 719 720" at bounding box center [546, 118] width 198 height 24
click at [698, 126] on select "Garry Hooper ❌ Kerry Slater ❌ Nathan Frankhouser ❌ Steve Daly ❌" at bounding box center [759, 118] width 198 height 24
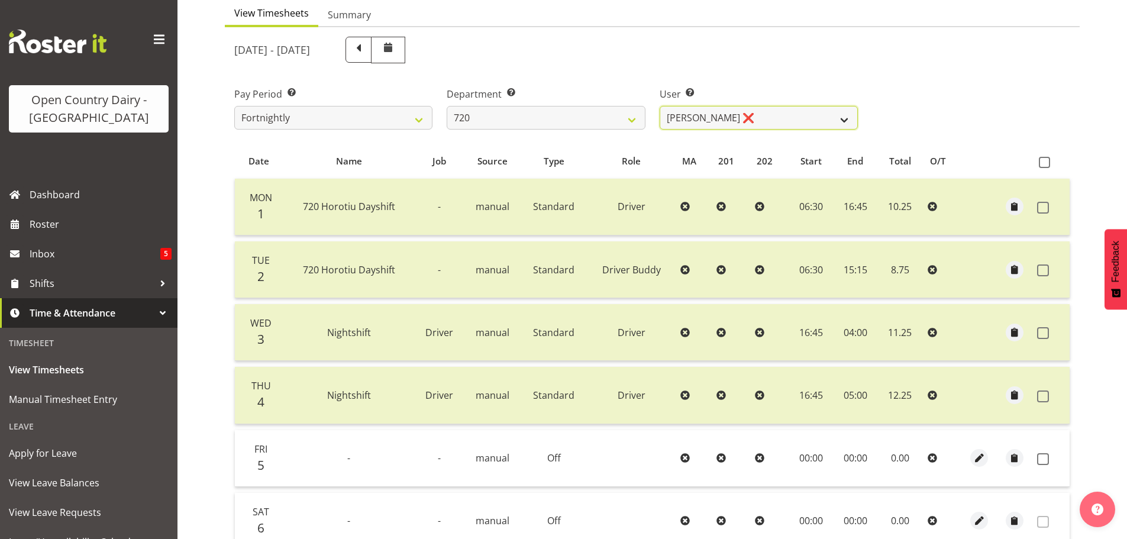
click at [660, 106] on select "Garry Hooper ❌ Kerry Slater ❌ Nathan Frankhouser ❌ Steve Daly ❌" at bounding box center [759, 118] width 198 height 24
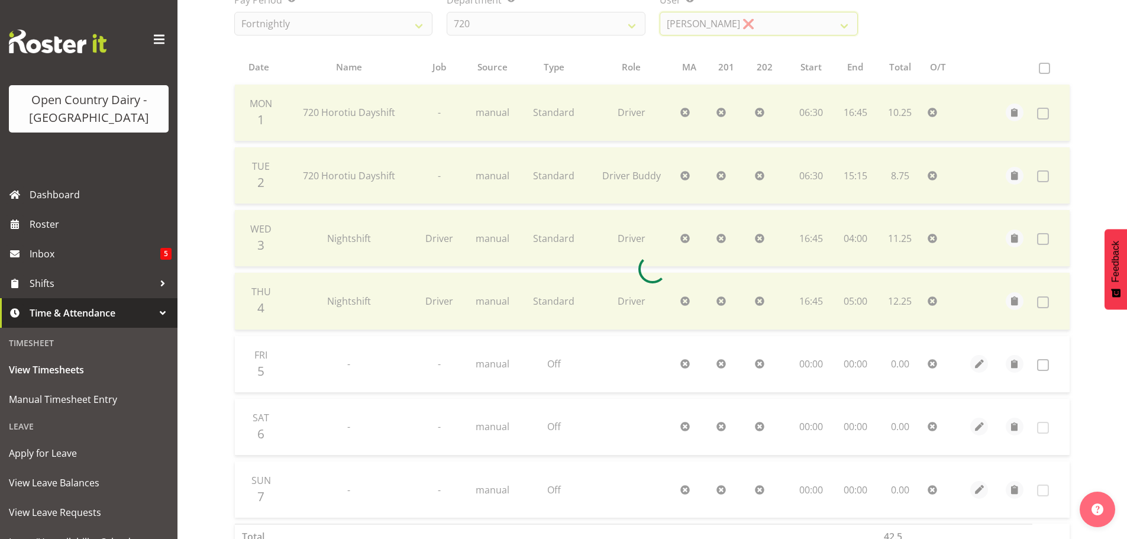
scroll to position [238, 0]
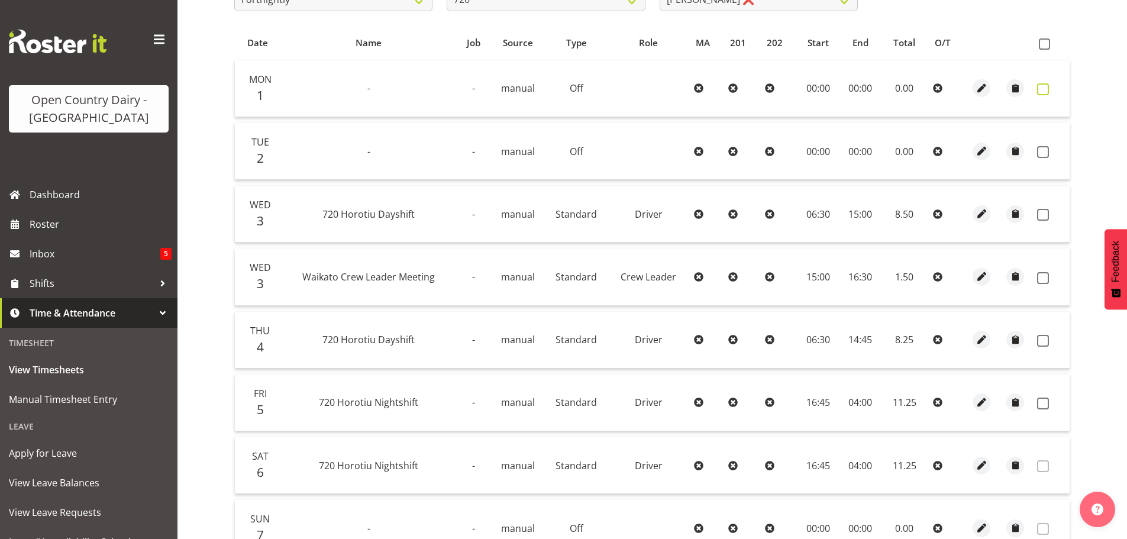
click at [1039, 89] on span at bounding box center [1043, 89] width 12 height 12
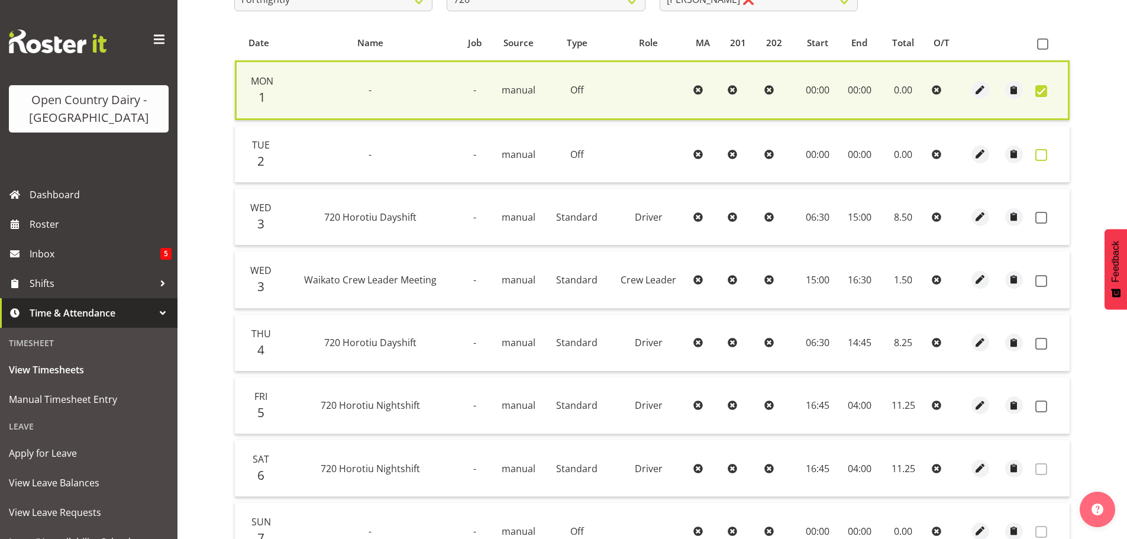
click at [1038, 157] on span at bounding box center [1041, 155] width 12 height 12
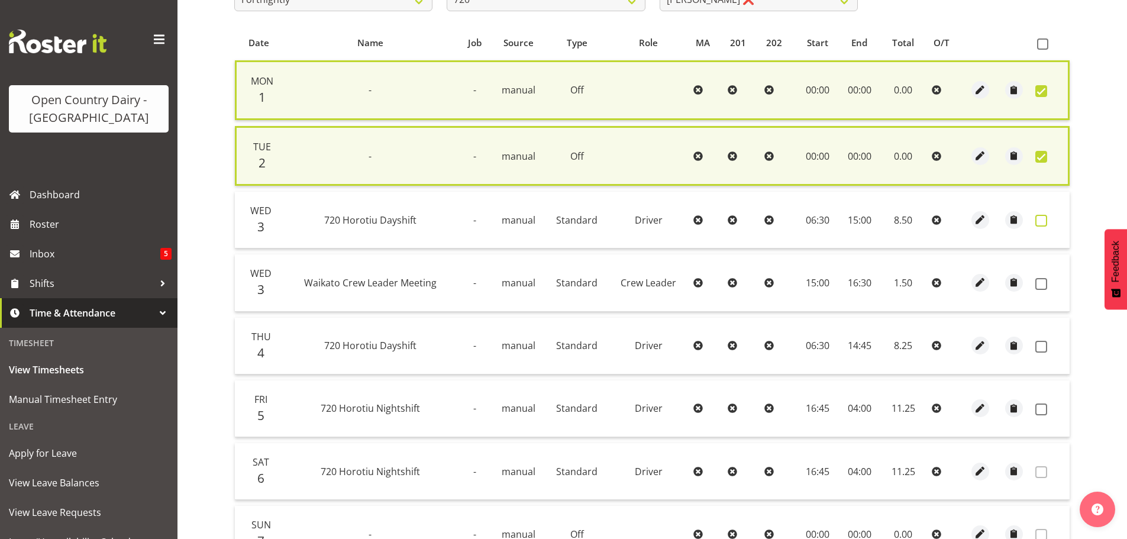
click at [1039, 218] on span at bounding box center [1041, 221] width 12 height 12
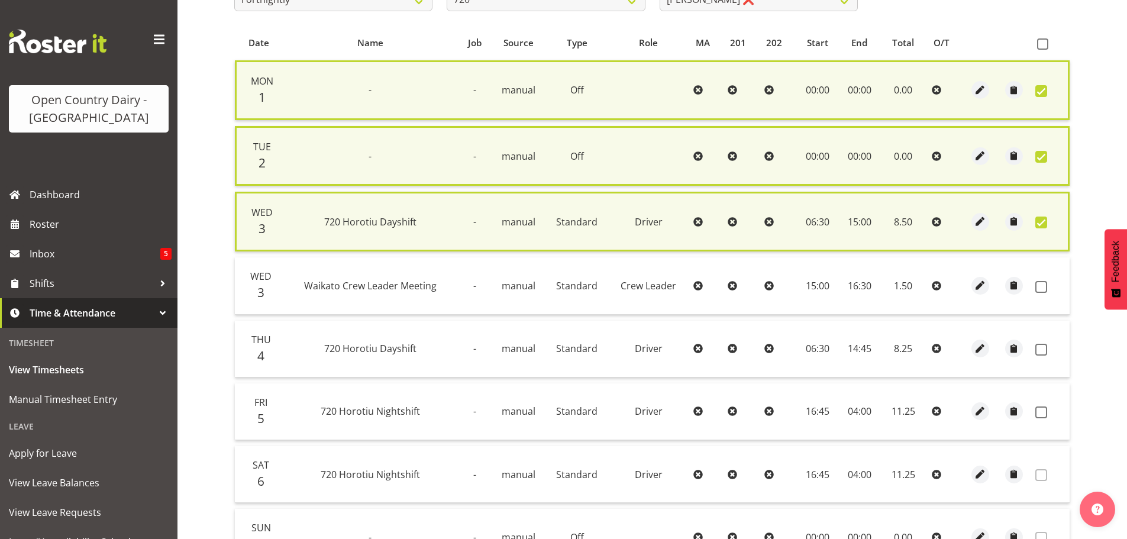
drag, startPoint x: 1044, startPoint y: 285, endPoint x: 1035, endPoint y: 295, distance: 13.4
click at [1042, 285] on span at bounding box center [1041, 287] width 12 height 12
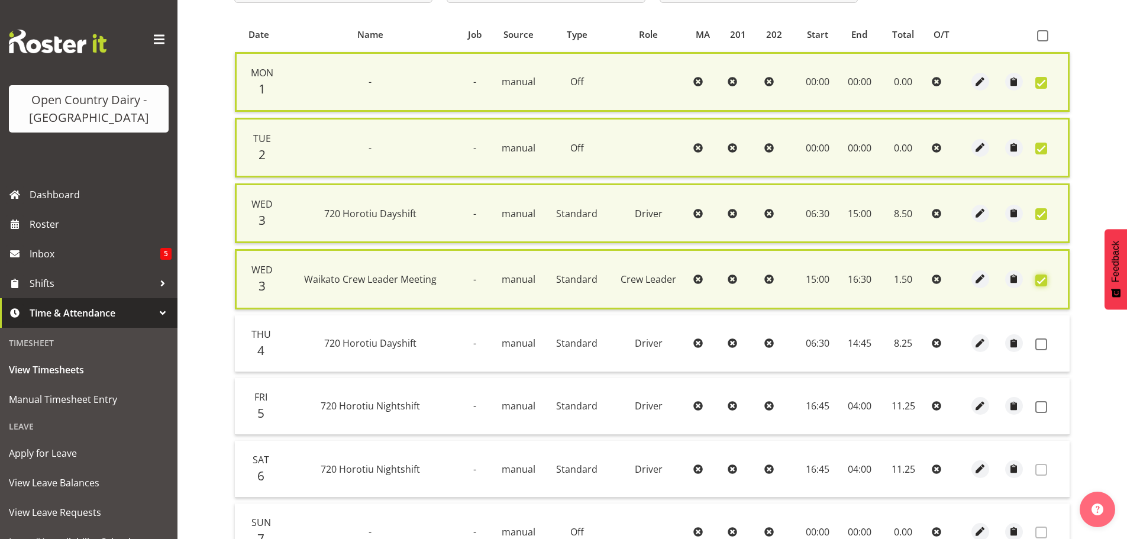
scroll to position [356, 0]
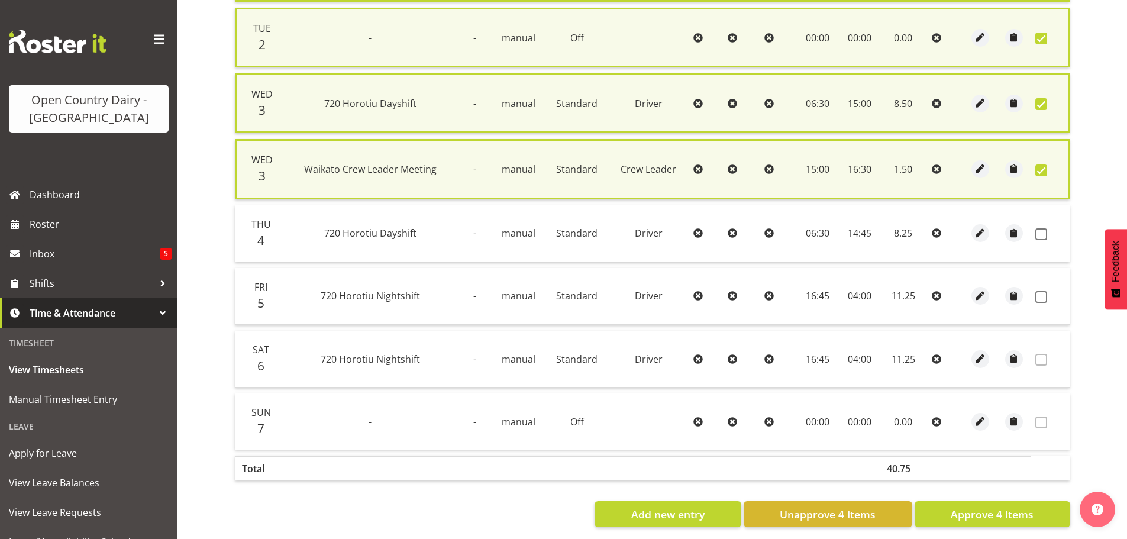
drag, startPoint x: 1038, startPoint y: 234, endPoint x: 1036, endPoint y: 242, distance: 7.9
click at [1038, 234] on span at bounding box center [1041, 234] width 12 height 12
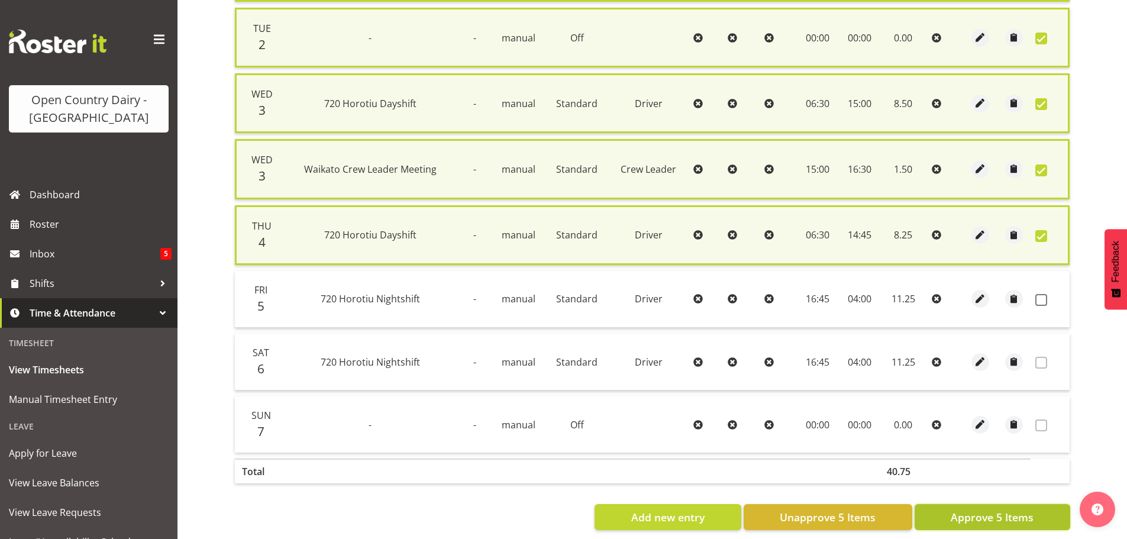
click at [989, 521] on span "Approve 5 Items" at bounding box center [992, 516] width 83 height 15
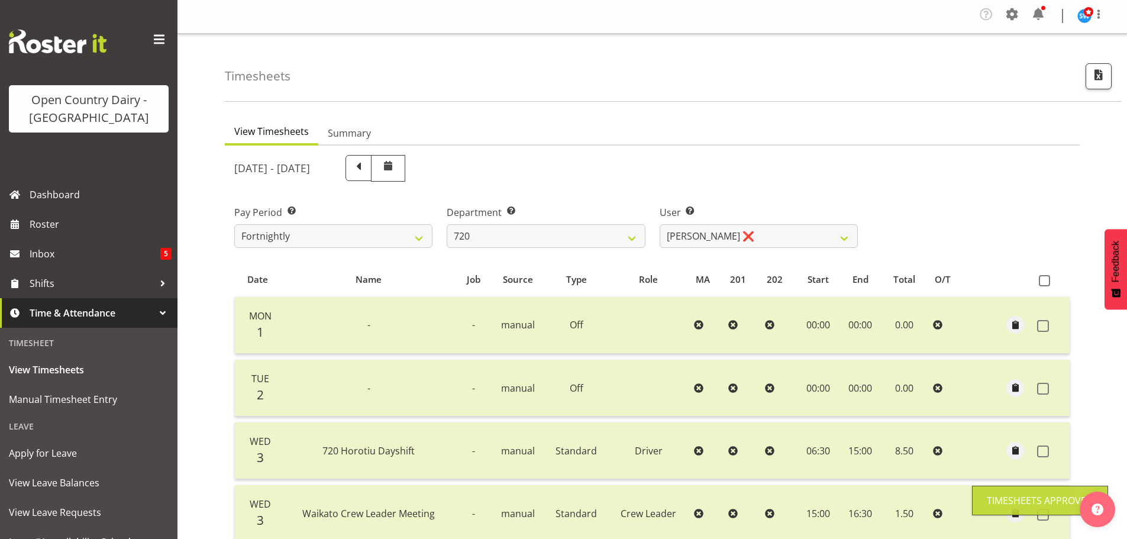
scroll to position [60, 0]
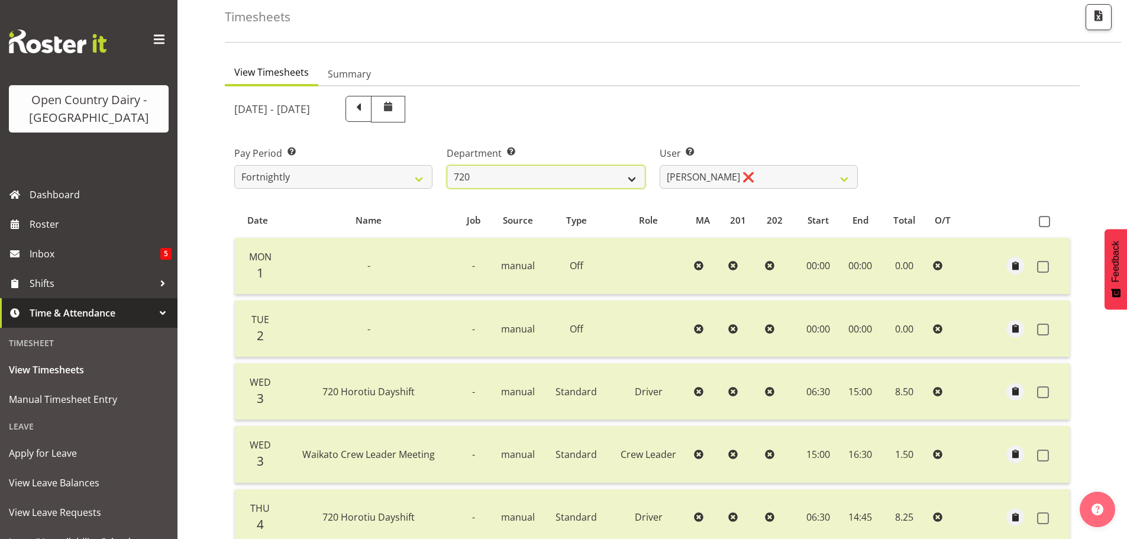
click at [634, 179] on select "701 702 703 704 705 706 707 708 709 710 711 712 713 714 715 716 717 718 719 720" at bounding box center [546, 177] width 198 height 24
click at [447, 165] on select "701 702 703 704 705 706 707 708 709 710 711 712 713 714 715 716 717 718 719 720" at bounding box center [546, 177] width 198 height 24
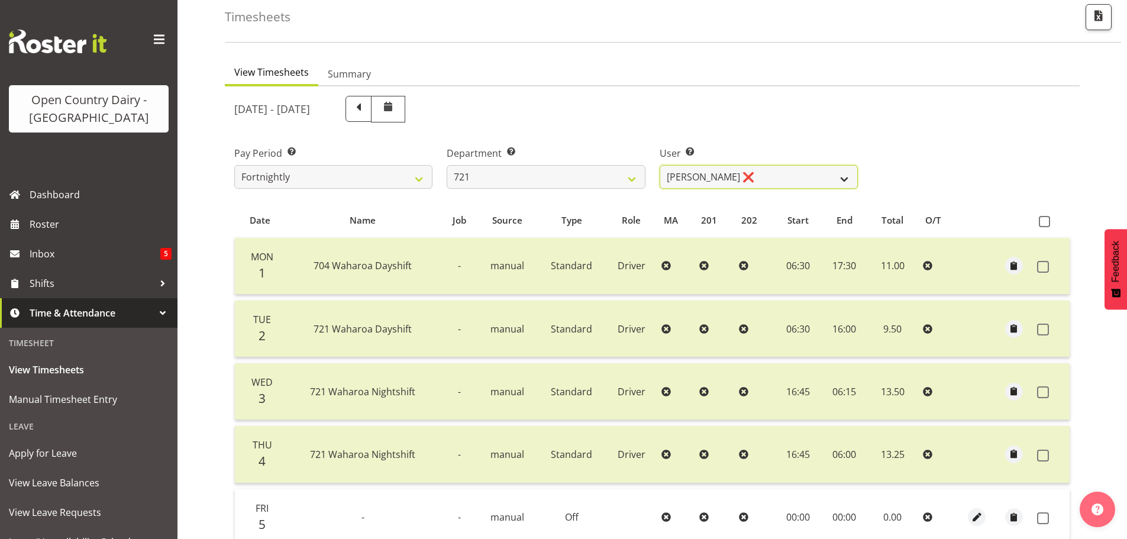
click at [690, 182] on select "George Taylor ❌ Grant Vercoe ❌ Thakur Ajit Singh ❌" at bounding box center [759, 177] width 198 height 24
click at [660, 165] on select "George Taylor ❌ Grant Vercoe ❌ Thakur Ajit Singh ❌" at bounding box center [759, 177] width 198 height 24
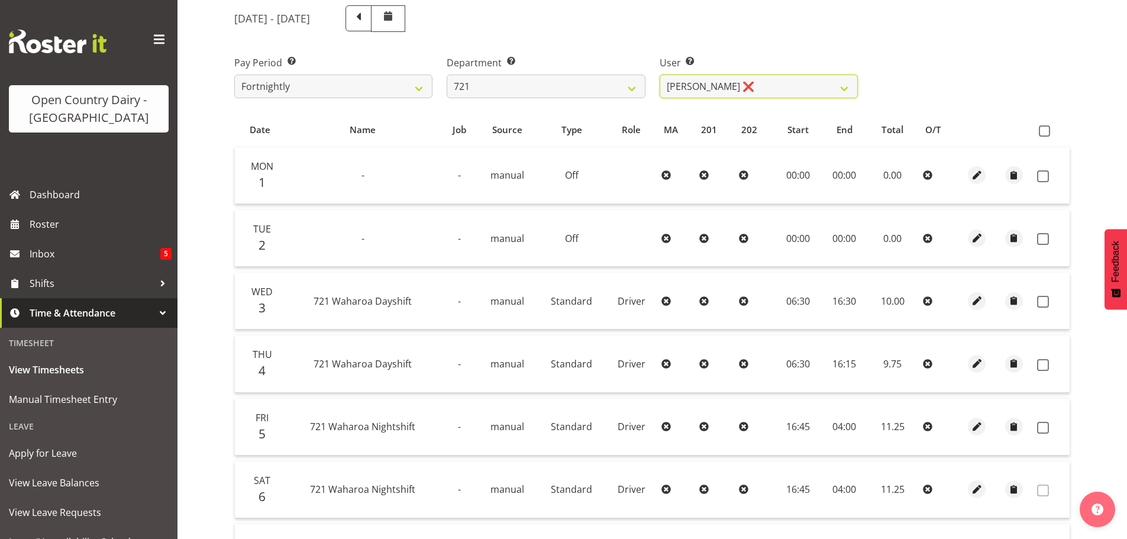
scroll to position [238, 0]
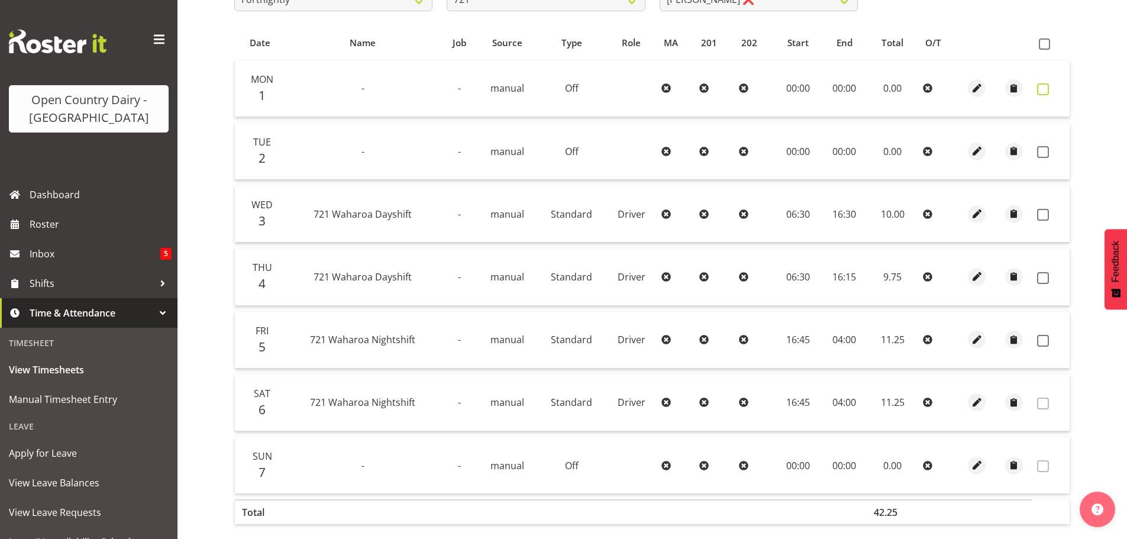
click at [1042, 92] on span at bounding box center [1043, 89] width 12 height 12
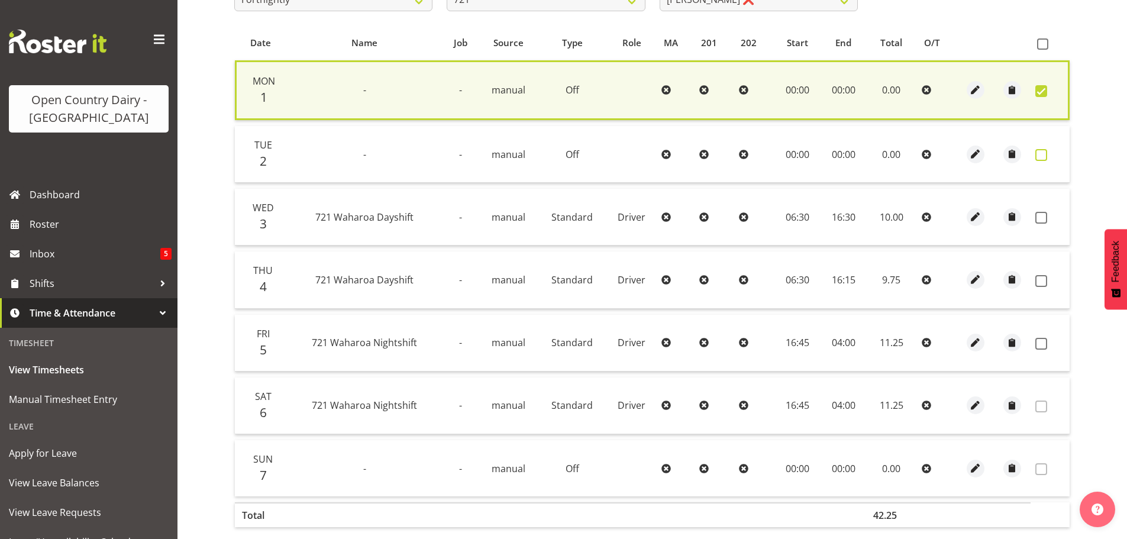
click at [1039, 150] on span at bounding box center [1041, 155] width 12 height 12
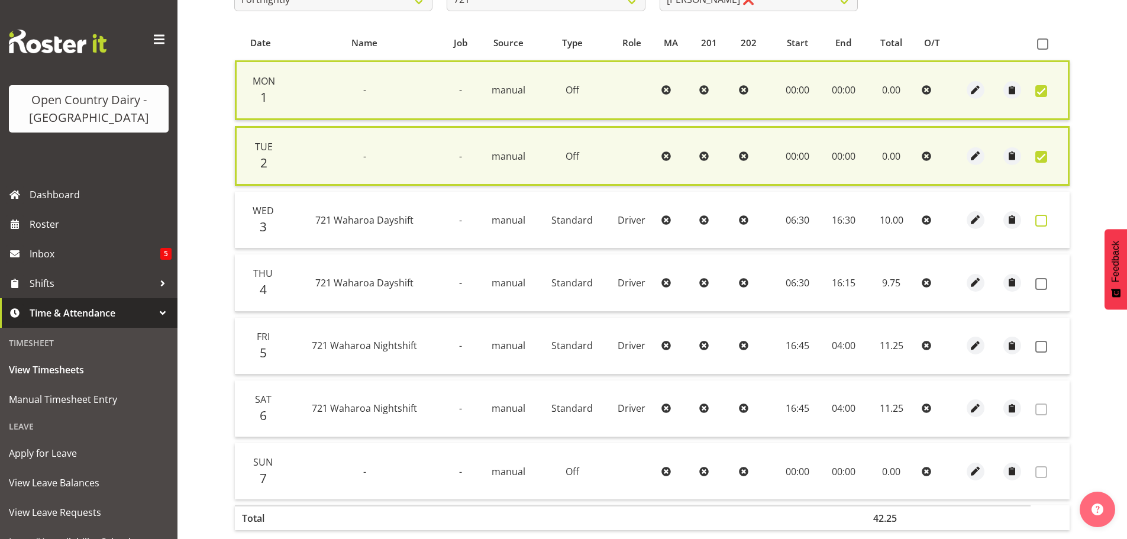
click at [1041, 215] on span at bounding box center [1041, 221] width 12 height 12
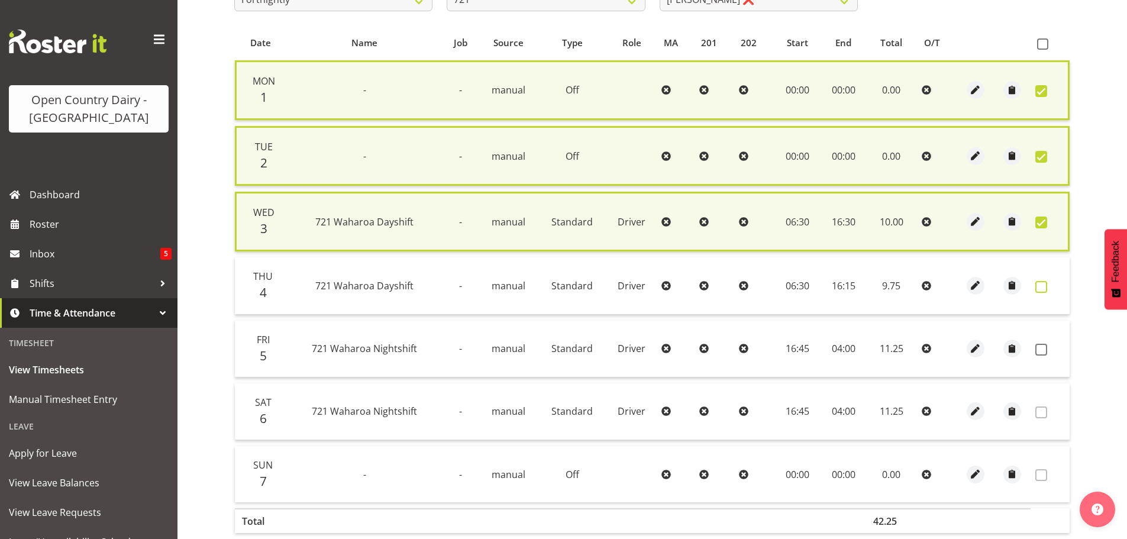
click at [1043, 285] on span at bounding box center [1041, 287] width 12 height 12
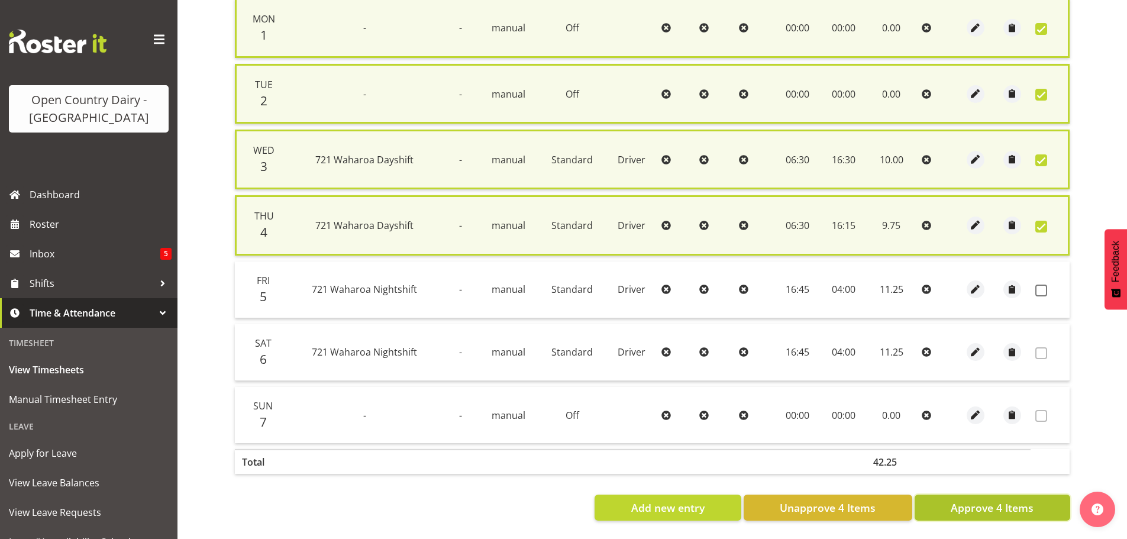
click at [1006, 503] on span "Approve 4 Items" at bounding box center [992, 507] width 83 height 15
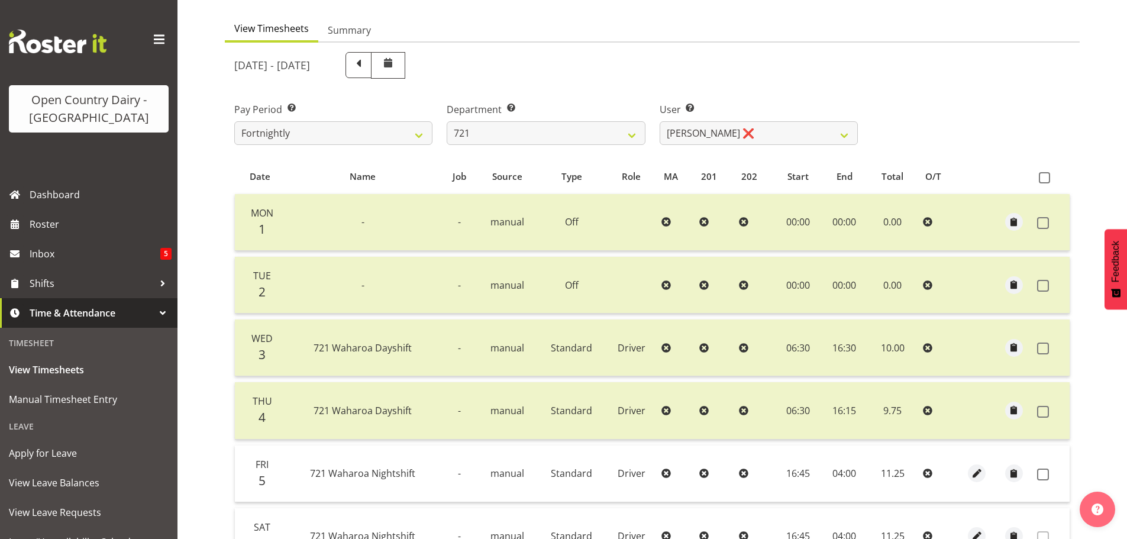
scroll to position [119, 0]
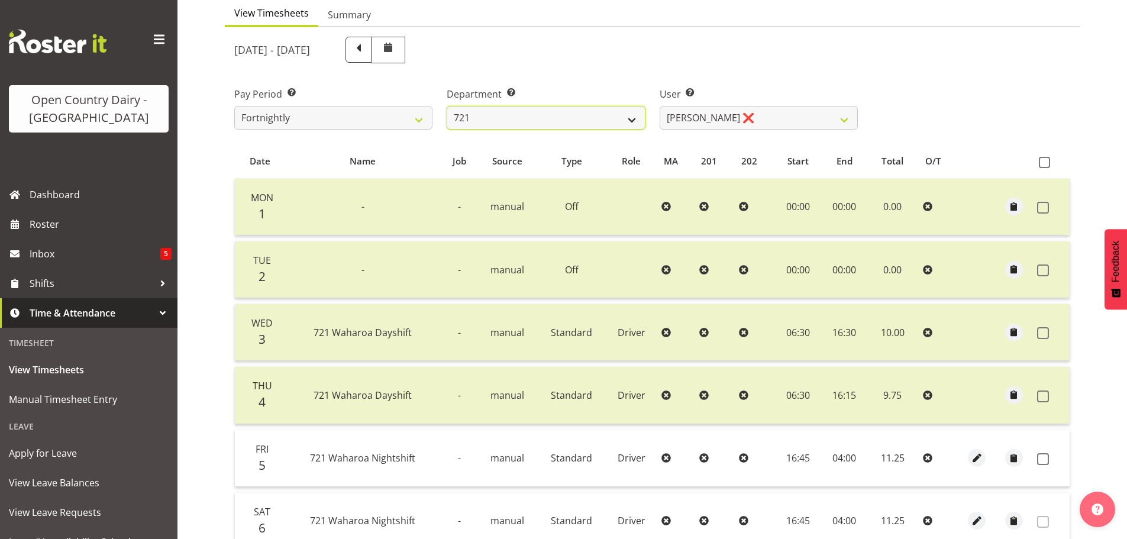
click at [568, 117] on select "701 702 703 704 705 706 707 708 709 710 711 712 713 714 715 716 717 718 719 720" at bounding box center [546, 118] width 198 height 24
click at [447, 106] on select "701 702 703 704 705 706 707 708 709 710 711 712 713 714 715 716 717 718 719 720" at bounding box center [546, 118] width 198 height 24
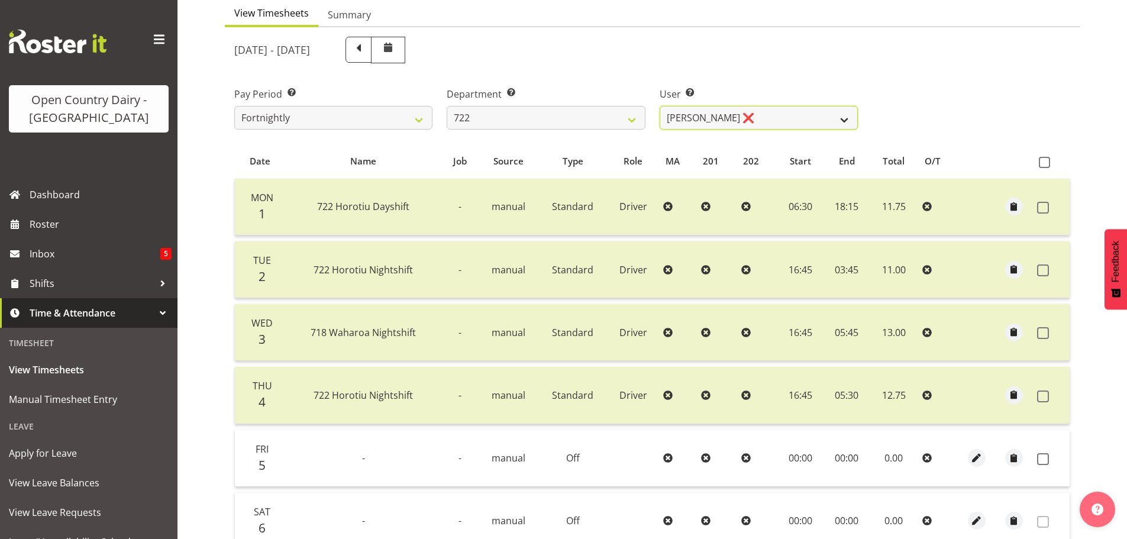
click at [709, 120] on select "Andy Webb ❌ Darren Hatcher ❌ Gurpreet Singh ❌" at bounding box center [759, 118] width 198 height 24
click at [617, 120] on select "701 702 703 704 705 706 707 708 709 710 711 712 713 714 715 716 717 718 719 720" at bounding box center [546, 118] width 198 height 24
click at [447, 106] on select "701 702 703 704 705 706 707 708 709 710 711 712 713 714 715 716 717 718 719 720" at bounding box center [546, 118] width 198 height 24
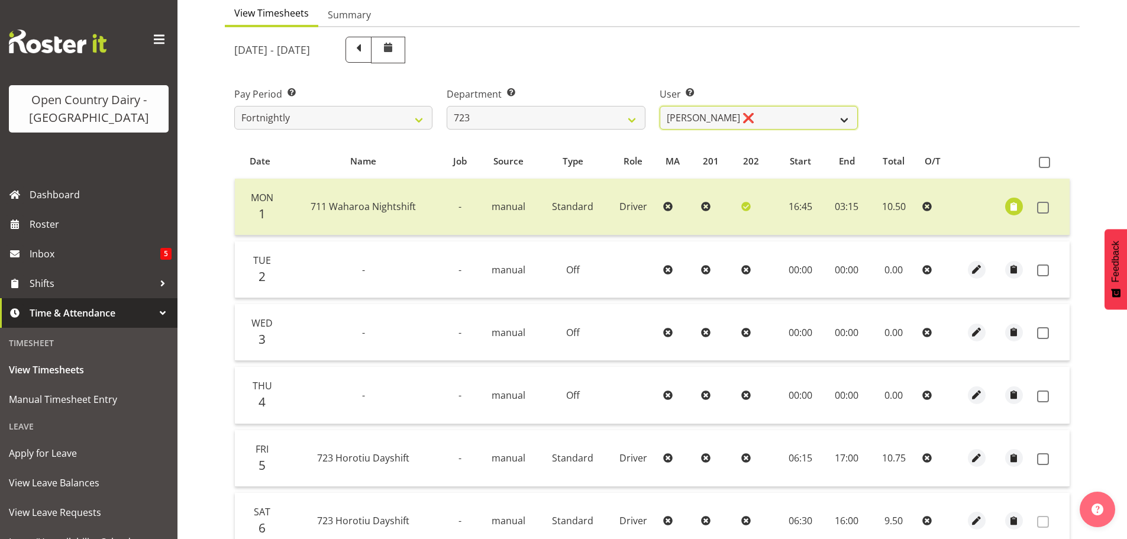
click at [708, 123] on select "Daljeet Rai ❌ Manjinder Singh ❌ Prabhjot Singh ❌ Varninder Singh ❌" at bounding box center [759, 118] width 198 height 24
click at [660, 106] on select "Daljeet Rai ❌ Manjinder Singh ❌ Prabhjot Singh ❌ Varninder Singh ❌" at bounding box center [759, 118] width 198 height 24
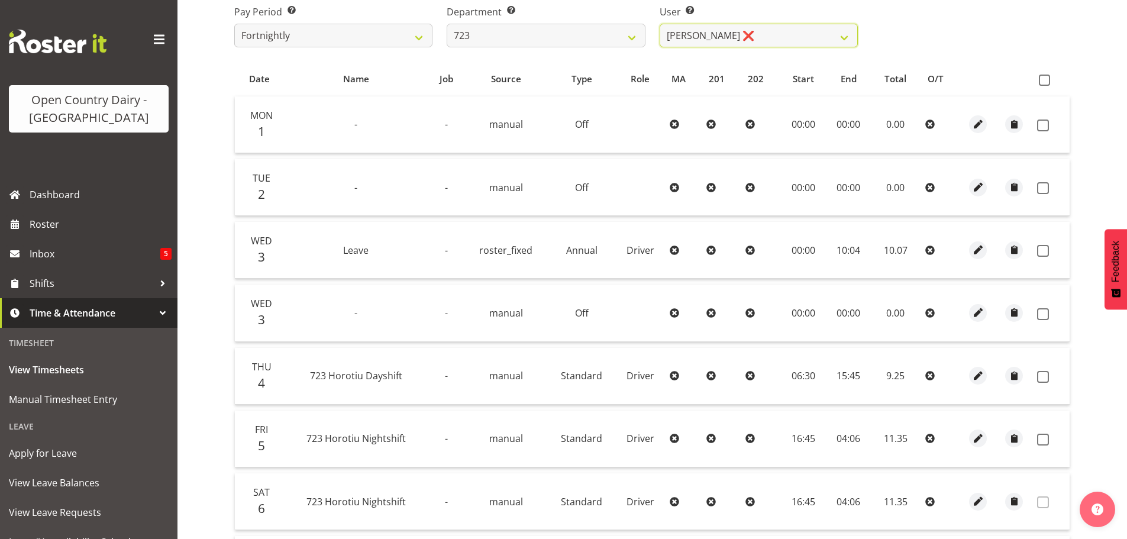
scroll to position [238, 0]
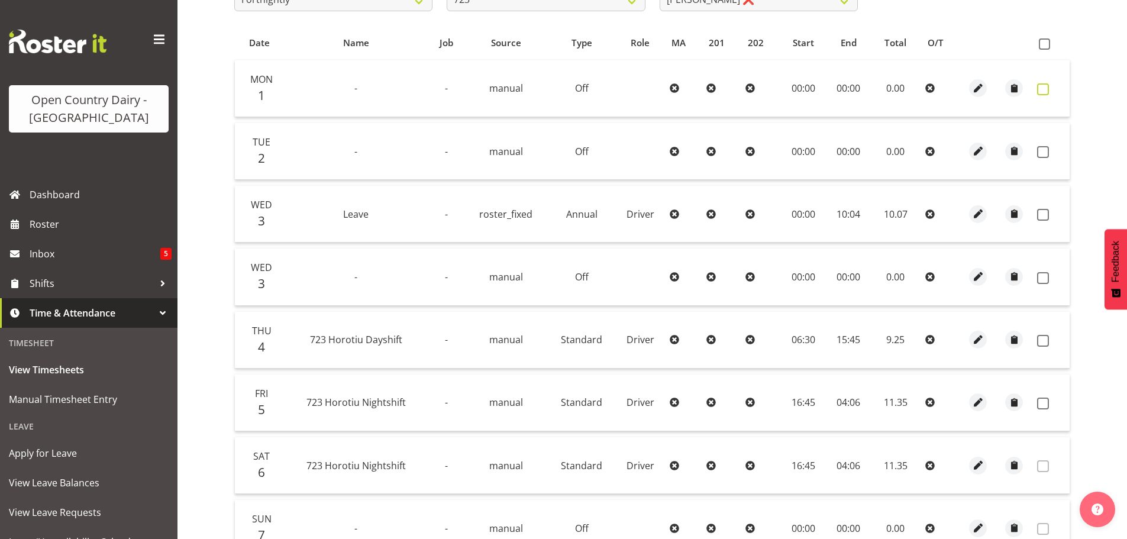
click at [1045, 87] on span at bounding box center [1043, 89] width 12 height 12
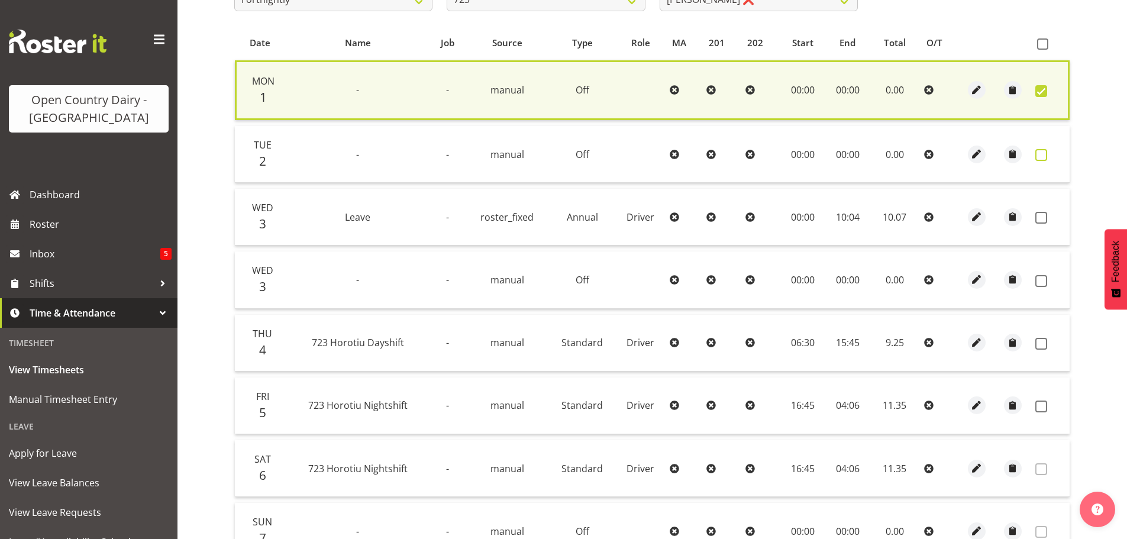
click at [1041, 155] on span at bounding box center [1041, 155] width 12 height 12
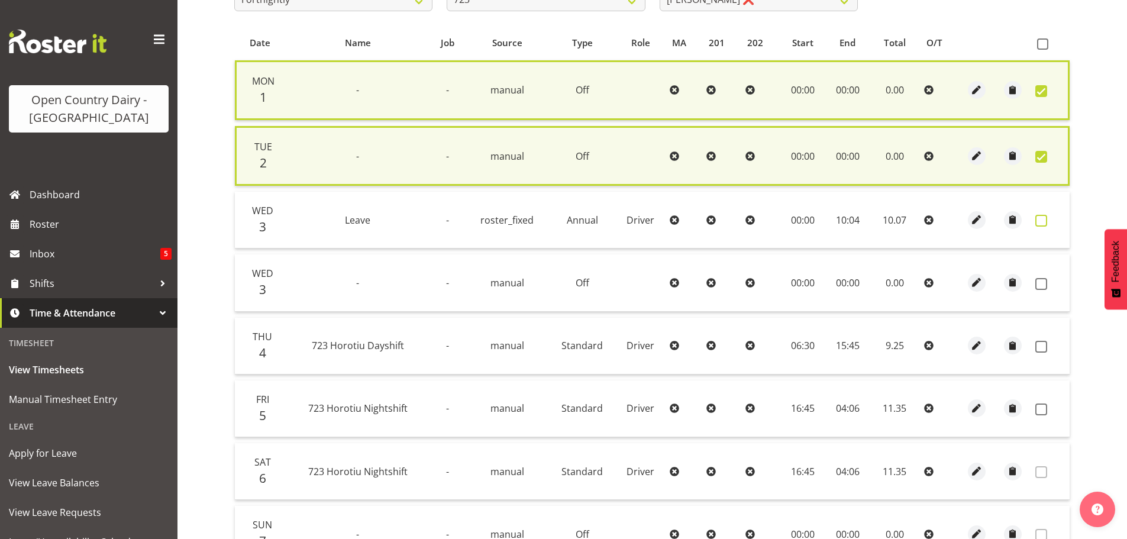
click at [1041, 217] on span at bounding box center [1041, 221] width 12 height 12
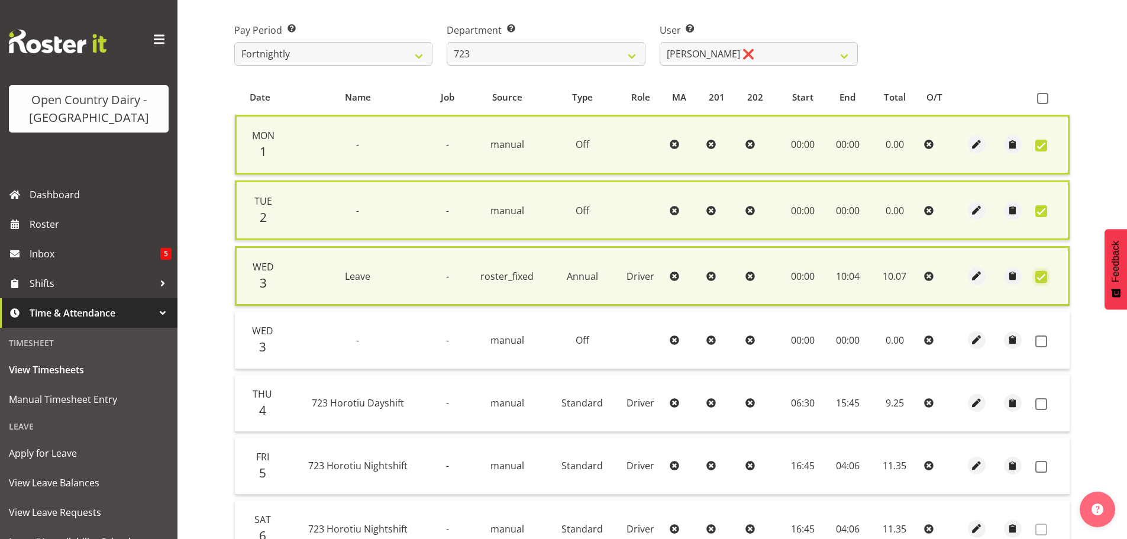
scroll to position [179, 0]
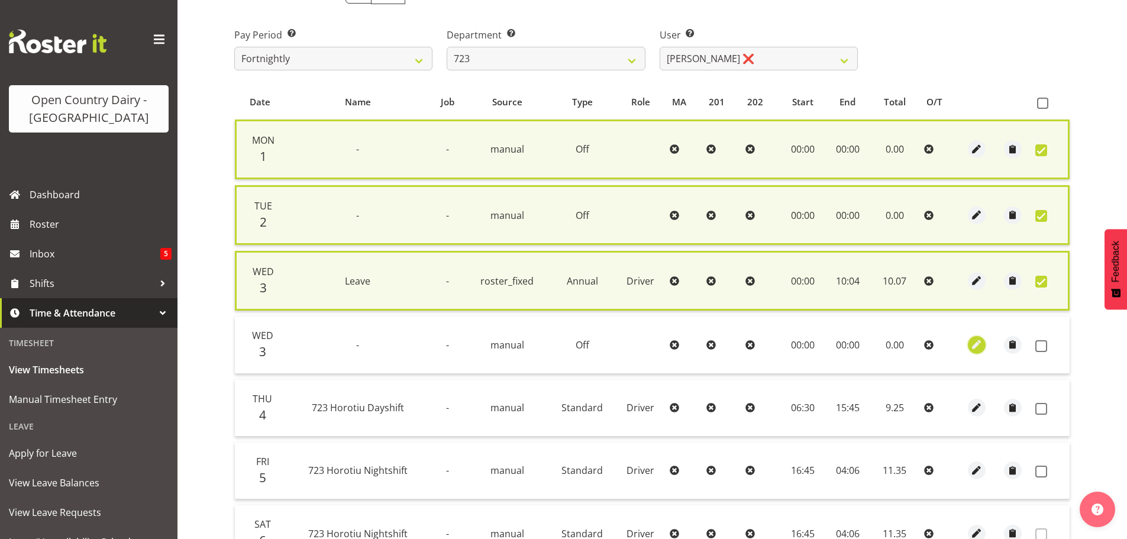
click at [974, 344] on span "button" at bounding box center [977, 345] width 14 height 14
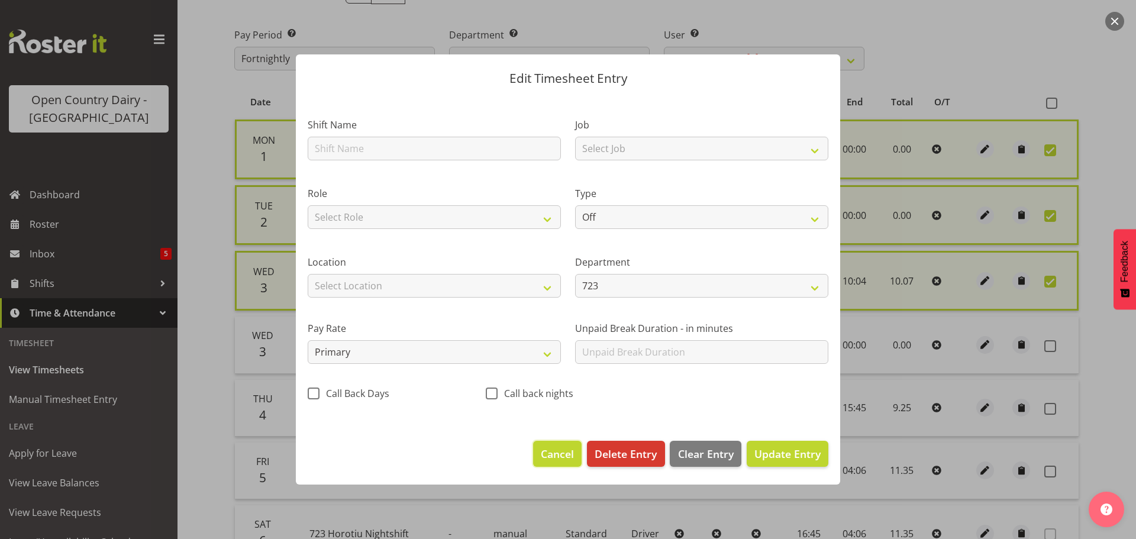
click at [568, 448] on span "Cancel" at bounding box center [557, 453] width 33 height 15
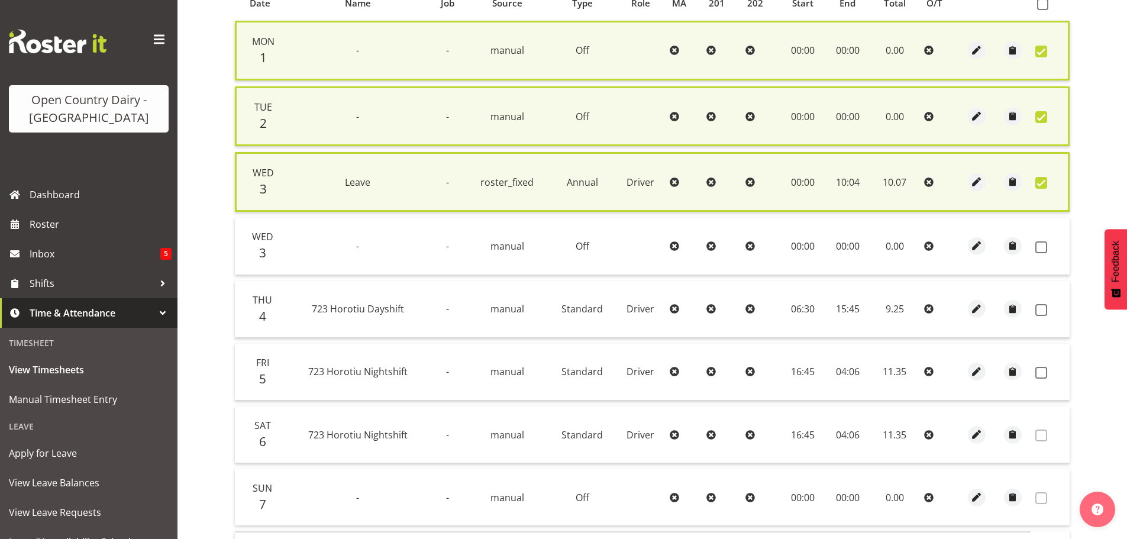
scroll to position [297, 0]
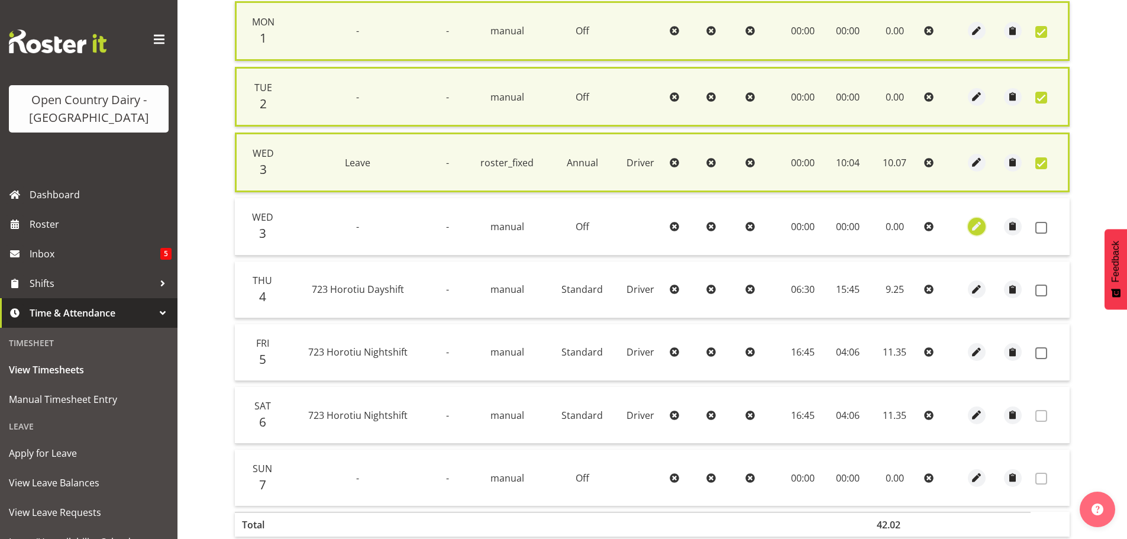
click at [975, 230] on span "button" at bounding box center [977, 226] width 14 height 14
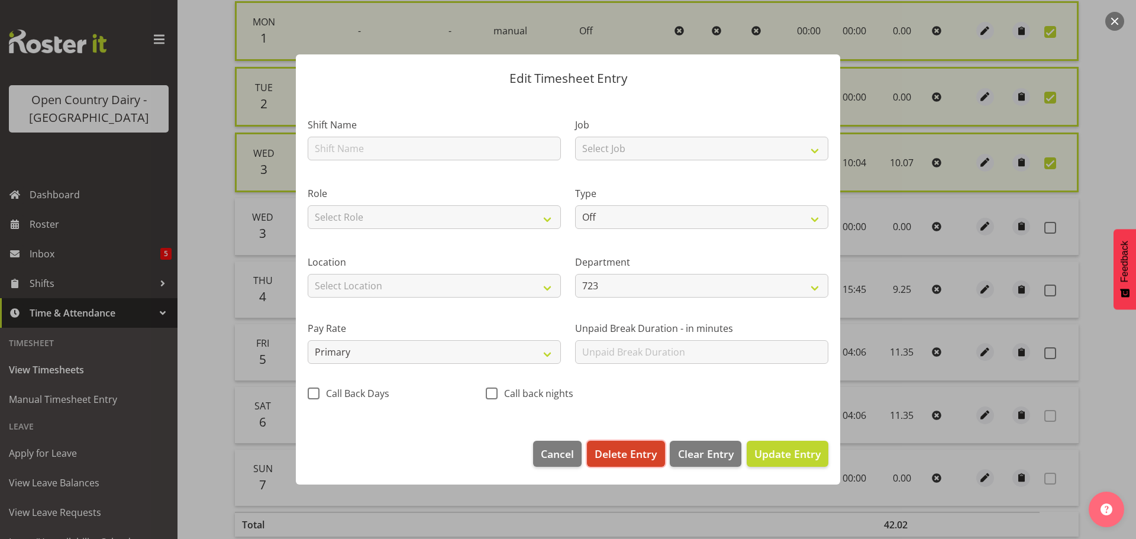
click at [612, 450] on span "Delete Entry" at bounding box center [626, 453] width 62 height 15
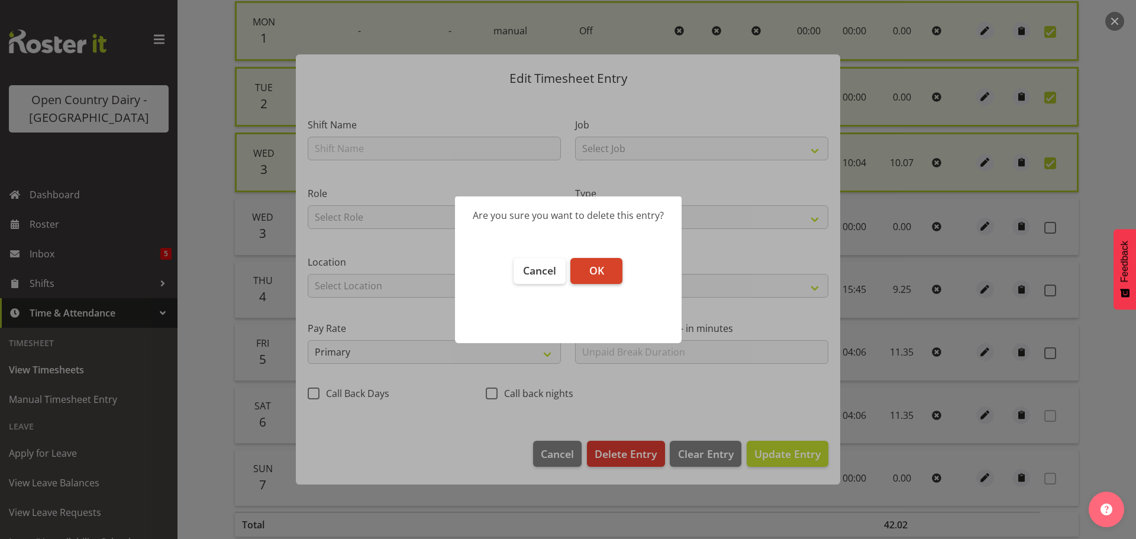
click at [611, 267] on button "OK" at bounding box center [596, 271] width 52 height 26
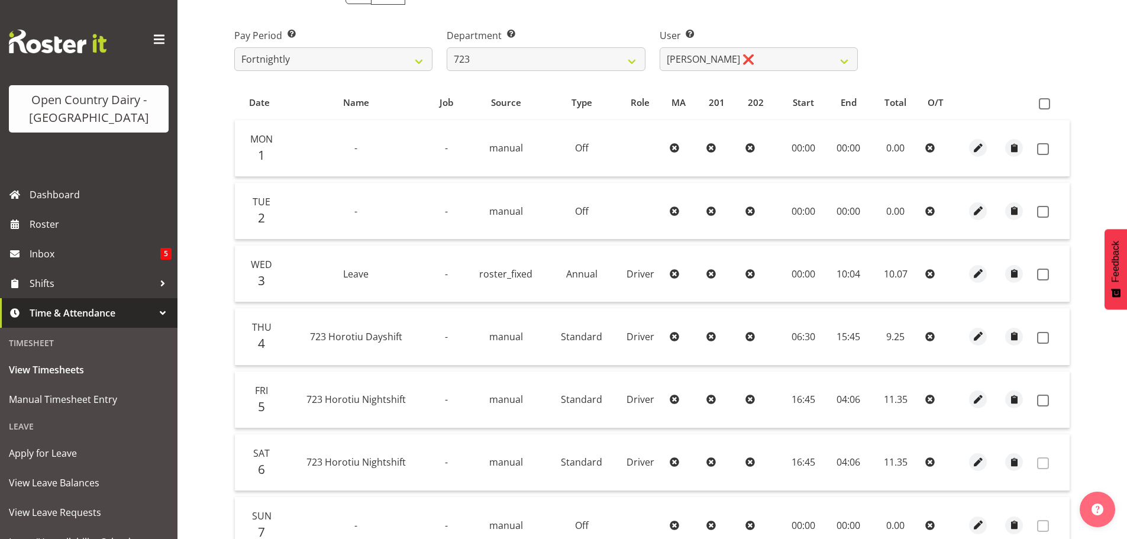
scroll to position [179, 0]
click at [1039, 150] on span at bounding box center [1043, 149] width 12 height 12
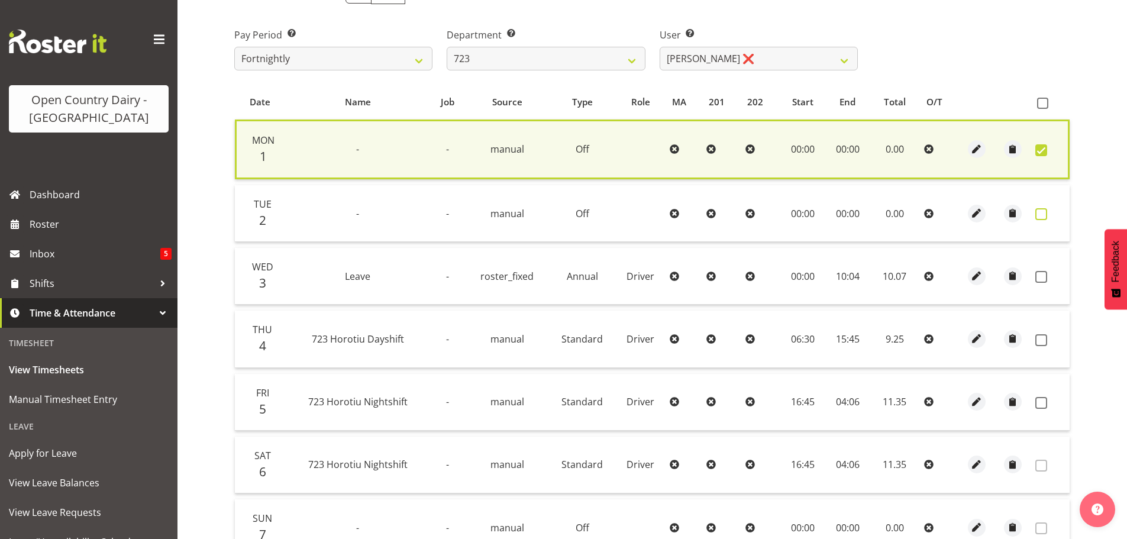
click at [1038, 210] on span at bounding box center [1041, 214] width 12 height 12
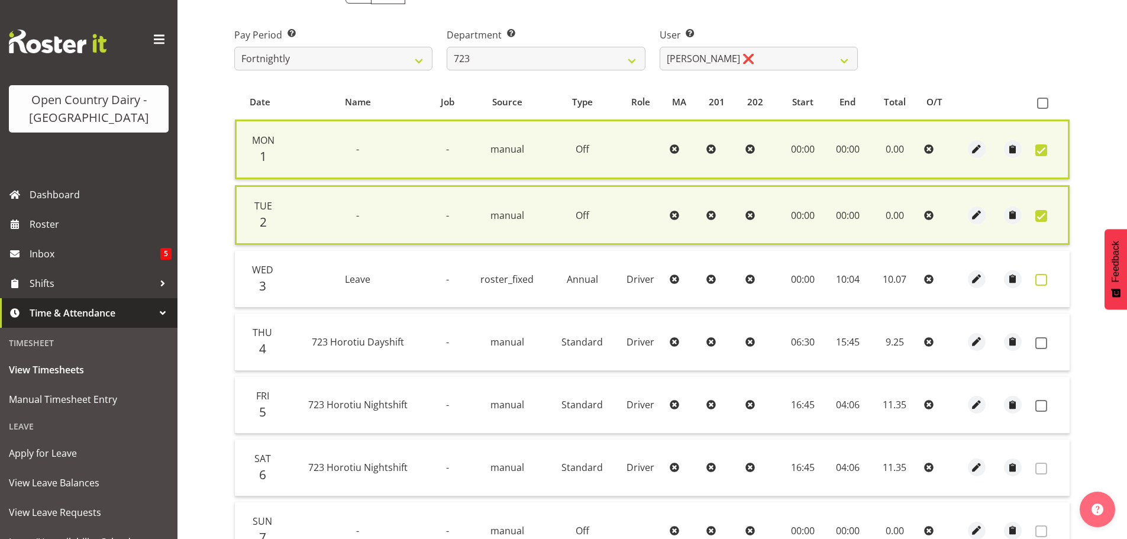
click at [1038, 279] on span at bounding box center [1041, 280] width 12 height 12
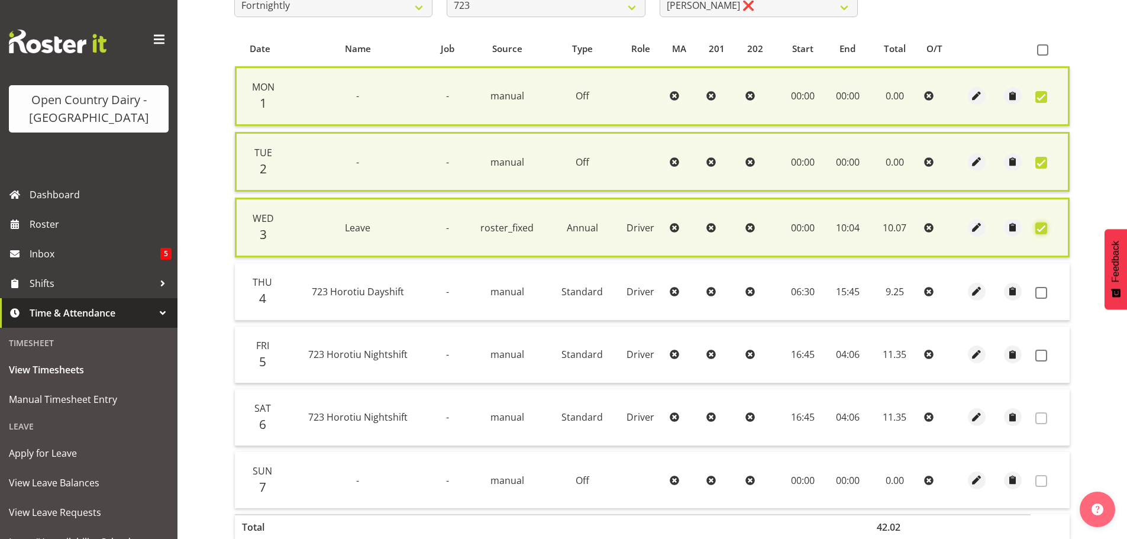
scroll to position [297, 0]
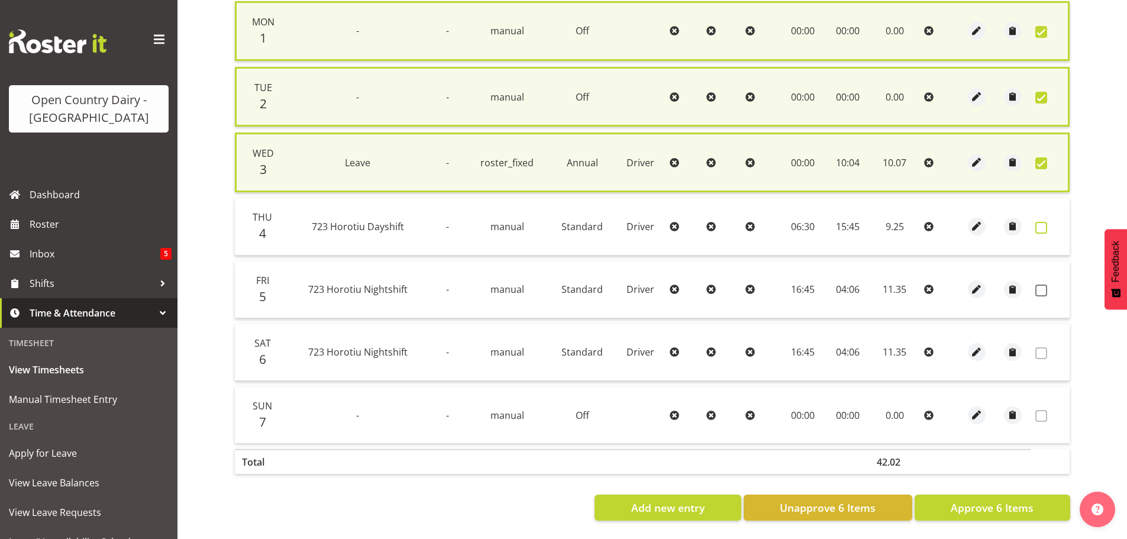
click at [1048, 228] on label at bounding box center [1044, 228] width 18 height 12
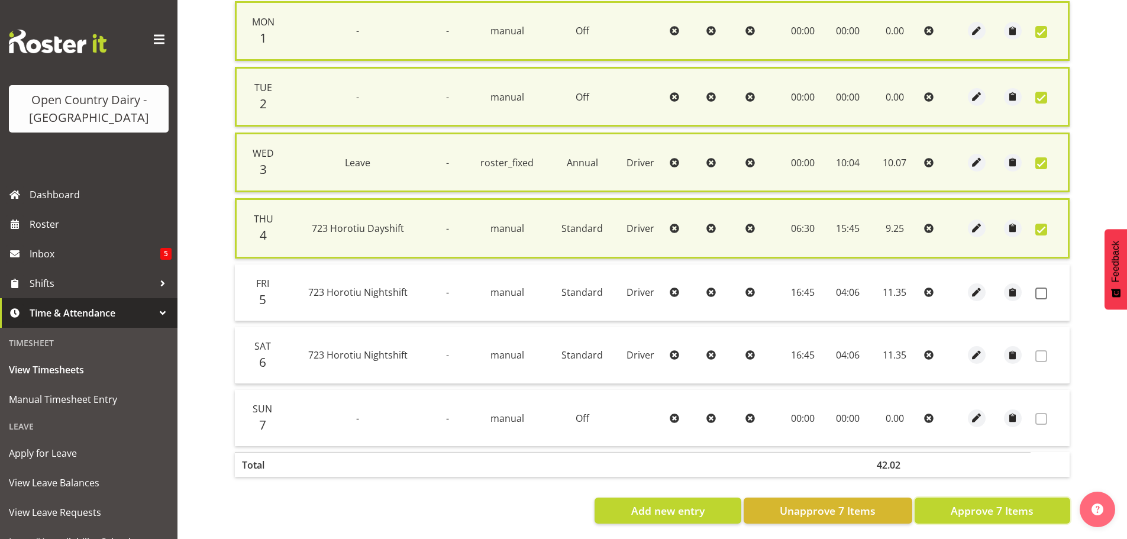
click at [1025, 498] on button "Approve 7 Items" at bounding box center [993, 510] width 156 height 26
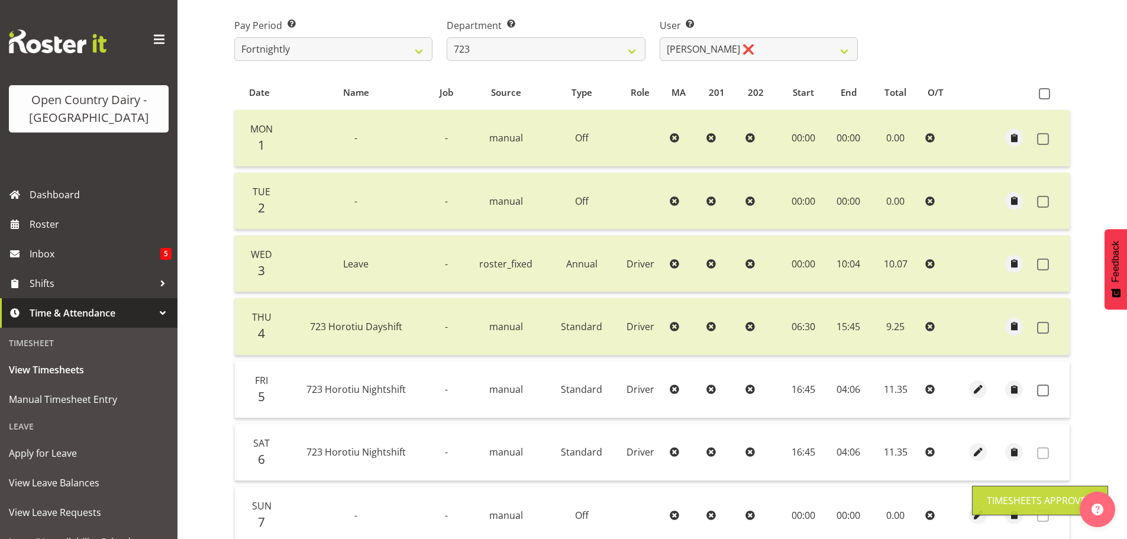
scroll to position [60, 0]
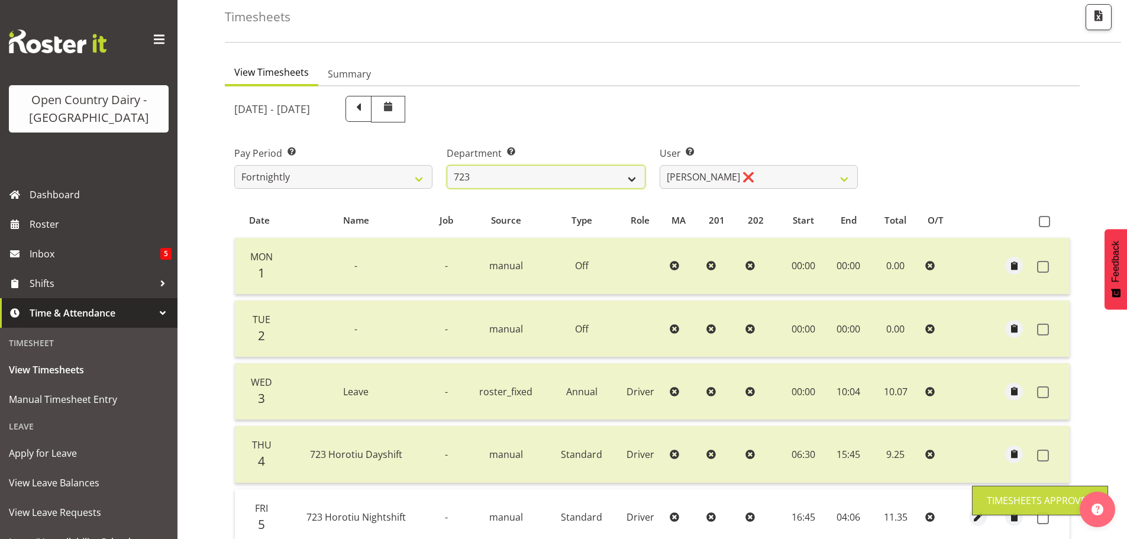
click at [518, 183] on select "701 702 703 704 705 706 707 708 709 710 711 712 713 714 715 716 717 718 719 720" at bounding box center [546, 177] width 198 height 24
click at [447, 165] on select "701 702 703 704 705 706 707 708 709 710 711 712 713 714 715 716 717 718 719 720" at bounding box center [546, 177] width 198 height 24
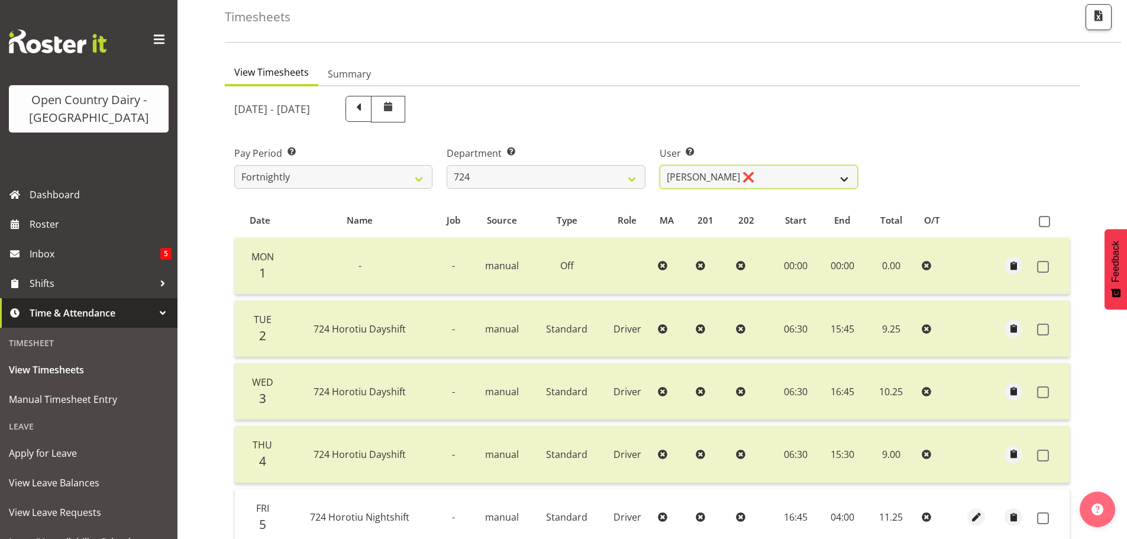
click at [704, 183] on select "Brent Adams ❌ Jaspreet Singh ❌ John Walters ❌" at bounding box center [759, 177] width 198 height 24
click at [660, 165] on select "Brent Adams ❌ Jaspreet Singh ❌ John Walters ❌" at bounding box center [759, 177] width 198 height 24
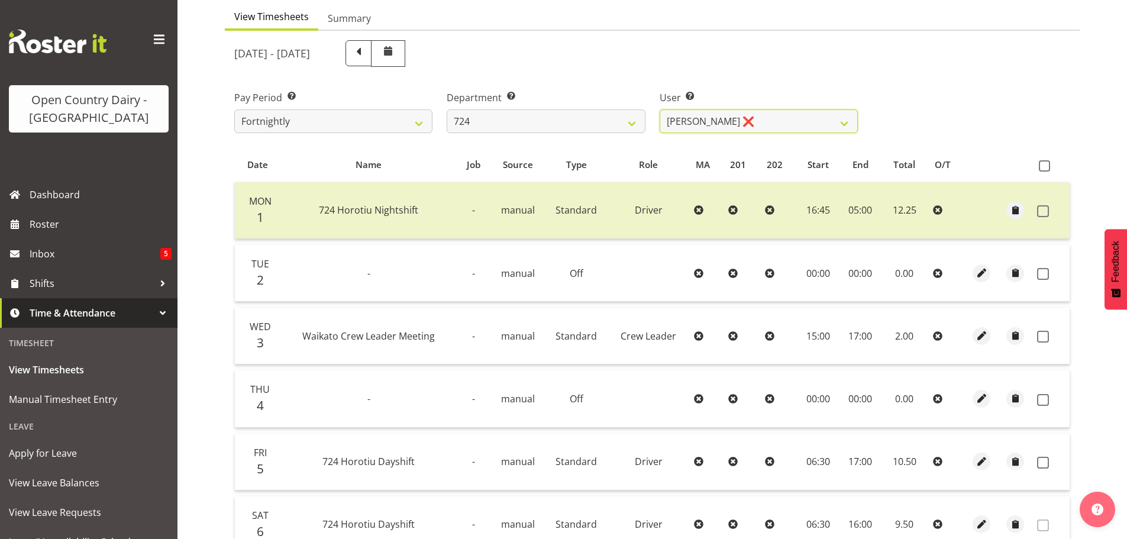
scroll to position [238, 0]
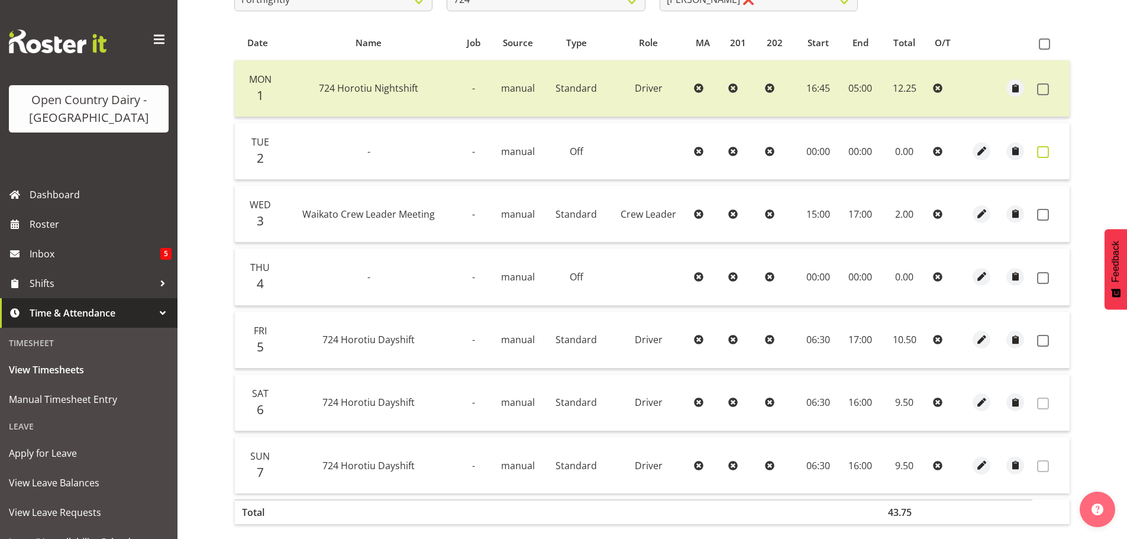
click at [1043, 150] on span at bounding box center [1043, 152] width 12 height 12
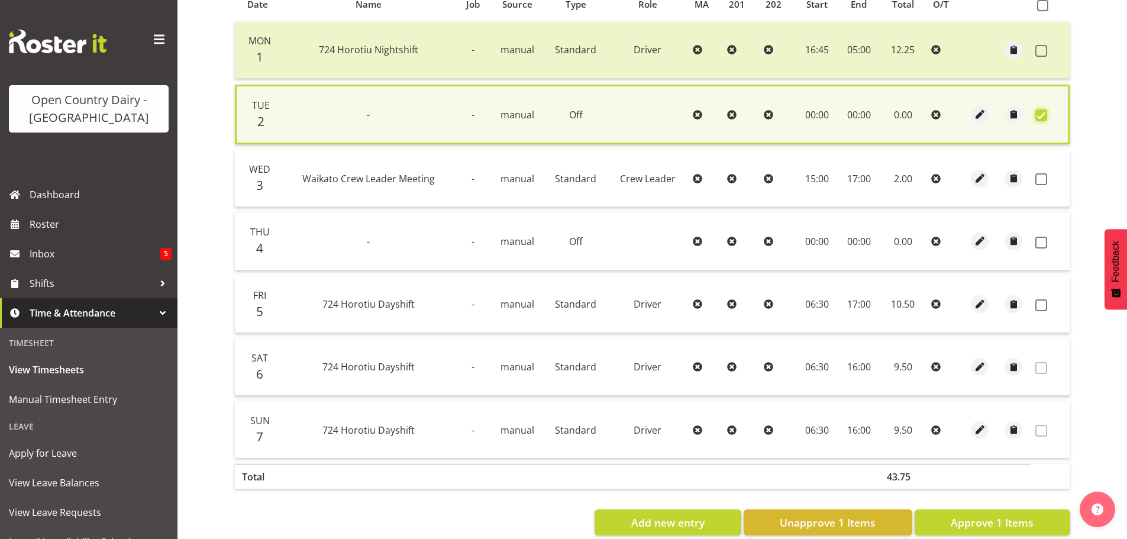
scroll to position [300, 0]
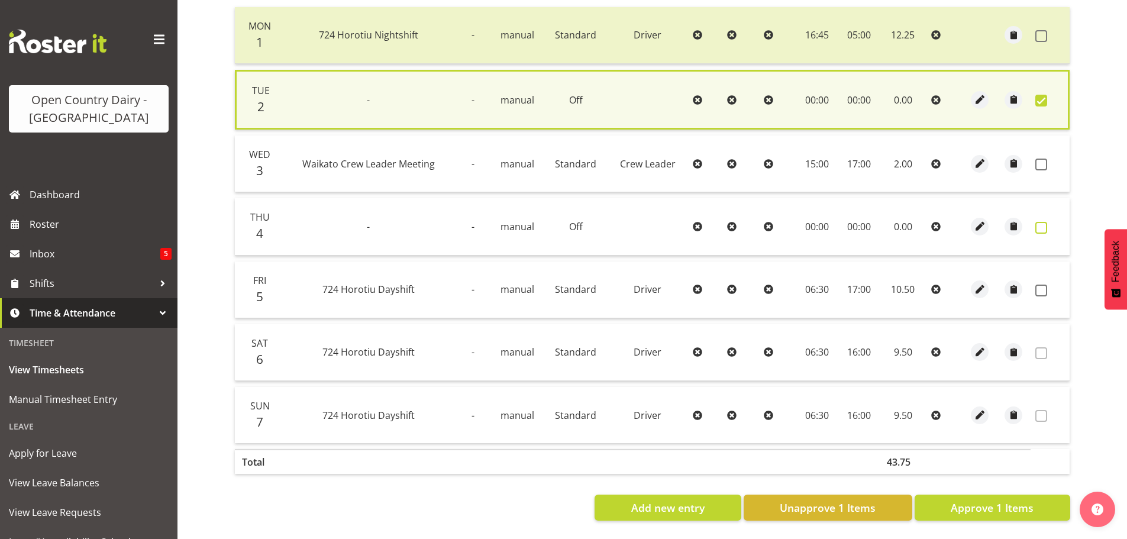
click at [1039, 222] on span at bounding box center [1041, 228] width 12 height 12
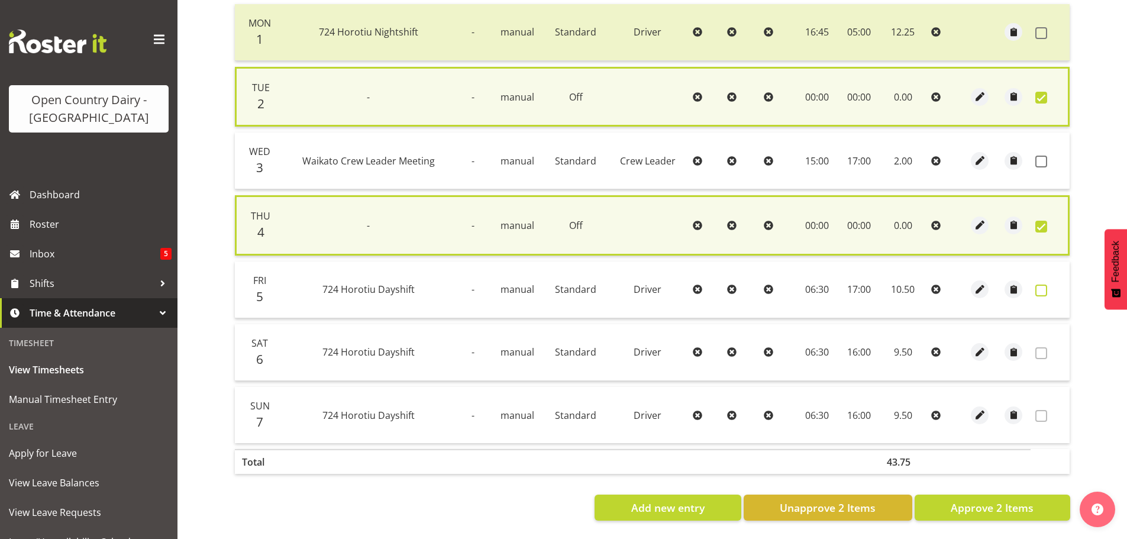
click at [1036, 285] on span at bounding box center [1041, 291] width 12 height 12
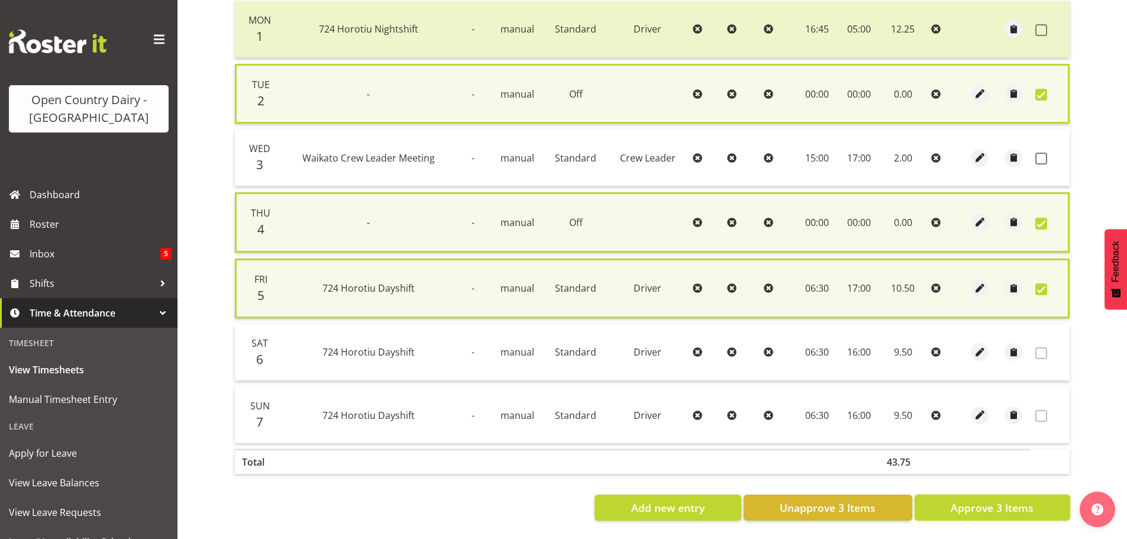
click at [1002, 503] on span "Approve 3 Items" at bounding box center [992, 507] width 83 height 15
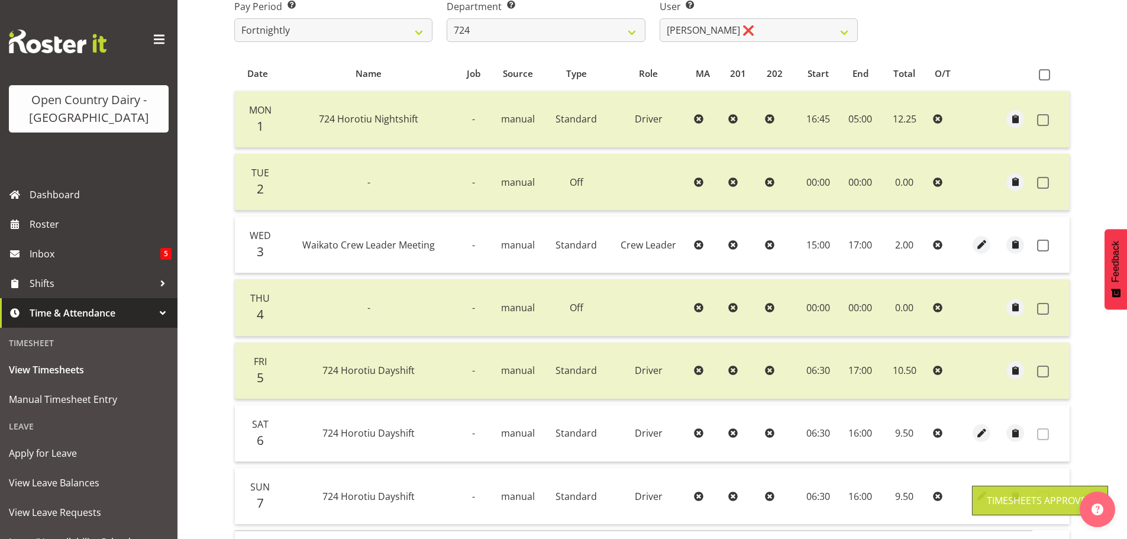
scroll to position [119, 0]
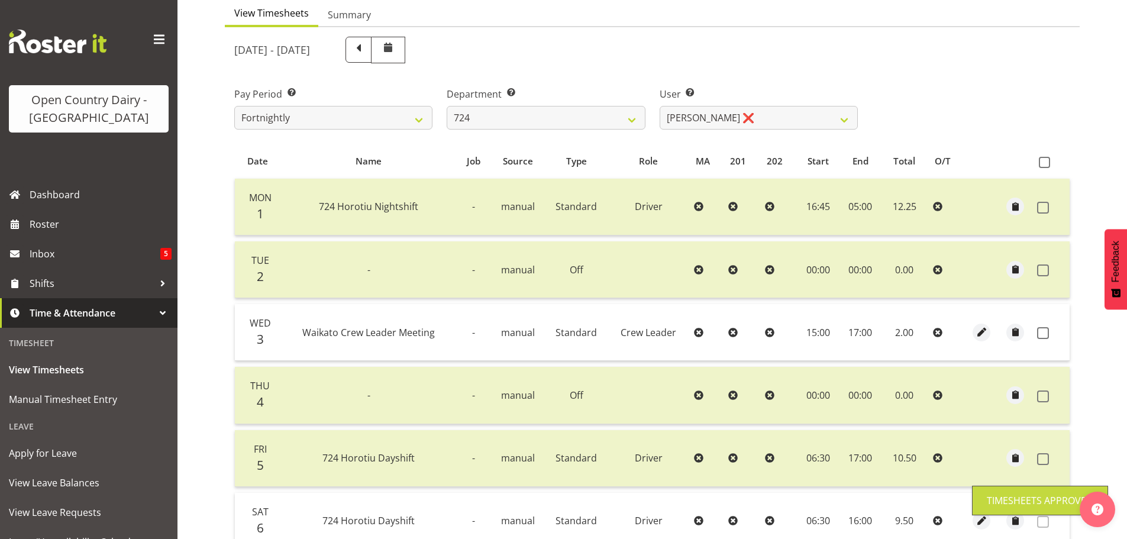
click at [575, 130] on div "Department Select which department you would like to view. 701 702 703 704 705 …" at bounding box center [546, 103] width 212 height 66
click at [569, 124] on select "701 702 703 704 705 706 707 708 709 710 711 712 713 714 715 716 717 718 719 720" at bounding box center [546, 118] width 198 height 24
click at [447, 106] on select "701 702 703 704 705 706 707 708 709 710 711 712 713 714 715 716 717 718 719 720" at bounding box center [546, 118] width 198 height 24
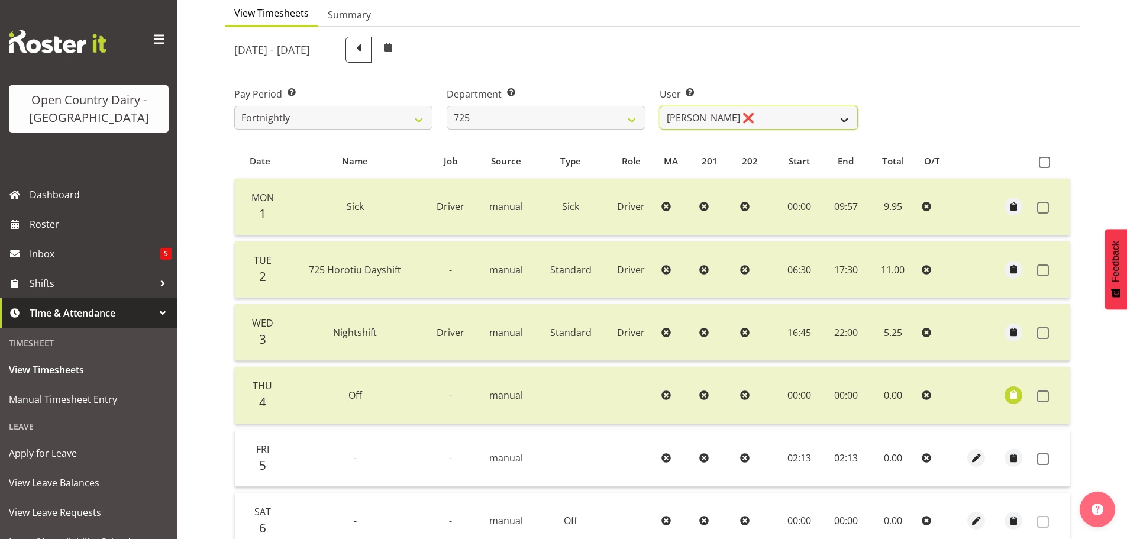
click at [715, 112] on select "Bhupinder Dhaliwal ❌ Gurpreet Singh Kahlon ❌ Hendrik Potgieter ❌ Len Grace ❌" at bounding box center [759, 118] width 198 height 24
click at [660, 106] on select "Bhupinder Dhaliwal ❌ Gurpreet Singh Kahlon ❌ Hendrik Potgieter ❌ Len Grace ❌" at bounding box center [759, 118] width 198 height 24
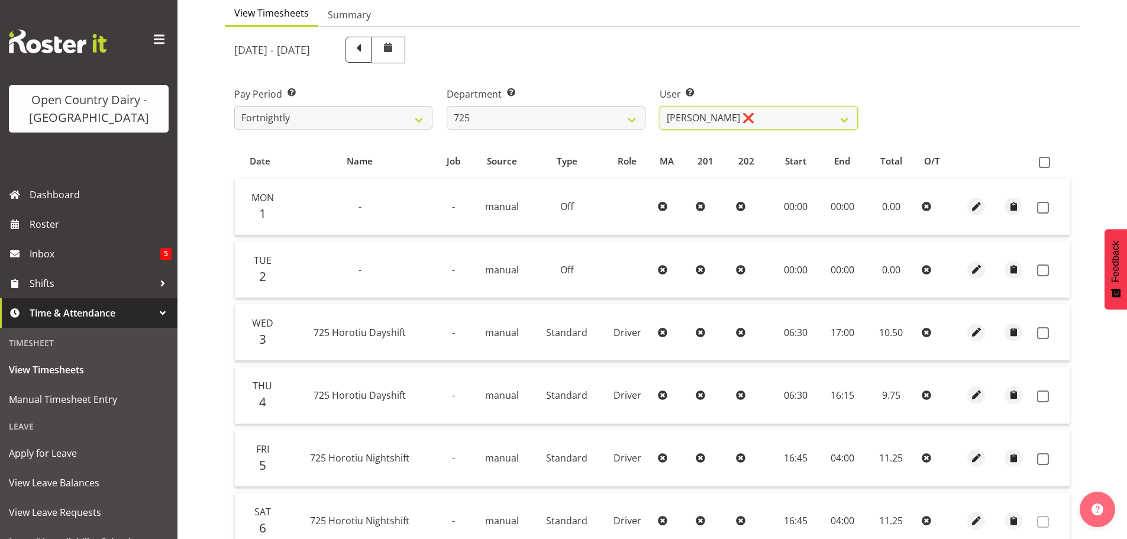
scroll to position [238, 0]
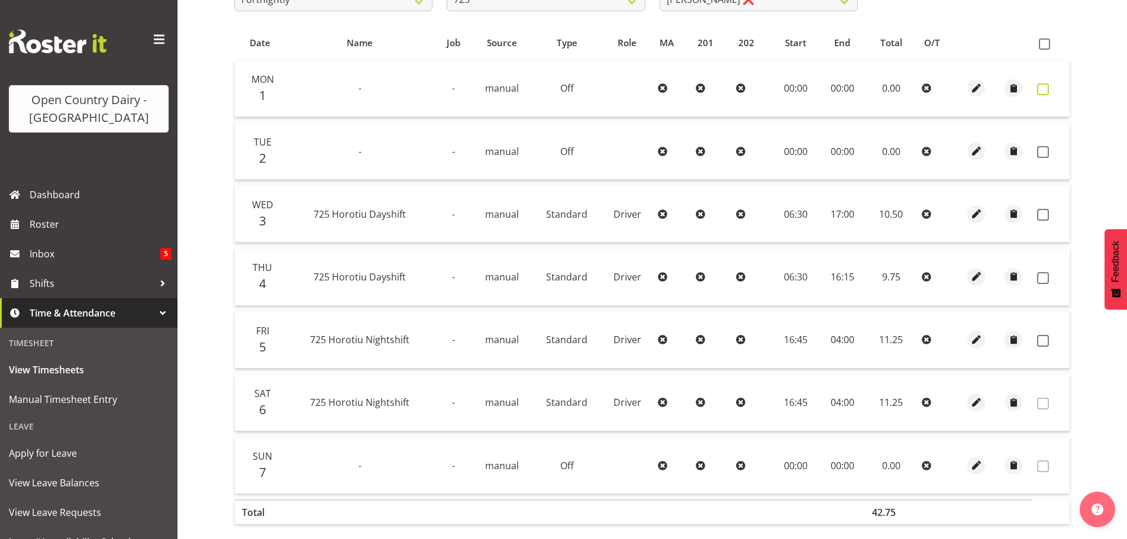
click at [1045, 89] on span at bounding box center [1043, 89] width 12 height 12
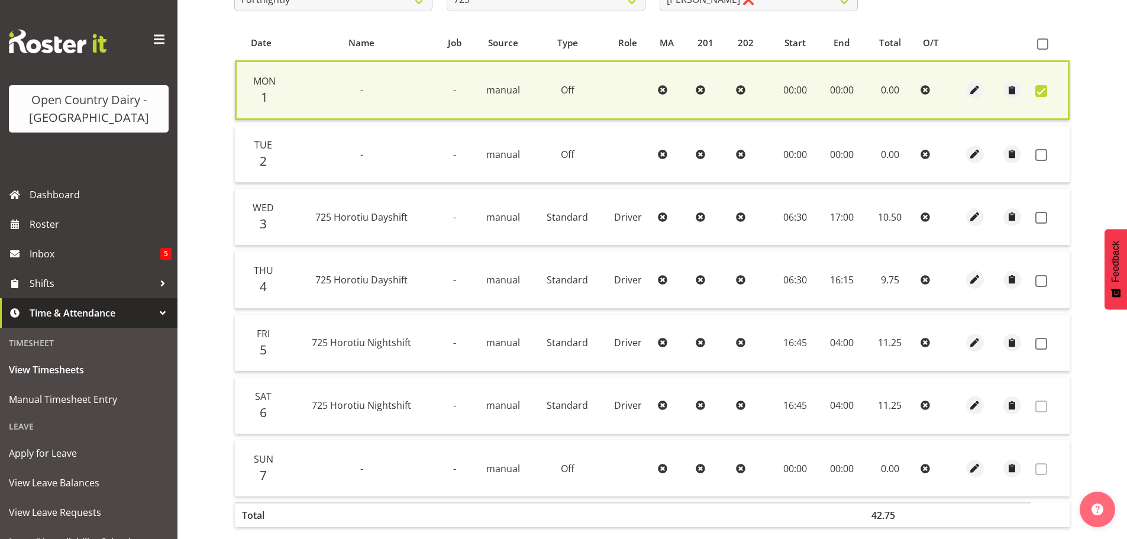
click at [1038, 147] on td at bounding box center [1049, 154] width 39 height 57
click at [1038, 153] on span at bounding box center [1041, 155] width 12 height 12
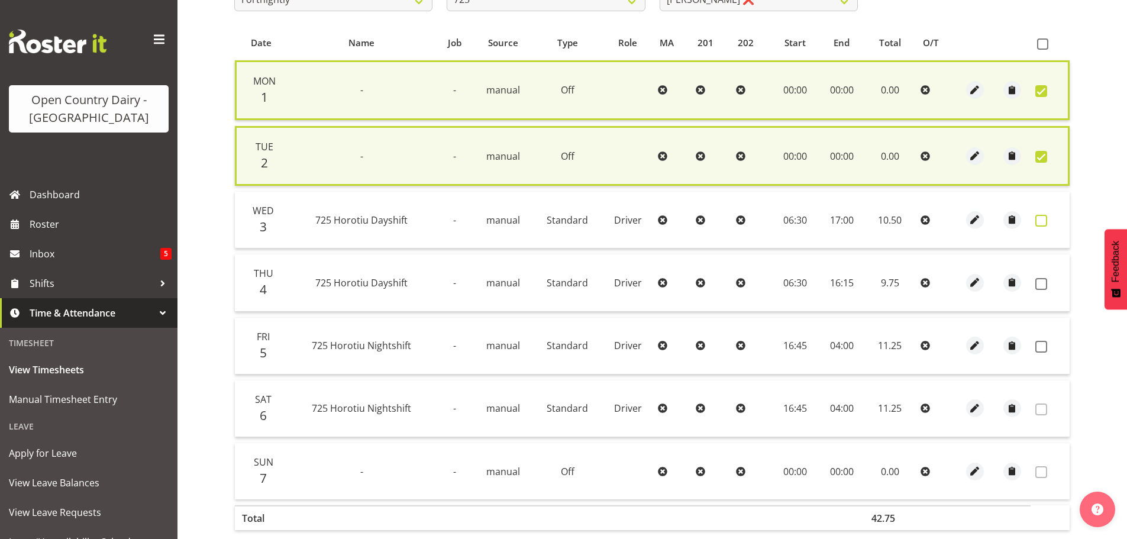
click at [1039, 219] on span at bounding box center [1041, 221] width 12 height 12
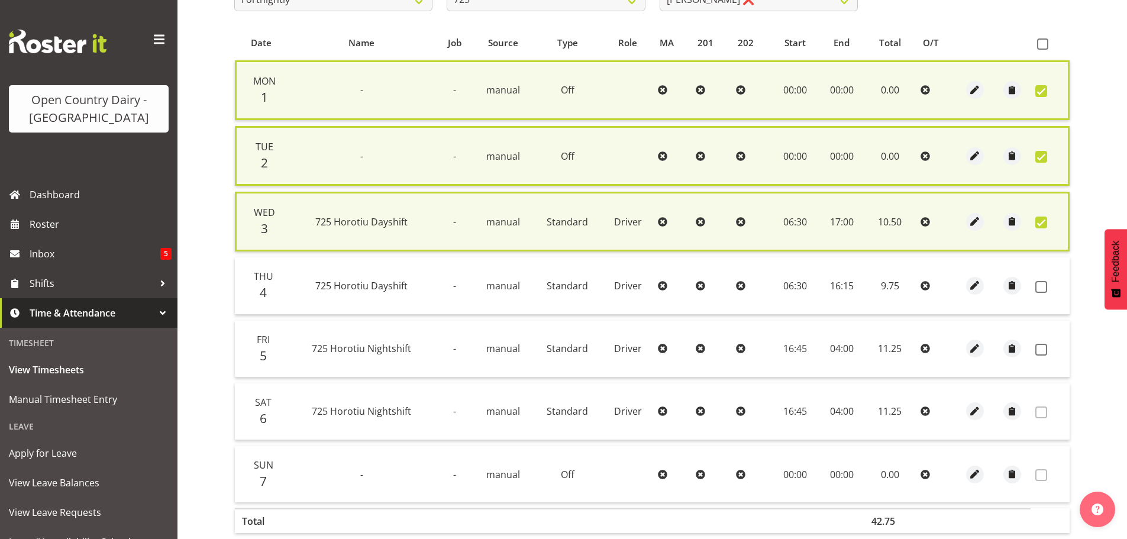
drag, startPoint x: 1039, startPoint y: 286, endPoint x: 1030, endPoint y: 316, distance: 32.2
click at [1039, 285] on span at bounding box center [1041, 287] width 12 height 12
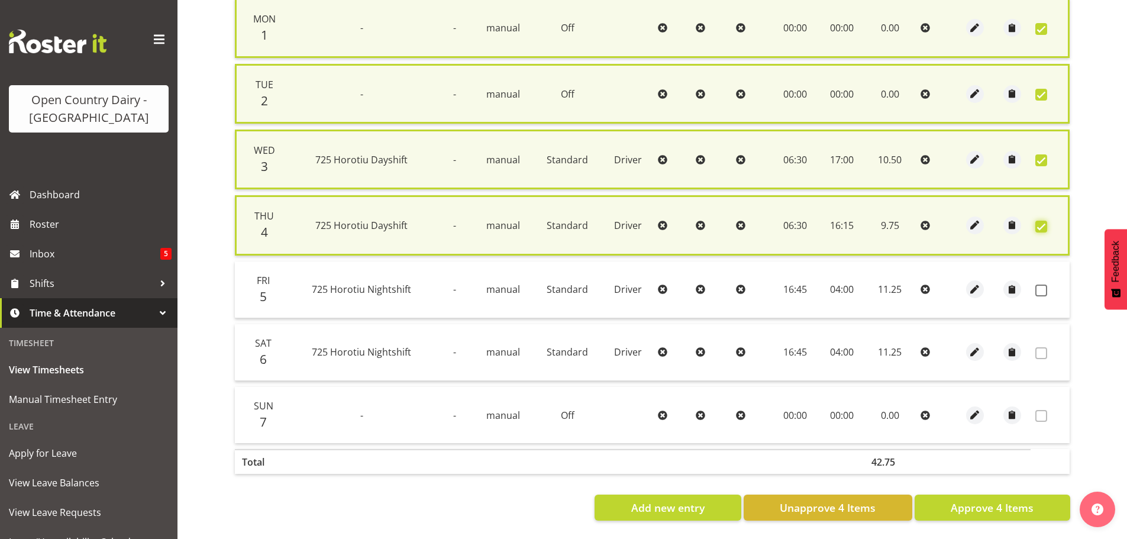
scroll to position [309, 0]
click at [981, 500] on span "Approve 4 Items" at bounding box center [992, 507] width 83 height 15
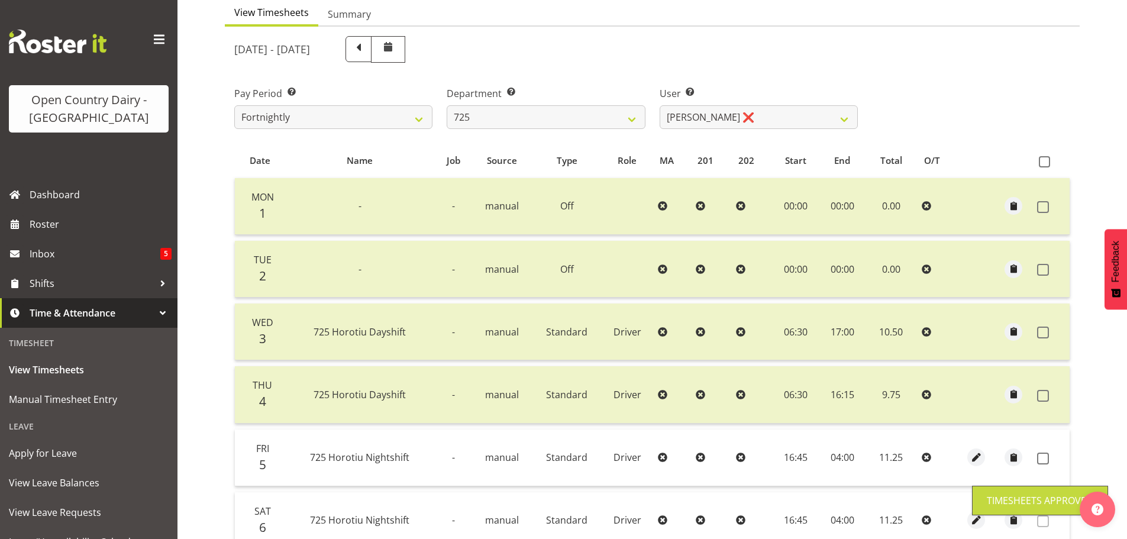
scroll to position [119, 0]
click at [628, 123] on select "701 702 703 704 705 706 707 708 709 710 711 712 713 714 715 716 717 718 719 720" at bounding box center [546, 118] width 198 height 24
click at [447, 106] on select "701 702 703 704 705 706 707 708 709 710 711 712 713 714 715 716 717 718 719 720" at bounding box center [546, 118] width 198 height 24
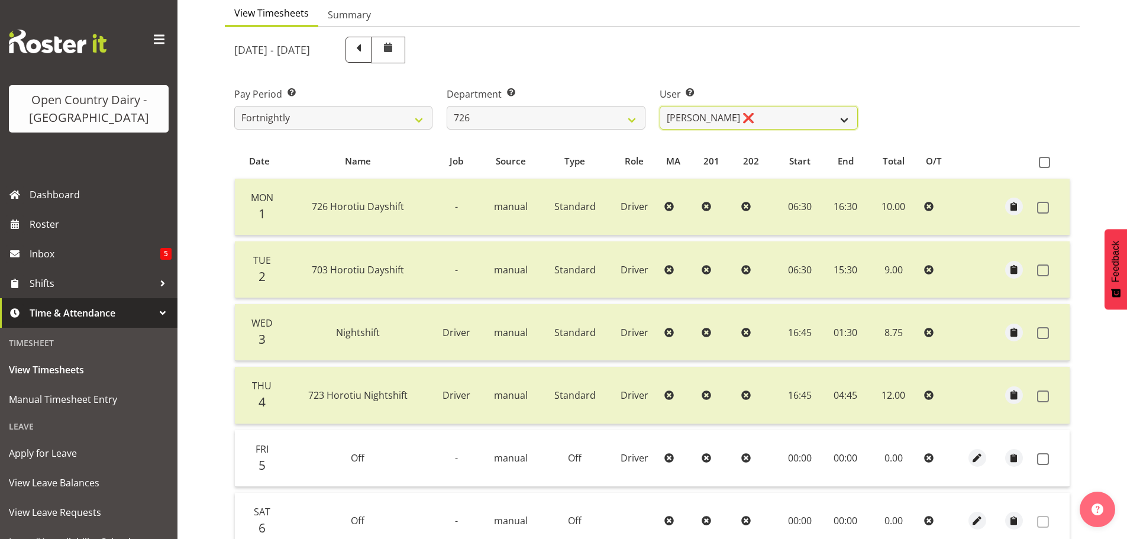
click at [715, 123] on select "Angela Burrill ❌ Bryan Leathart ❌ Harpreet Singh ❌ Kerry Young ❌" at bounding box center [759, 118] width 198 height 24
click at [660, 106] on select "Angela Burrill ❌ Bryan Leathart ❌ Harpreet Singh ❌ Kerry Young ❌" at bounding box center [759, 118] width 198 height 24
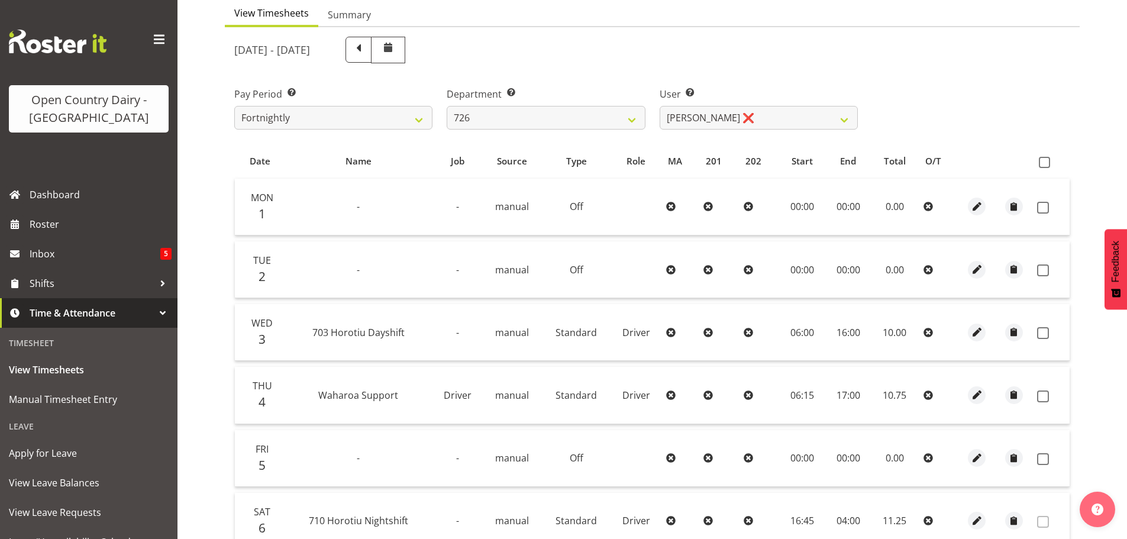
click at [1036, 209] on td at bounding box center [1050, 207] width 37 height 57
click at [1041, 202] on span at bounding box center [1043, 208] width 12 height 12
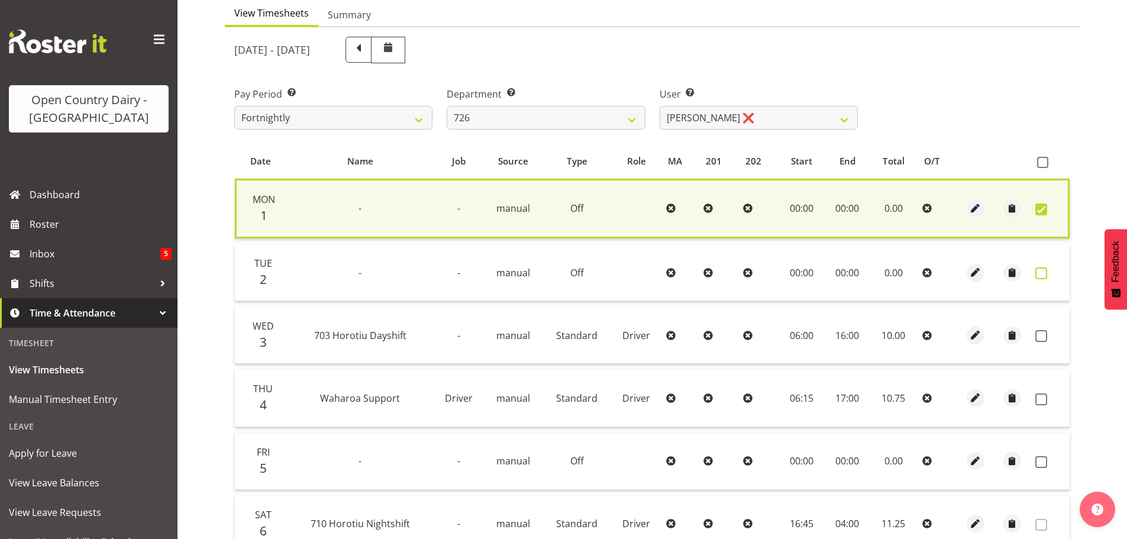
click at [1040, 273] on span at bounding box center [1041, 273] width 12 height 12
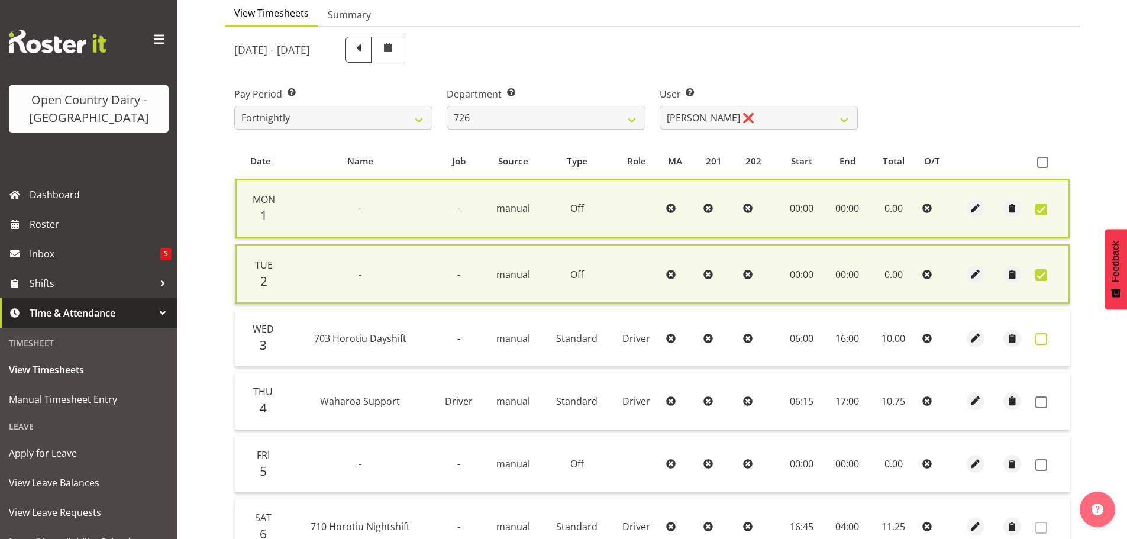
click at [1038, 340] on span at bounding box center [1041, 339] width 12 height 12
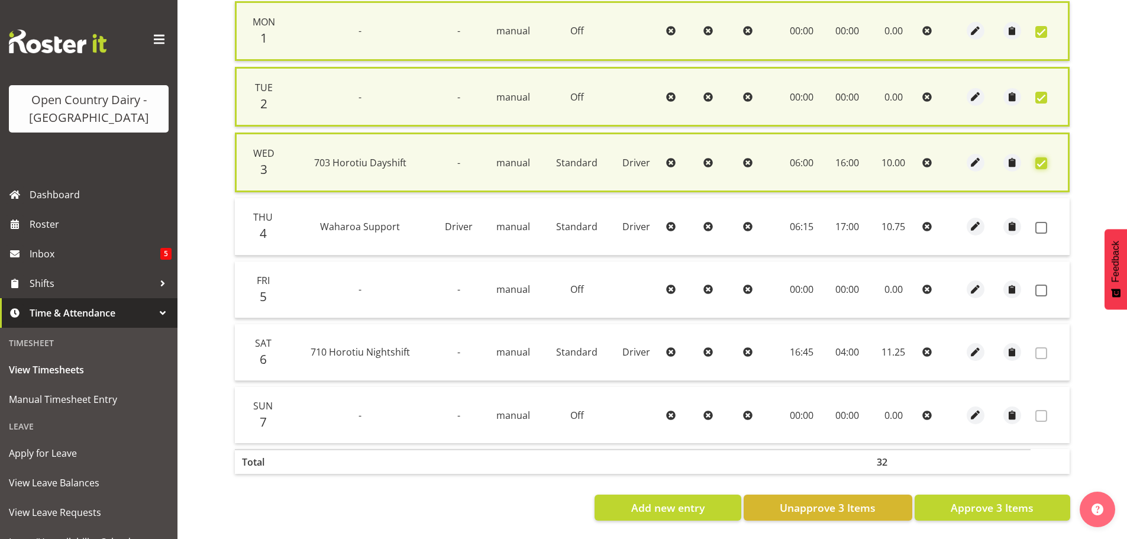
scroll to position [306, 0]
click at [1042, 222] on span at bounding box center [1041, 228] width 12 height 12
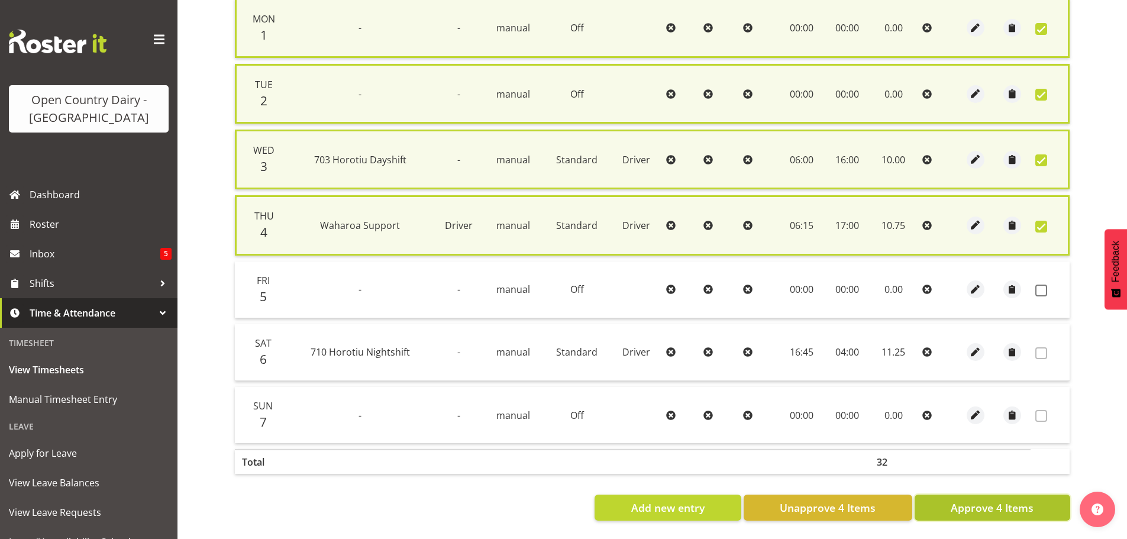
click at [993, 500] on span "Approve 4 Items" at bounding box center [992, 507] width 83 height 15
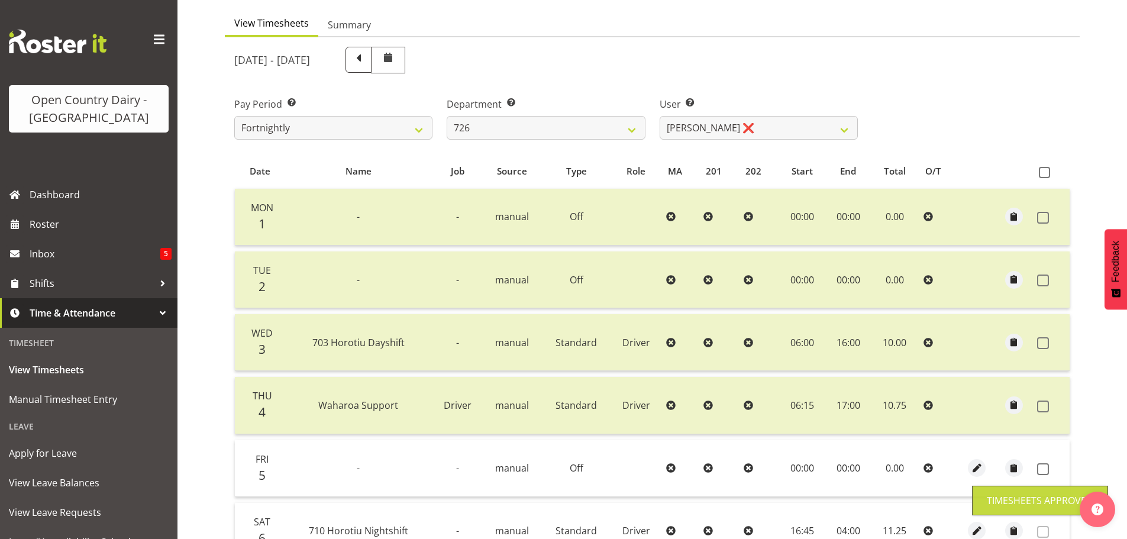
scroll to position [60, 0]
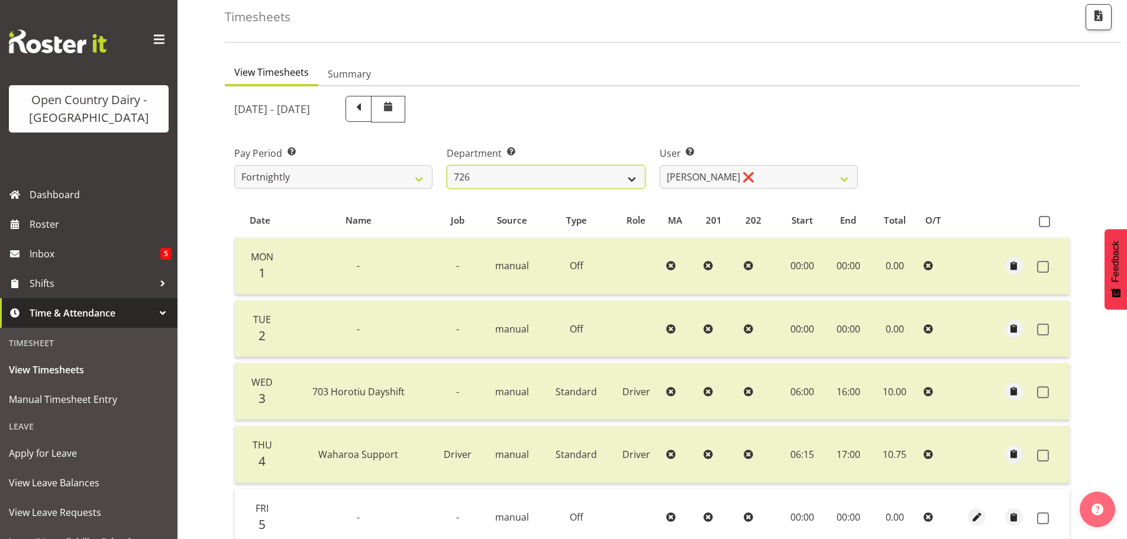
click at [539, 177] on select "701 702 703 704 705 706 707 708 709 710 711 712 713 714 715 716 717 718 719 720" at bounding box center [546, 177] width 198 height 24
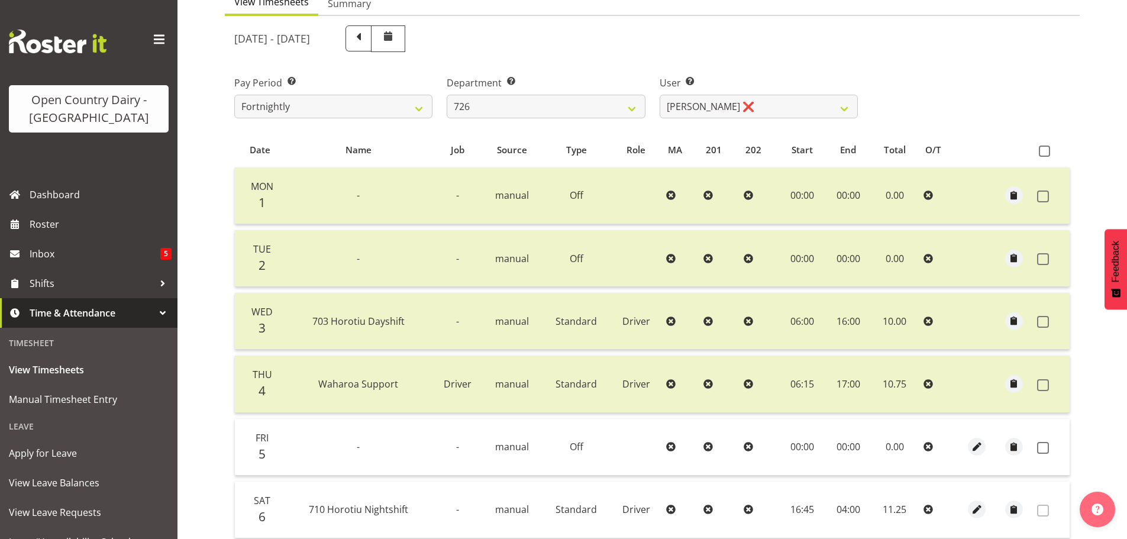
scroll to position [119, 0]
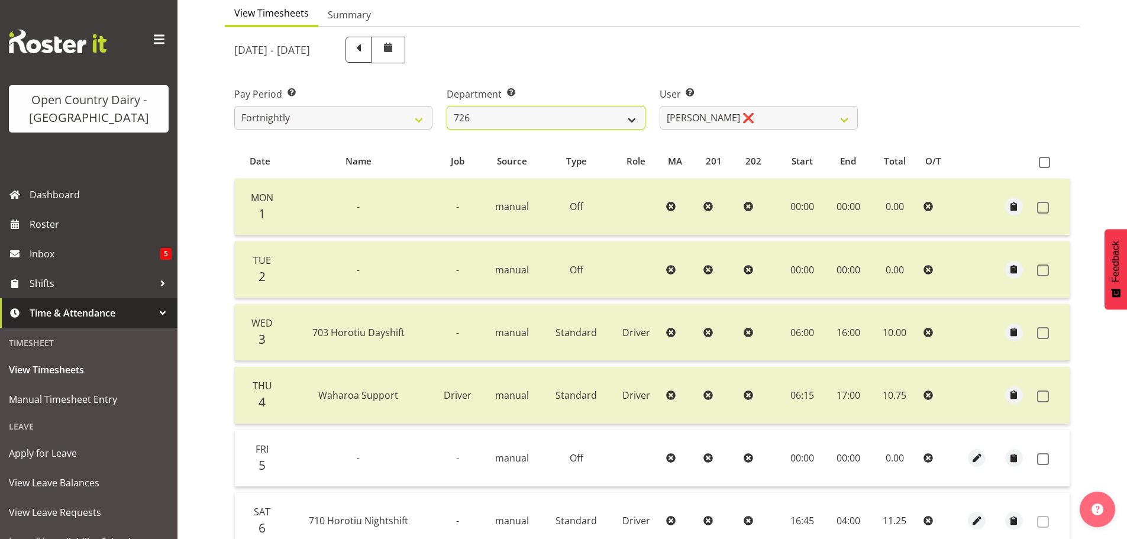
click at [568, 117] on select "701 702 703 704 705 706 707 708 709 710 711 712 713 714 715 716 717 718 719 720" at bounding box center [546, 118] width 198 height 24
click at [447, 106] on select "701 702 703 704 705 706 707 708 709 710 711 712 713 714 715 716 717 718 719 720" at bounding box center [546, 118] width 198 height 24
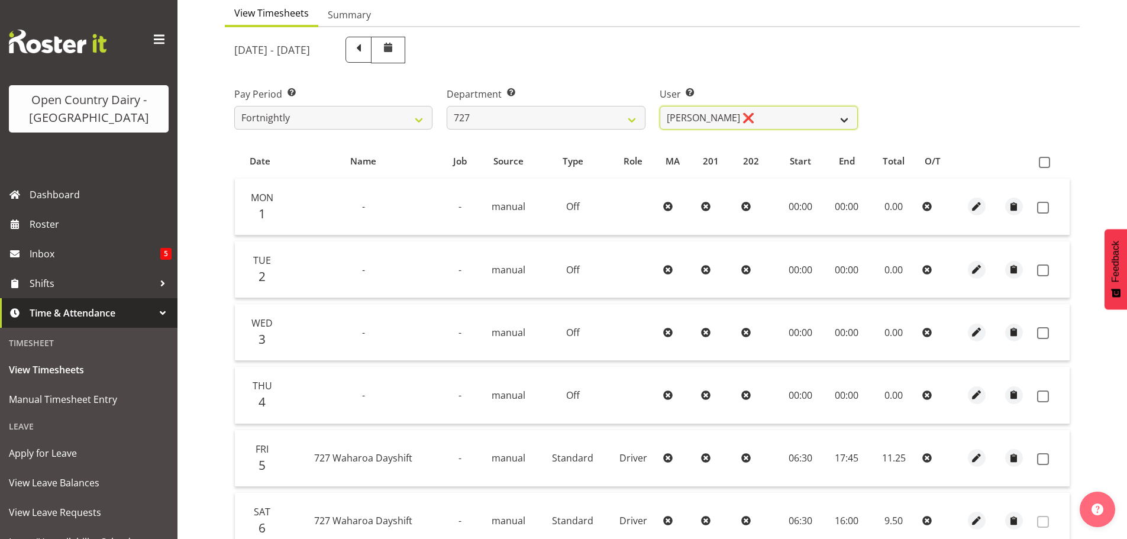
click at [694, 120] on select "David Pawley ❌ Kase Hussey ❌ Rhys Greener ❌" at bounding box center [759, 118] width 198 height 24
click at [660, 106] on select "David Pawley ❌ Kase Hussey ❌ Rhys Greener ❌" at bounding box center [759, 118] width 198 height 24
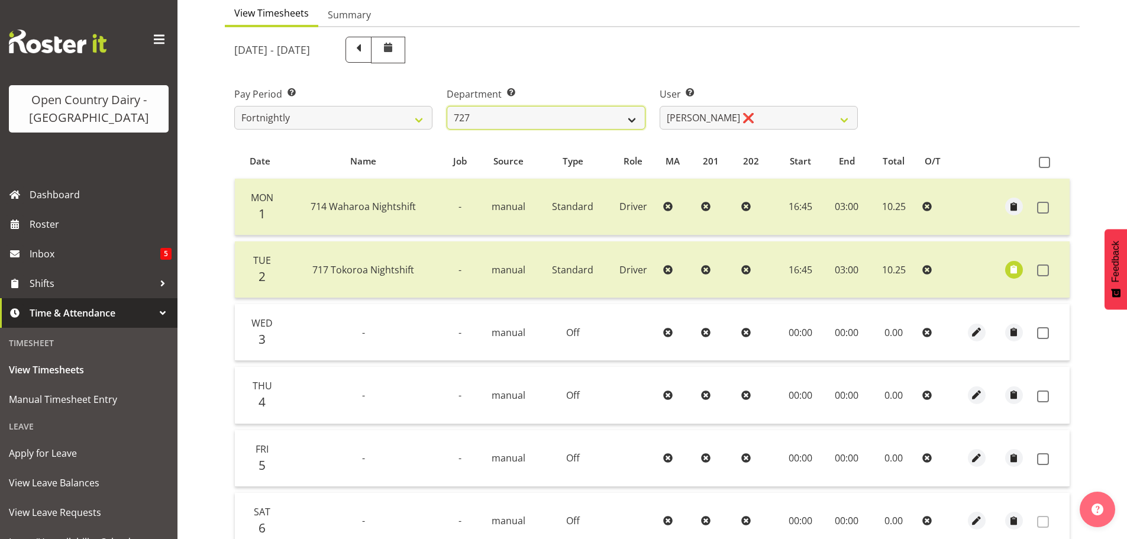
click at [486, 112] on select "701 702 703 704 705 706 707 708 709 710 711 712 713 714 715 716 717 718 719 720" at bounding box center [546, 118] width 198 height 24
click at [447, 106] on select "701 702 703 704 705 706 707 708 709 710 711 712 713 714 715 716 717 718 719 720" at bounding box center [546, 118] width 198 height 24
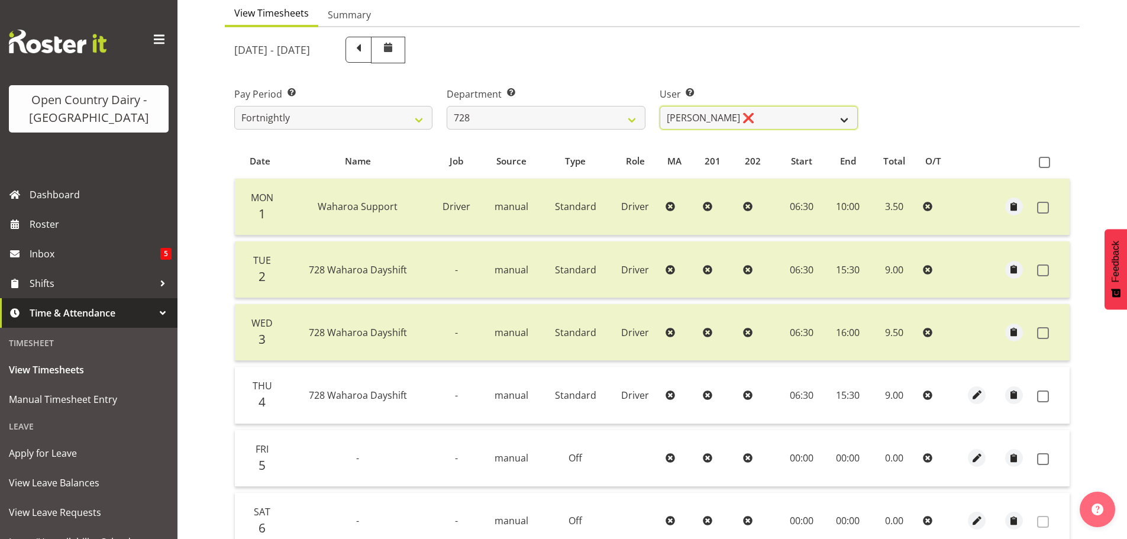
click at [751, 120] on select "Callum Leslie ❌ Nick Warren ❌ Ross Robert Hamilton ❌ Stuart Cherrington ❌ Wally…" at bounding box center [759, 118] width 198 height 24
click at [660, 106] on select "Callum Leslie ❌ Nick Warren ❌ Ross Robert Hamilton ❌ Stuart Cherrington ❌ Wally…" at bounding box center [759, 118] width 198 height 24
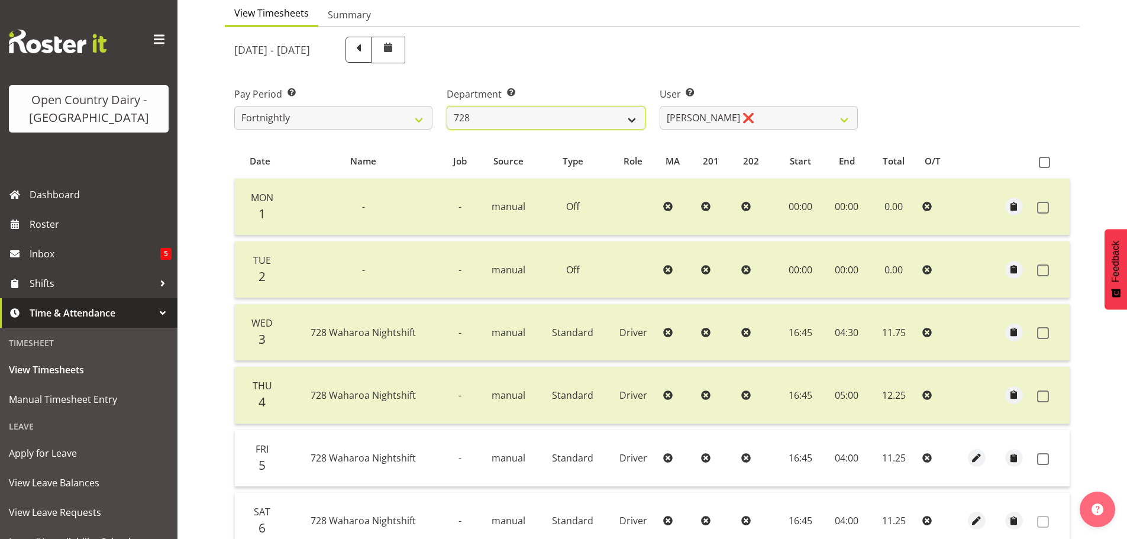
click at [551, 119] on select "701 702 703 704 705 706 707 708 709 710 711 712 713 714 715 716 717 718 719 720" at bounding box center [546, 118] width 198 height 24
click at [447, 106] on select "701 702 703 704 705 706 707 708 709 710 711 712 713 714 715 716 717 718 719 720" at bounding box center [546, 118] width 198 height 24
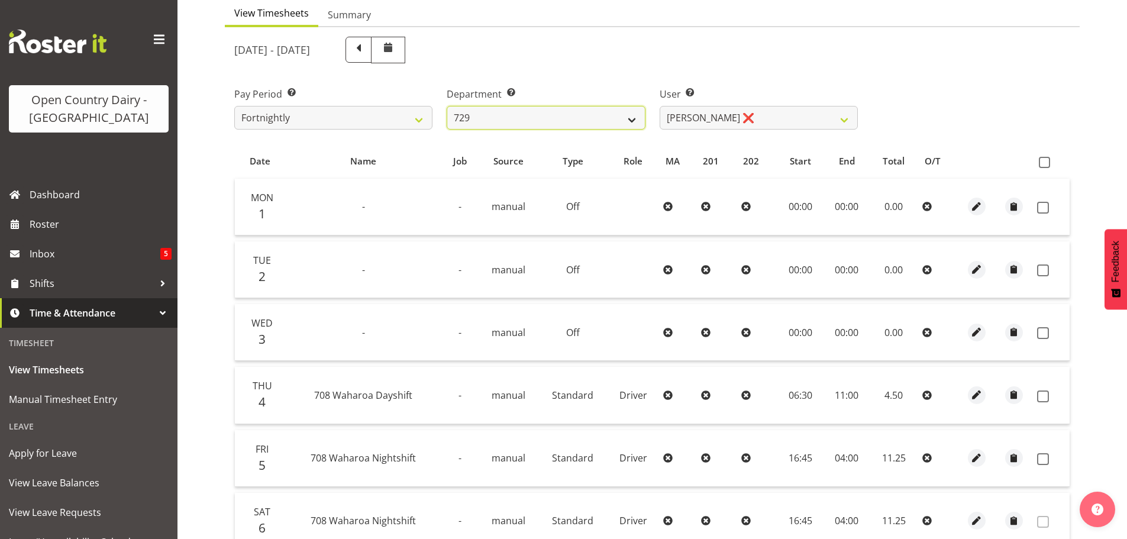
click at [567, 122] on select "701 702 703 704 705 706 707 708 709 710 711 712 713 714 715 716 717 718 719 720" at bounding box center [546, 118] width 198 height 24
click at [447, 106] on select "701 702 703 704 705 706 707 708 709 710 711 712 713 714 715 716 717 718 719 720" at bounding box center [546, 118] width 198 height 24
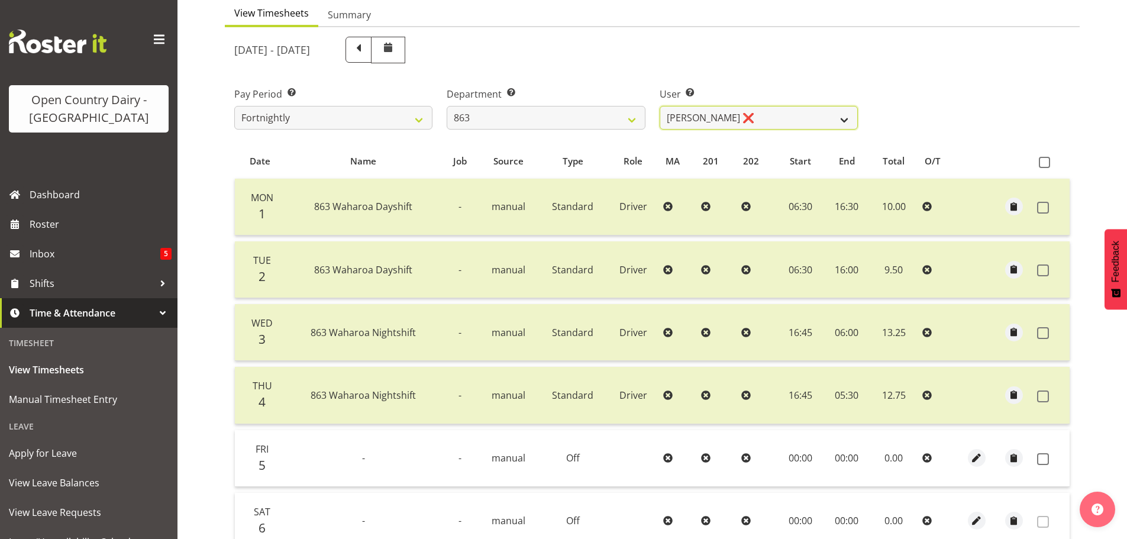
click at [737, 123] on select "Billy Walters ❌ Glyn Spiller ❌ Mike Paki ❌ Paul Bunyan ❌" at bounding box center [759, 118] width 198 height 24
click at [660, 106] on select "Billy Walters ❌ Glyn Spiller ❌ Mike Paki ❌ Paul Bunyan ❌" at bounding box center [759, 118] width 198 height 24
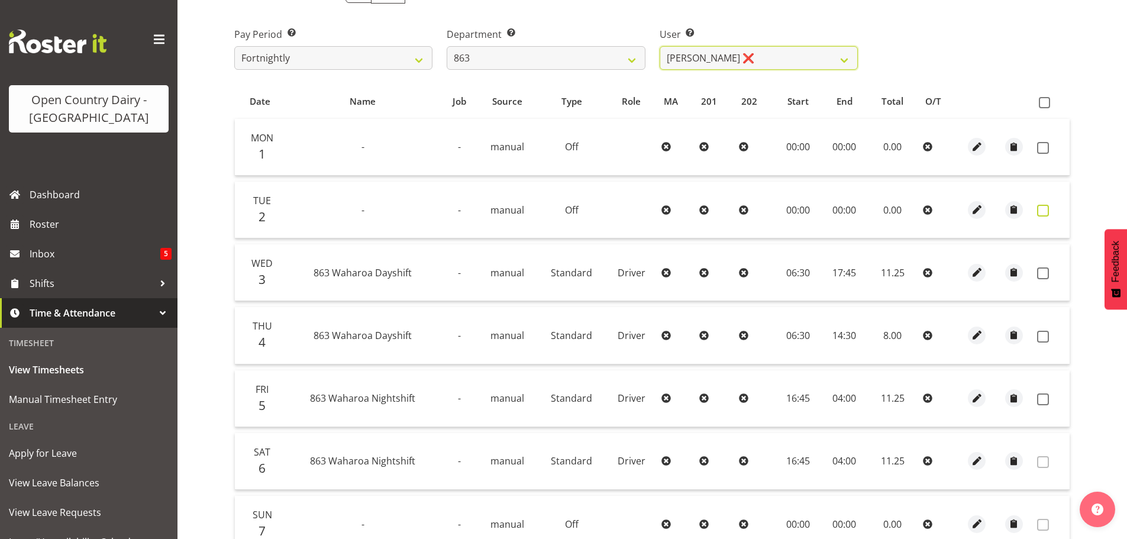
scroll to position [179, 0]
click at [1042, 150] on span at bounding box center [1043, 149] width 12 height 12
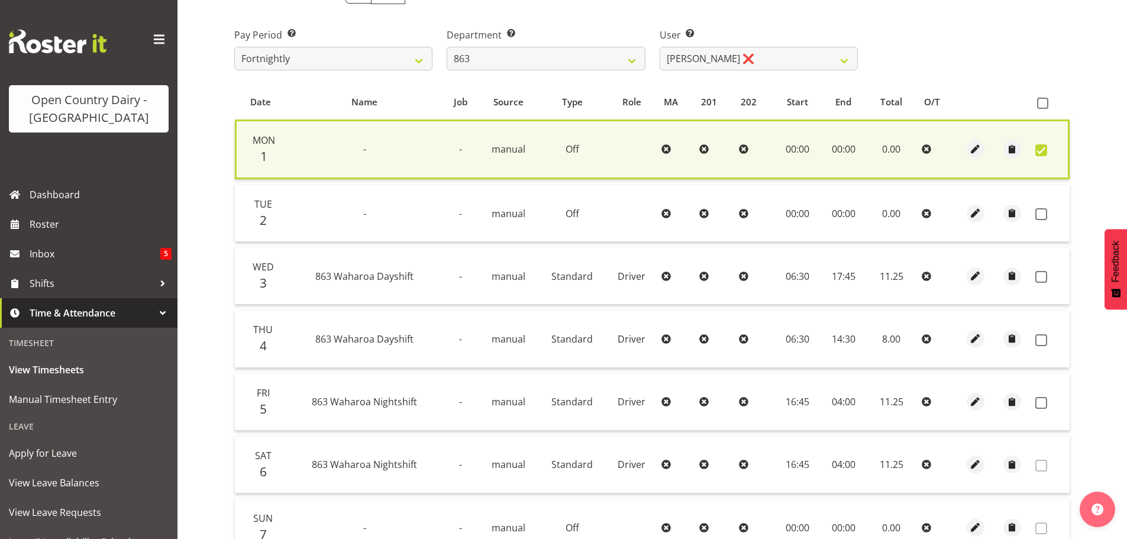
click at [1036, 207] on td at bounding box center [1049, 213] width 39 height 57
click at [1040, 206] on td at bounding box center [1049, 213] width 39 height 57
click at [1037, 216] on span at bounding box center [1041, 214] width 12 height 12
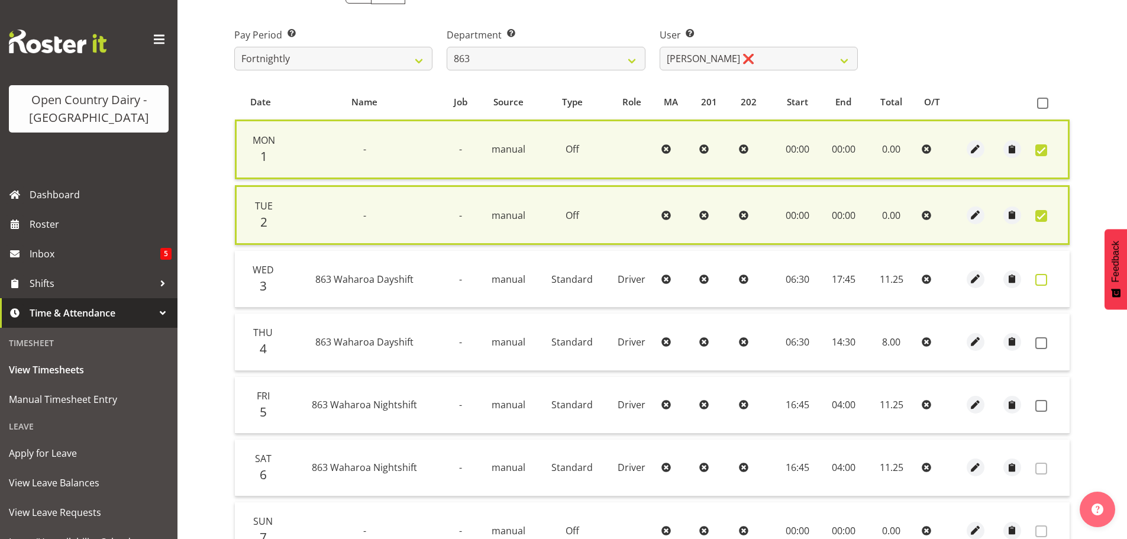
click at [1038, 279] on span at bounding box center [1041, 280] width 12 height 12
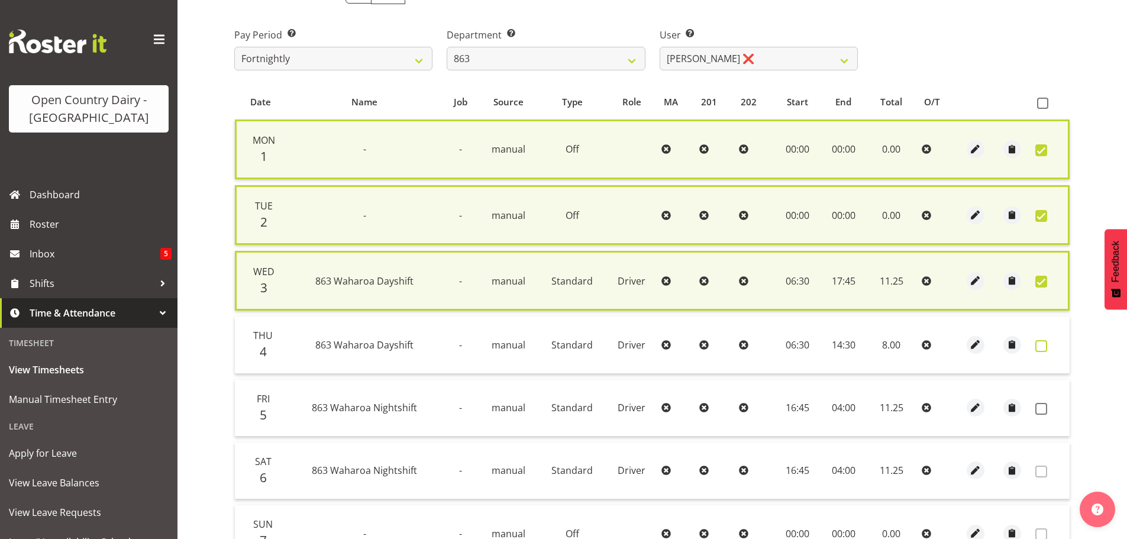
click at [1036, 343] on span at bounding box center [1041, 346] width 12 height 12
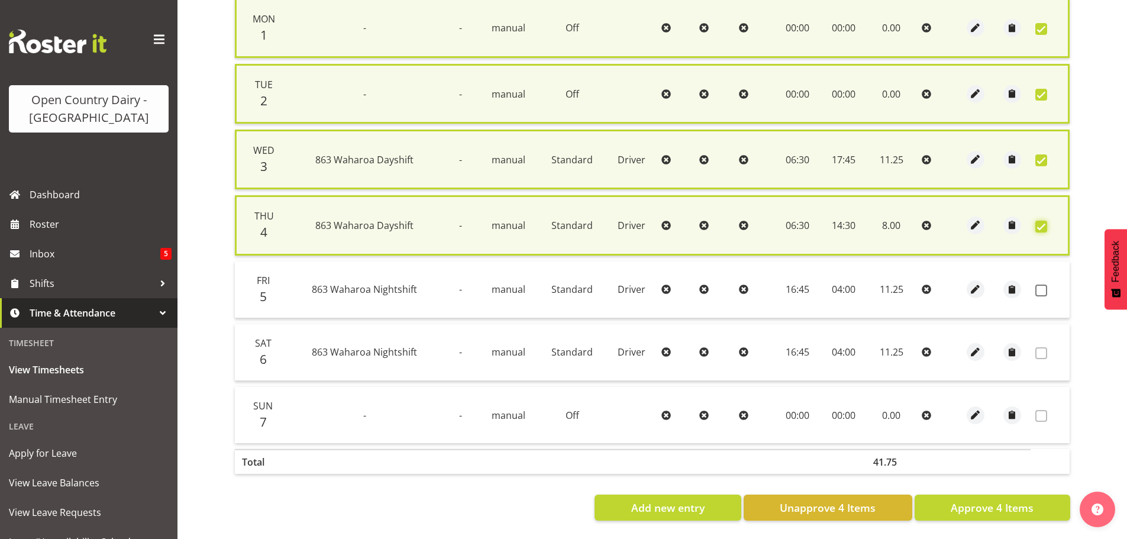
scroll to position [309, 0]
click at [1002, 505] on span "Approve 4 Items" at bounding box center [992, 507] width 83 height 15
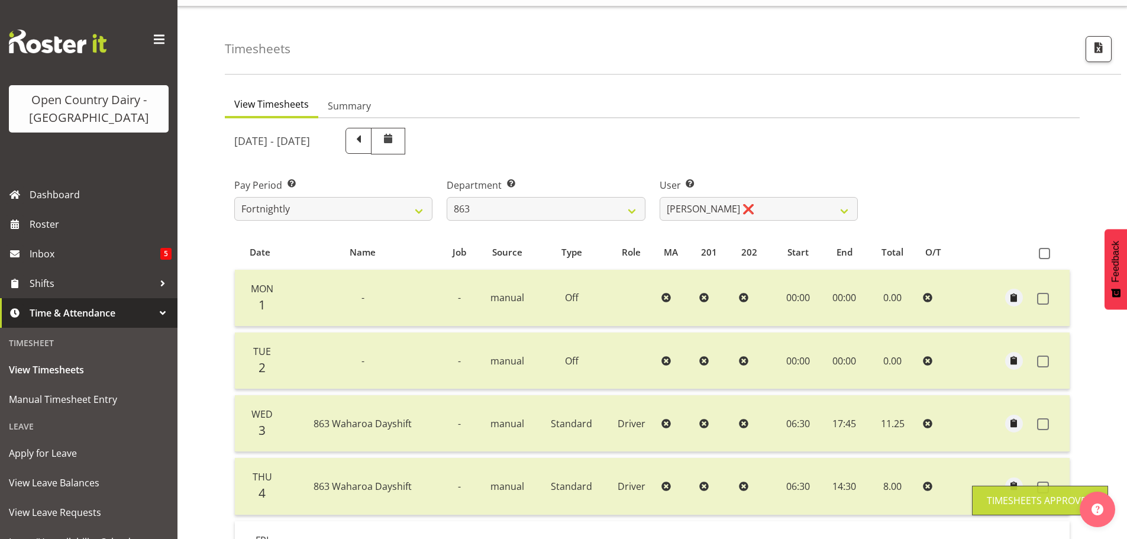
scroll to position [0, 0]
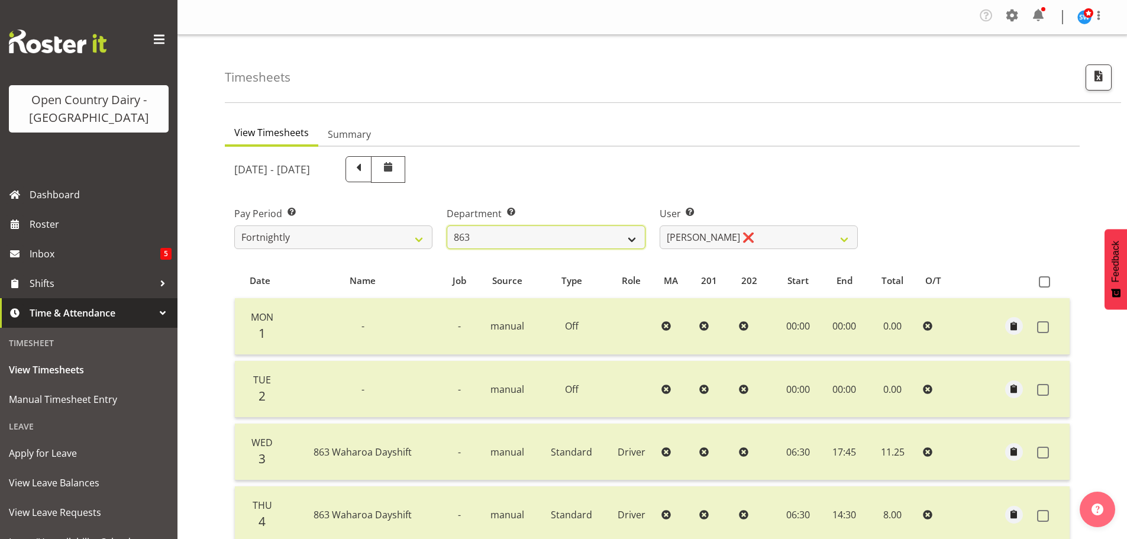
click at [603, 241] on select "701 702 703 704 705 706 707 708 709 710 711 712 713 714 715 716 717 718 719 720" at bounding box center [546, 237] width 198 height 24
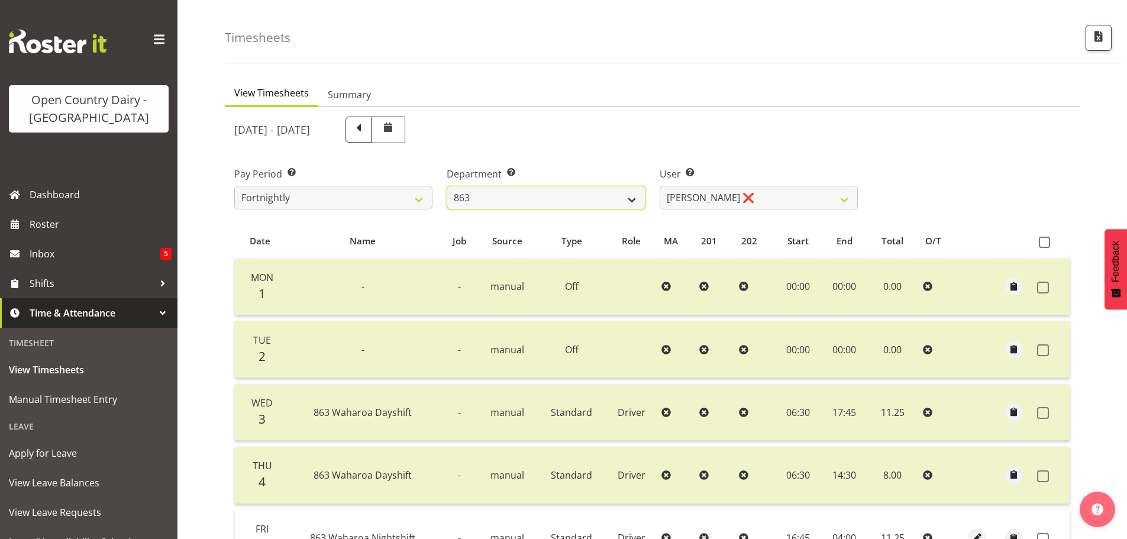
scroll to position [59, 0]
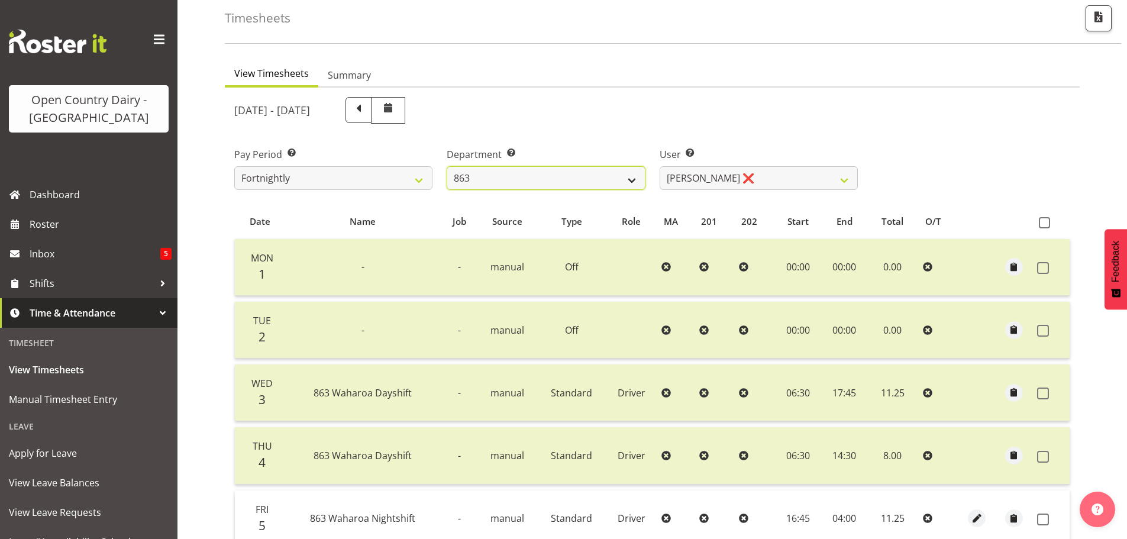
click at [575, 180] on select "701 702 703 704 705 706 707 708 709 710 711 712 713 714 715 716 717 718 719 720" at bounding box center [546, 178] width 198 height 24
click at [447, 166] on select "701 702 703 704 705 706 707 708 709 710 711 712 713 714 715 716 717 718 719 720" at bounding box center [546, 178] width 198 height 24
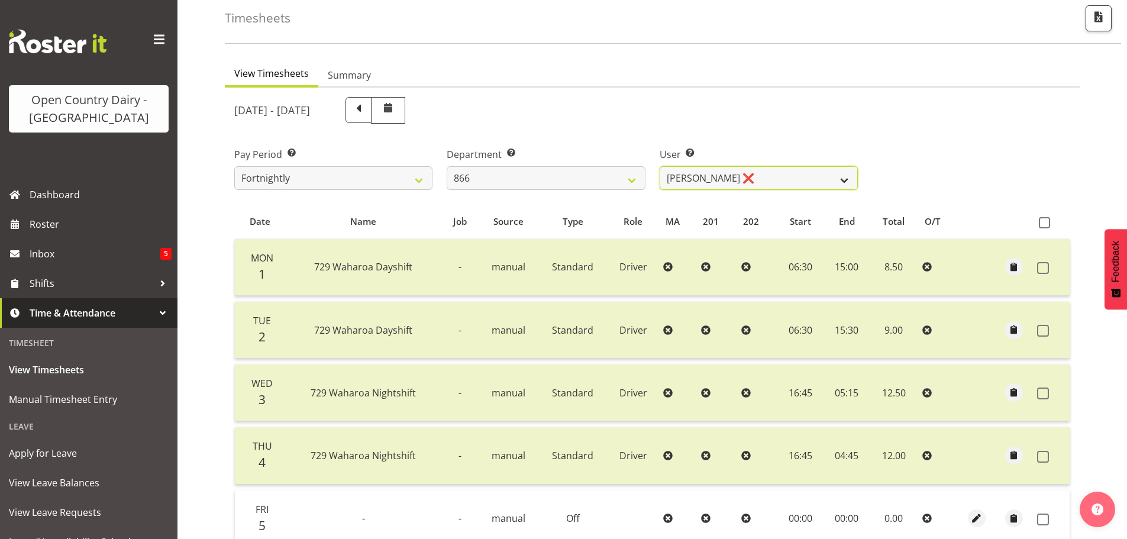
click at [727, 183] on select "Harshdeep Singh ❌ Jacques Nel ❌ Navreet Jawanda ❌ Neil Abrahams ❌" at bounding box center [759, 178] width 198 height 24
click at [660, 166] on select "Harshdeep Singh ❌ Jacques Nel ❌ Navreet Jawanda ❌ Neil Abrahams ❌" at bounding box center [759, 178] width 198 height 24
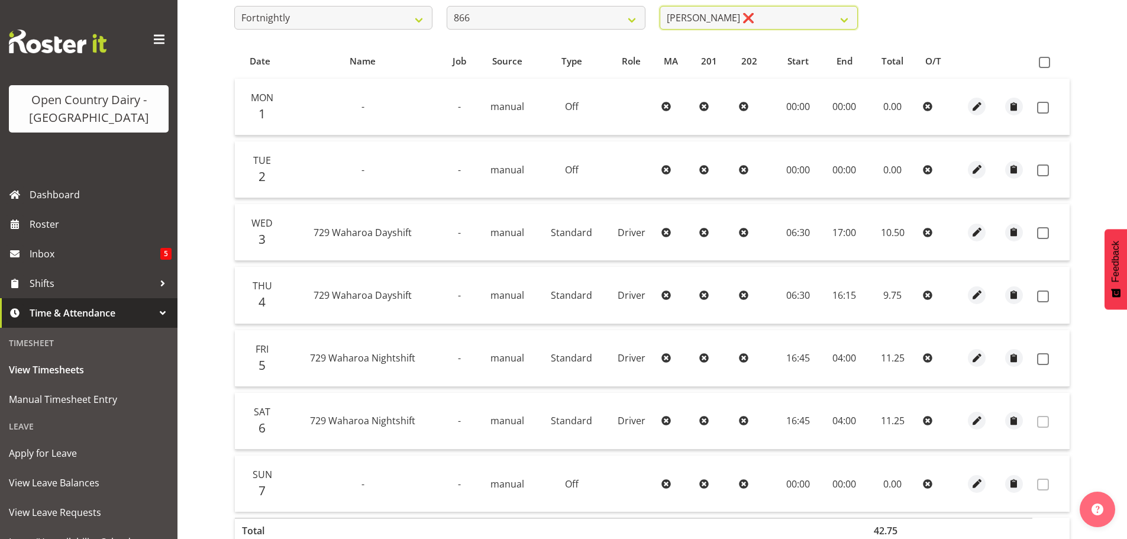
scroll to position [237, 0]
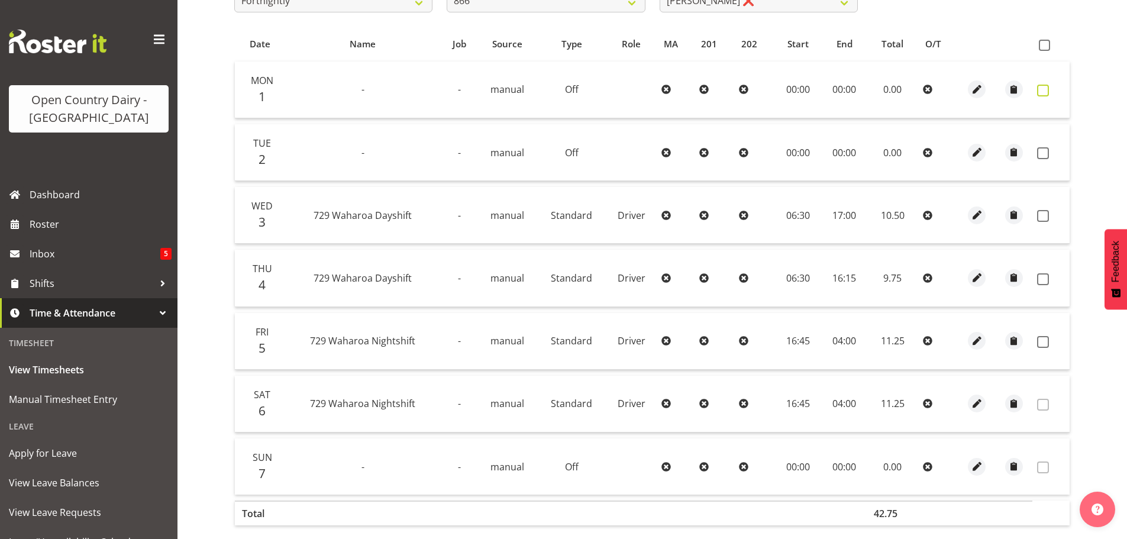
click at [1047, 88] on span at bounding box center [1043, 91] width 12 height 12
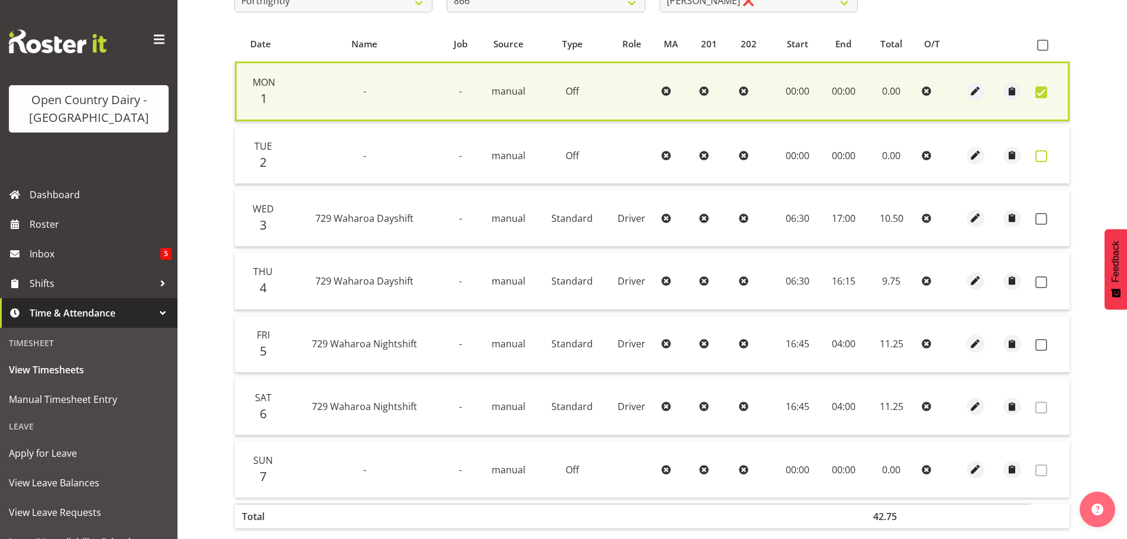
click at [1036, 153] on span at bounding box center [1041, 156] width 12 height 12
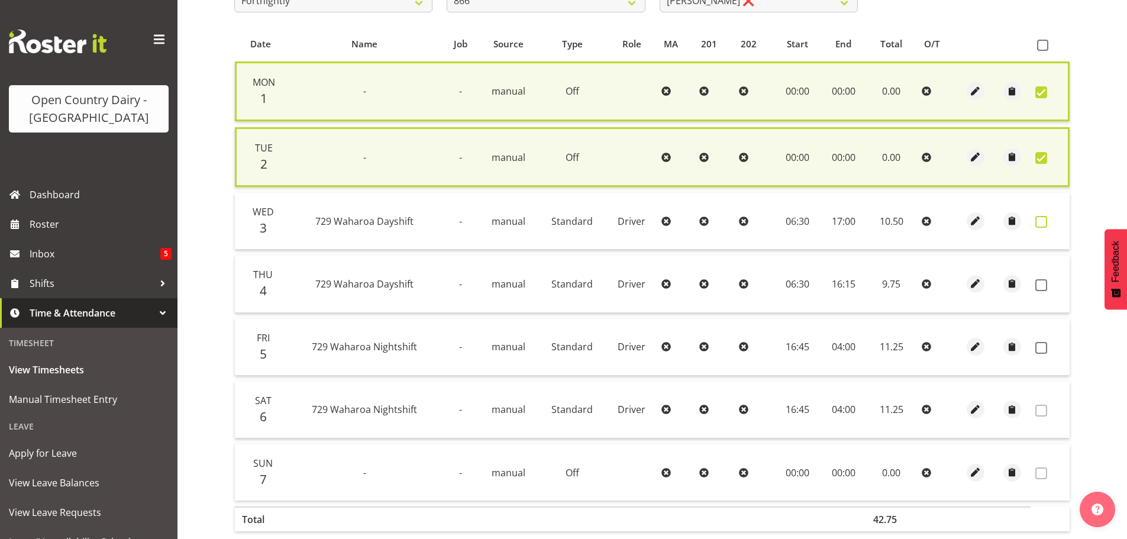
click at [1041, 218] on span at bounding box center [1041, 222] width 12 height 12
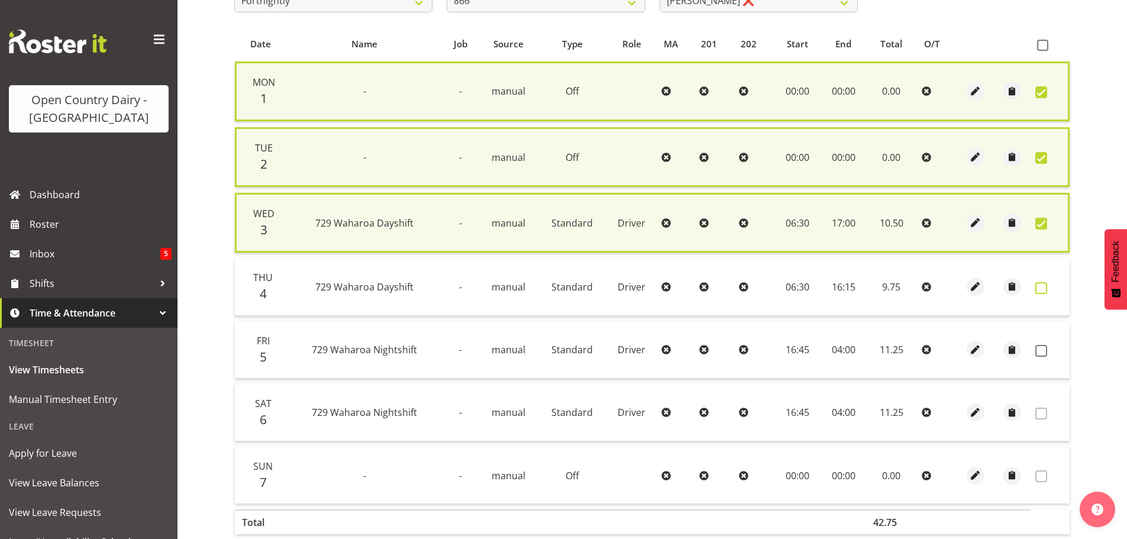
click at [1041, 287] on span at bounding box center [1041, 288] width 12 height 12
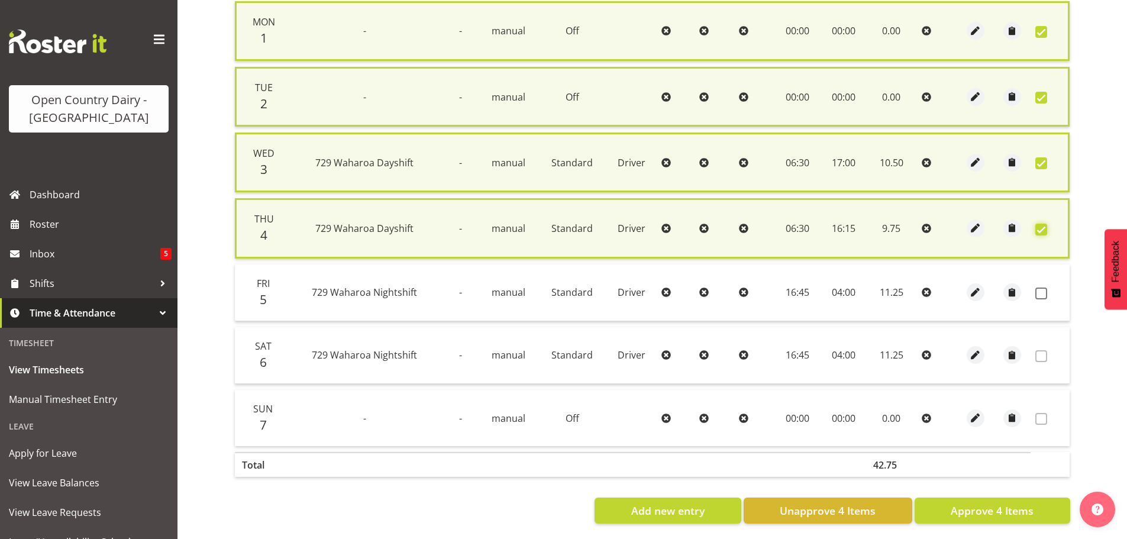
scroll to position [309, 0]
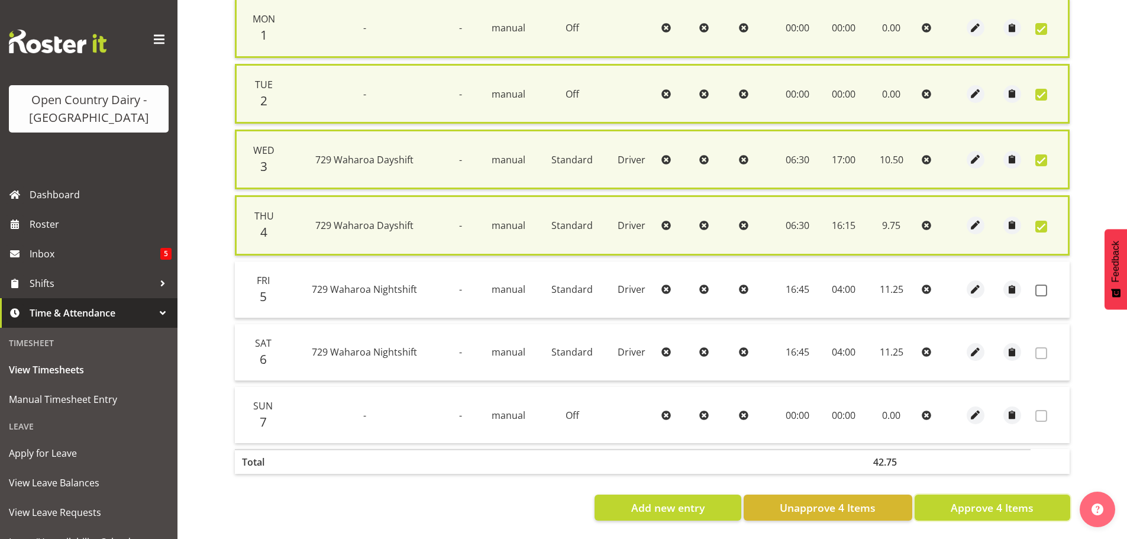
click at [1022, 495] on button "Approve 4 Items" at bounding box center [993, 508] width 156 height 26
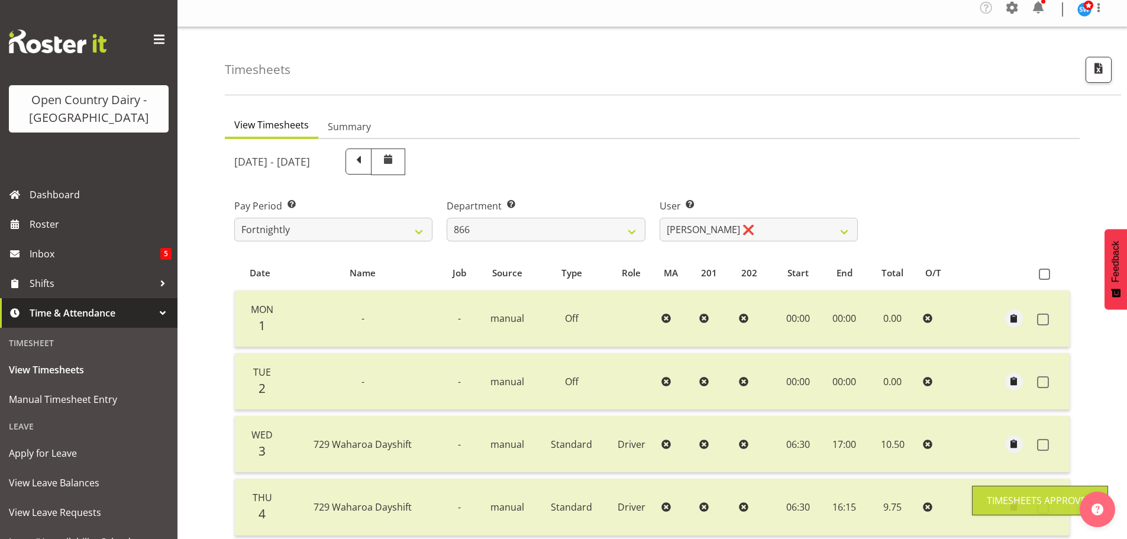
scroll to position [1, 0]
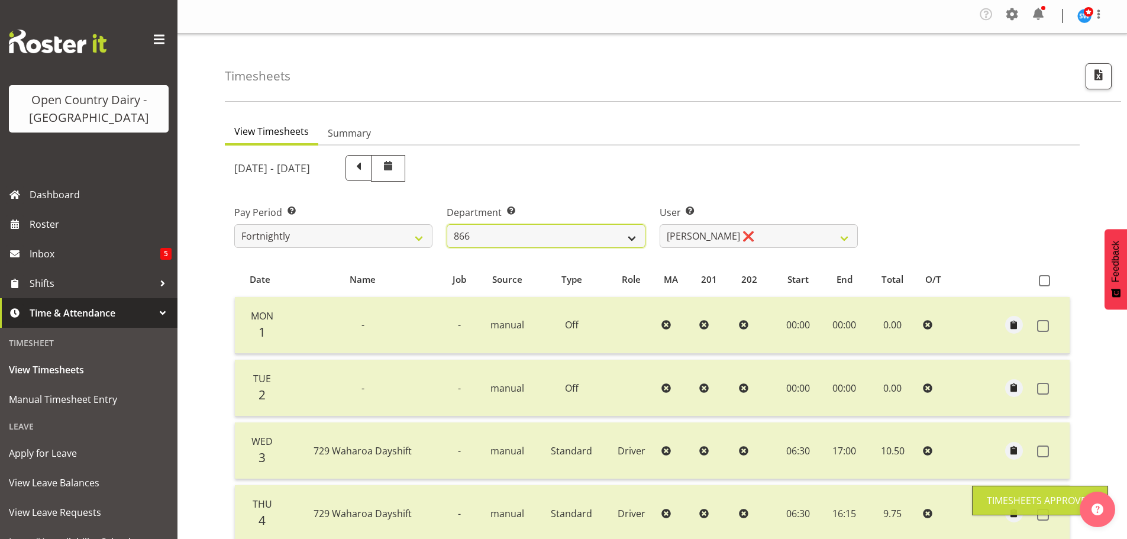
click at [632, 234] on select "701 702 703 704 705 706 707 708 709 710 711 712 713 714 715 716 717 718 719 720" at bounding box center [546, 236] width 198 height 24
click at [447, 224] on select "701 702 703 704 705 706 707 708 709 710 711 712 713 714 715 716 717 718 719 720" at bounding box center [546, 236] width 198 height 24
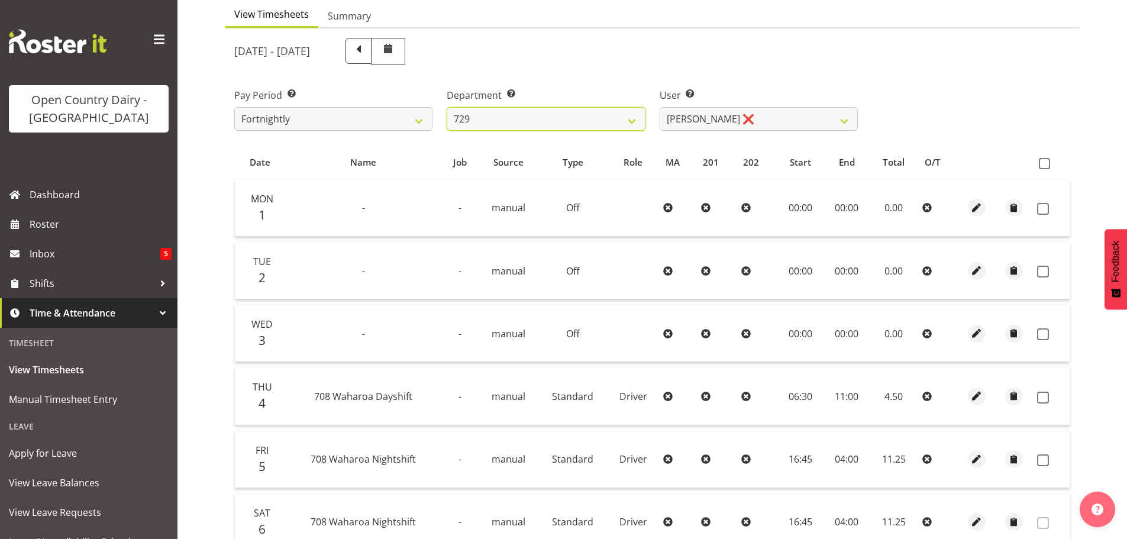
scroll to position [119, 0]
click at [1040, 208] on span at bounding box center [1043, 208] width 12 height 12
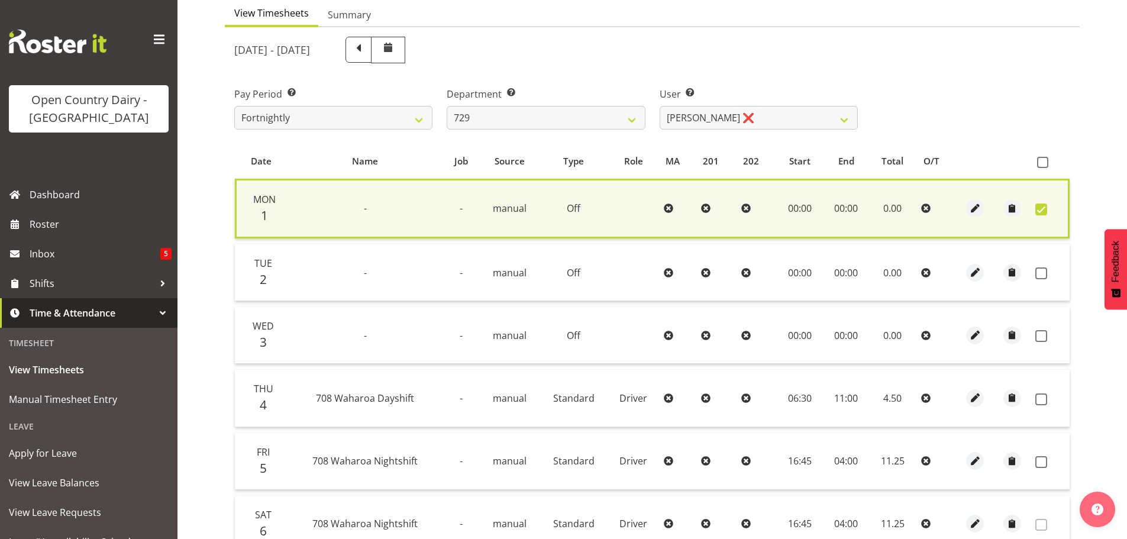
click at [1039, 266] on td at bounding box center [1049, 272] width 39 height 57
click at [1041, 276] on span at bounding box center [1041, 273] width 12 height 12
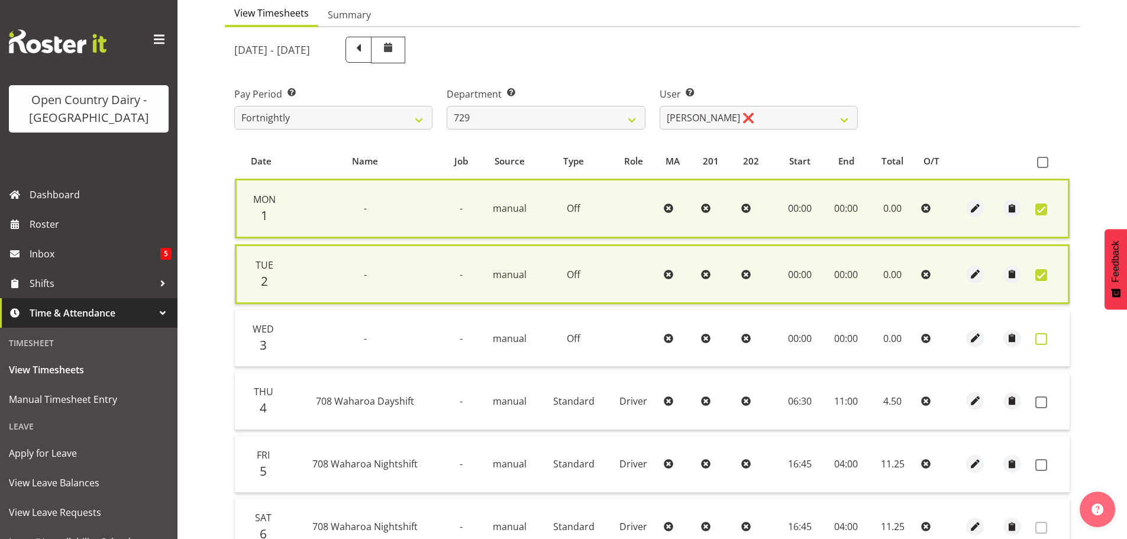
click at [1039, 335] on span at bounding box center [1041, 339] width 12 height 12
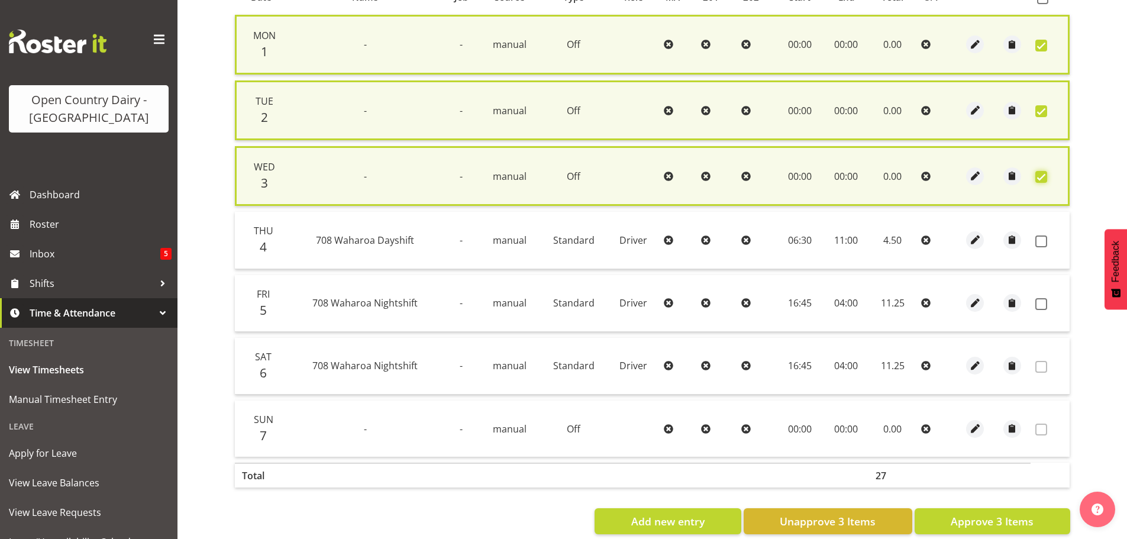
scroll to position [297, 0]
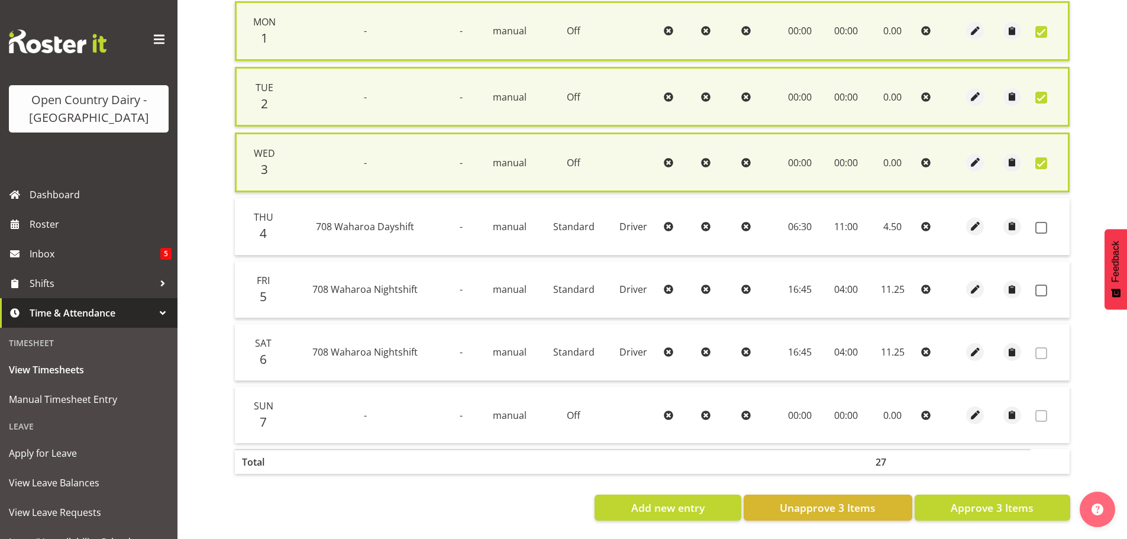
click at [1035, 167] on td at bounding box center [1049, 163] width 39 height 60
click at [1041, 163] on span at bounding box center [1041, 163] width 12 height 12
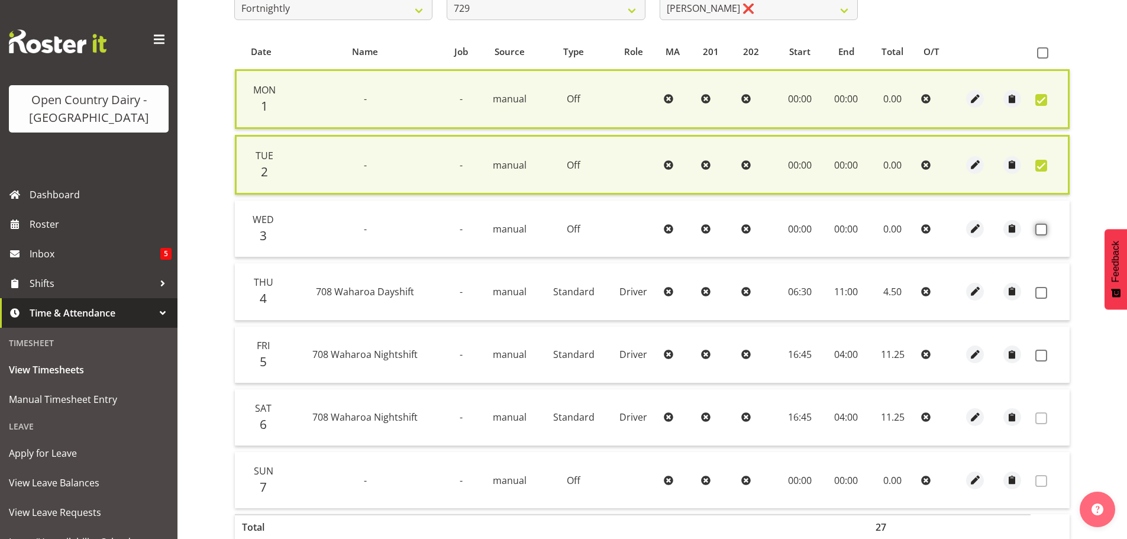
scroll to position [119, 0]
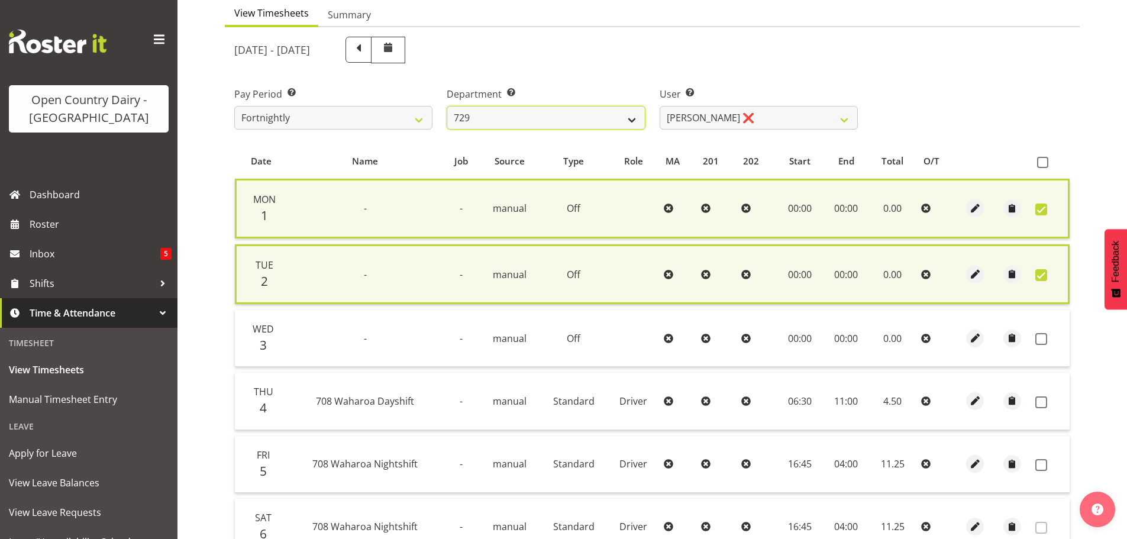
click at [483, 124] on select "701 702 703 704 705 706 707 708 709 710 711 712 713 714 715 716 717 718 719 720" at bounding box center [546, 118] width 198 height 24
click at [447, 106] on select "701 702 703 704 705 706 707 708 709 710 711 712 713 714 715 716 717 718 719 720" at bounding box center [546, 118] width 198 height 24
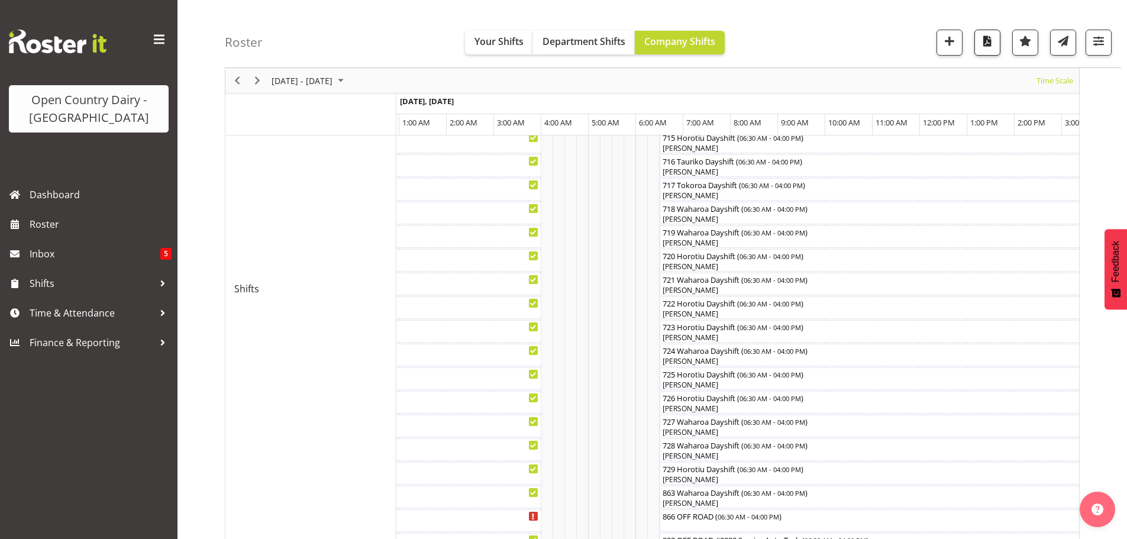
scroll to position [296, 0]
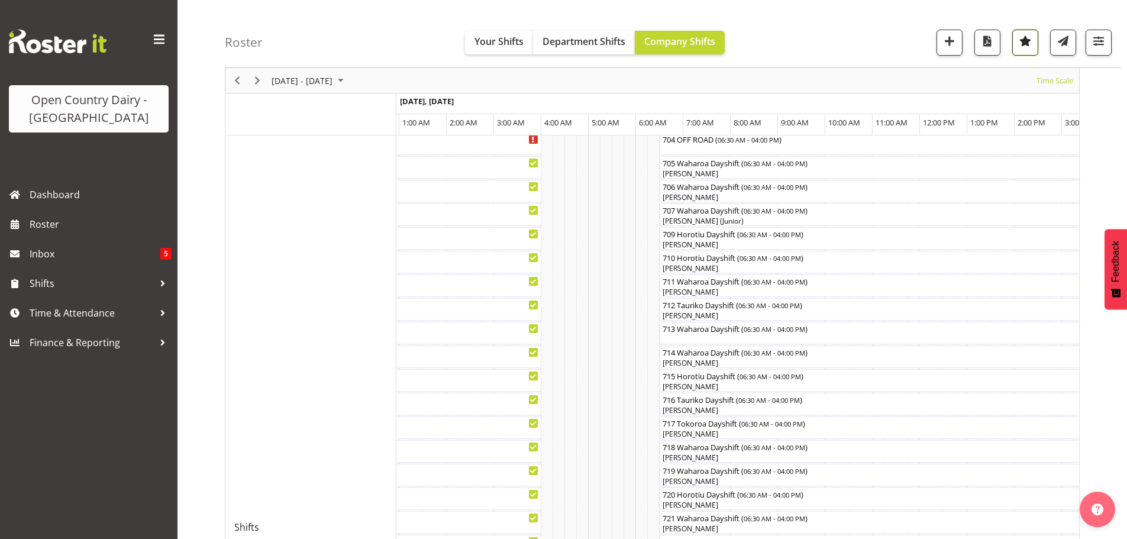
click at [1034, 43] on button "button" at bounding box center [1025, 43] width 26 height 26
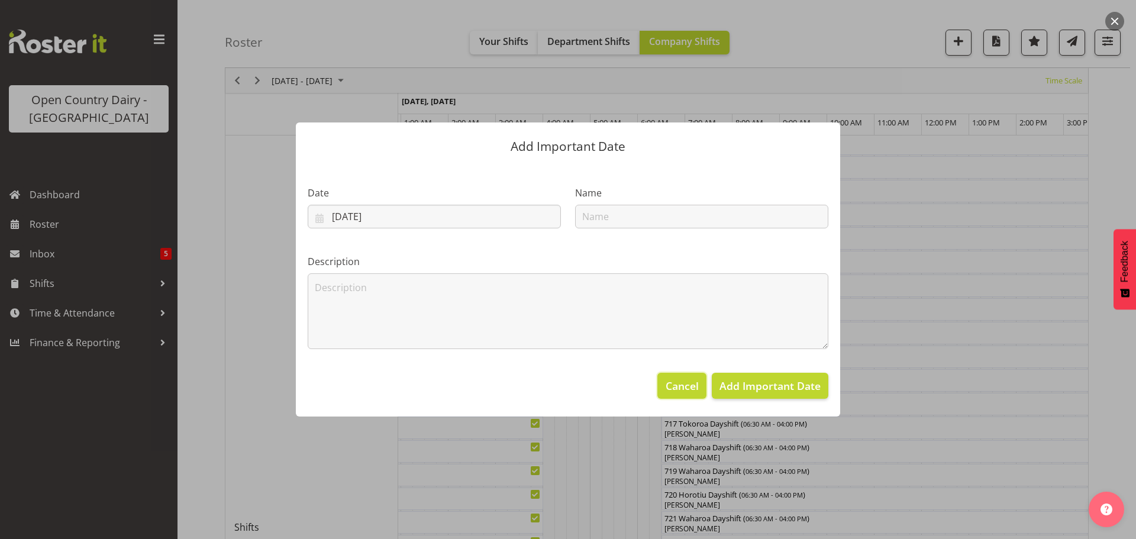
click at [682, 385] on span "Cancel" at bounding box center [682, 385] width 33 height 15
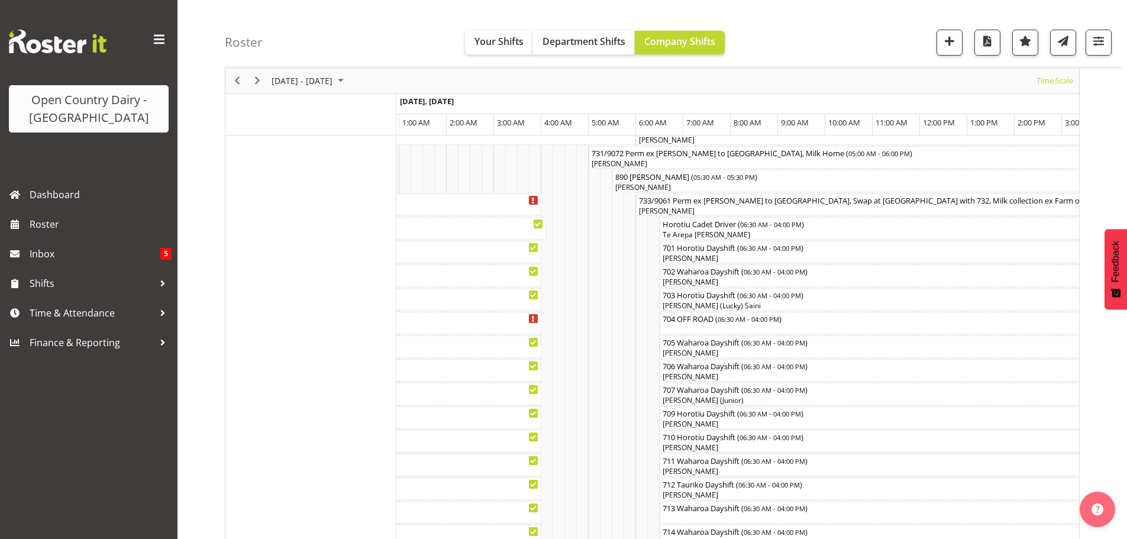
scroll to position [0, 0]
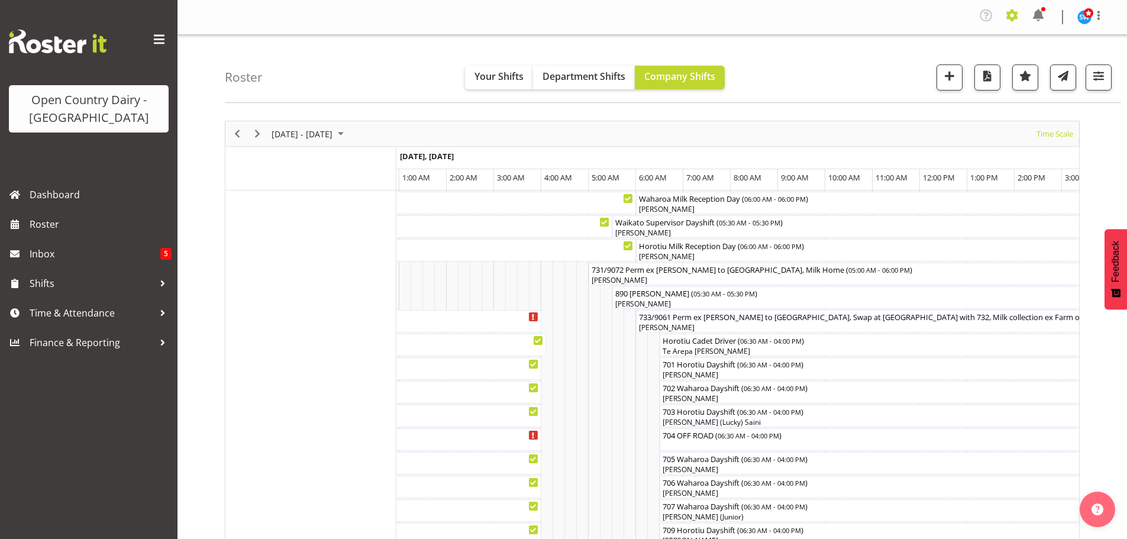
click at [1014, 20] on span at bounding box center [1012, 15] width 19 height 19
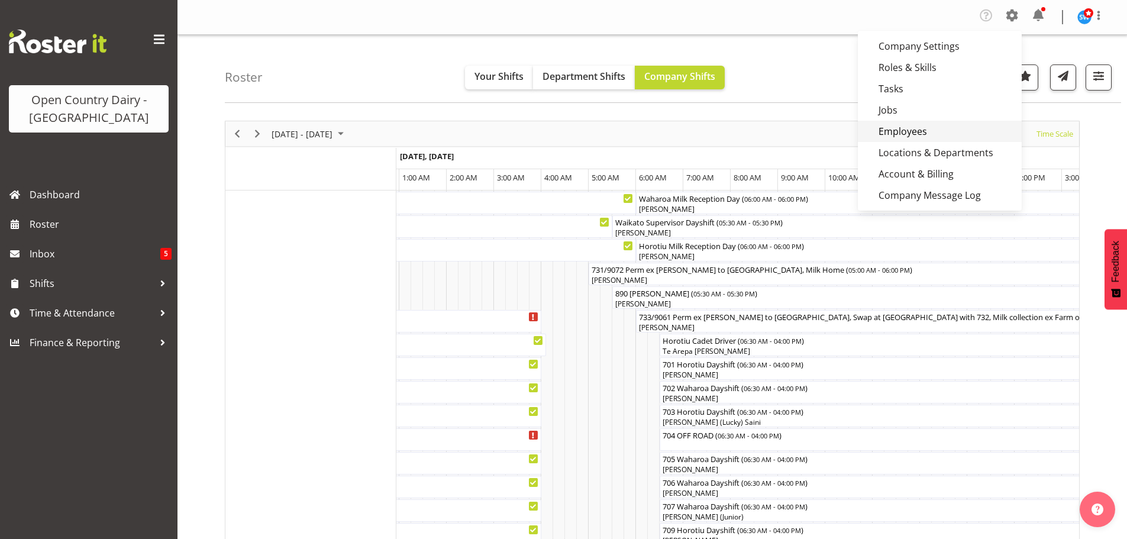
click at [909, 128] on link "Employees" at bounding box center [940, 131] width 164 height 21
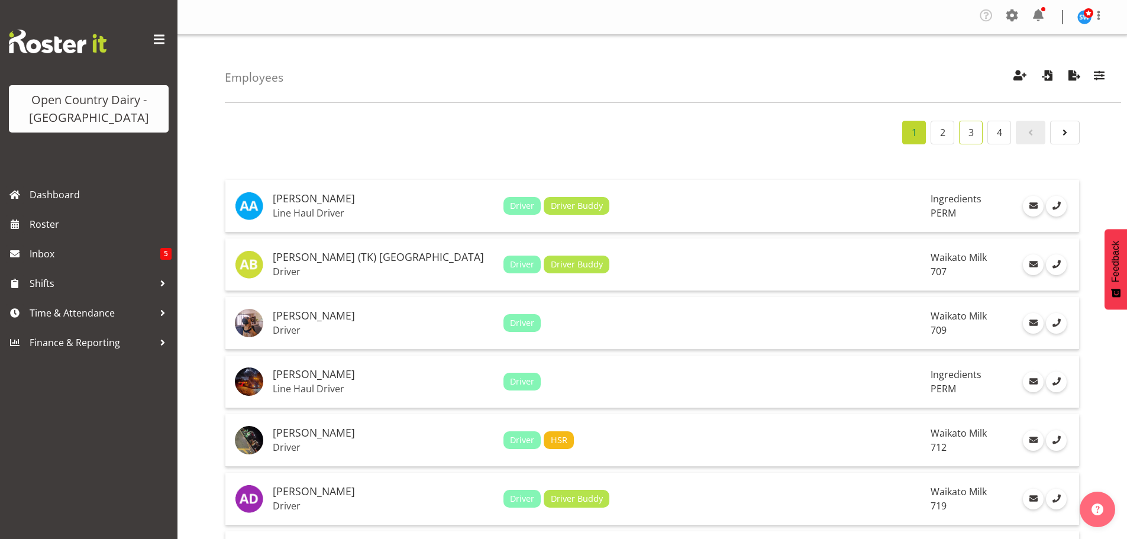
click at [975, 130] on link "3" at bounding box center [971, 133] width 24 height 24
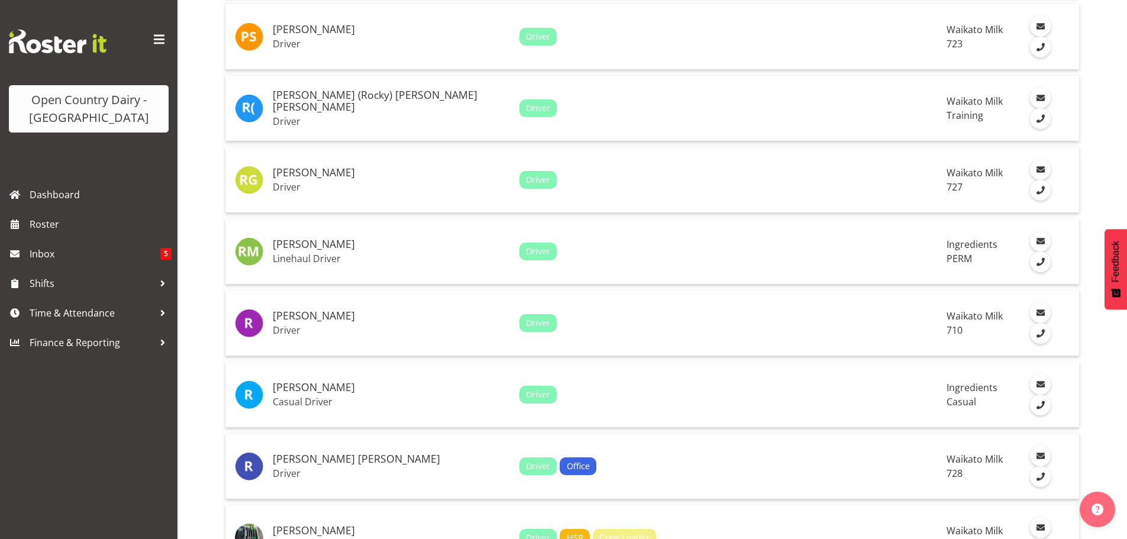
scroll to position [2639, 0]
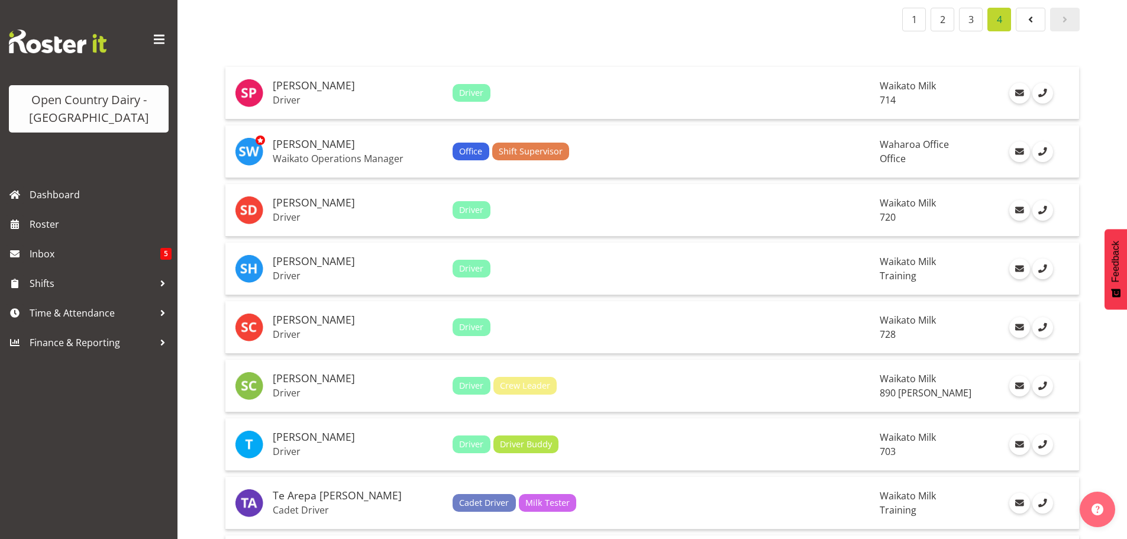
scroll to position [0, 0]
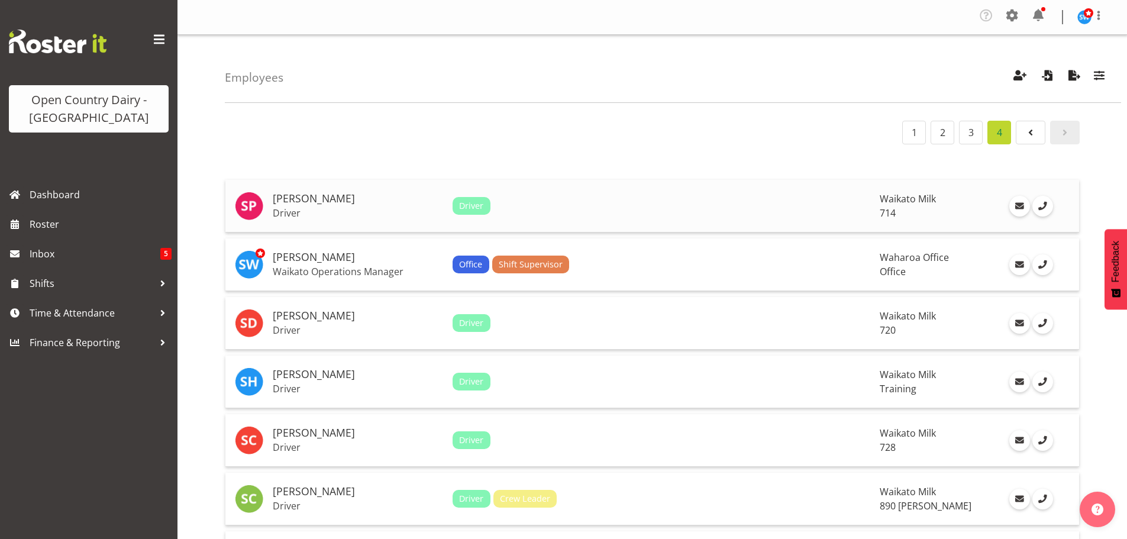
click at [343, 193] on h5 "[PERSON_NAME]" at bounding box center [358, 199] width 170 height 12
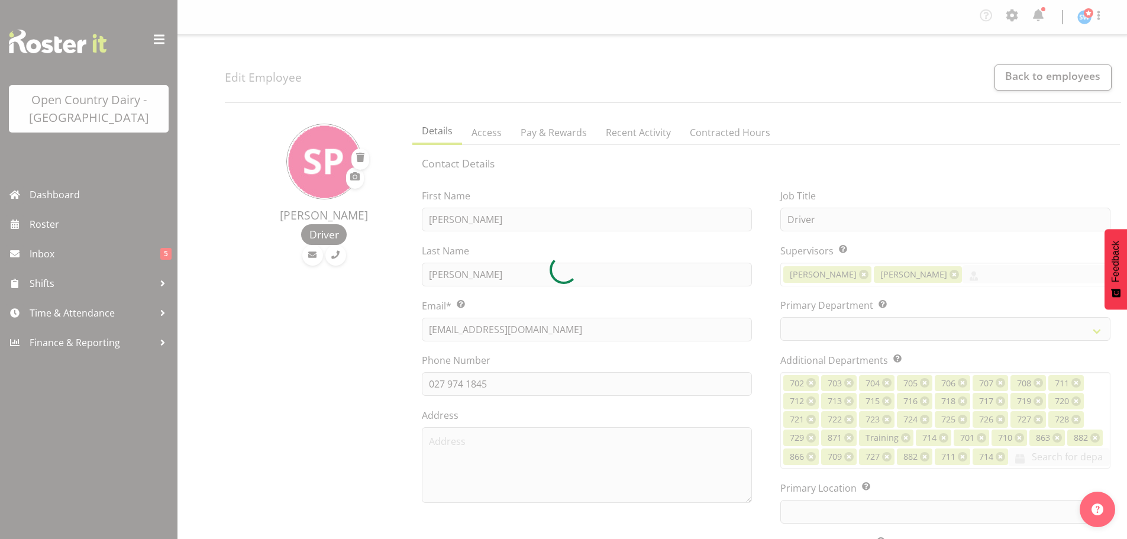
select select "TimelineWeek"
select select
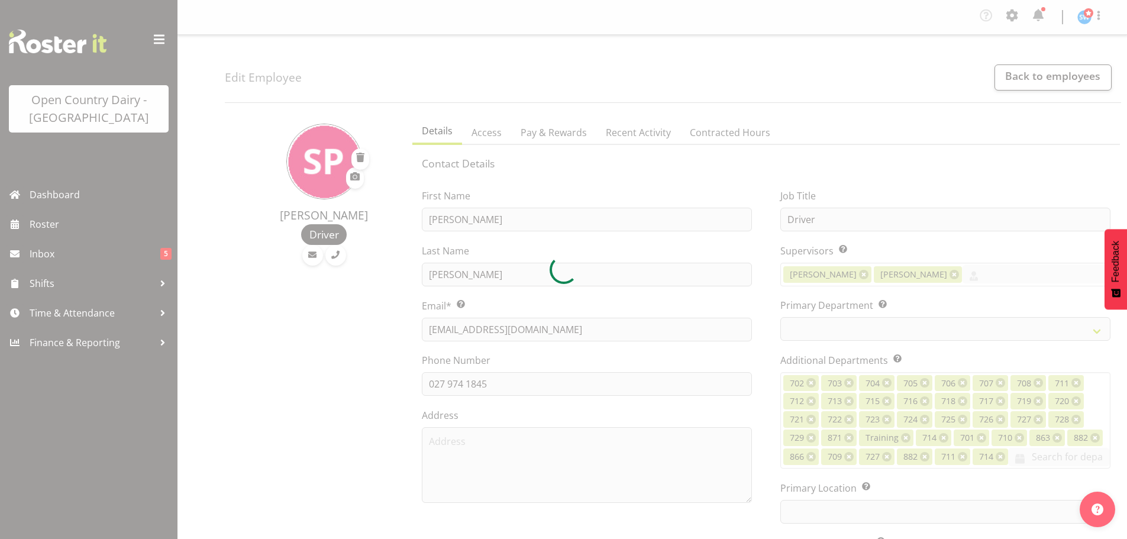
select select
select select "1054"
select select "805"
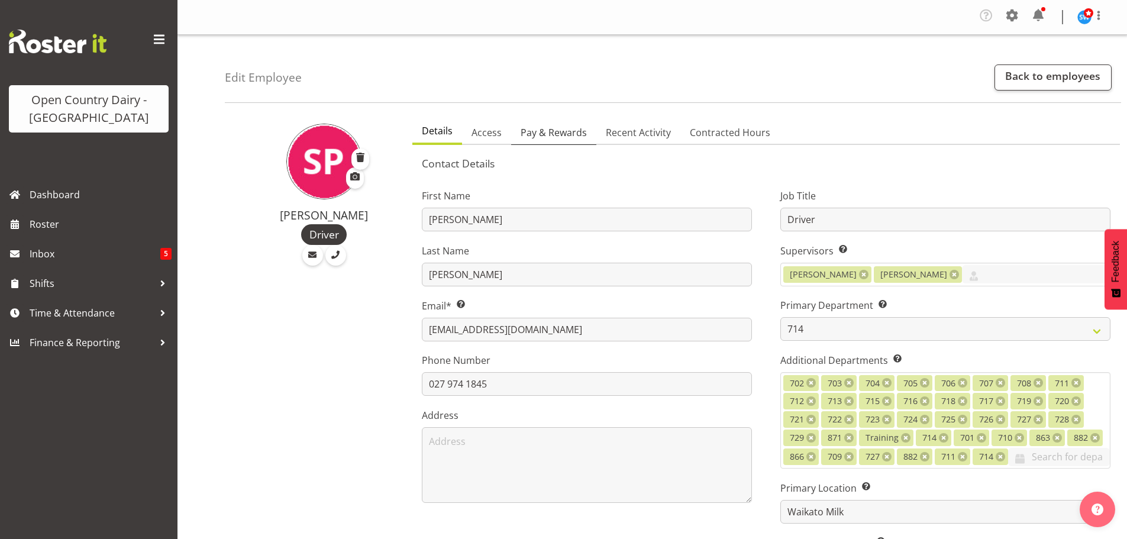
click at [558, 135] on span "Pay & Rewards" at bounding box center [554, 132] width 66 height 14
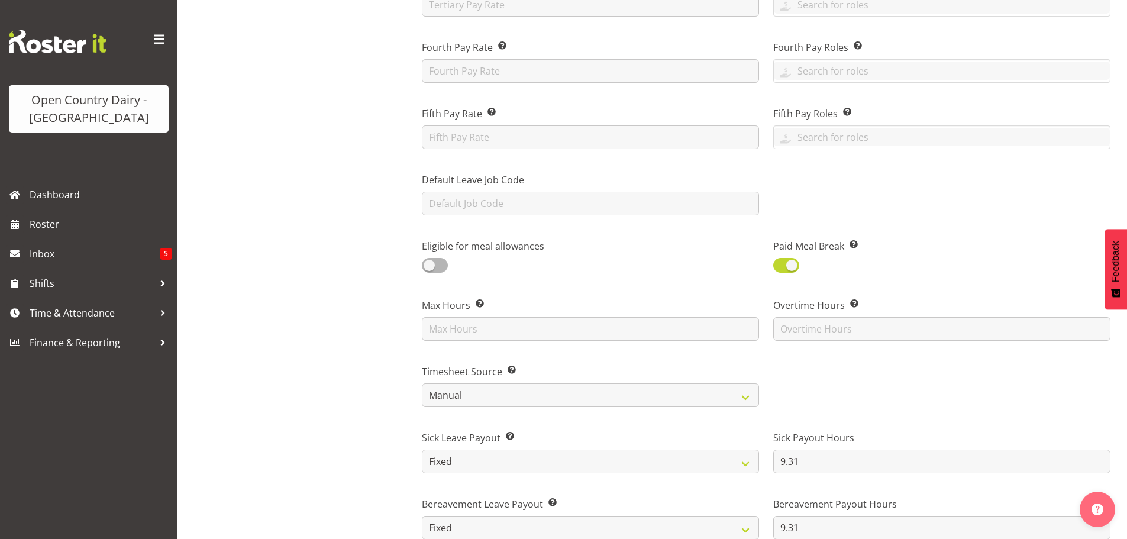
scroll to position [414, 0]
